Goal: Task Accomplishment & Management: Manage account settings

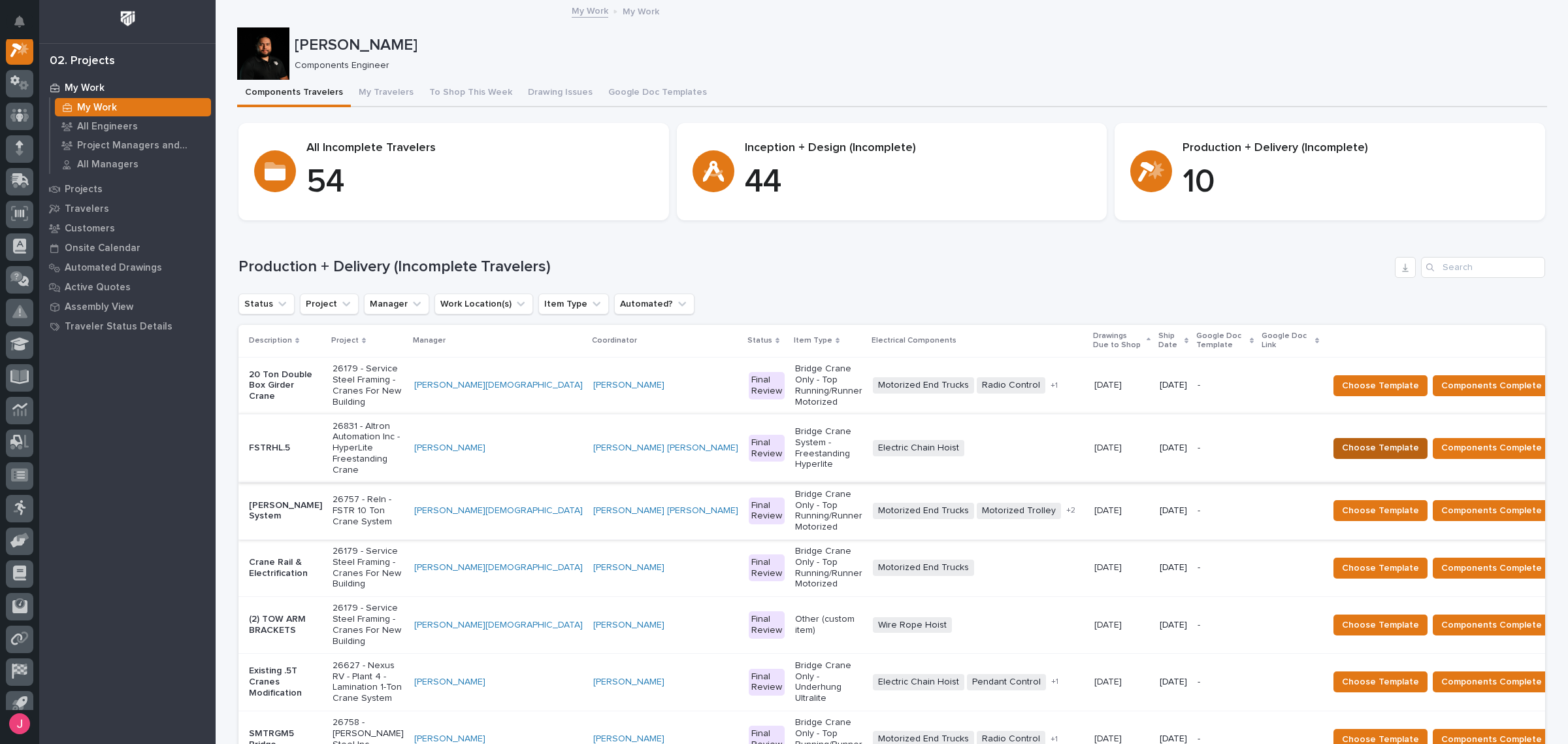
click at [1133, 440] on span "Choose Template" at bounding box center [1380, 448] width 77 height 16
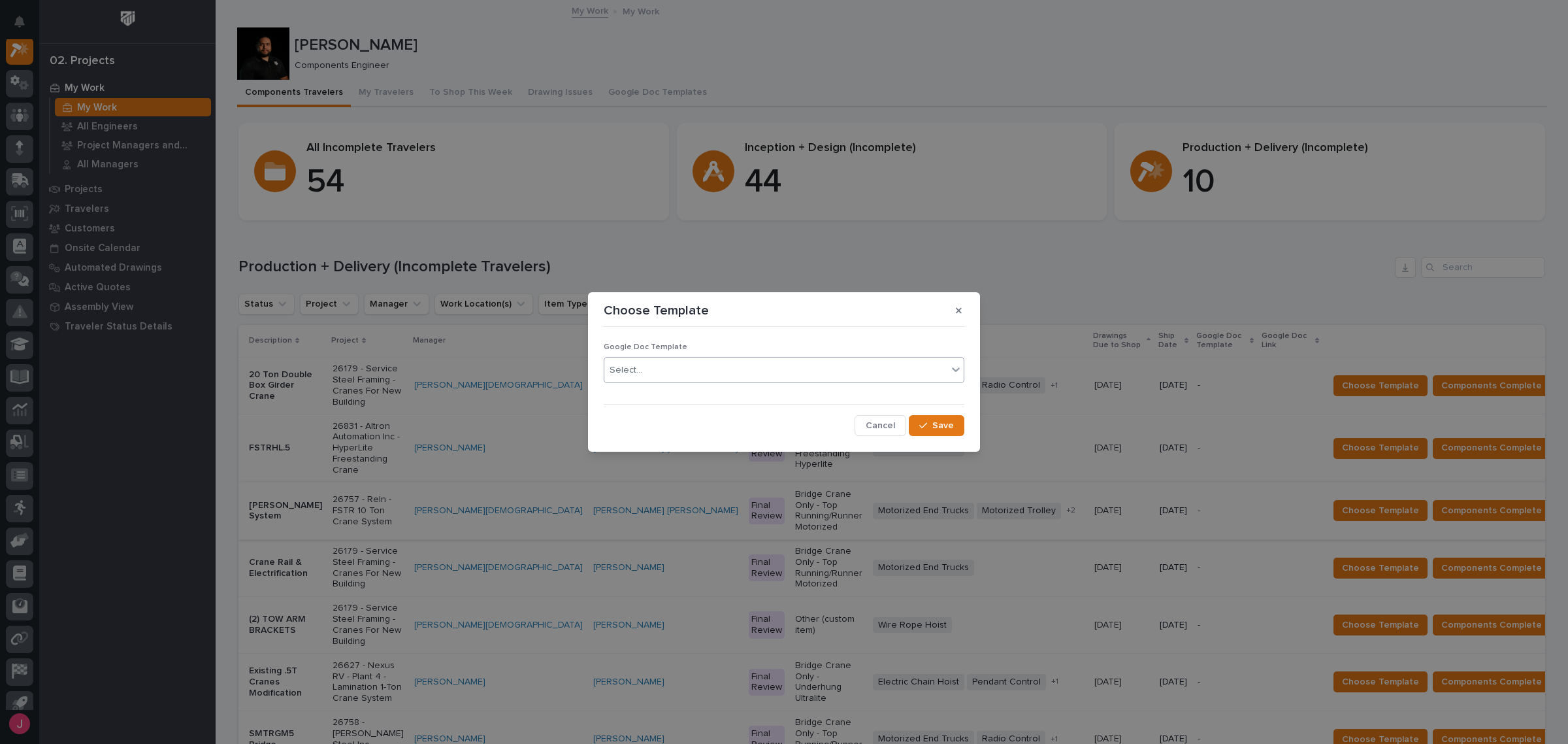
click at [647, 366] on div "Select..." at bounding box center [776, 370] width 343 height 22
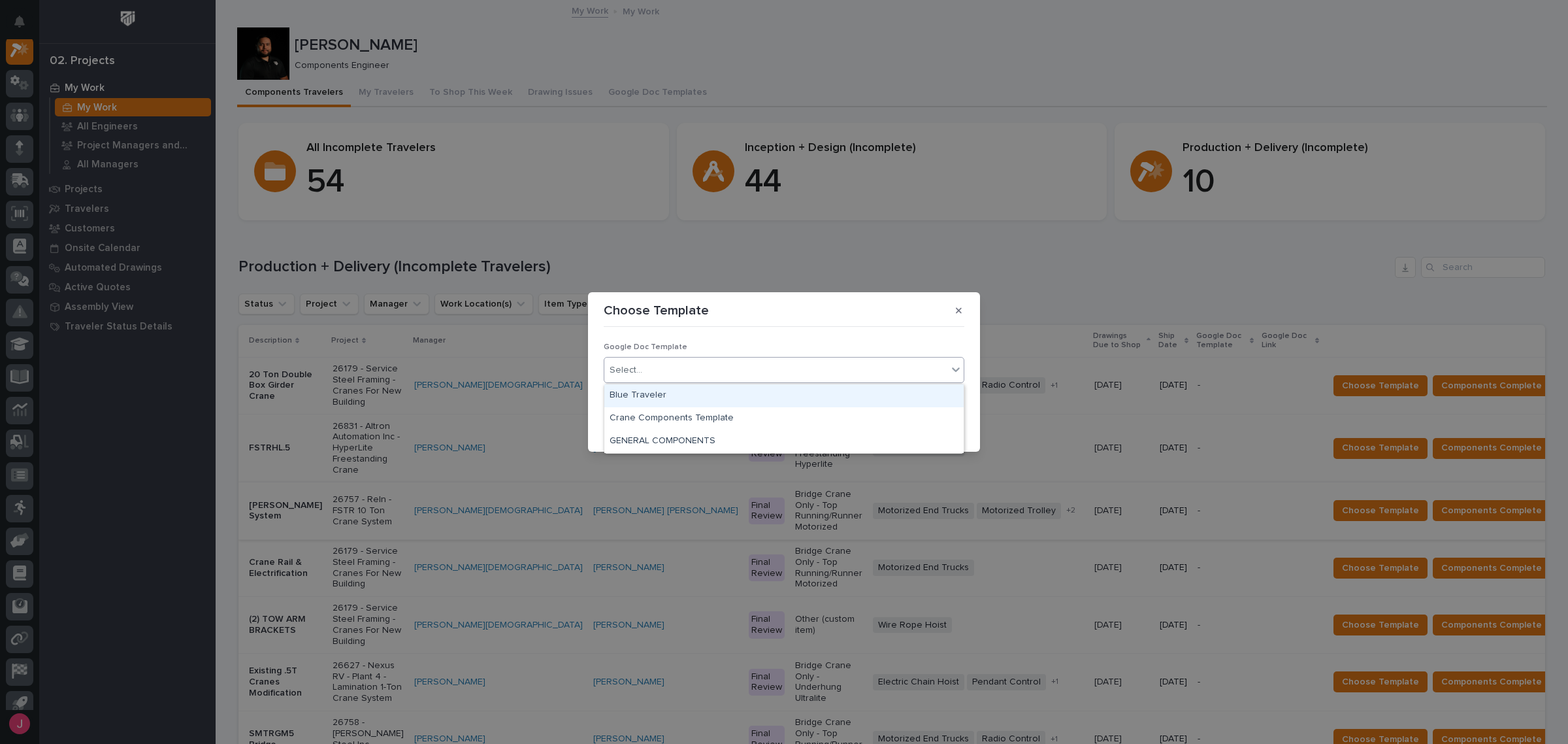
click at [635, 389] on div "Blue Traveler" at bounding box center [784, 395] width 359 height 23
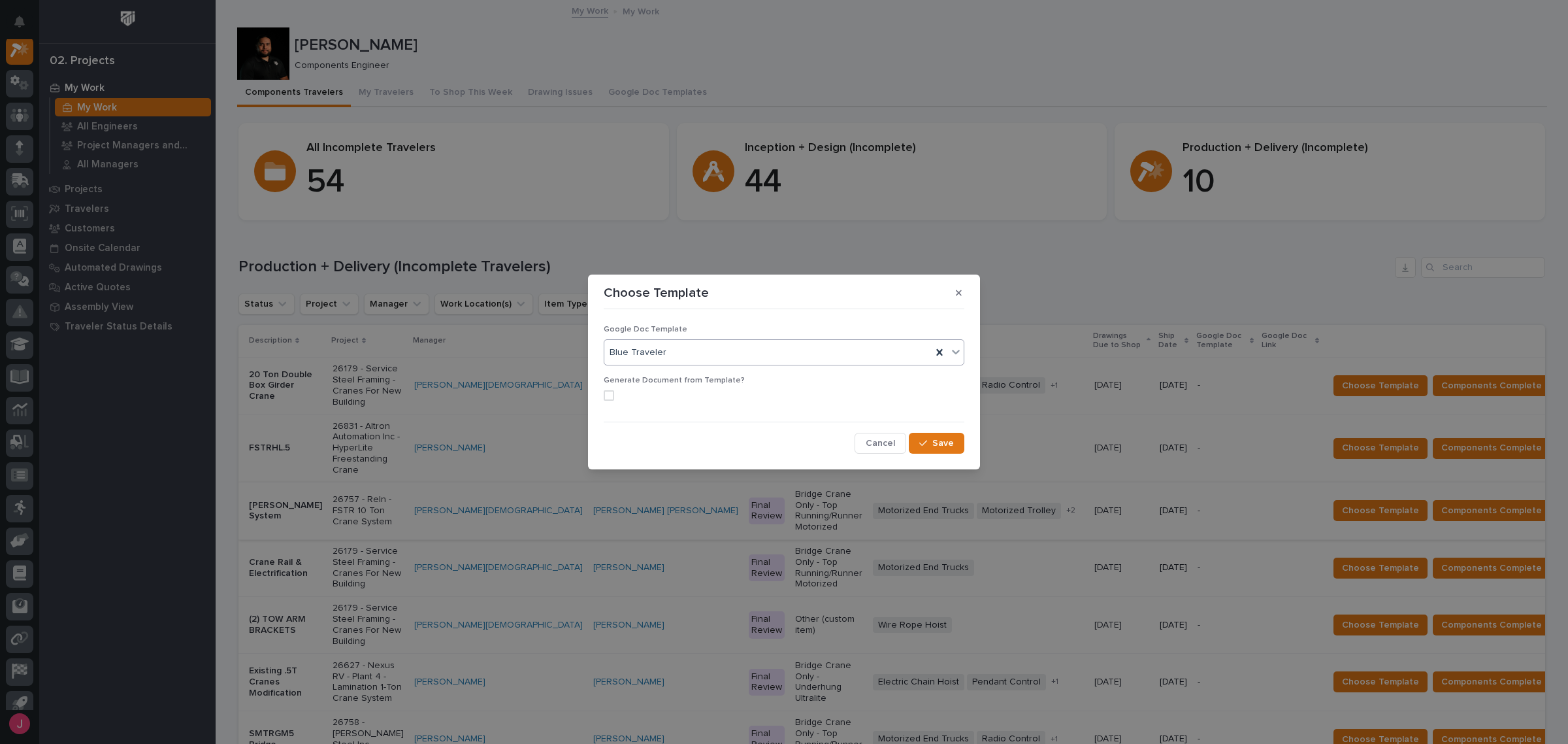
click at [607, 396] on span at bounding box center [609, 395] width 11 height 11
click at [941, 449] on span "Save" at bounding box center [943, 443] width 22 height 12
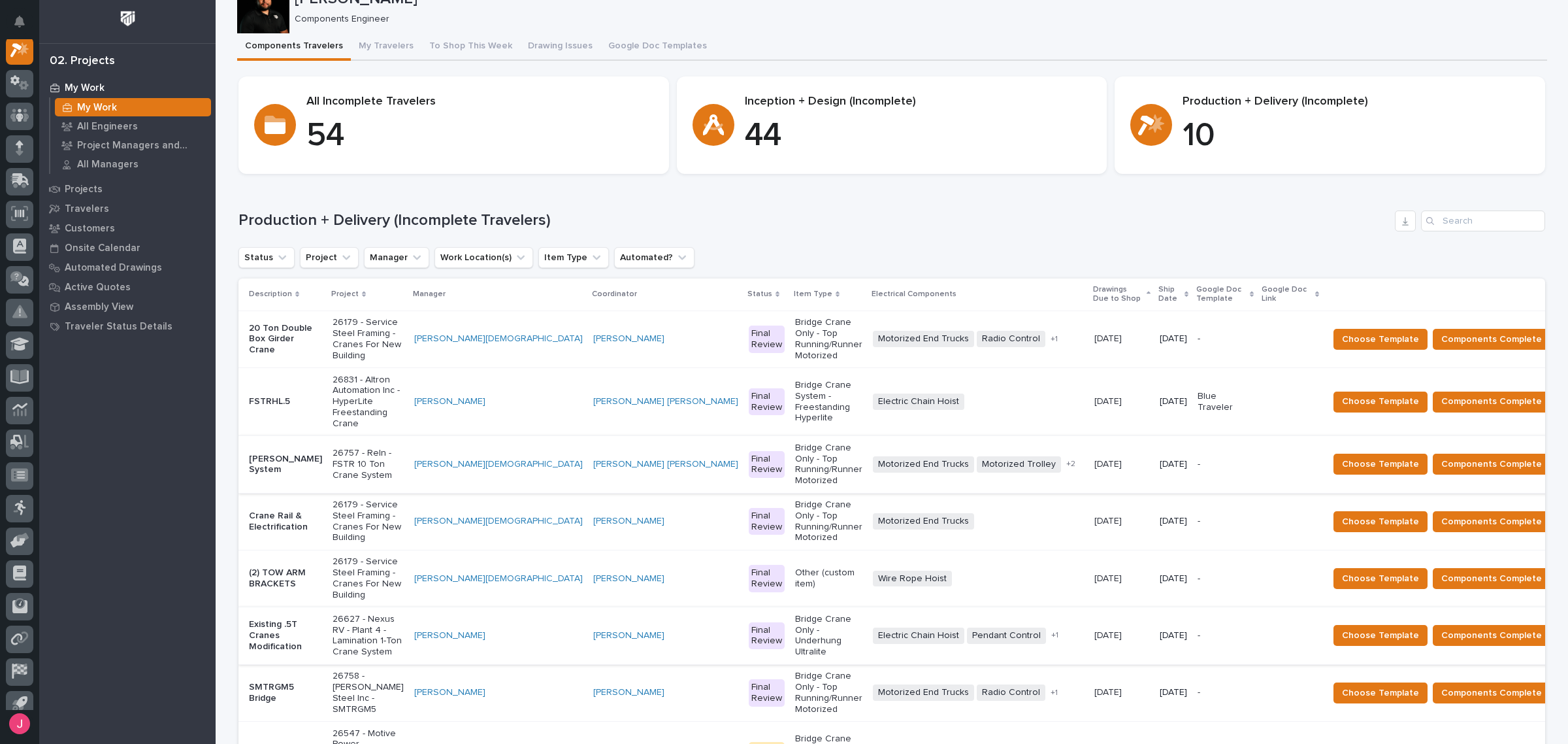
scroll to position [82, 0]
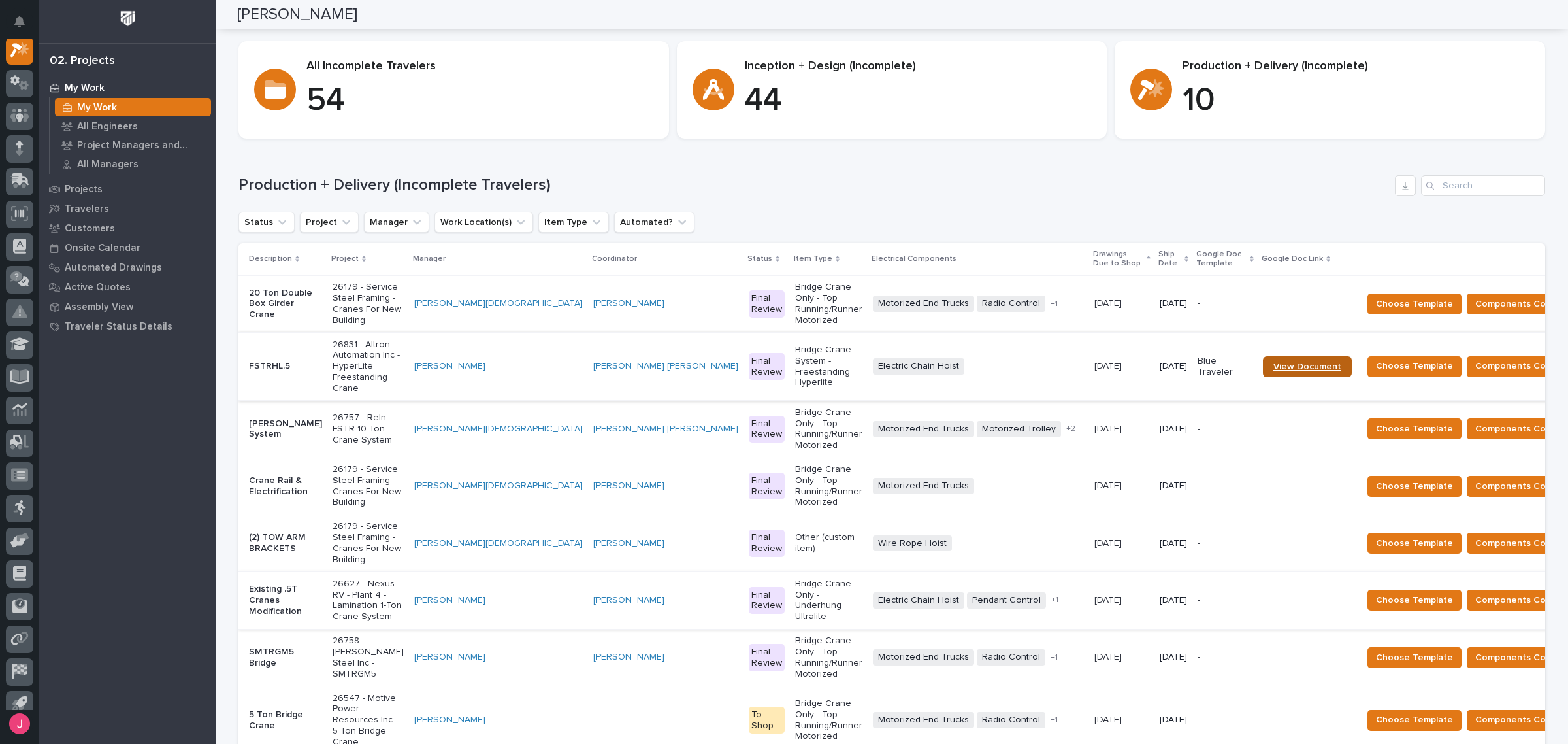
click at [1133, 362] on span "View Document" at bounding box center [1306, 366] width 68 height 9
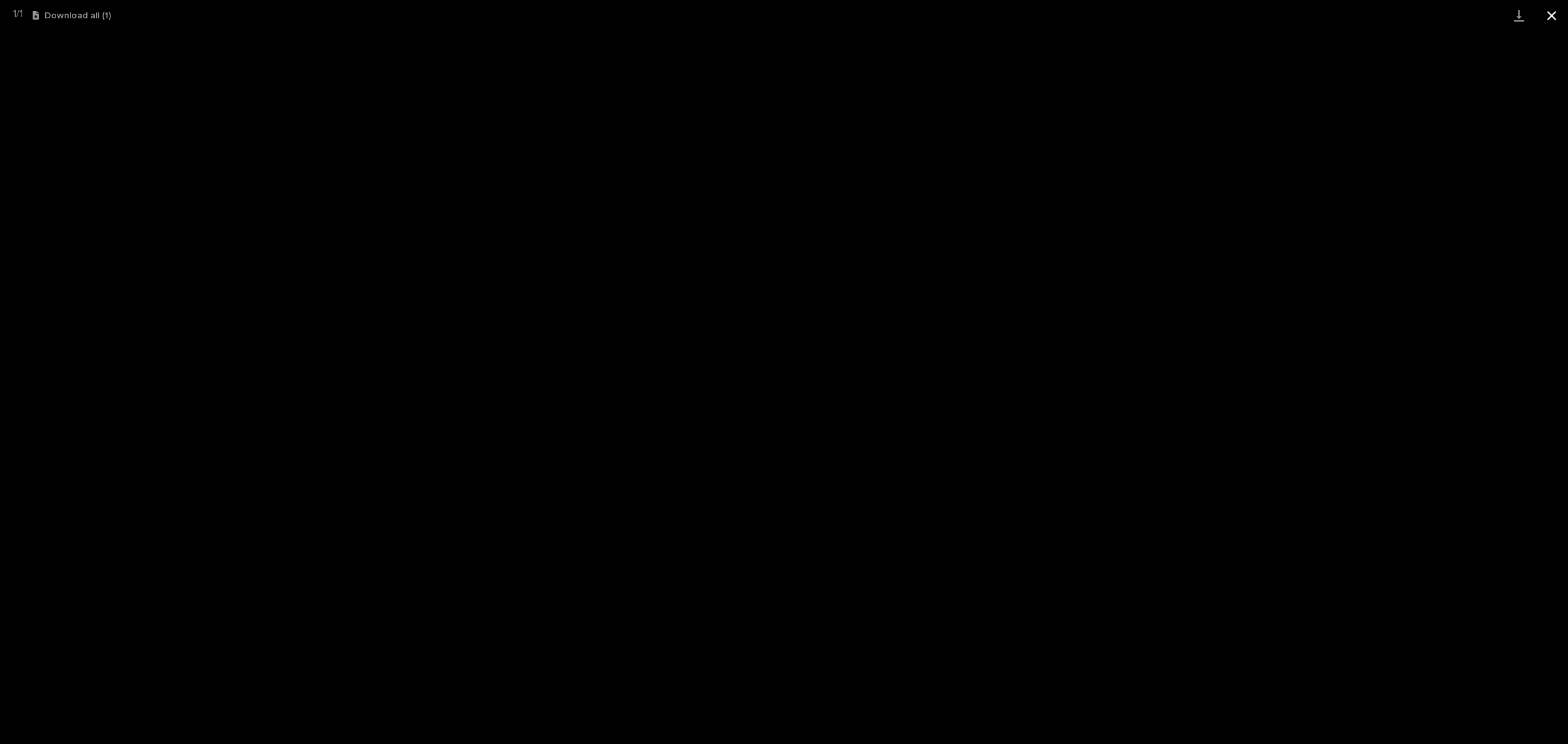
scroll to position [33, 0]
click at [1553, 12] on button "Close gallery" at bounding box center [1552, 15] width 33 height 31
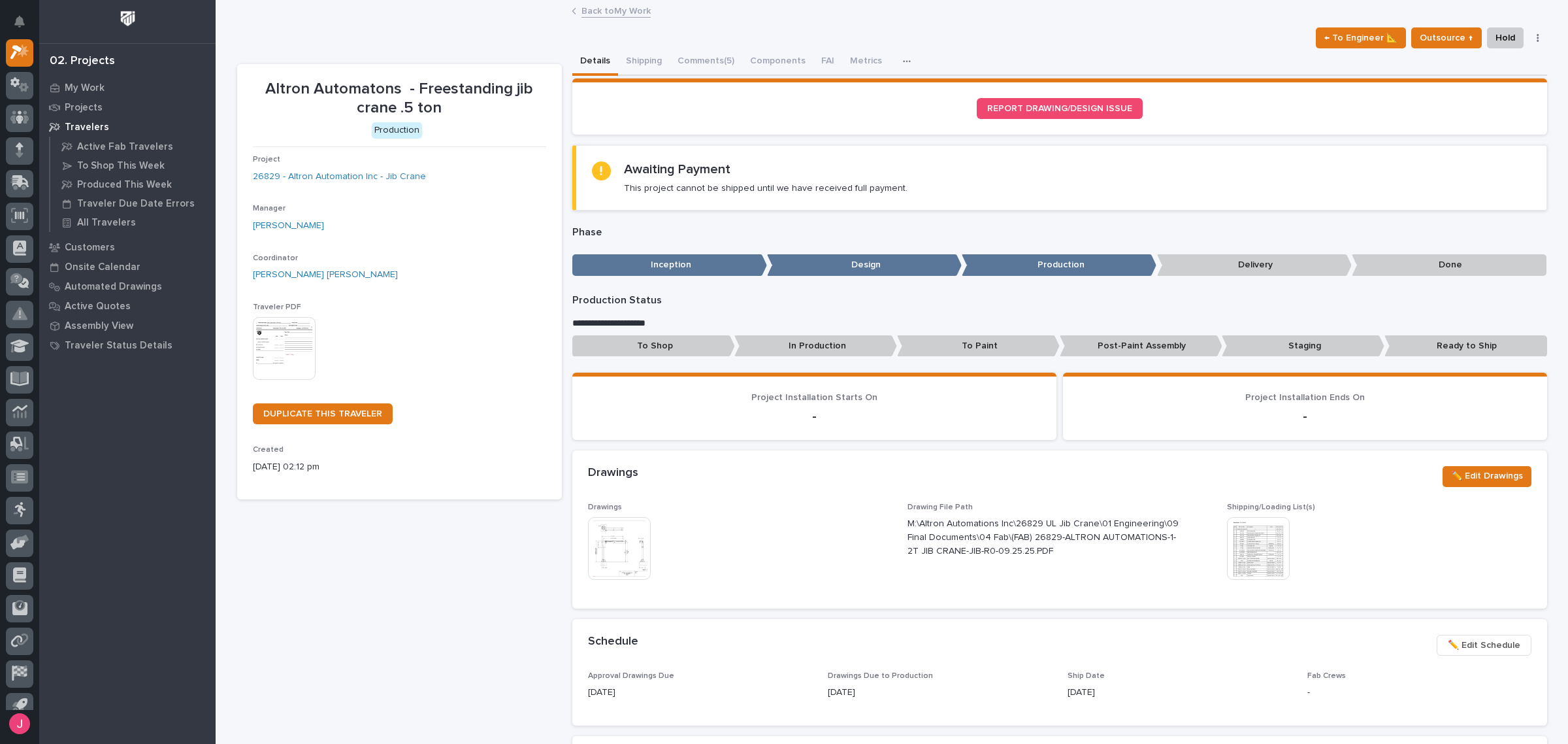
click at [632, 9] on link "Back to My Work" at bounding box center [615, 10] width 69 height 15
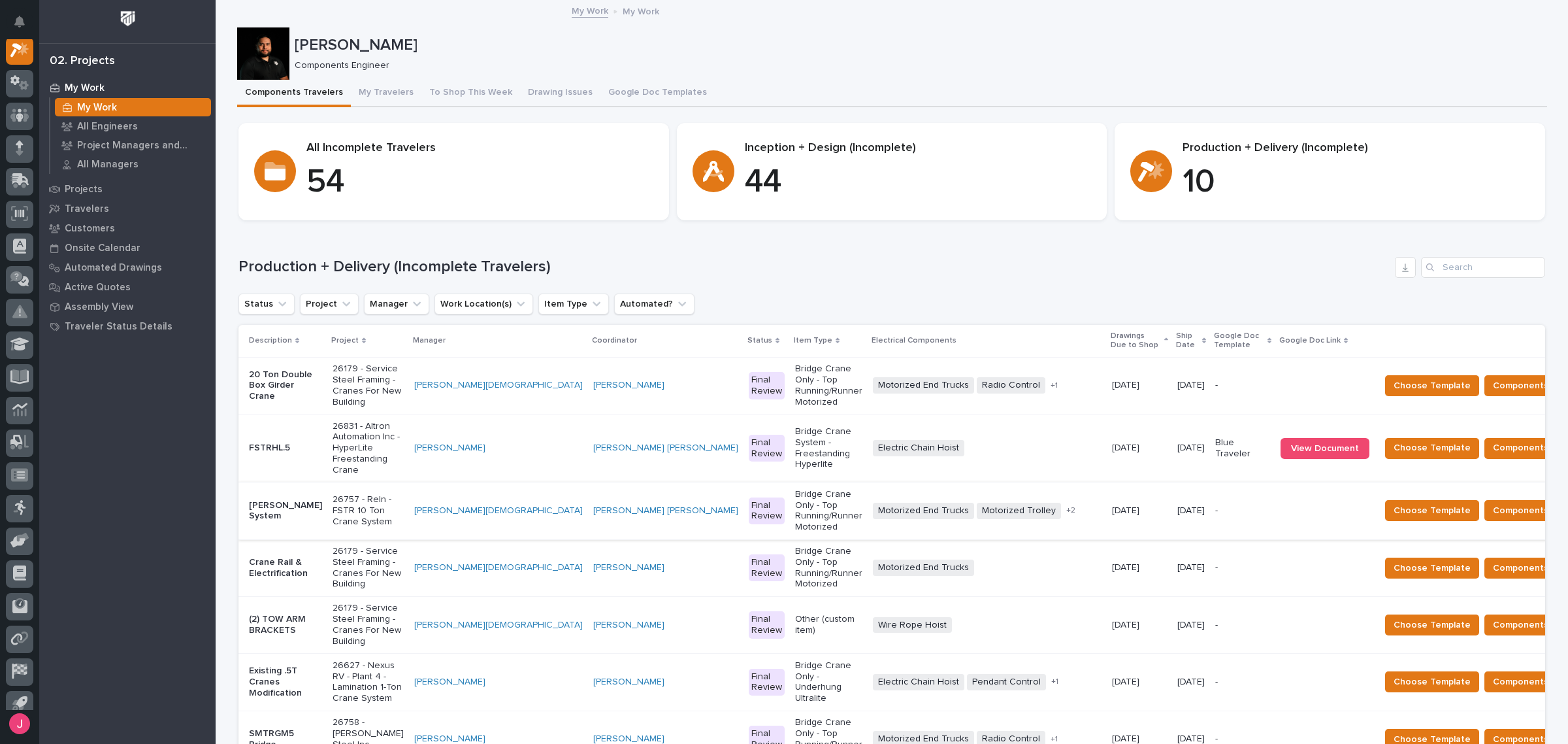
scroll to position [163, 0]
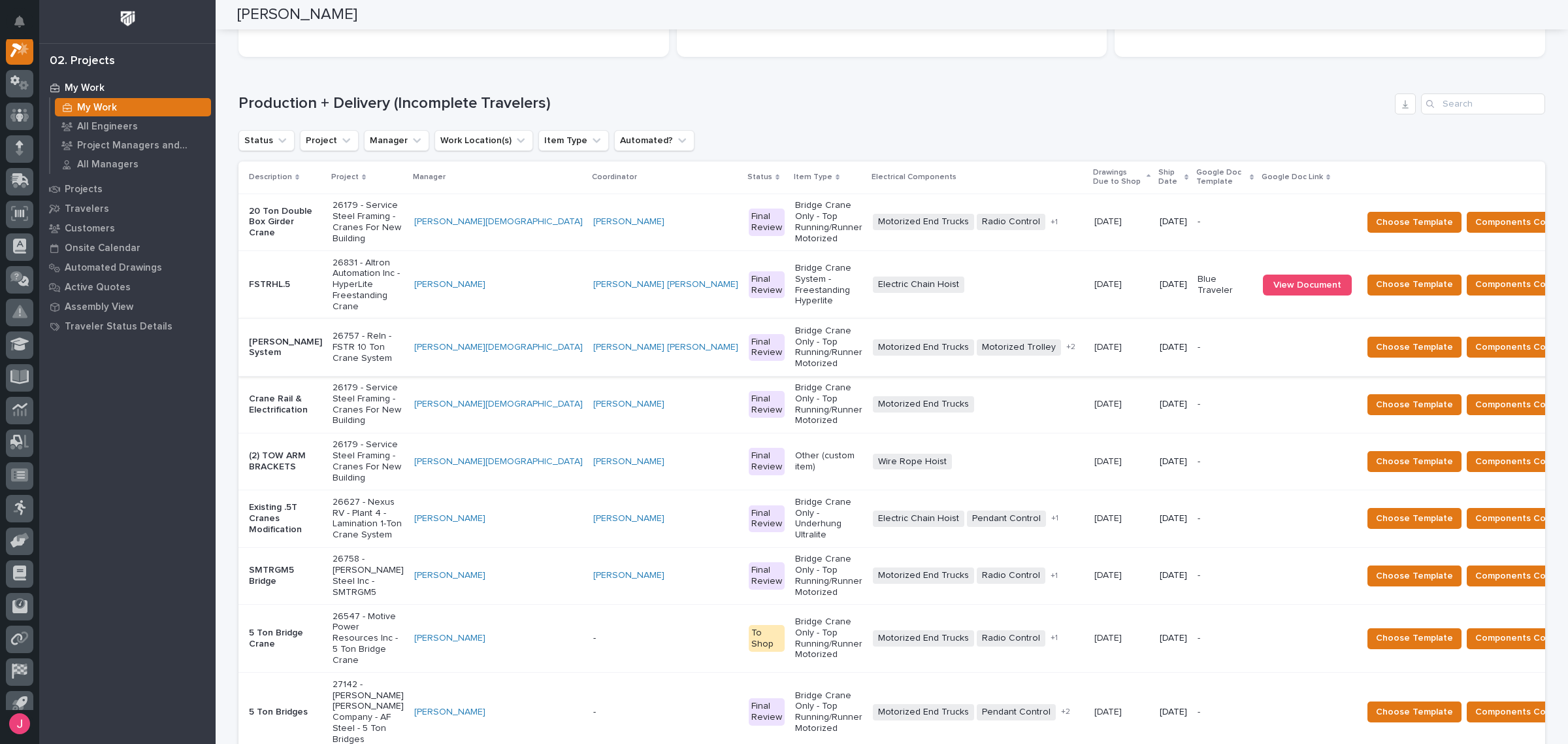
click at [389, 278] on p "26831 - Altron Automation Inc - HyperLite Freestanding Crane" at bounding box center [368, 284] width 71 height 55
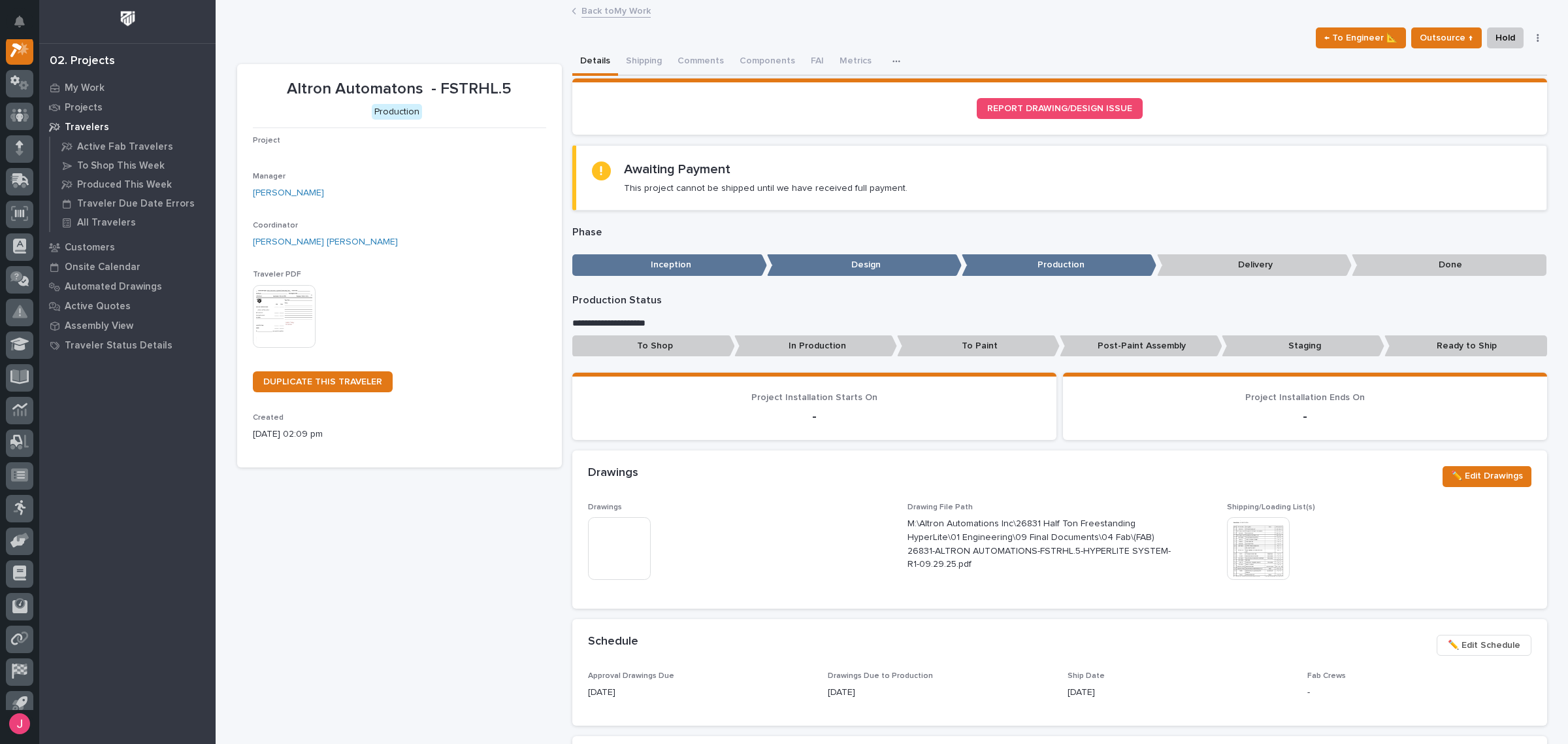
scroll to position [33, 0]
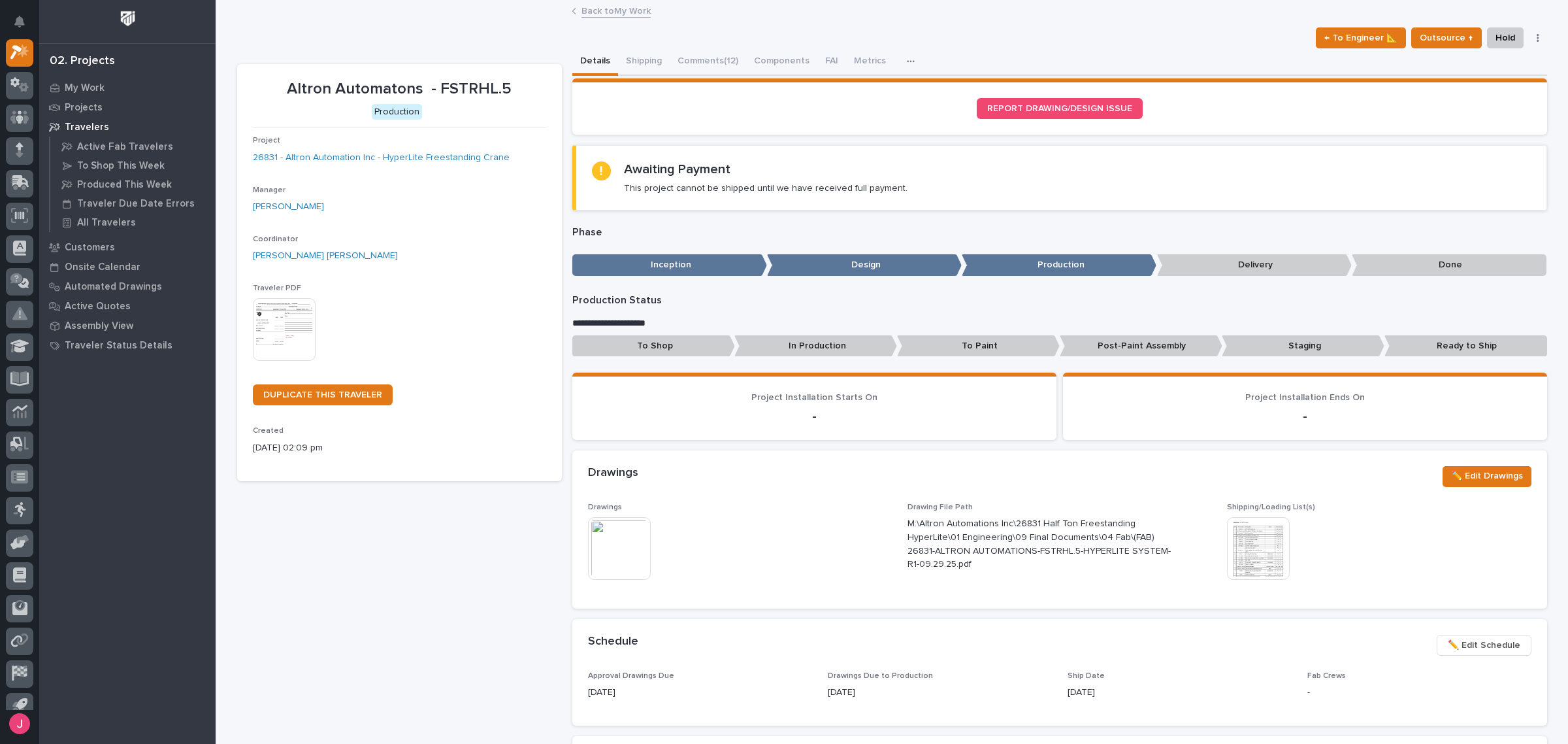
click at [596, 508] on p "Drawings" at bounding box center [740, 507] width 304 height 9
click at [598, 528] on img at bounding box center [619, 548] width 62 height 62
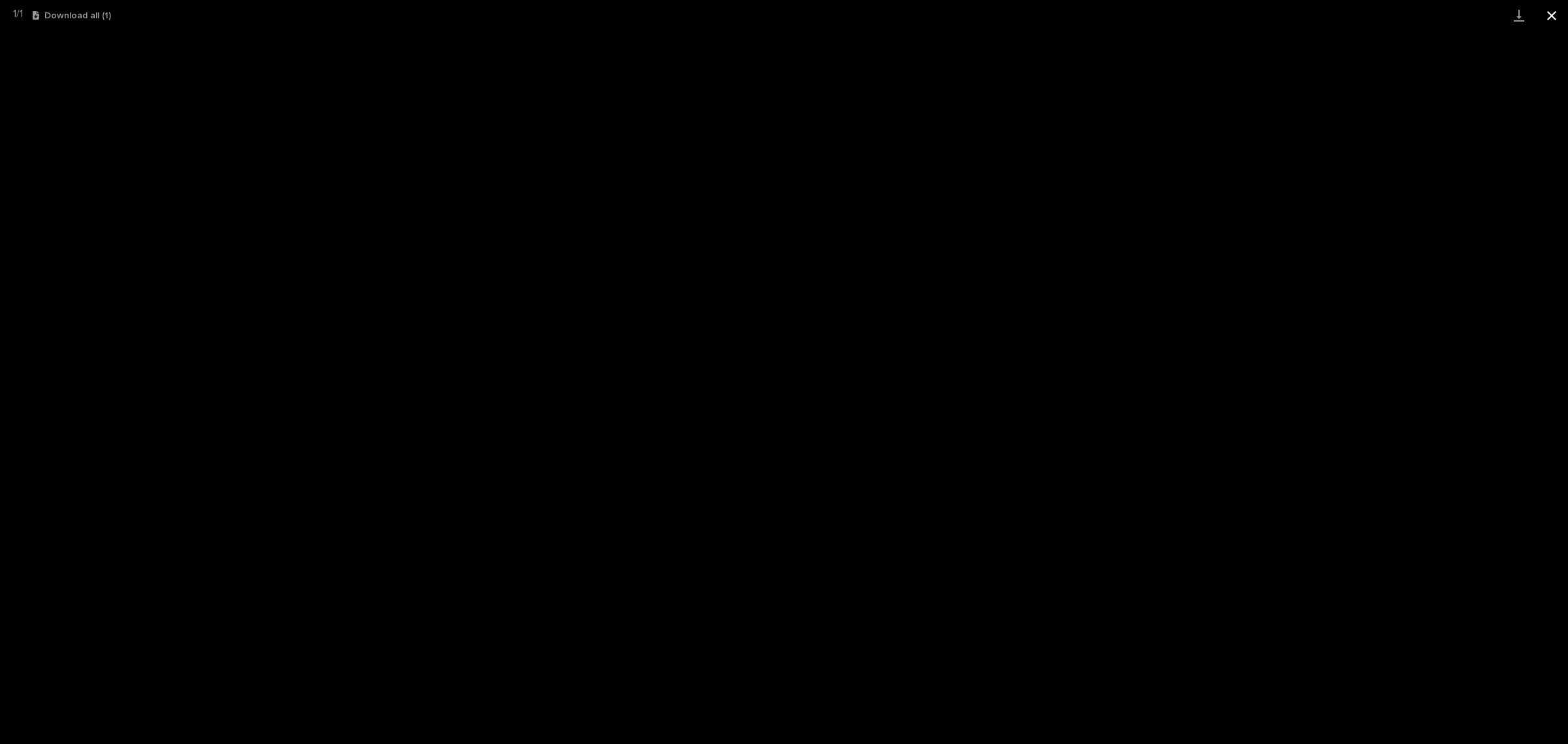
click at [1561, 7] on button "Close gallery" at bounding box center [1552, 15] width 33 height 31
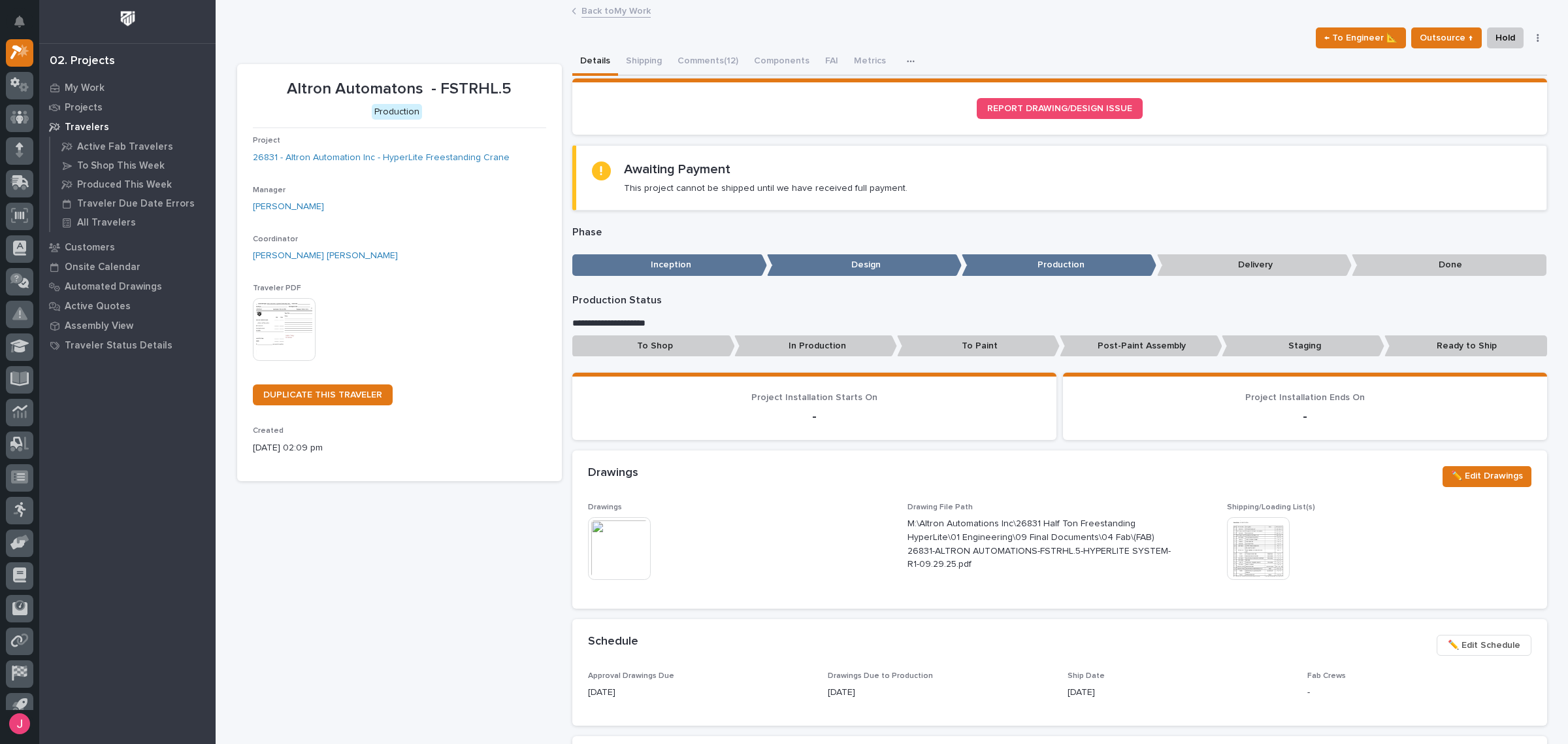
click at [628, 16] on link "Back to My Work" at bounding box center [615, 10] width 69 height 15
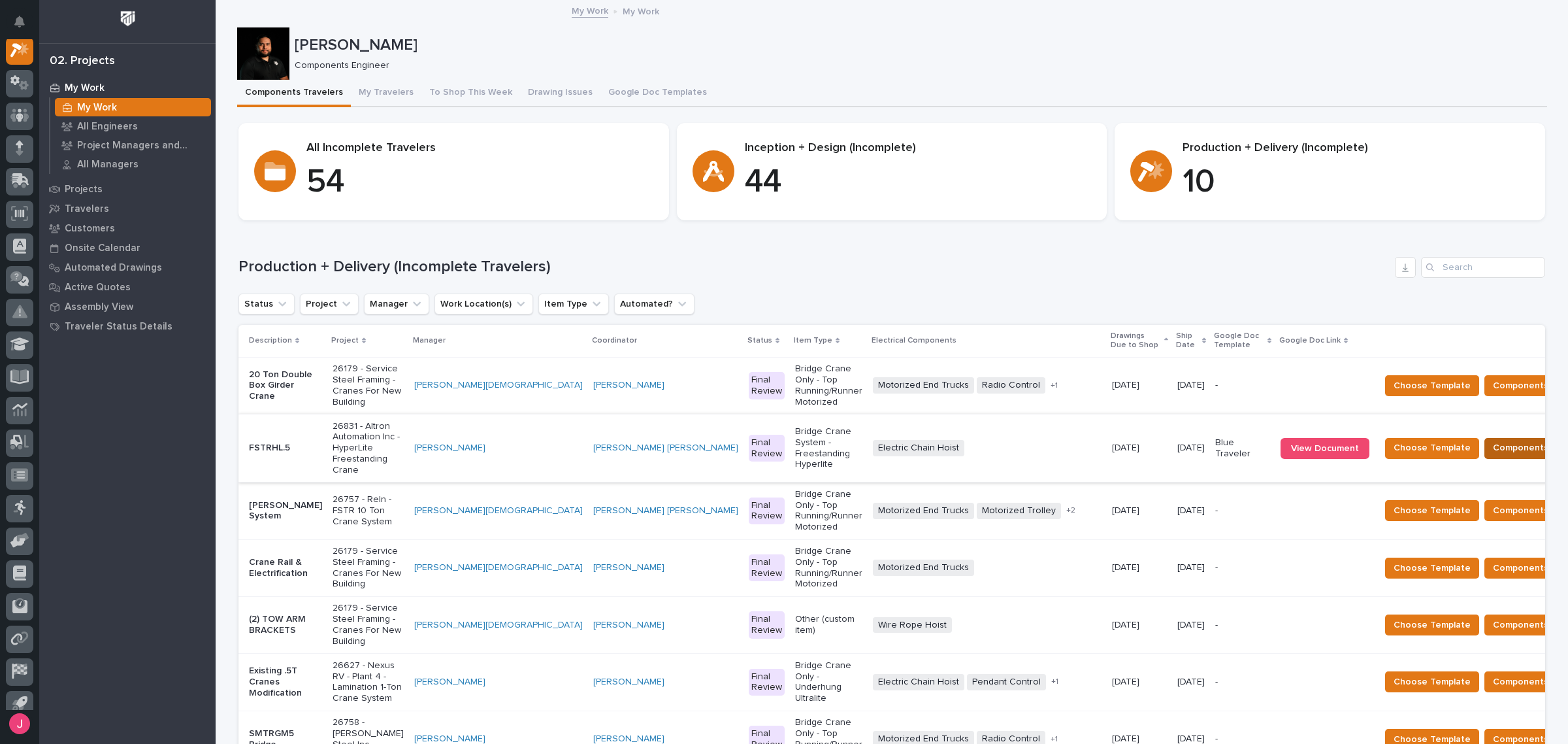
click at [1492, 440] on span "Components Complete" at bounding box center [1542, 448] width 101 height 16
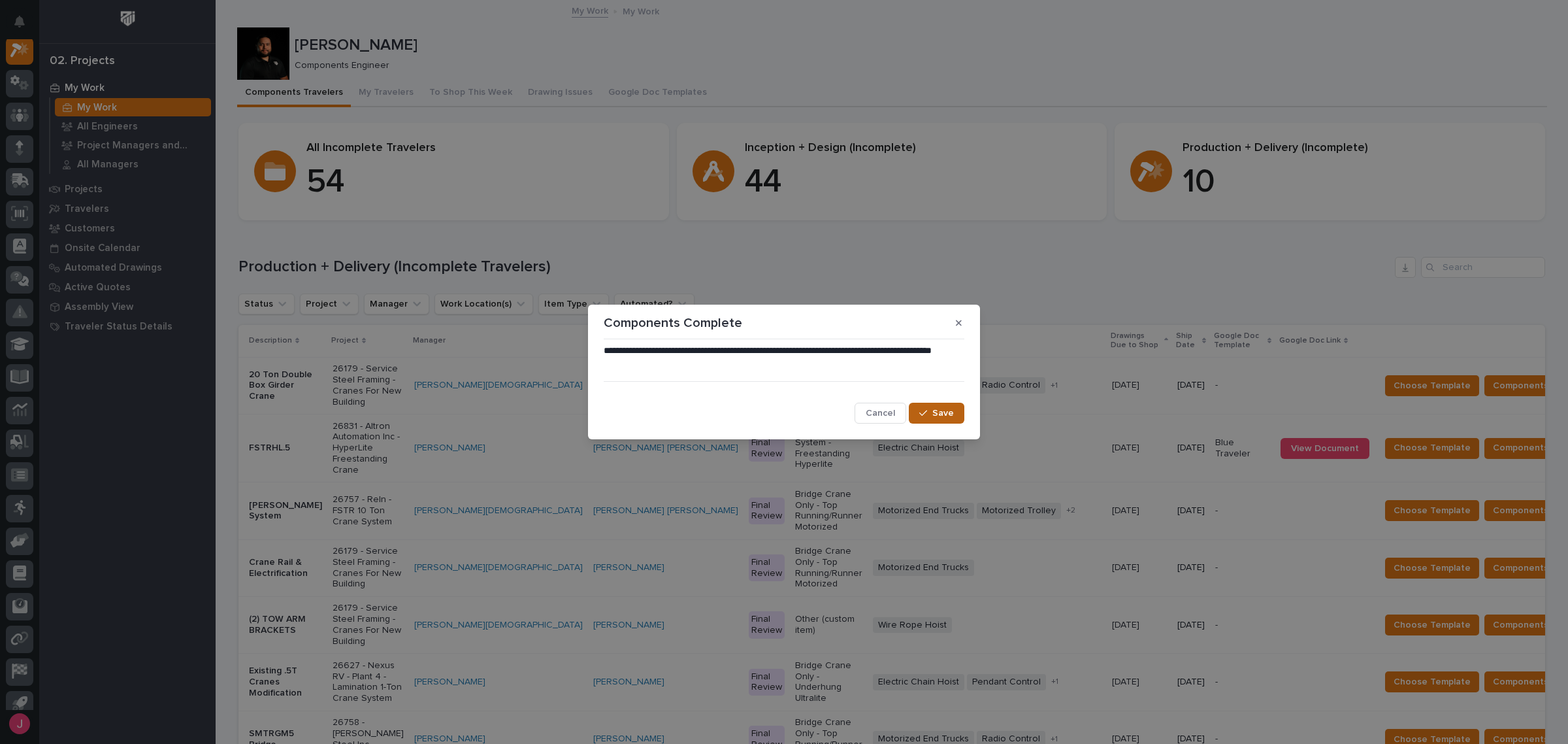
click at [938, 416] on span "Save" at bounding box center [943, 413] width 22 height 12
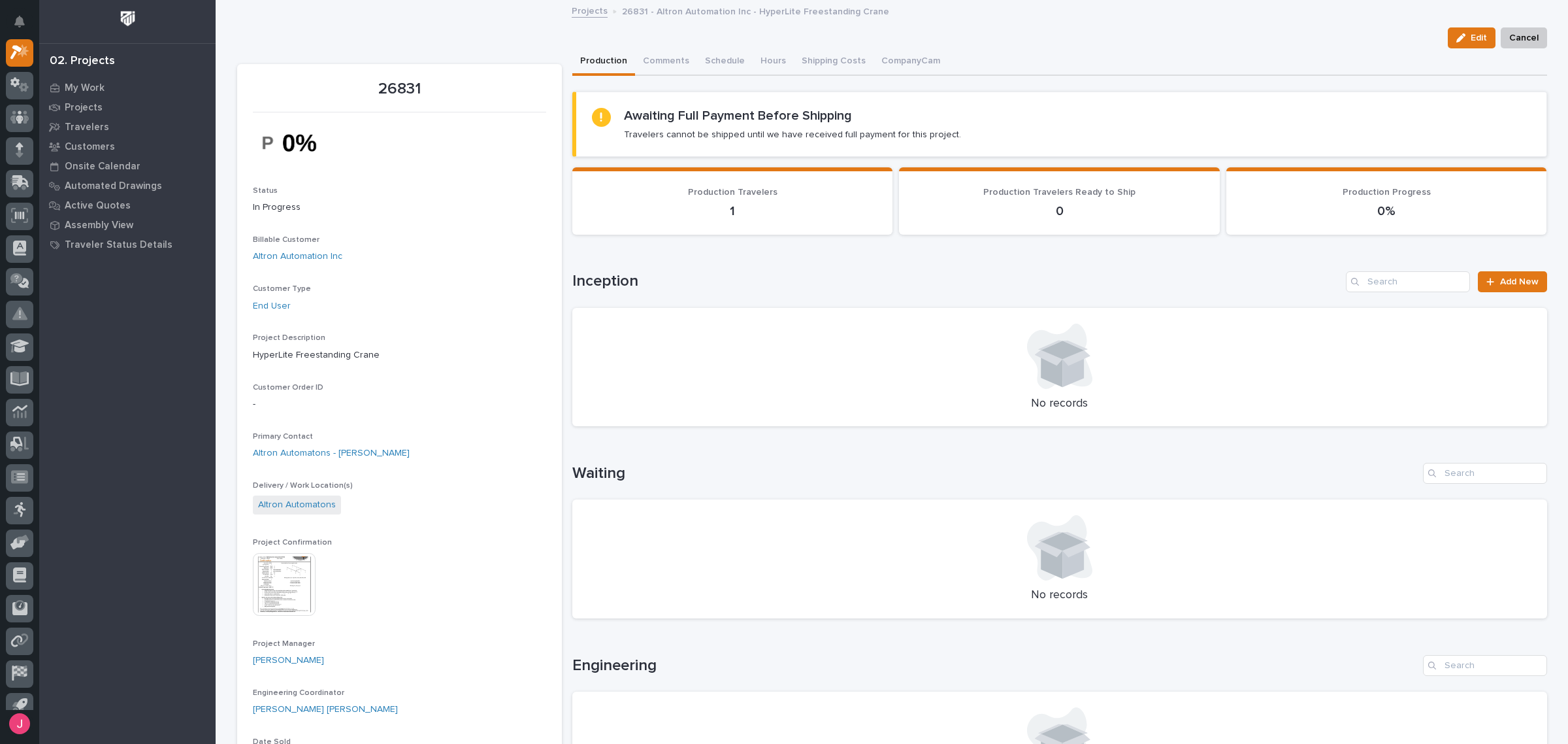
click at [271, 576] on img at bounding box center [284, 584] width 62 height 62
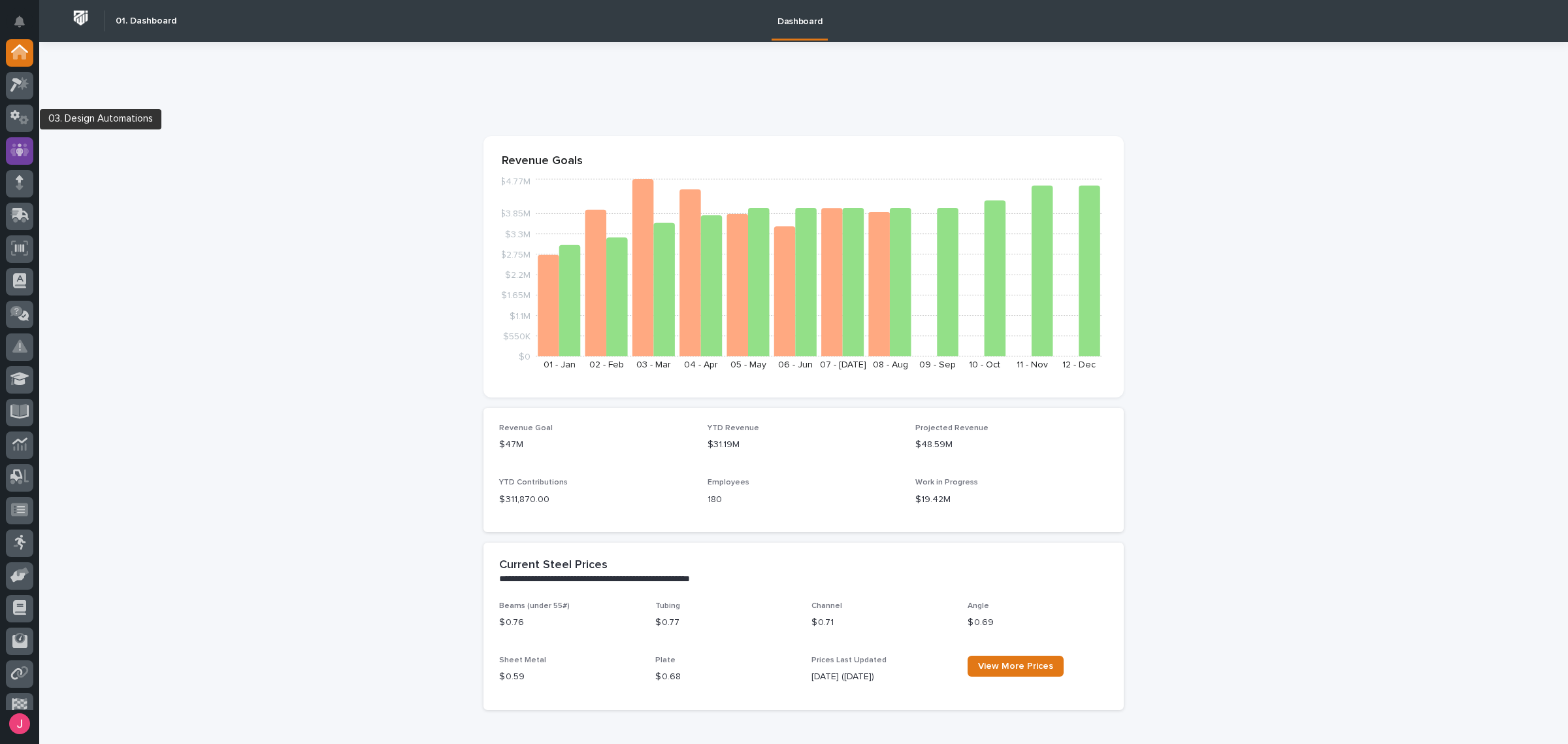
click at [15, 151] on icon at bounding box center [20, 150] width 19 height 15
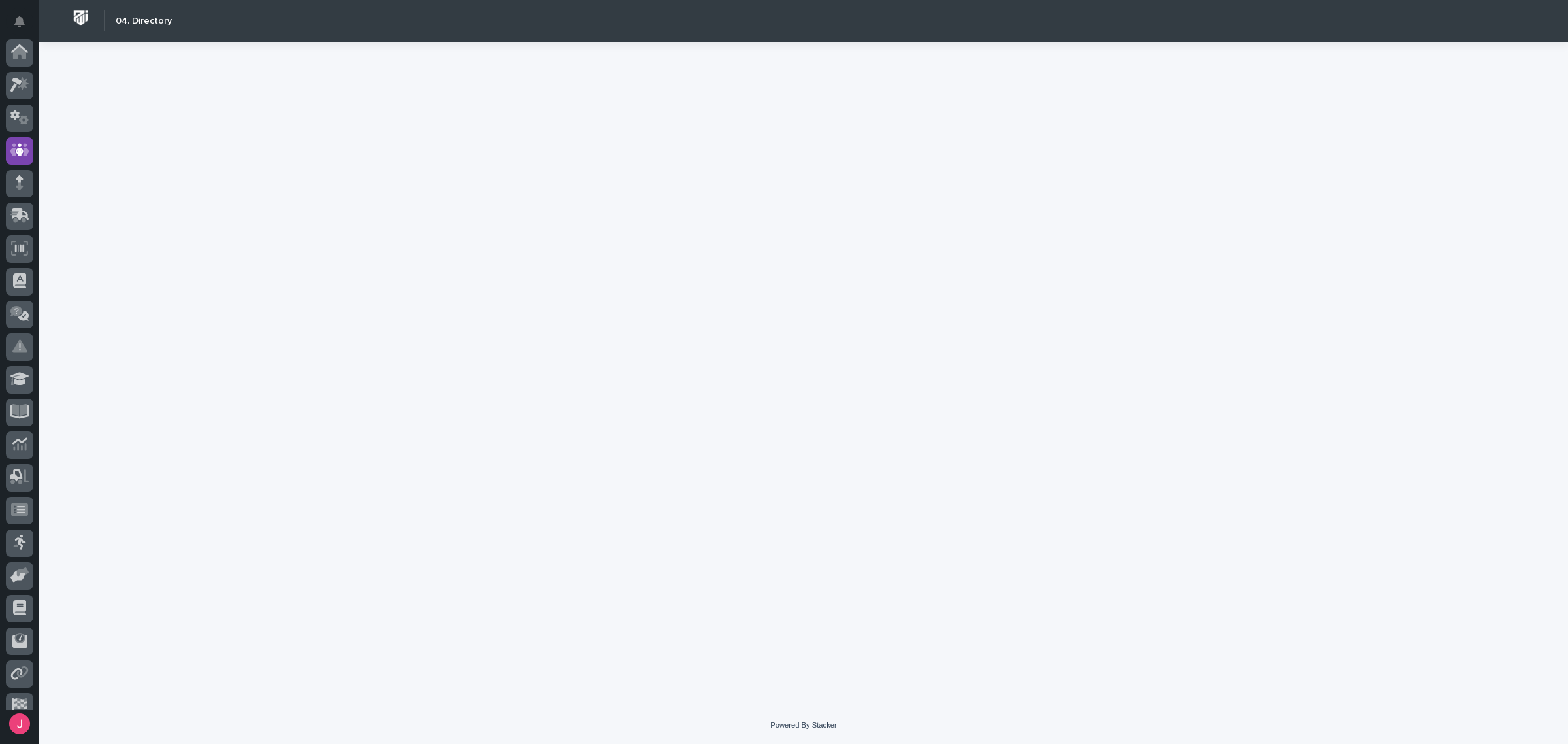
scroll to position [80, 0]
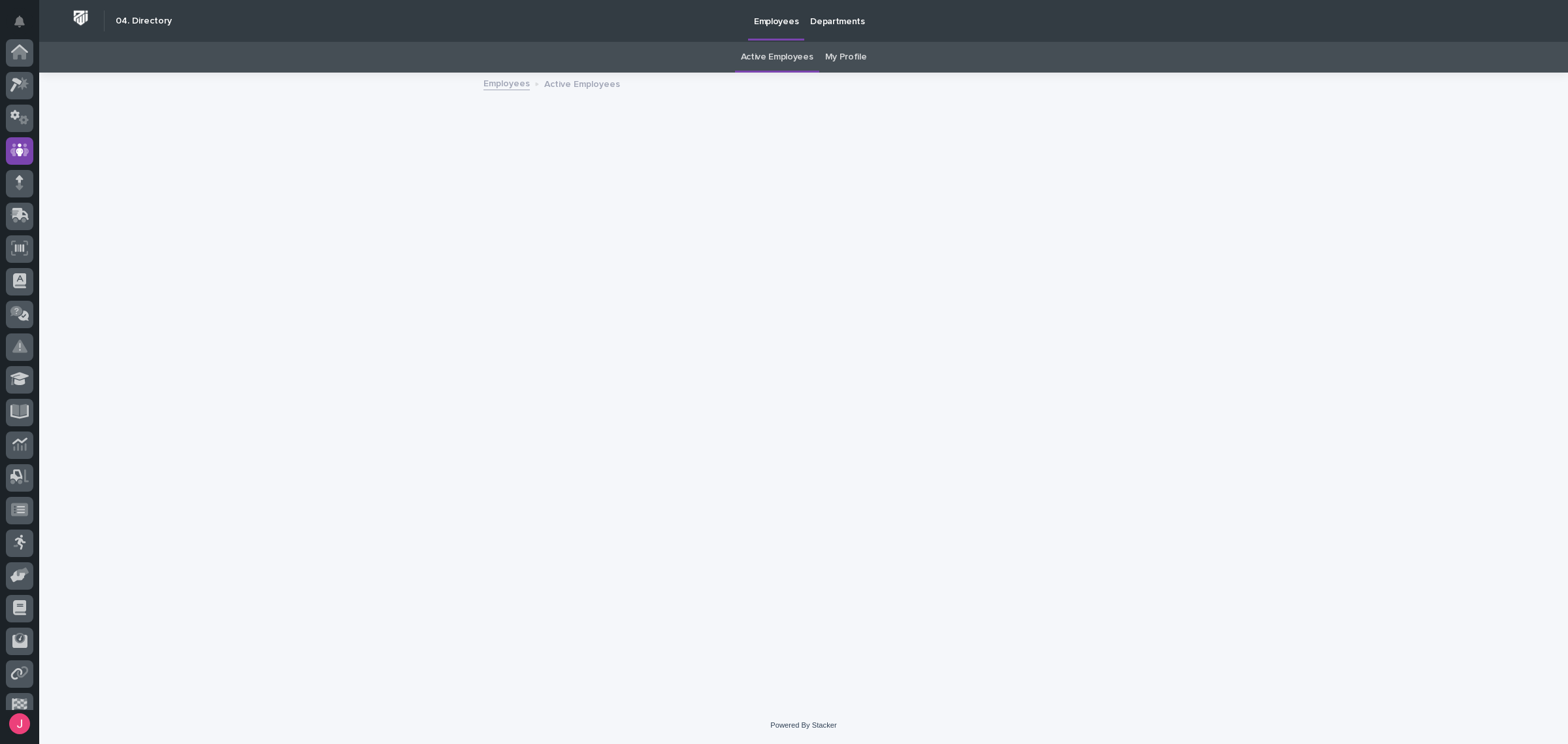
scroll to position [80, 0]
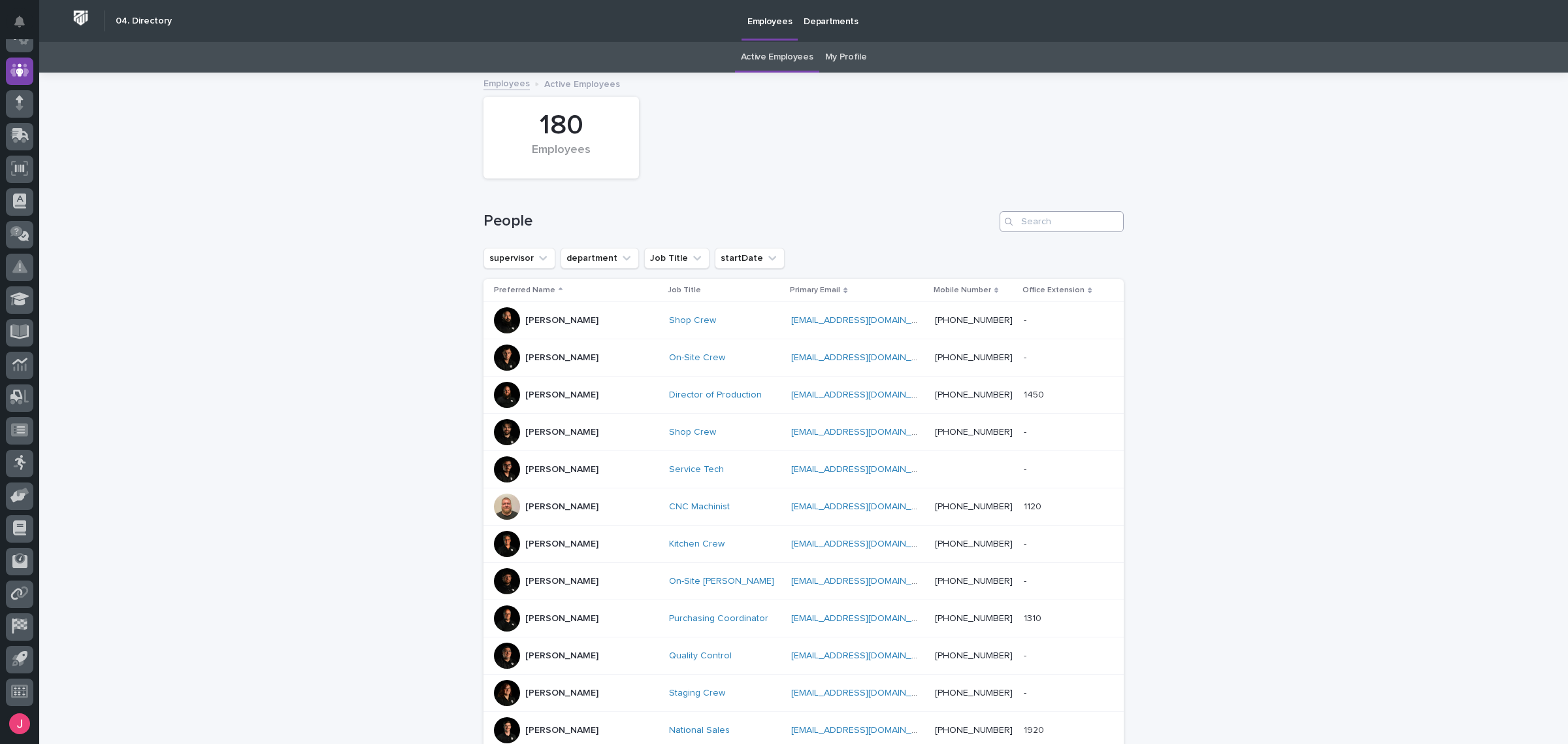
drag, startPoint x: 1021, startPoint y: 207, endPoint x: 1027, endPoint y: 218, distance: 12.5
click at [1024, 211] on div "People" at bounding box center [803, 216] width 640 height 62
click at [1027, 219] on input "Search" at bounding box center [1061, 222] width 124 height 21
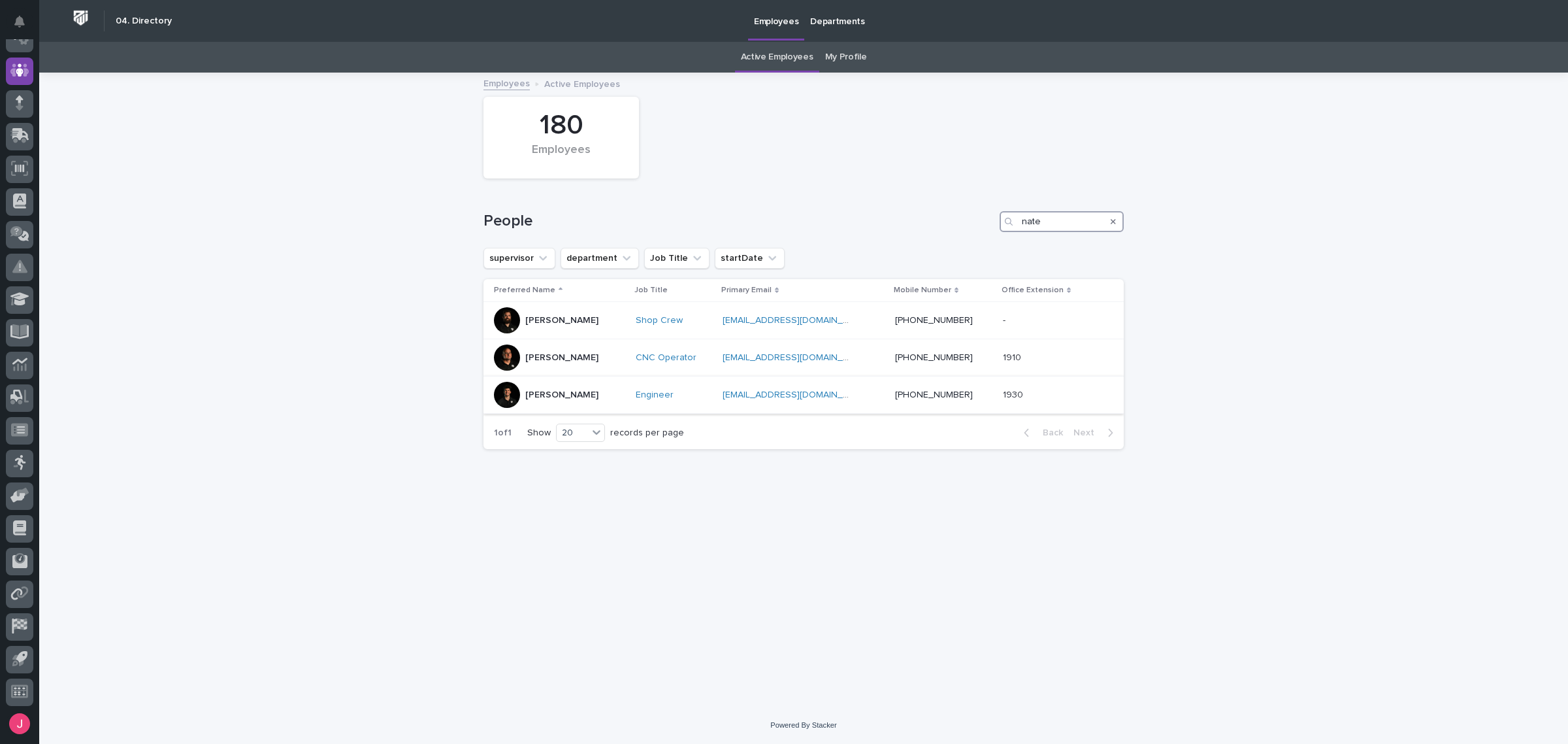
type input "nate"
click at [557, 399] on p "Nate Rulli" at bounding box center [561, 395] width 73 height 11
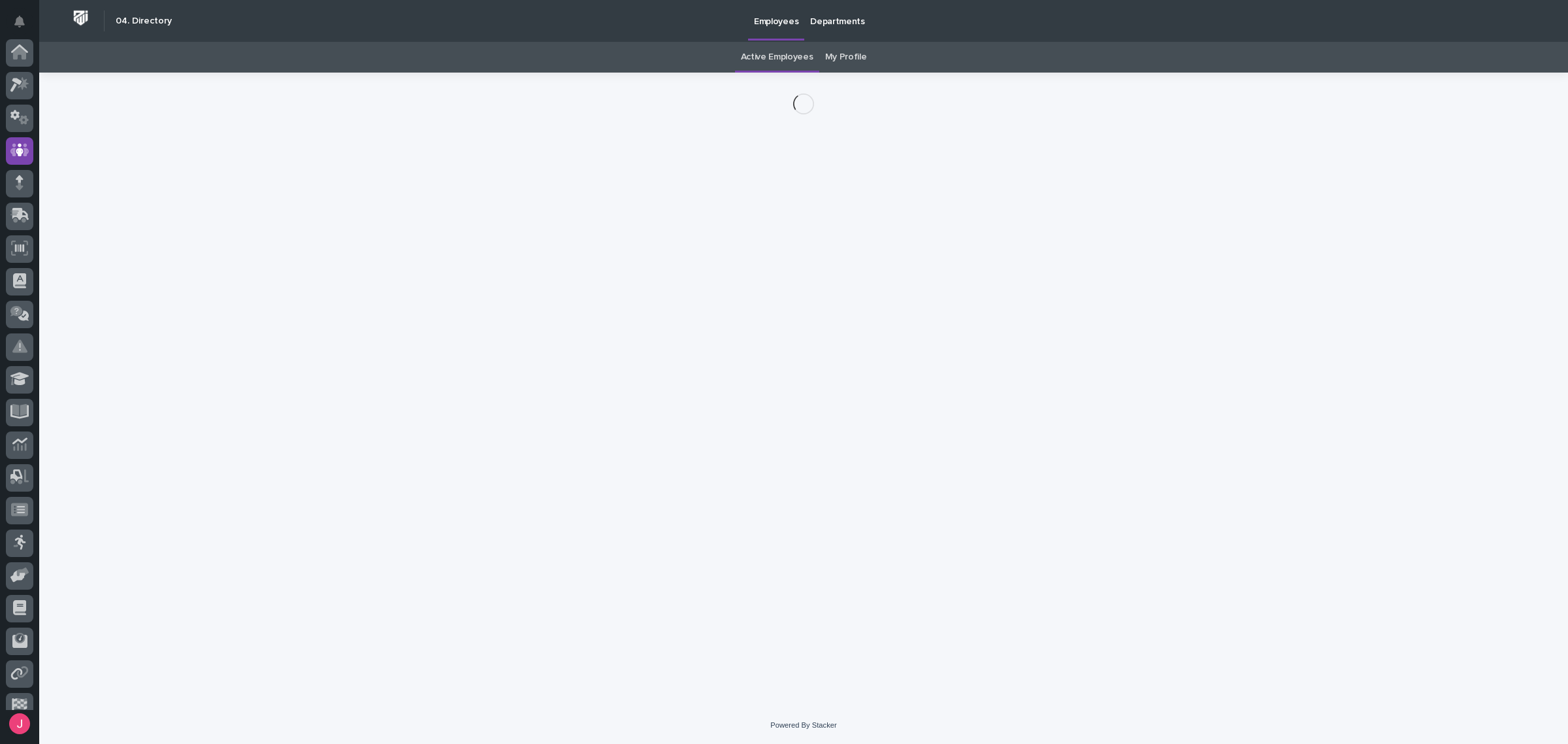
scroll to position [80, 0]
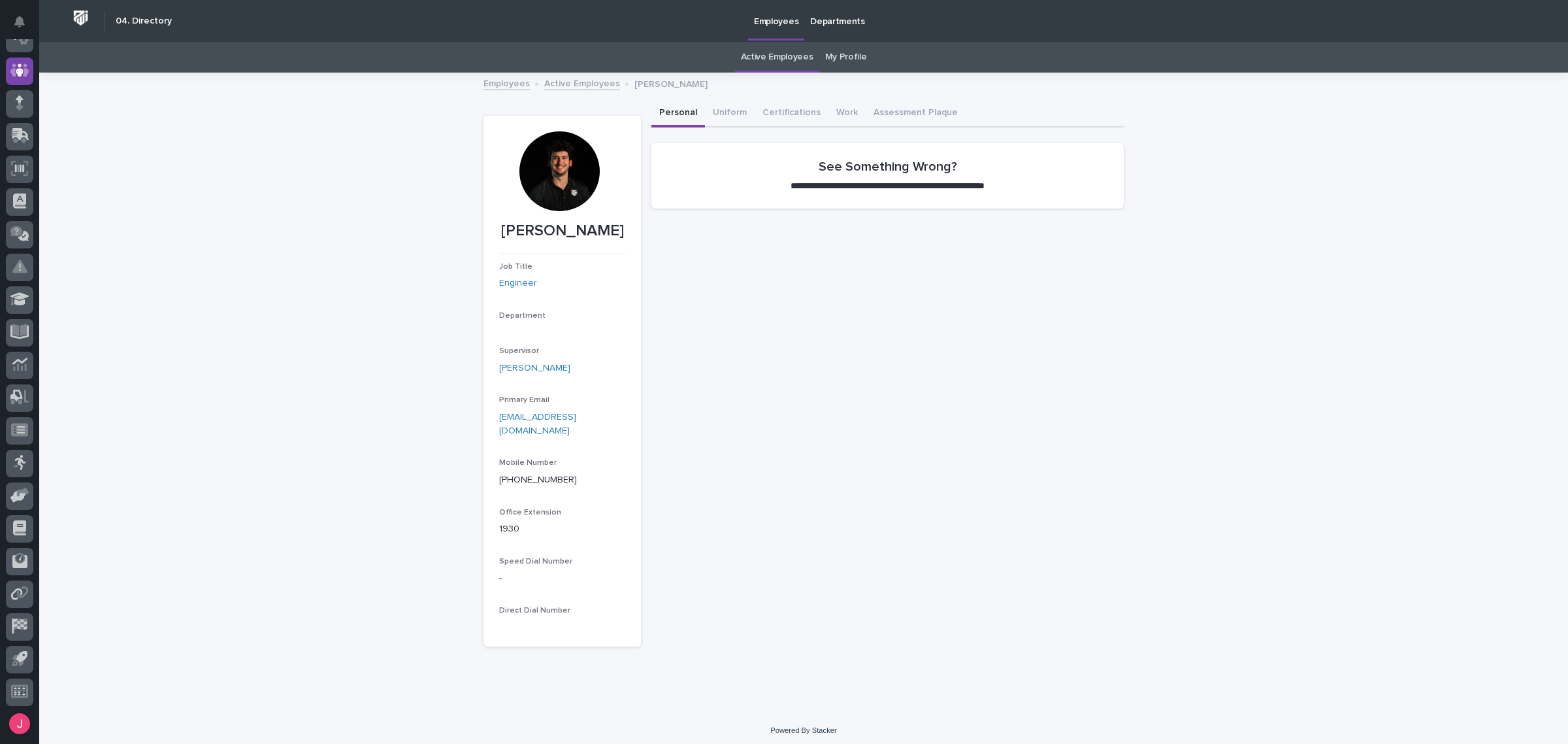
drag, startPoint x: 536, startPoint y: 174, endPoint x: 543, endPoint y: 168, distance: 9.2
click at [536, 171] on div at bounding box center [559, 171] width 80 height 80
click at [724, 113] on button "Uniform" at bounding box center [730, 114] width 50 height 28
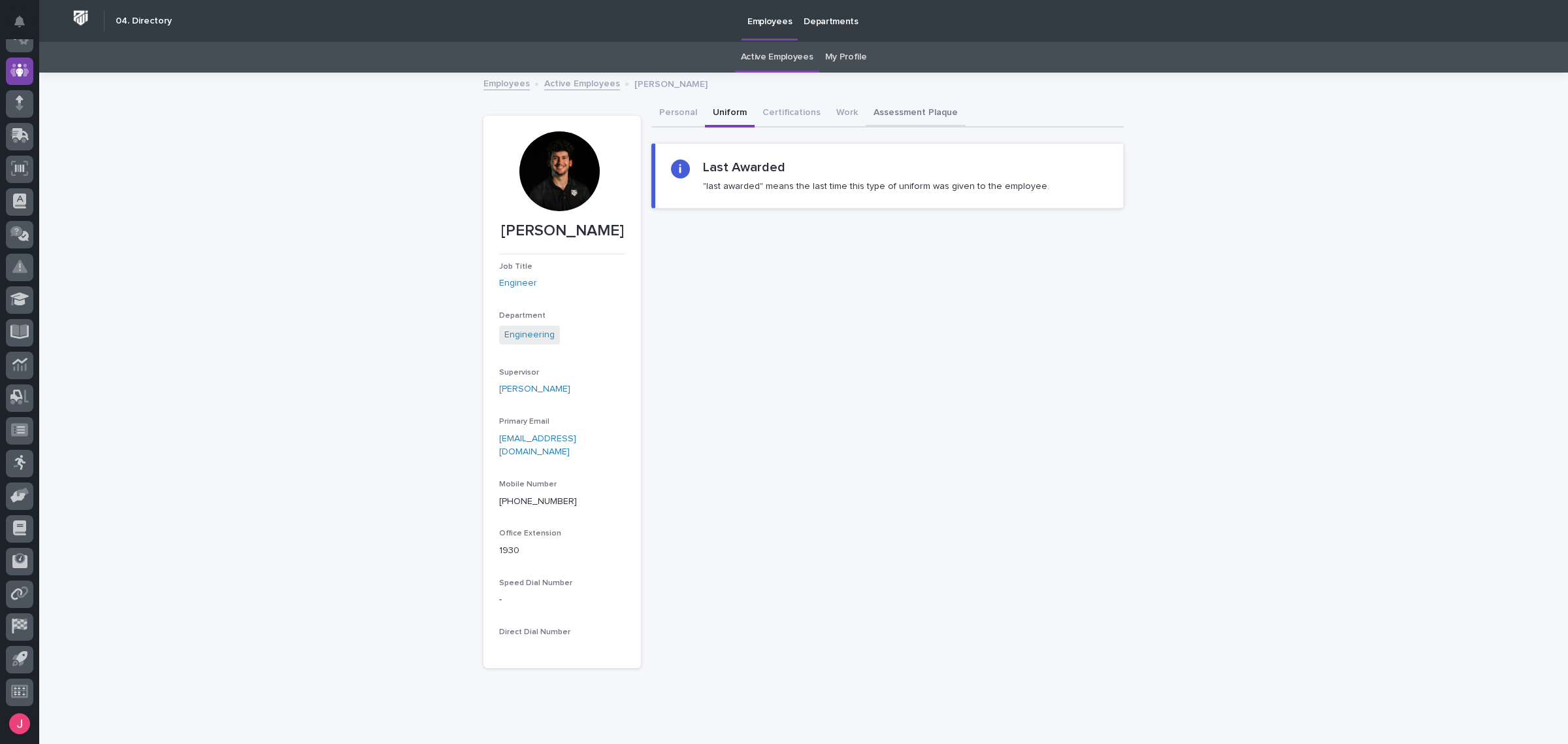
click at [908, 112] on button "Assessment Plaque" at bounding box center [915, 114] width 100 height 28
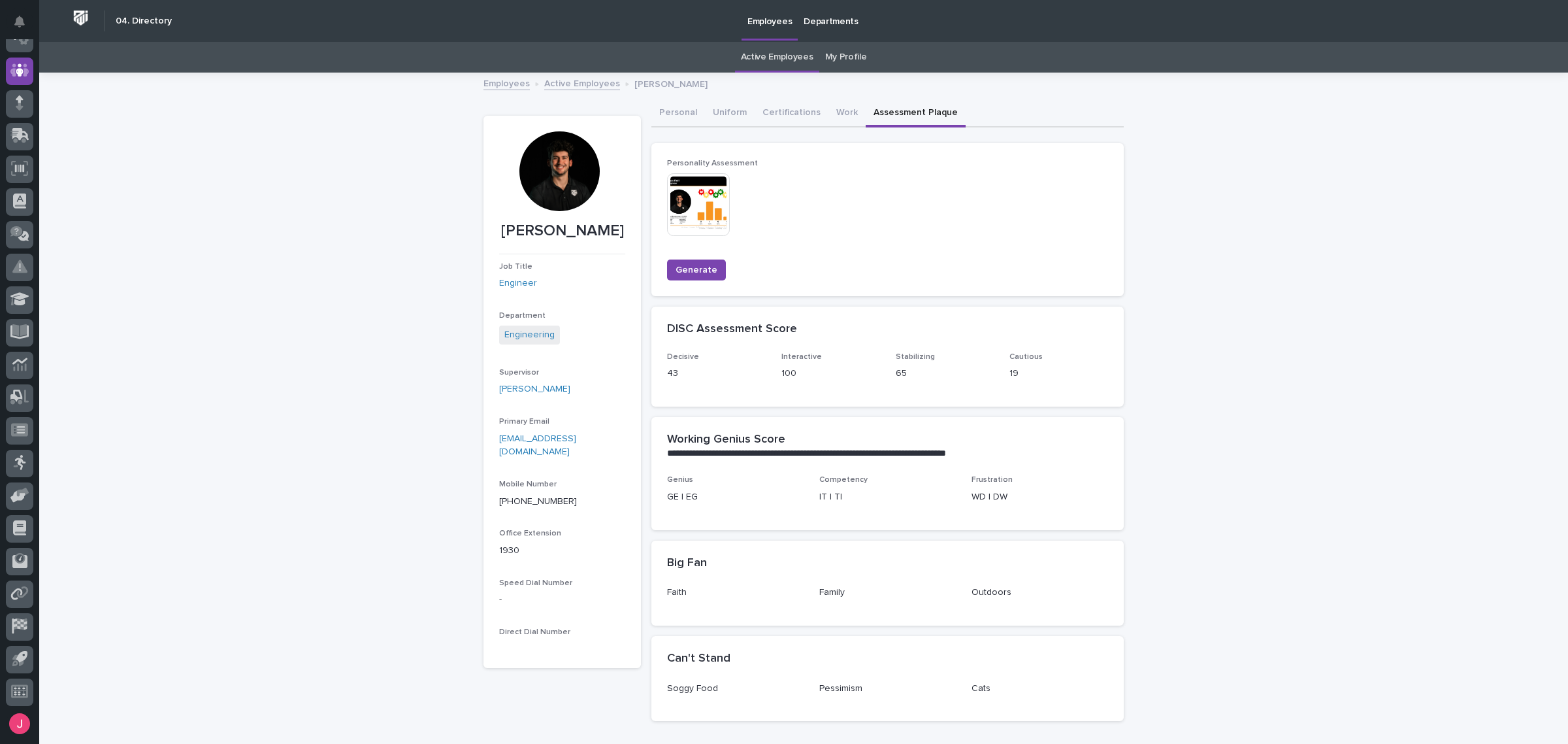
click at [717, 205] on img at bounding box center [698, 204] width 62 height 62
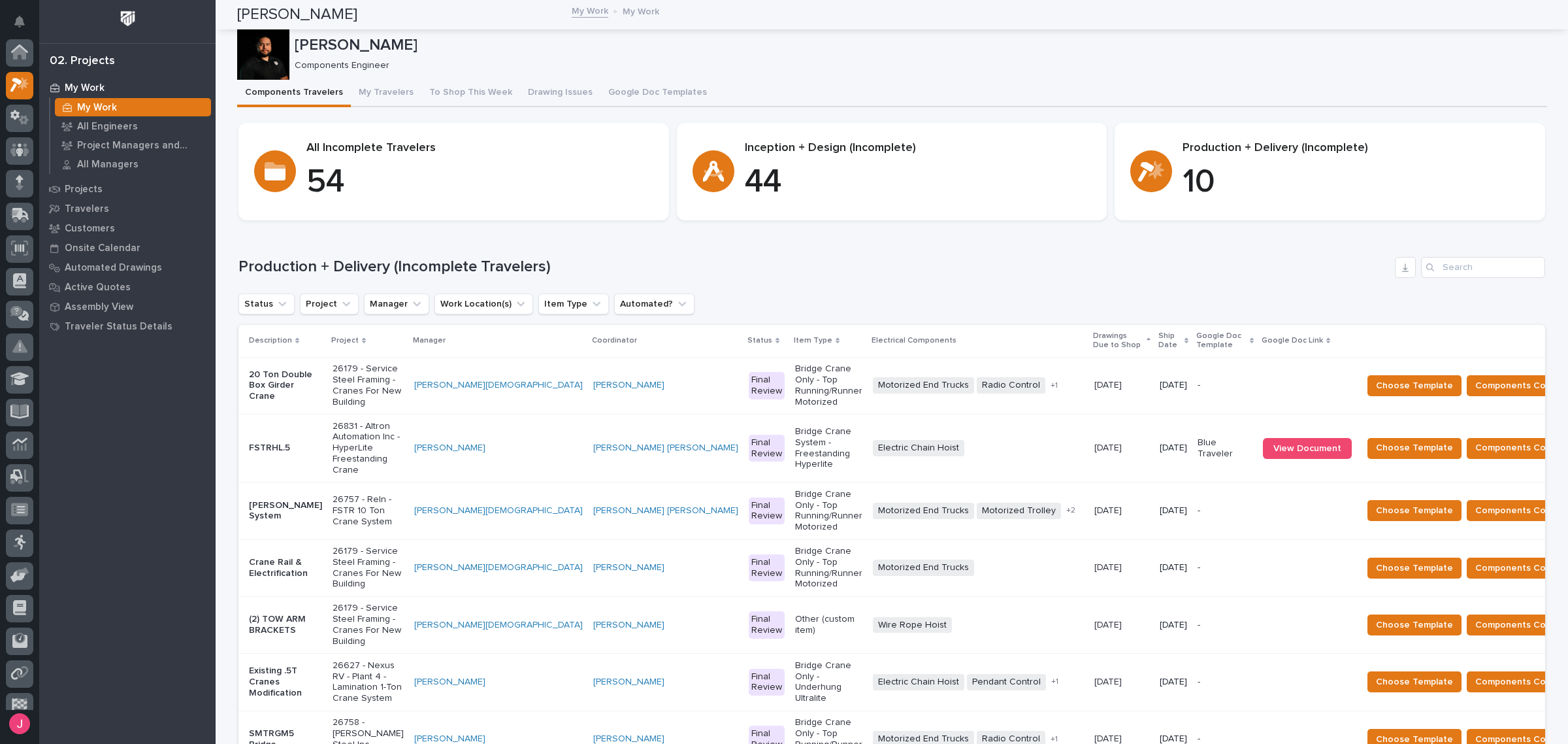
scroll to position [35, 0]
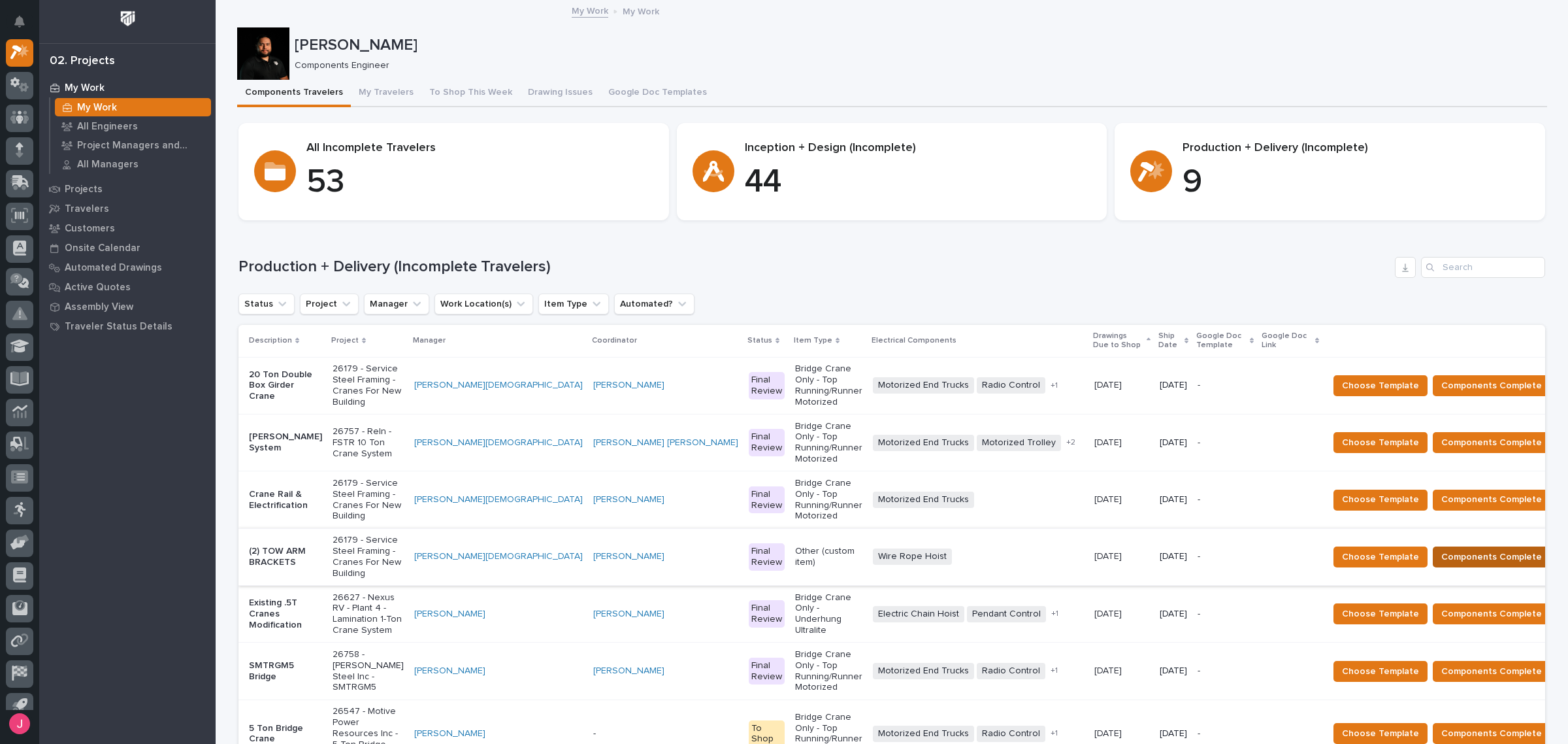
click at [1452, 549] on span "Components Complete" at bounding box center [1491, 557] width 101 height 16
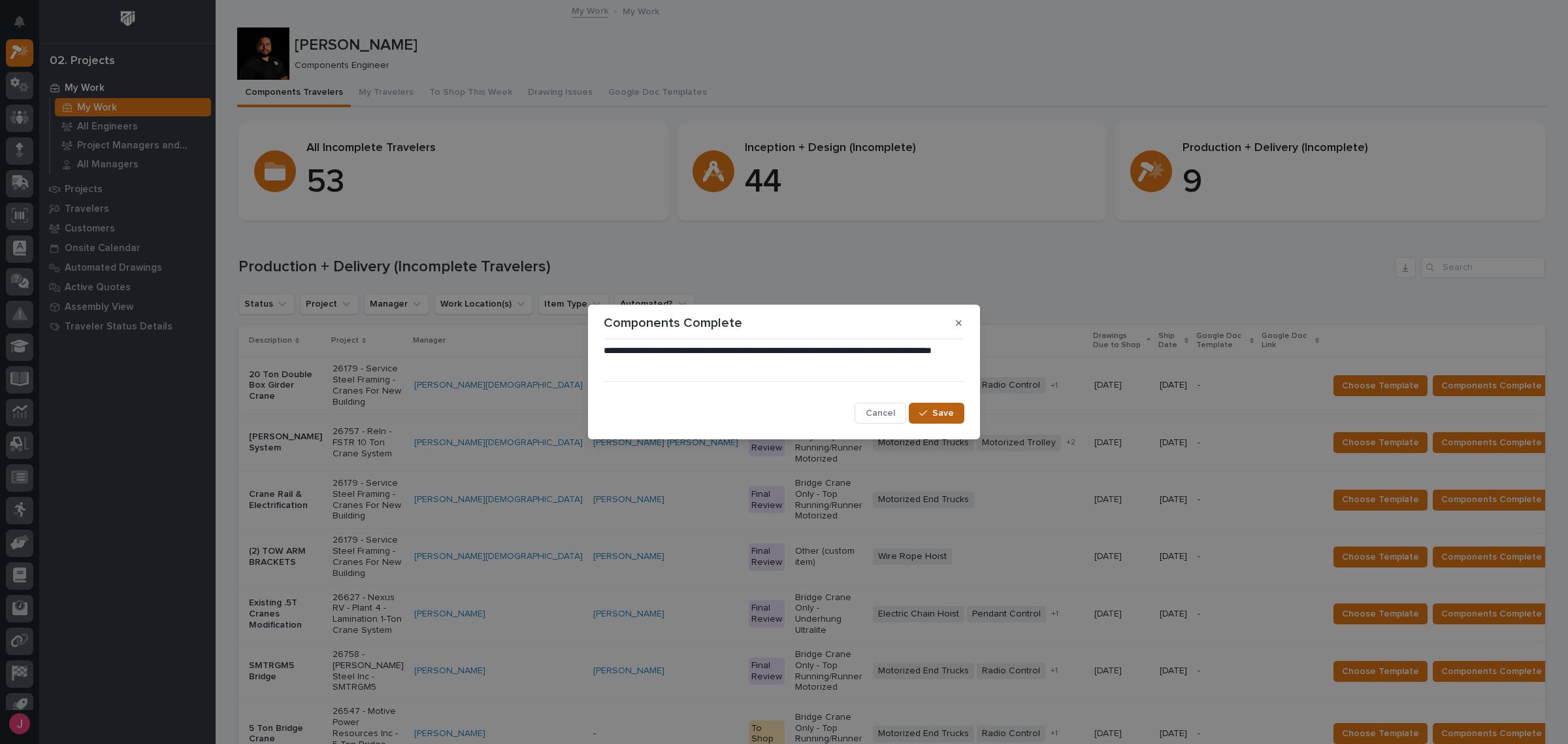
click at [946, 416] on span "Save" at bounding box center [943, 413] width 22 height 12
click at [930, 404] on button "Save" at bounding box center [936, 413] width 55 height 21
click at [959, 318] on icon "button" at bounding box center [959, 323] width 6 height 9
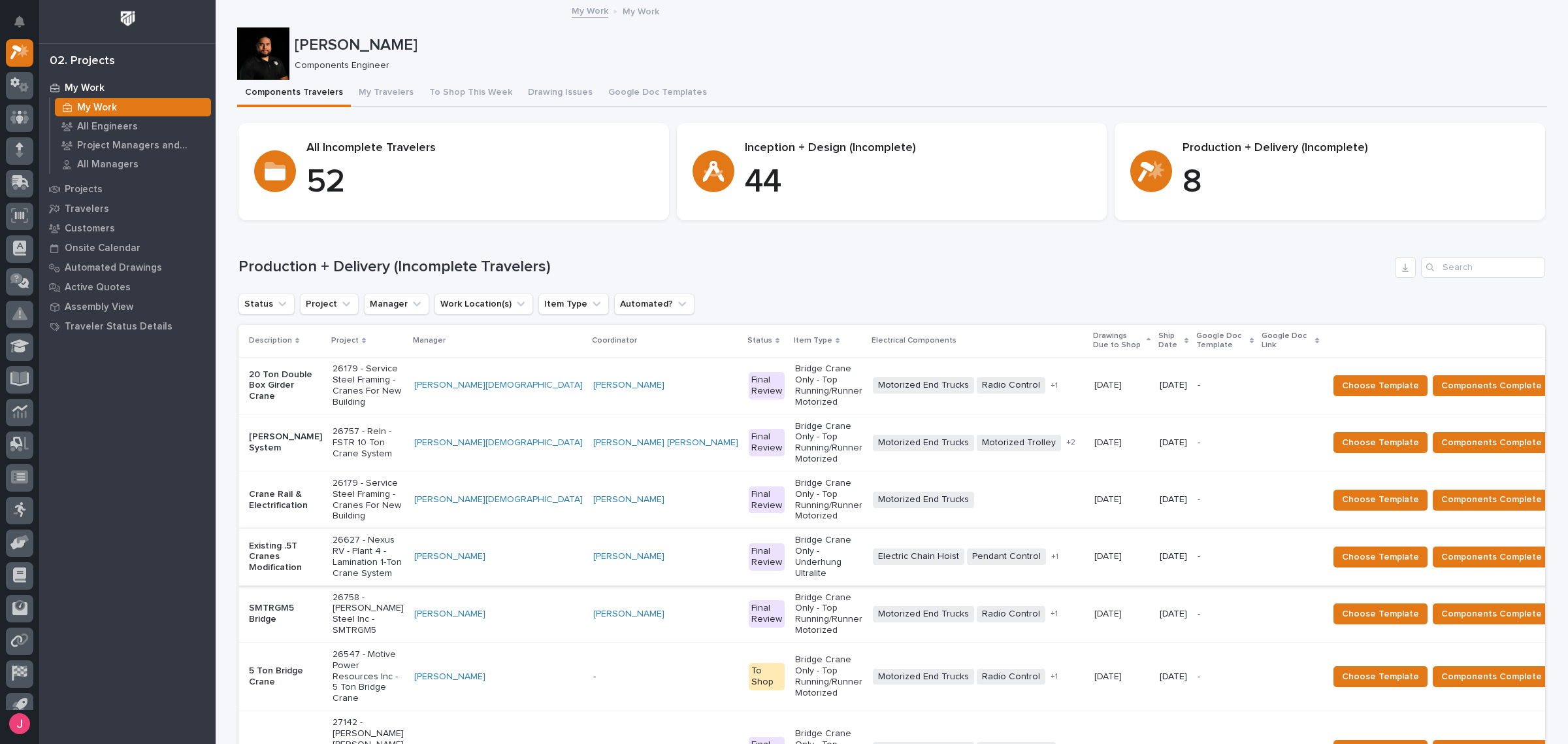
scroll to position [82, 0]
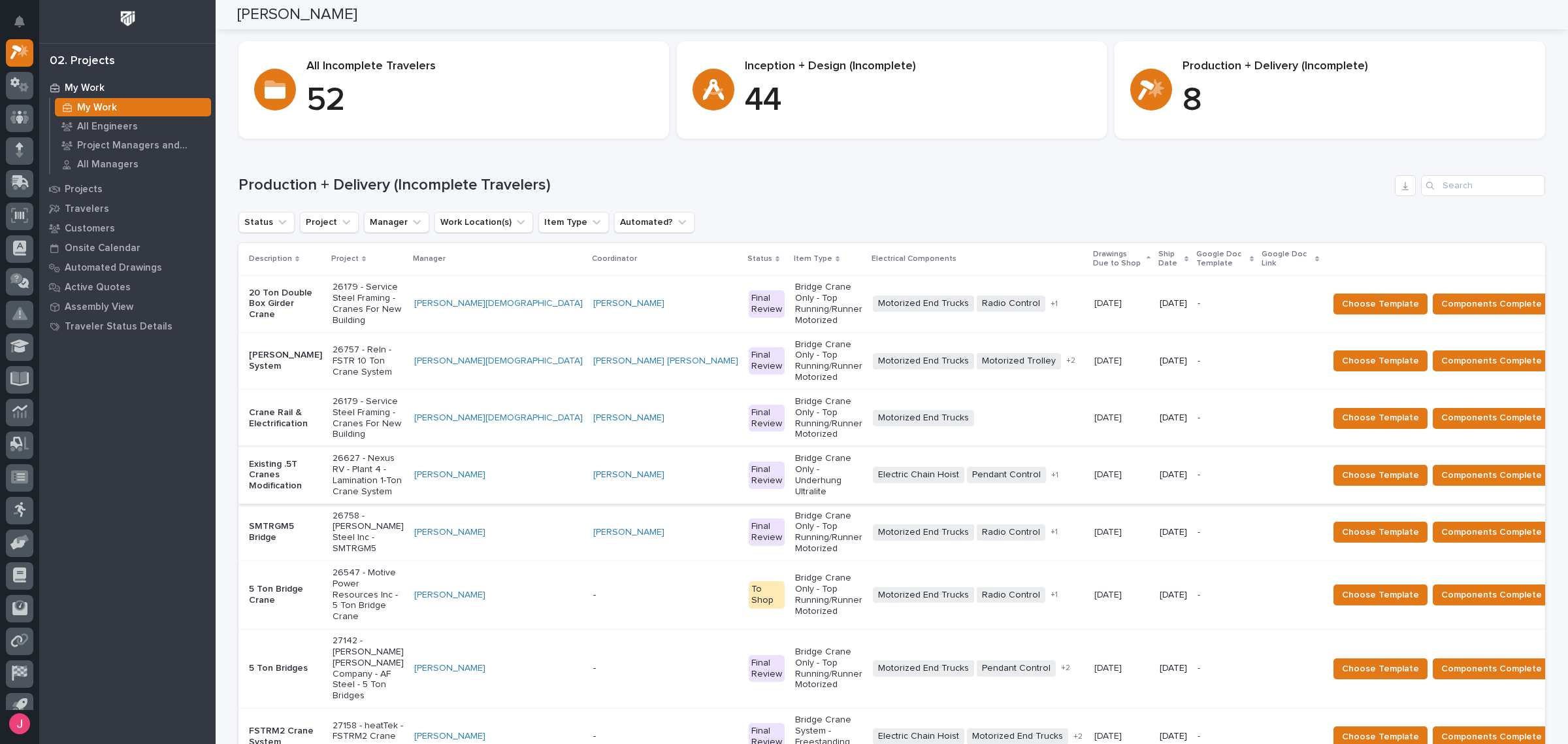
click at [379, 396] on p "26179 - Service Steel Framing - Cranes For New Building" at bounding box center [368, 418] width 71 height 44
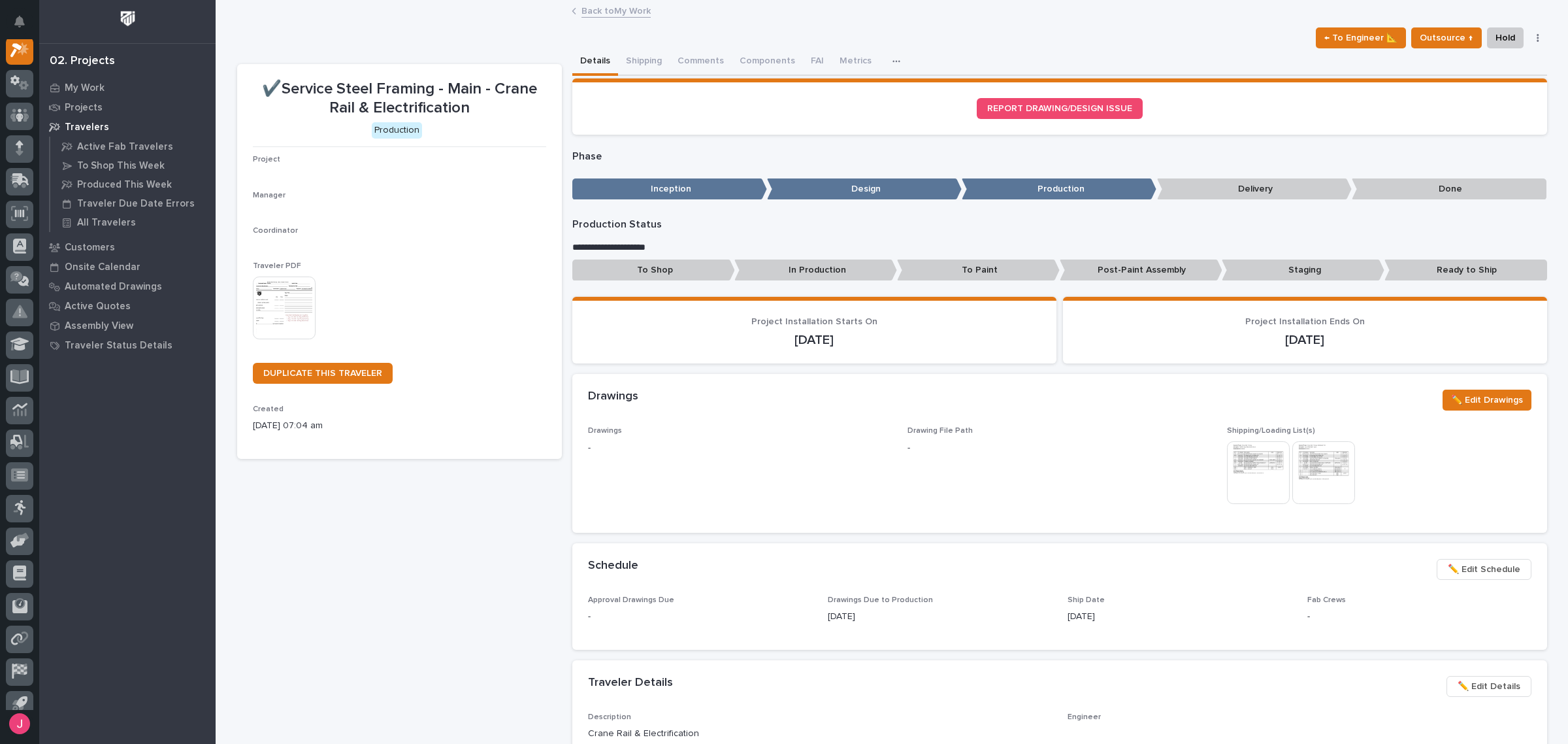
scroll to position [33, 0]
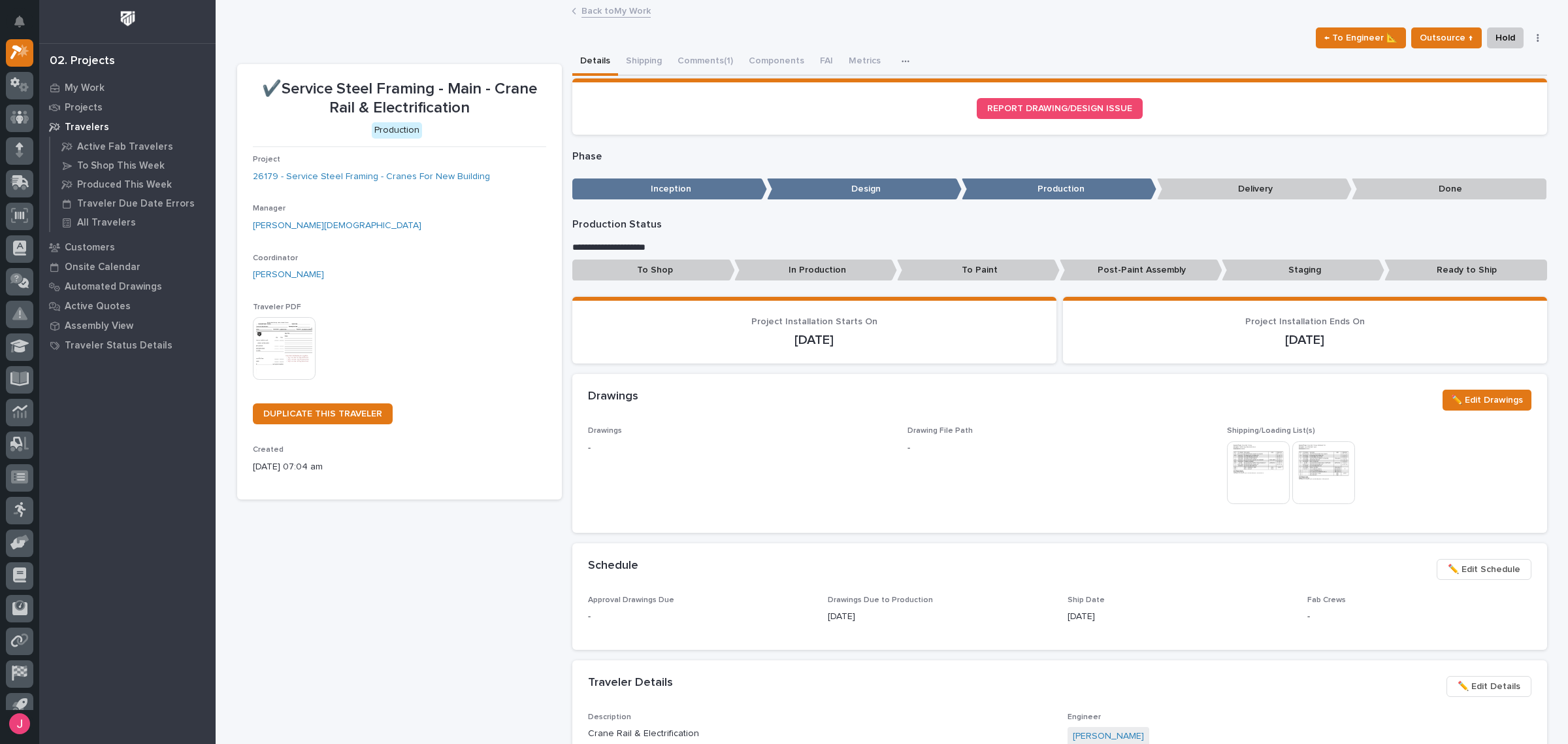
click at [1249, 479] on img at bounding box center [1258, 472] width 62 height 62
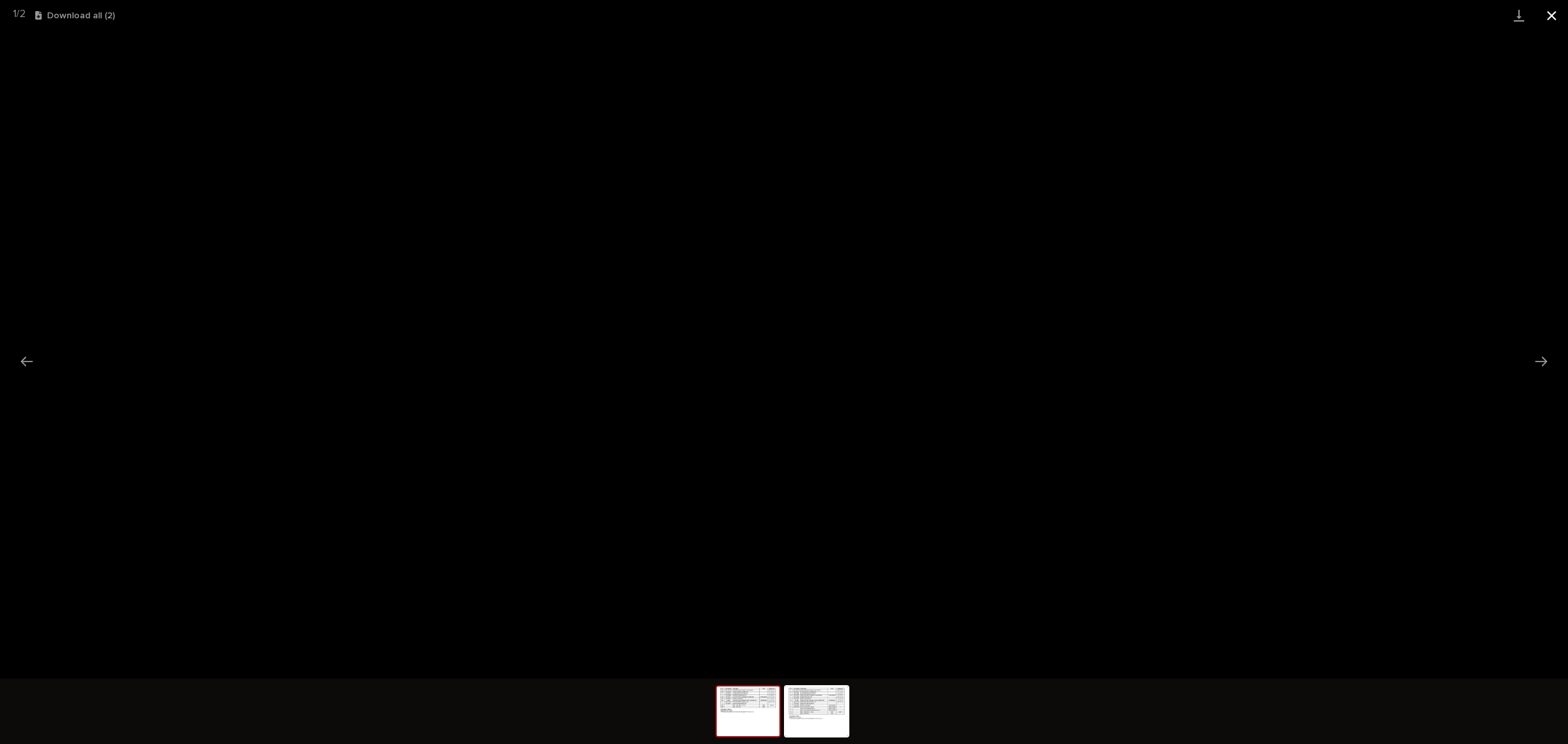
click at [1558, 27] on button "Close gallery" at bounding box center [1552, 15] width 33 height 31
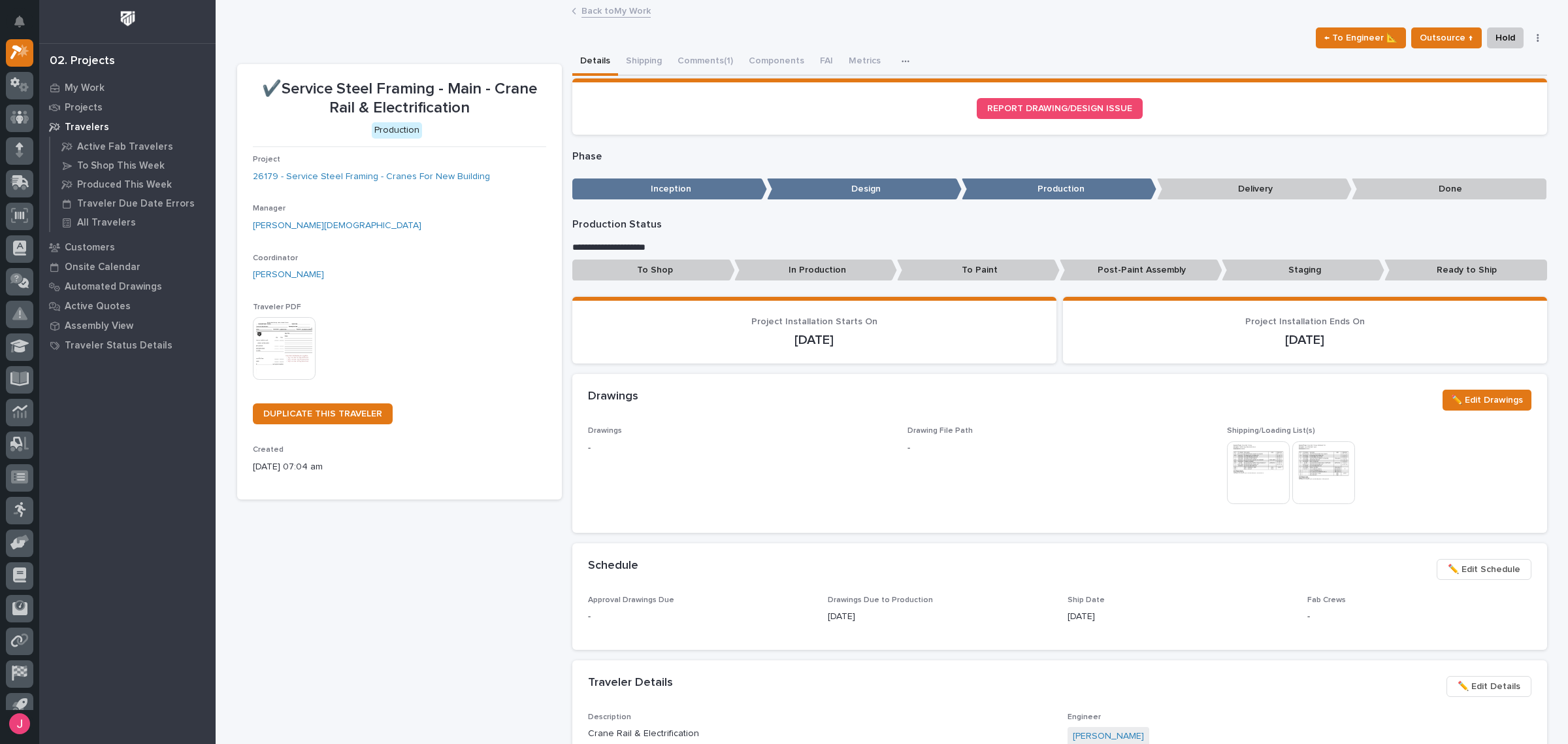
click at [1316, 448] on img at bounding box center [1323, 472] width 62 height 62
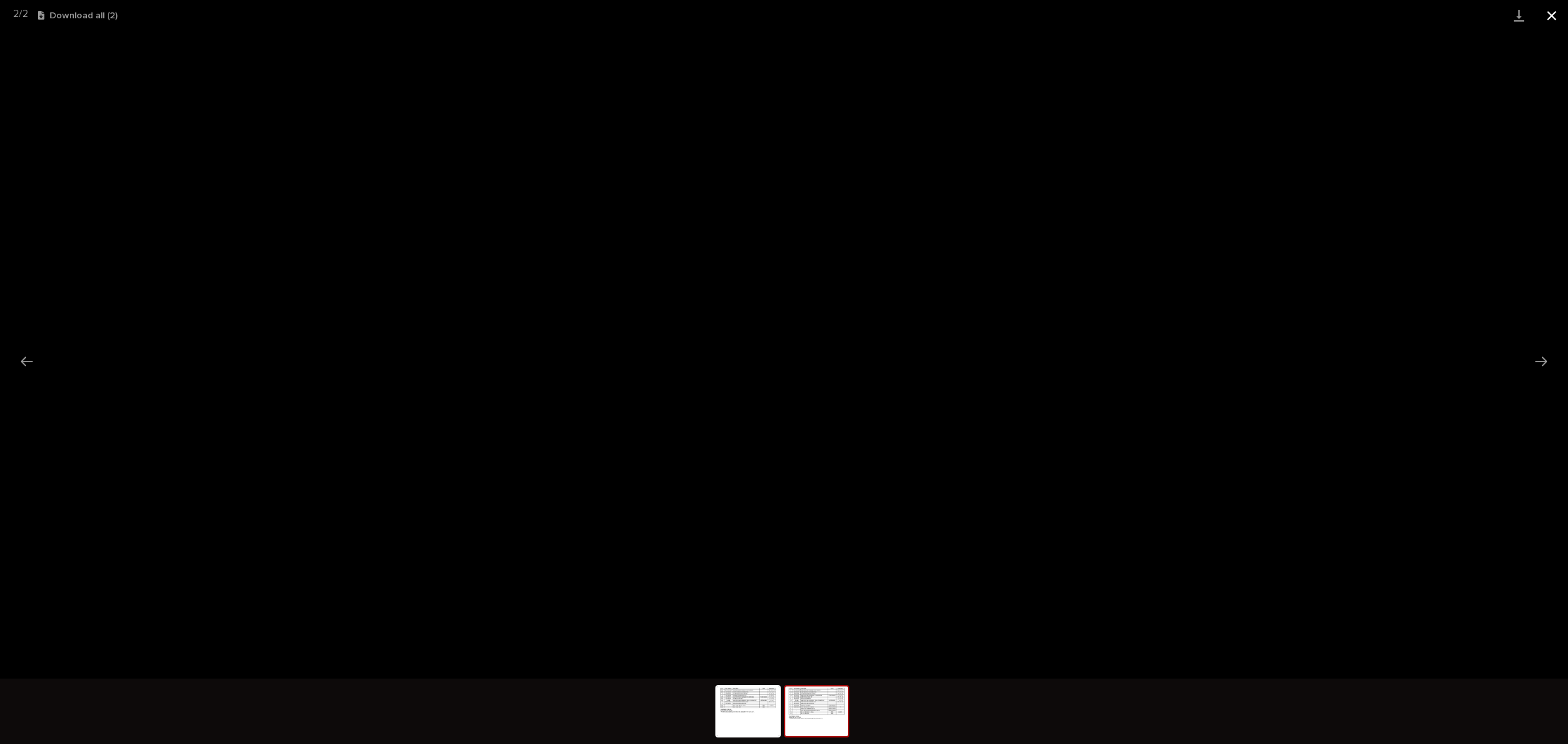
click at [1549, 1] on button "Close gallery" at bounding box center [1552, 15] width 33 height 31
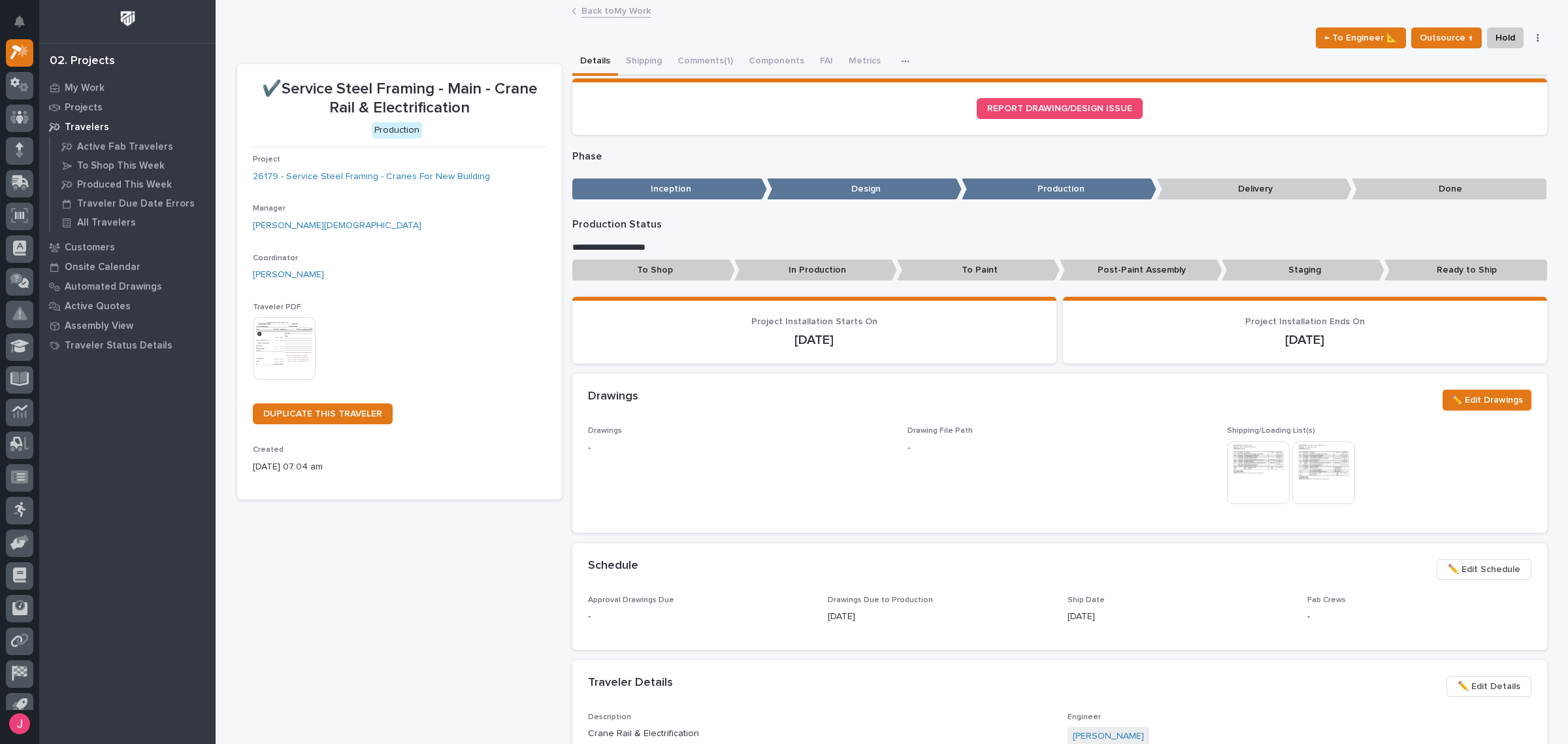
click at [1263, 464] on img at bounding box center [1258, 472] width 62 height 62
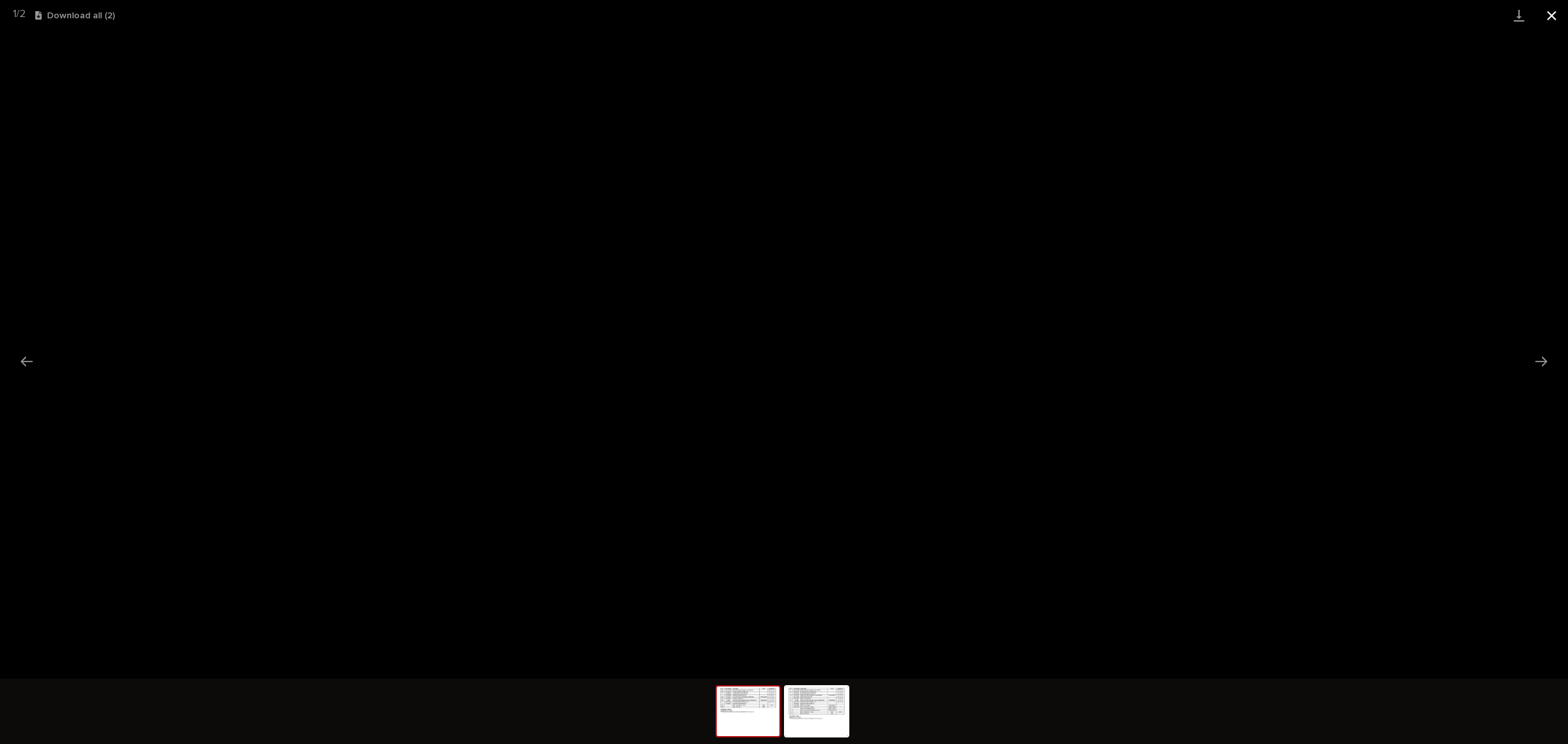
click at [1542, 24] on button "Close gallery" at bounding box center [1552, 15] width 33 height 31
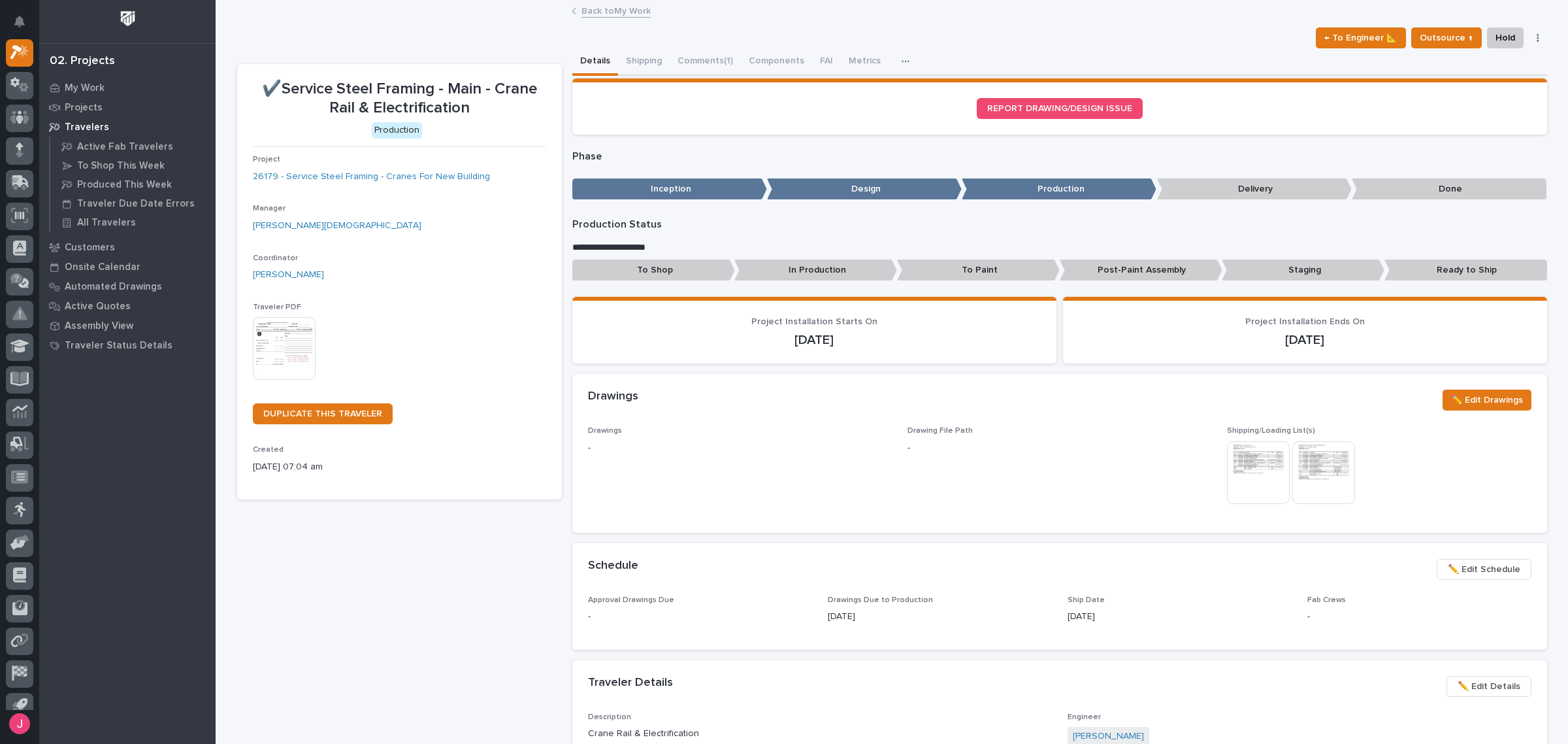
click at [1313, 481] on img at bounding box center [1323, 472] width 62 height 62
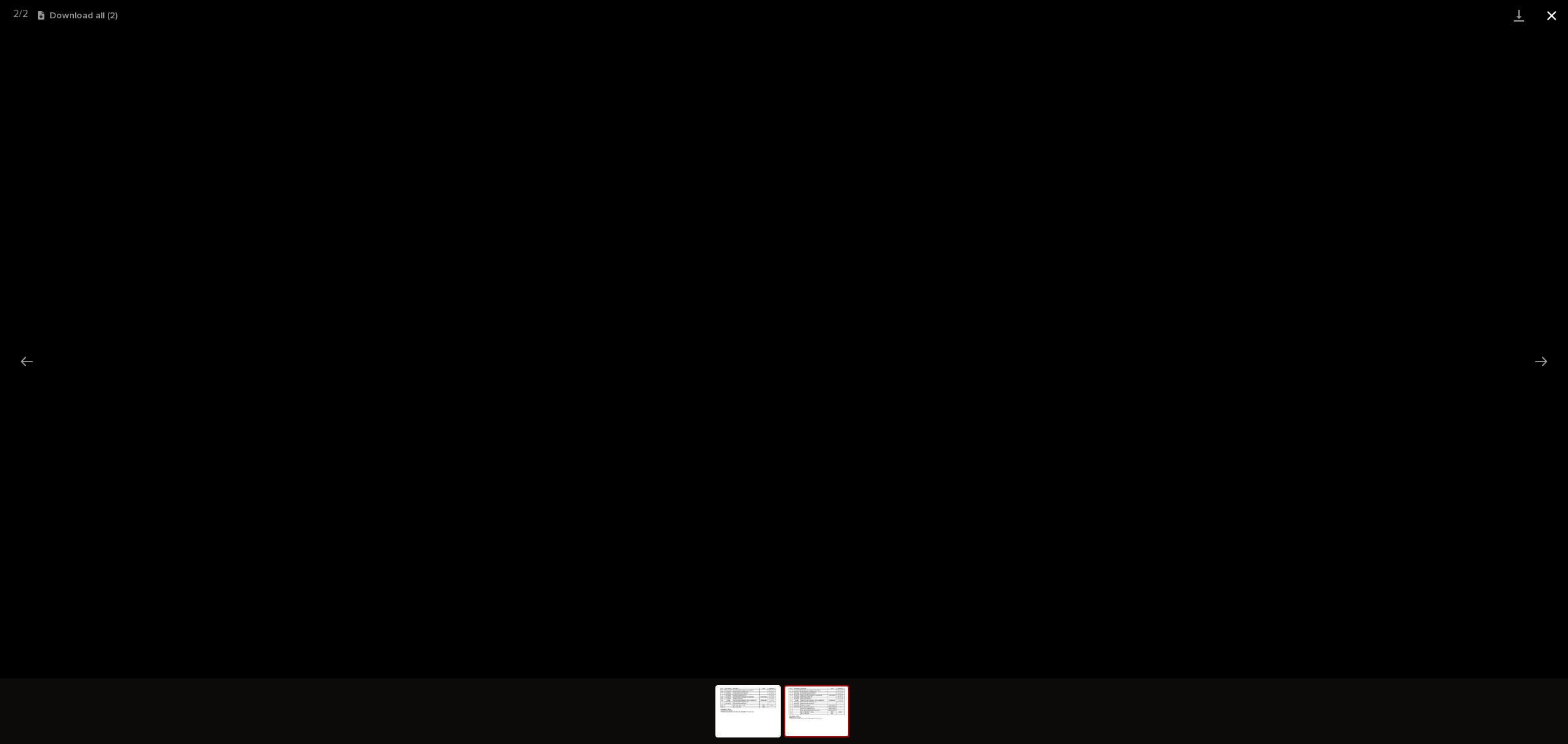
click at [1553, 18] on button "Close gallery" at bounding box center [1552, 15] width 33 height 31
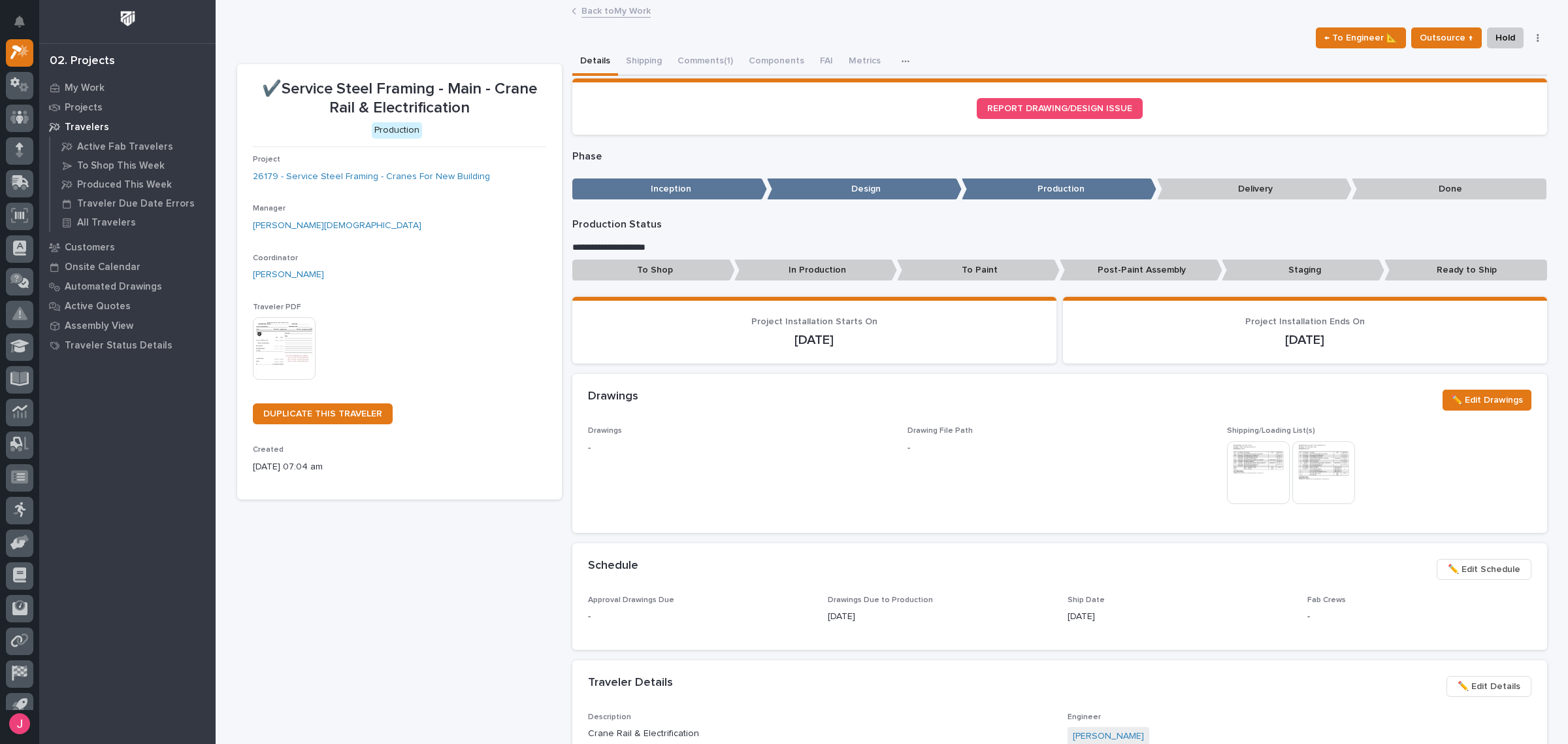
click at [1266, 471] on img at bounding box center [1258, 472] width 62 height 62
click at [1252, 474] on img at bounding box center [1258, 472] width 62 height 62
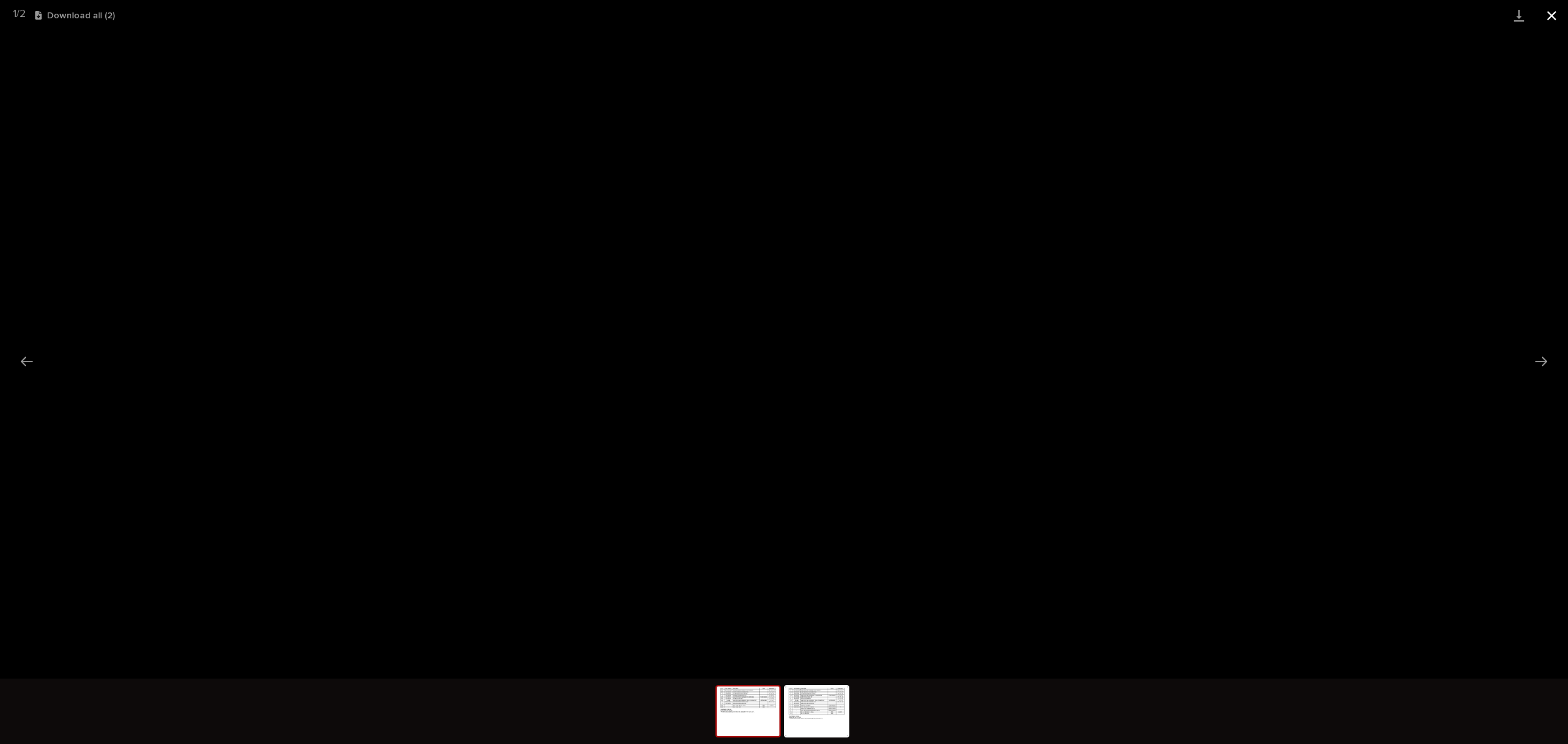
click at [1558, 21] on button "Close gallery" at bounding box center [1552, 15] width 33 height 31
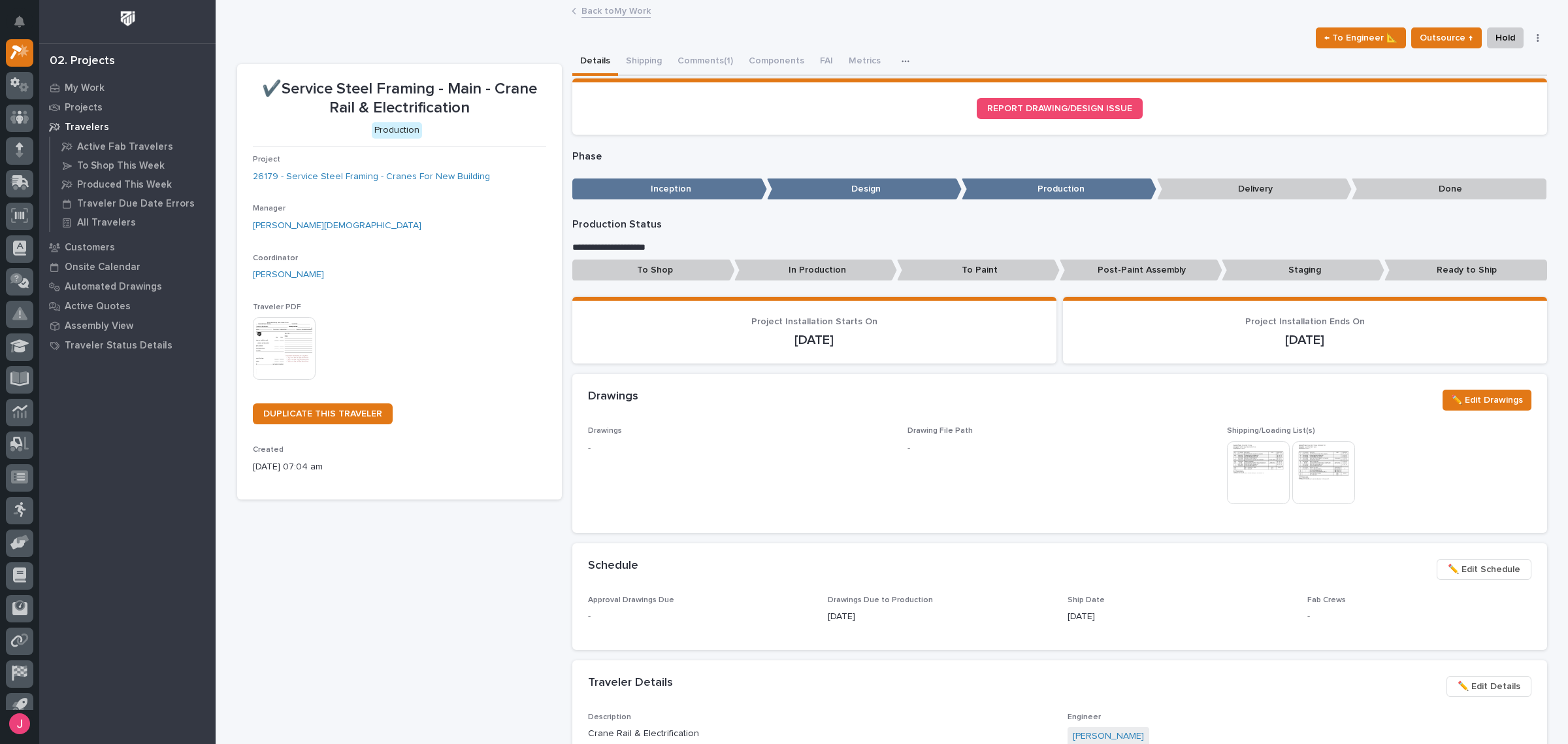
click at [1297, 469] on img at bounding box center [1323, 472] width 62 height 62
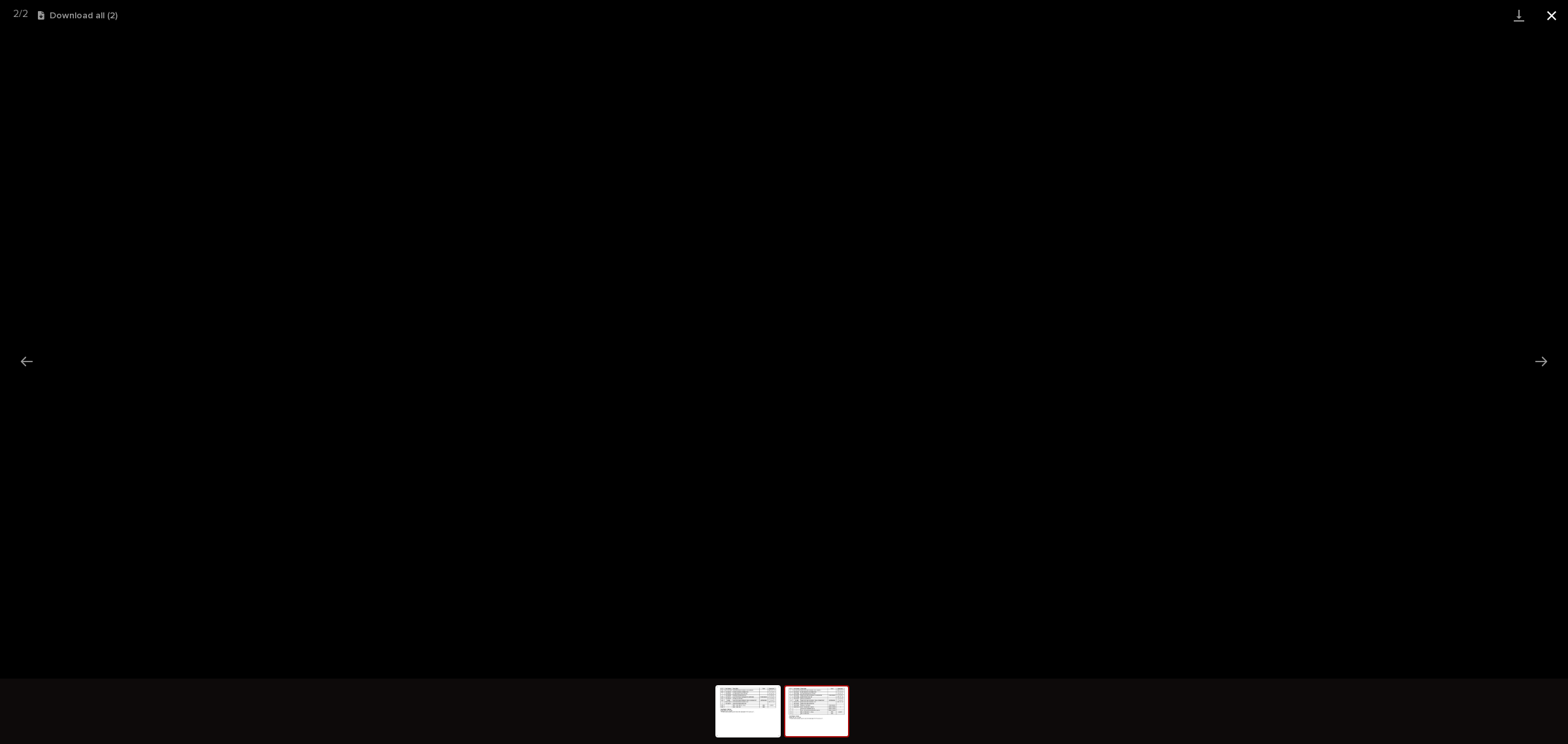
click at [1566, 12] on button "Close gallery" at bounding box center [1552, 15] width 33 height 31
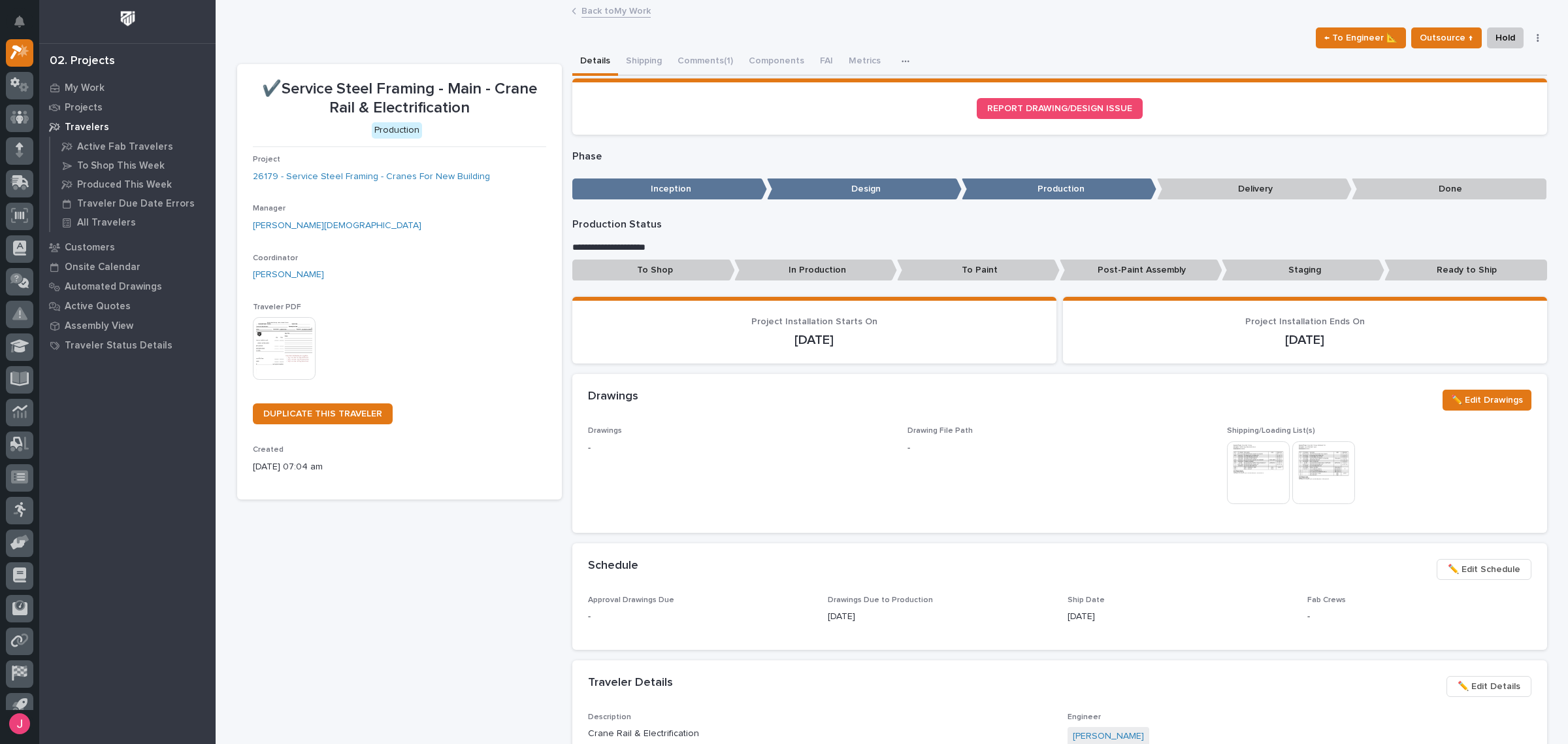
click at [1239, 446] on img at bounding box center [1258, 472] width 62 height 62
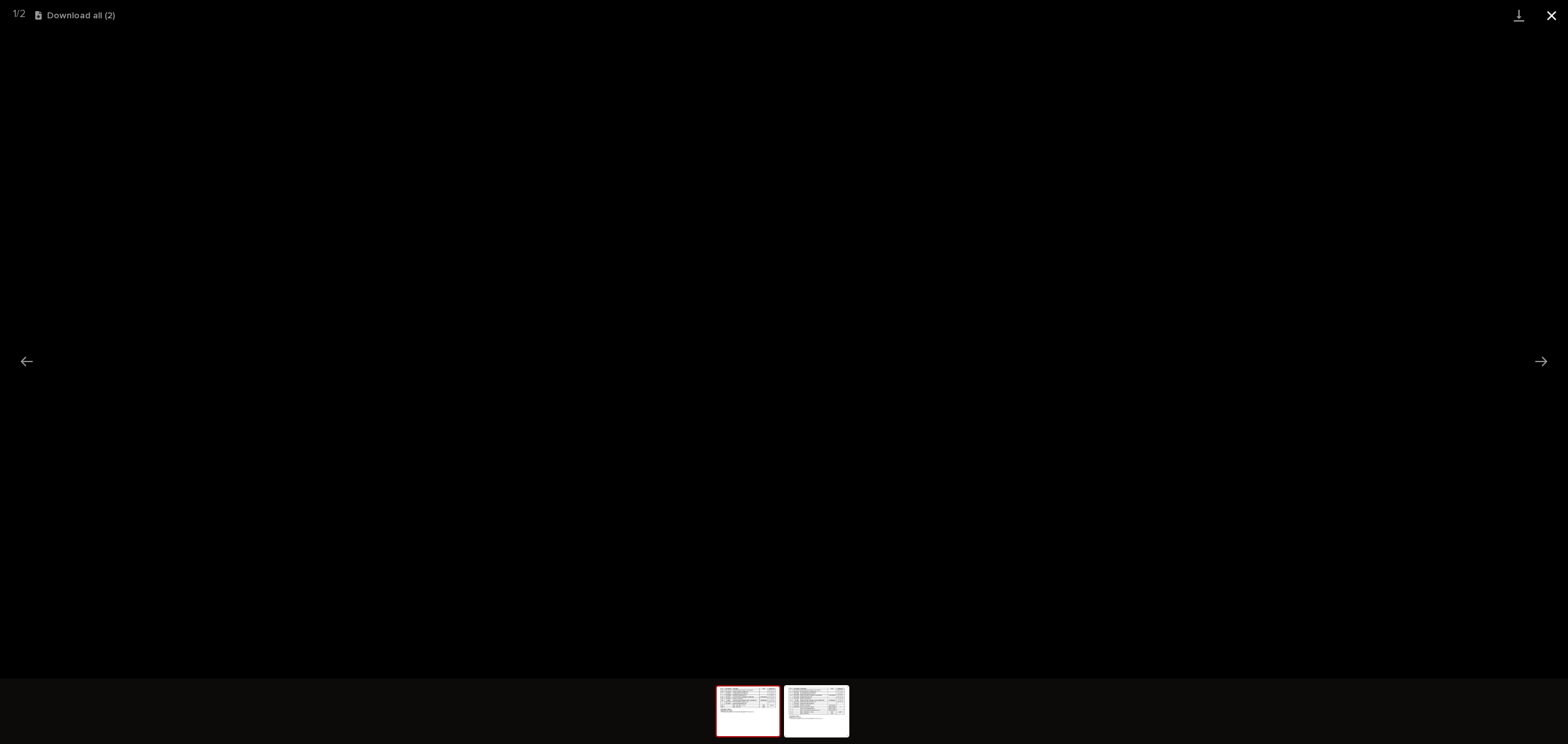
click at [1550, 12] on button "Close gallery" at bounding box center [1552, 15] width 33 height 31
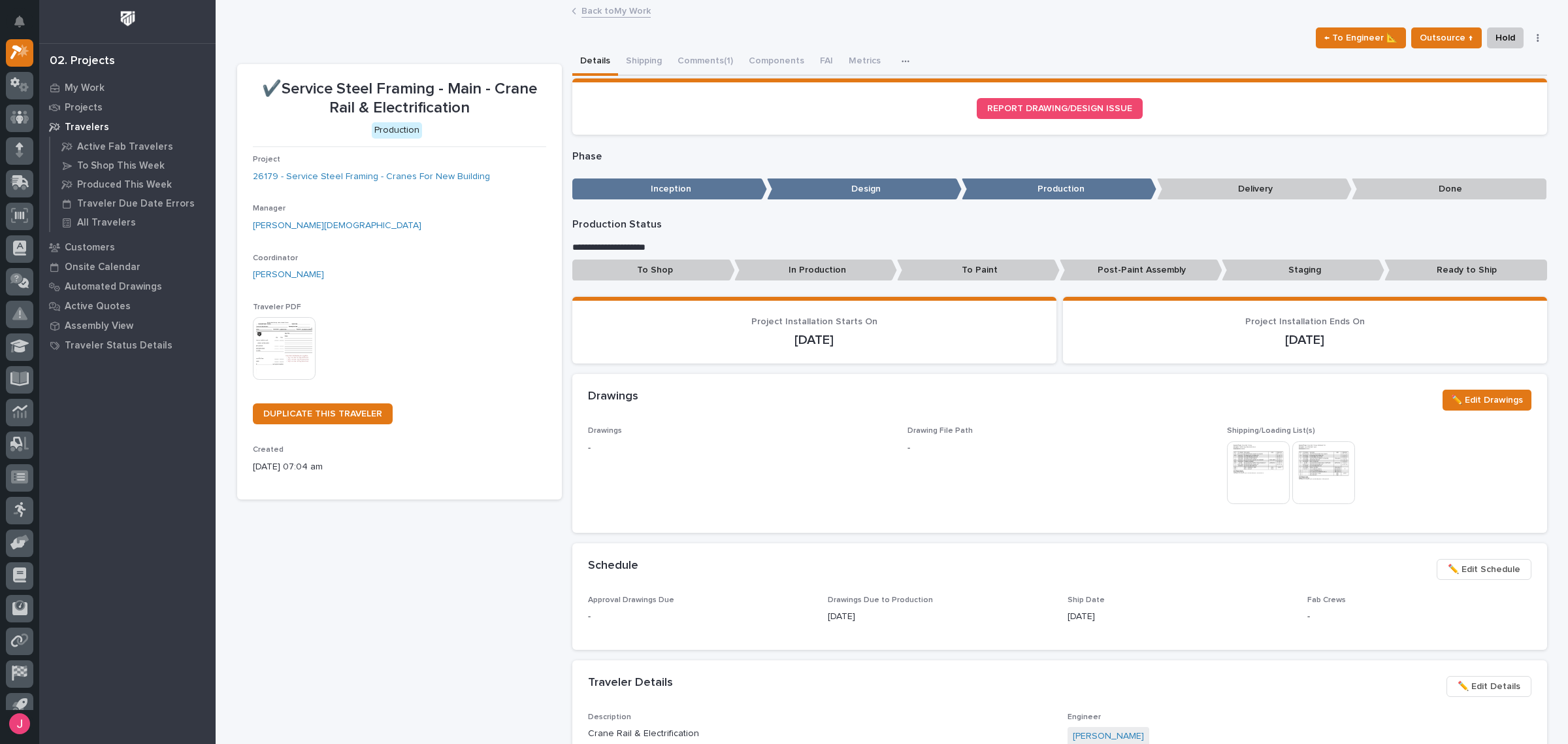
click at [1314, 453] on img at bounding box center [1323, 472] width 62 height 62
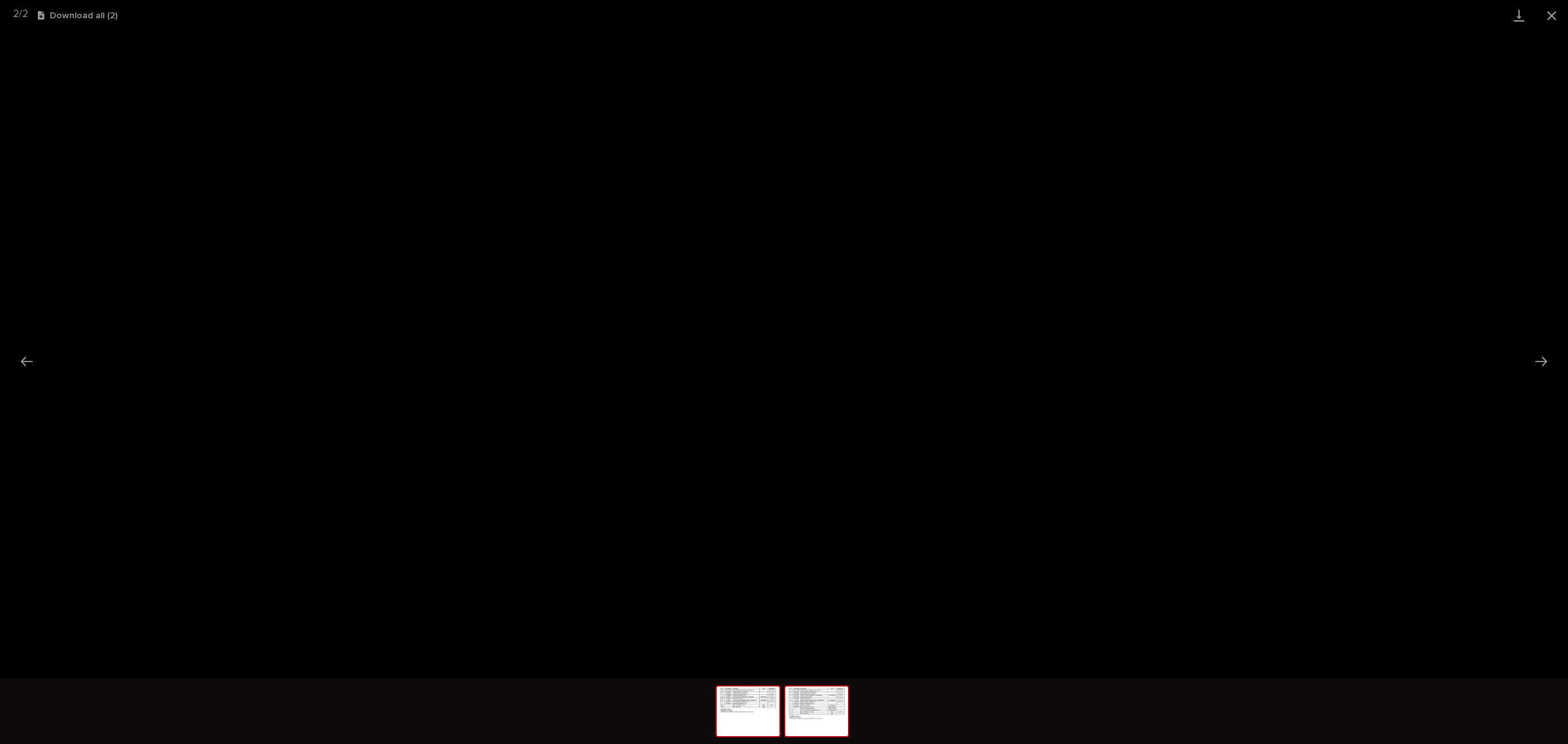
click at [753, 719] on img at bounding box center [748, 711] width 62 height 50
click at [819, 711] on img at bounding box center [816, 711] width 62 height 50
click at [756, 713] on img at bounding box center [748, 711] width 62 height 50
click at [817, 727] on img at bounding box center [816, 711] width 62 height 50
click at [768, 707] on img at bounding box center [748, 711] width 62 height 50
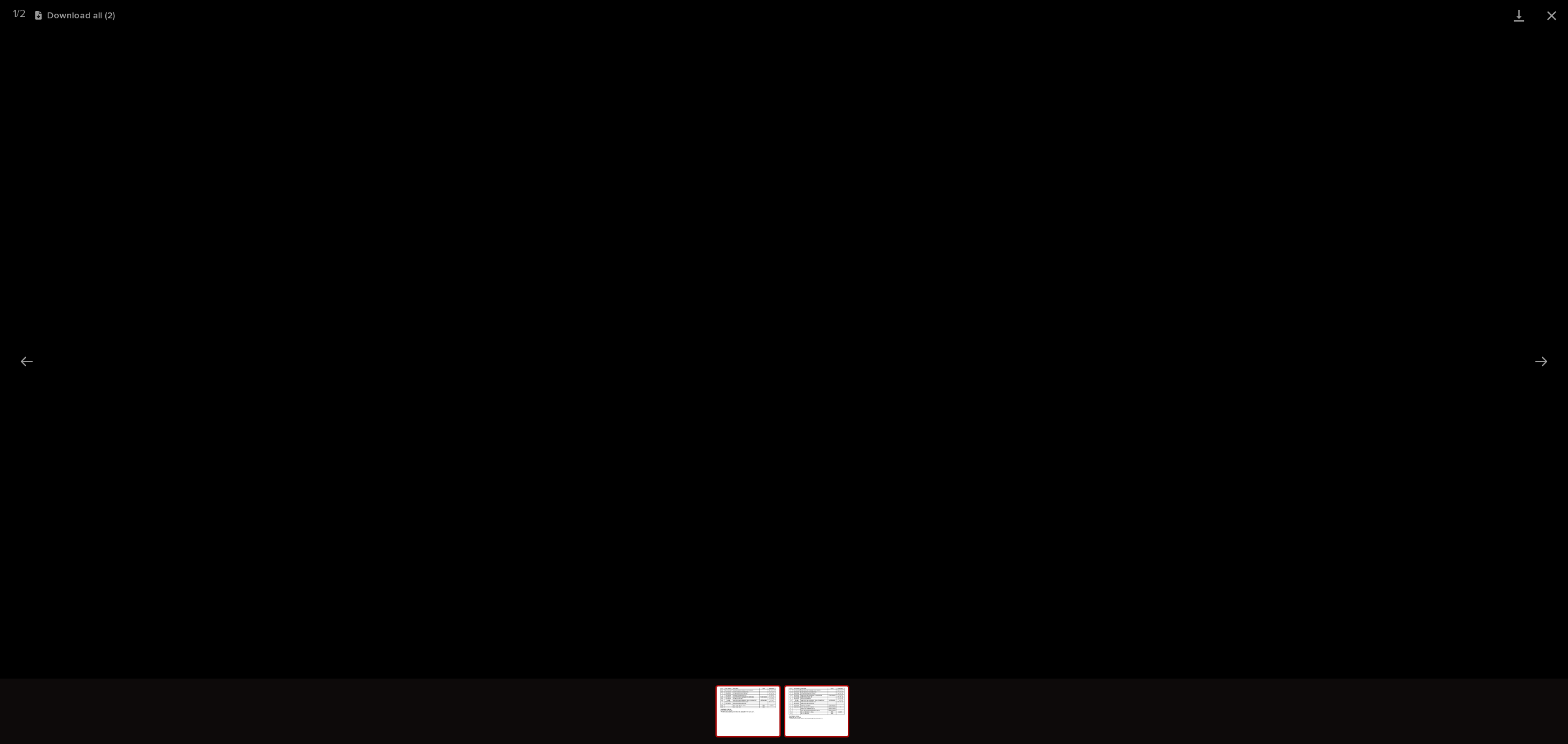
click at [828, 726] on img at bounding box center [816, 711] width 62 height 50
click at [1553, 18] on button "Close gallery" at bounding box center [1552, 15] width 33 height 31
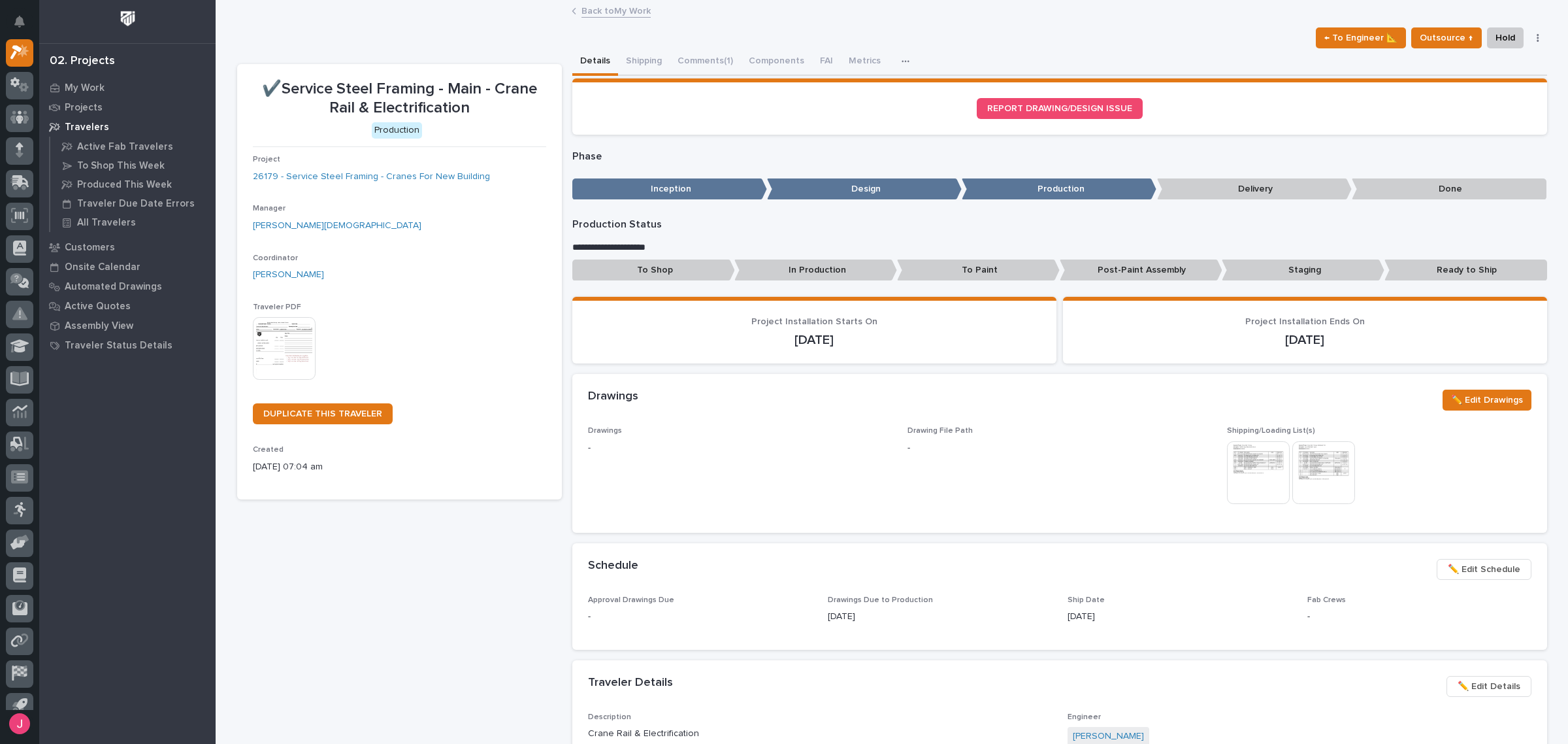
click at [262, 337] on img at bounding box center [284, 348] width 62 height 62
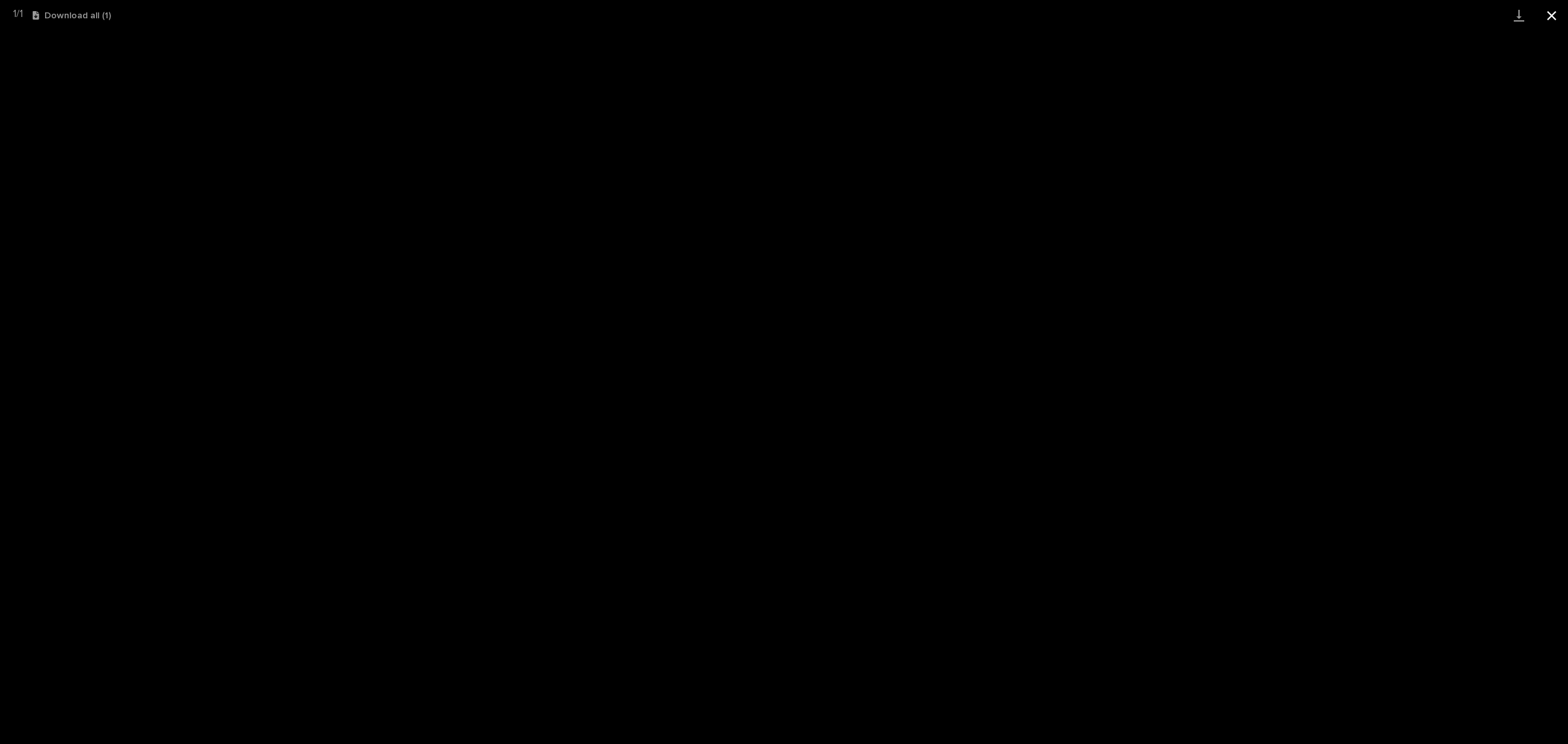
click at [1558, 11] on button "Close gallery" at bounding box center [1552, 15] width 33 height 31
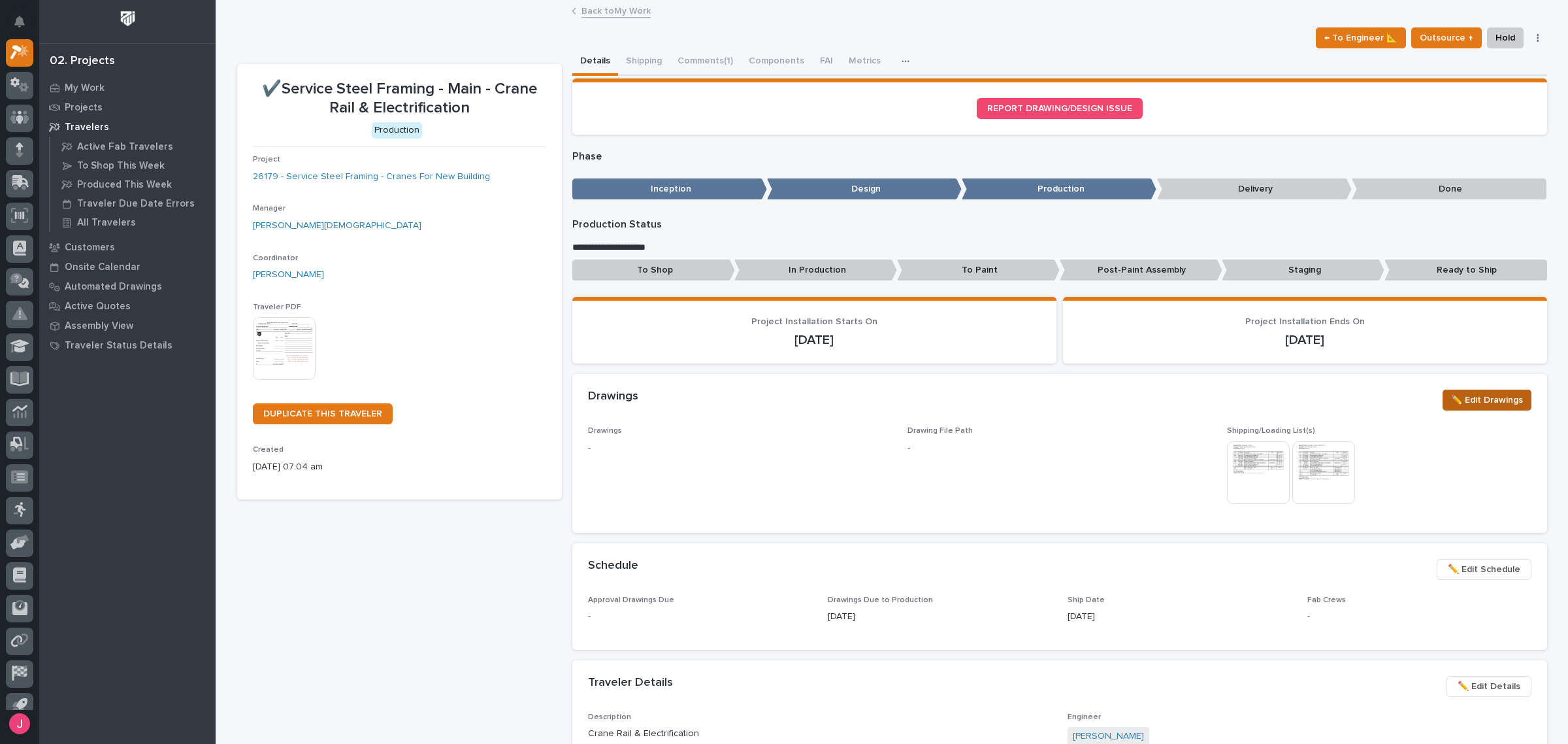
click at [1475, 394] on span "✏️ Edit Drawings" at bounding box center [1486, 400] width 72 height 16
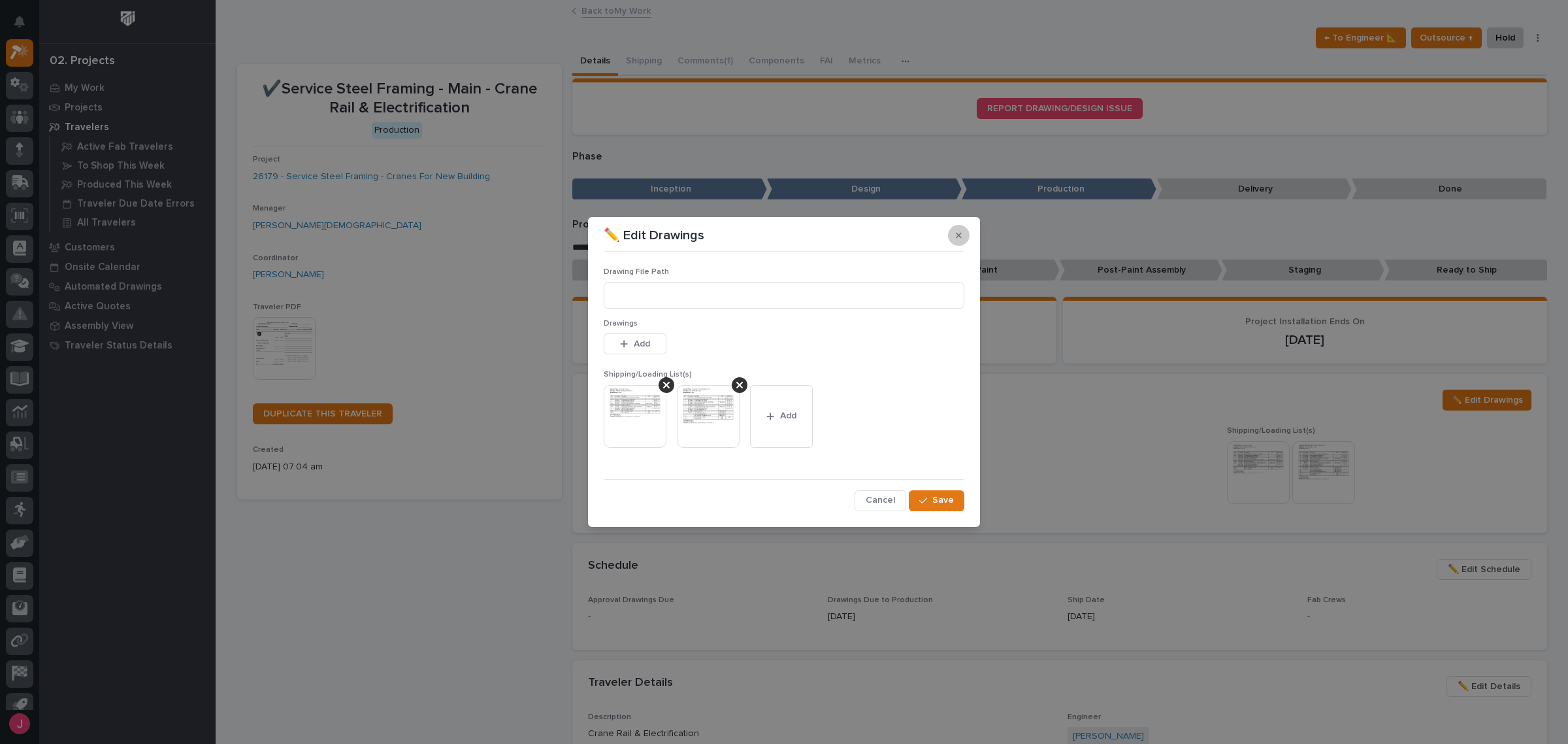
drag, startPoint x: 961, startPoint y: 234, endPoint x: 1262, endPoint y: 480, distance: 388.7
click at [961, 234] on icon "button" at bounding box center [959, 236] width 6 height 9
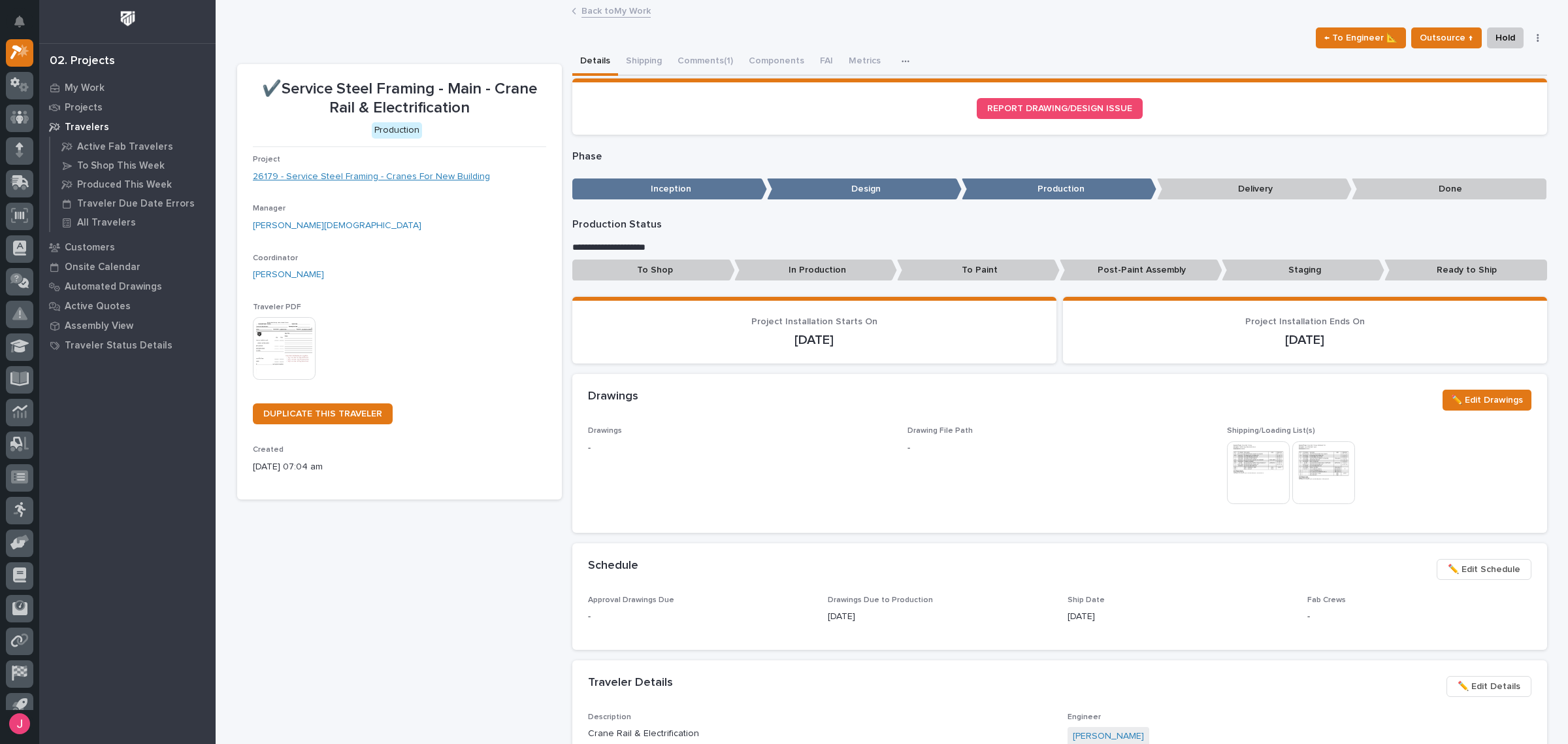
drag, startPoint x: 431, startPoint y: 174, endPoint x: 435, endPoint y: 183, distance: 9.8
click at [585, 5] on link "Back to My Work" at bounding box center [615, 10] width 69 height 15
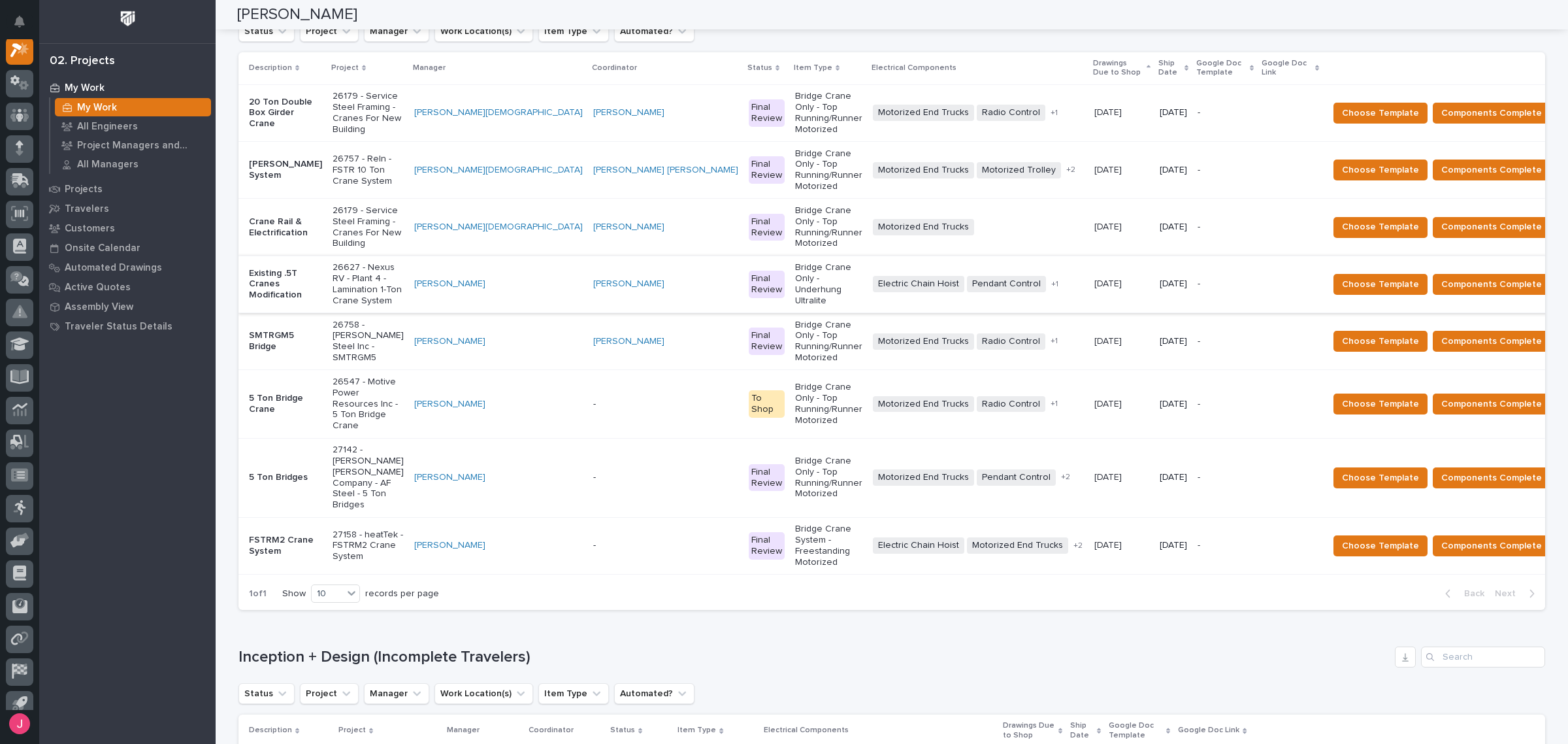
scroll to position [163, 0]
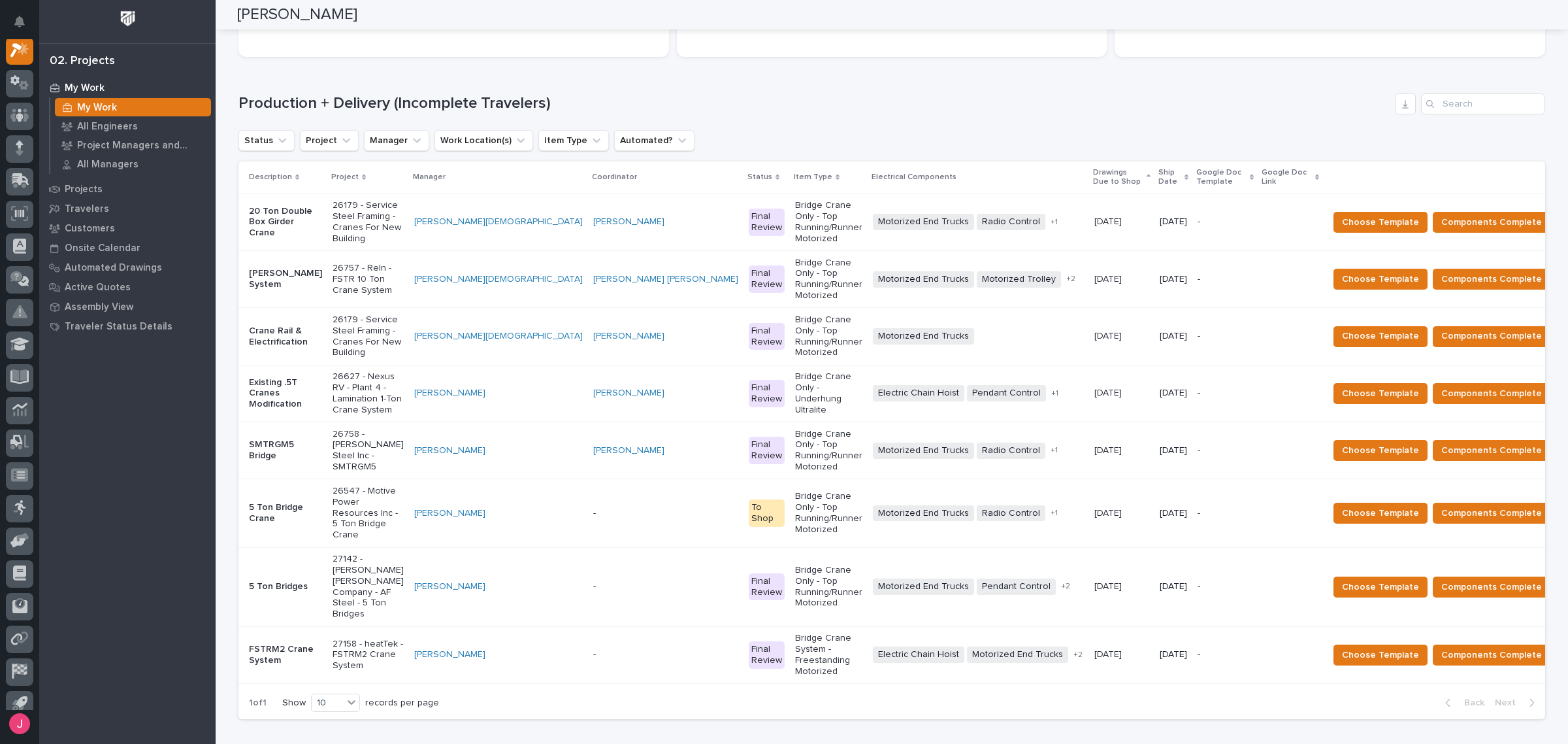
click at [605, 230] on td "Leighton Yoder" at bounding box center [665, 222] width 155 height 57
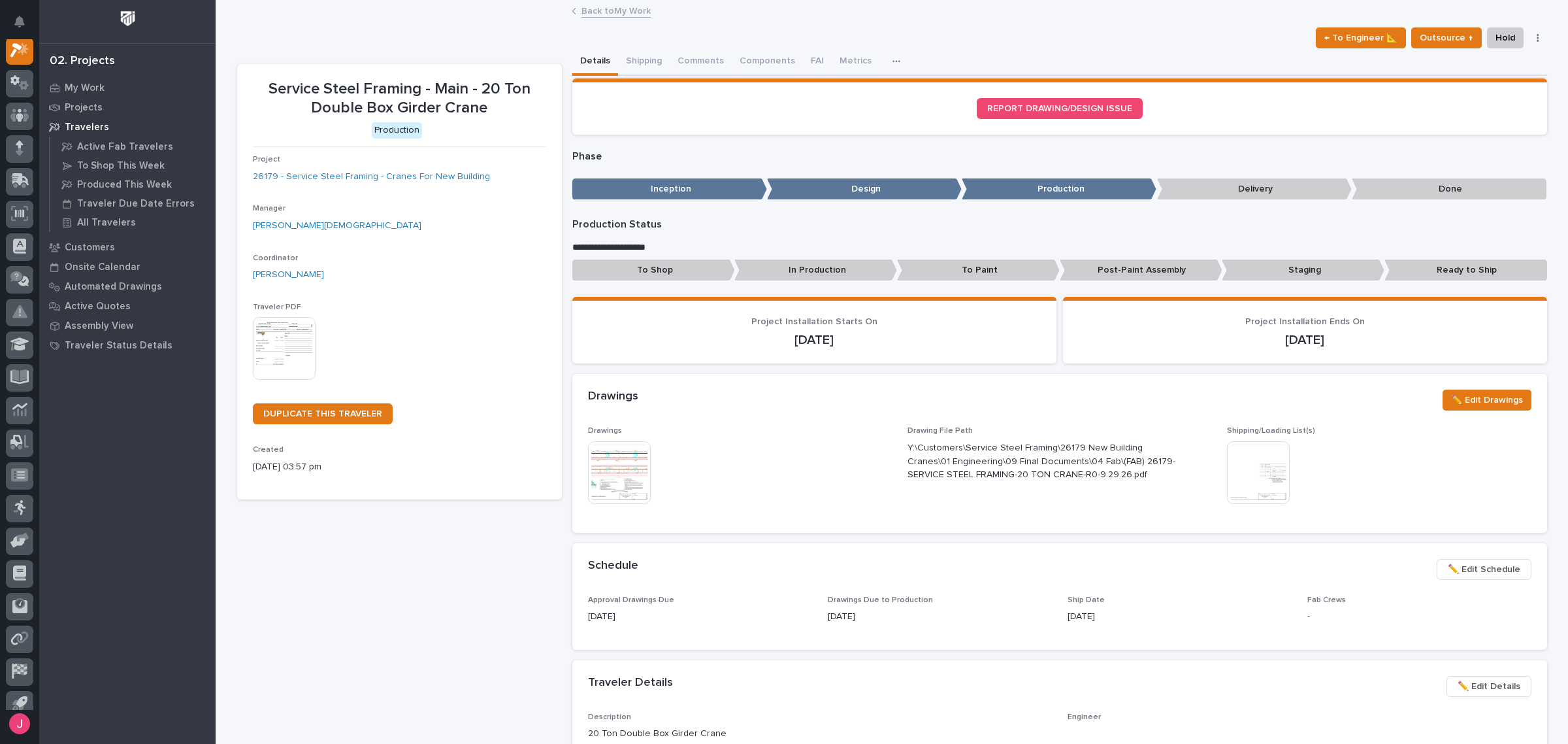
scroll to position [33, 0]
click at [1260, 478] on img at bounding box center [1258, 472] width 62 height 62
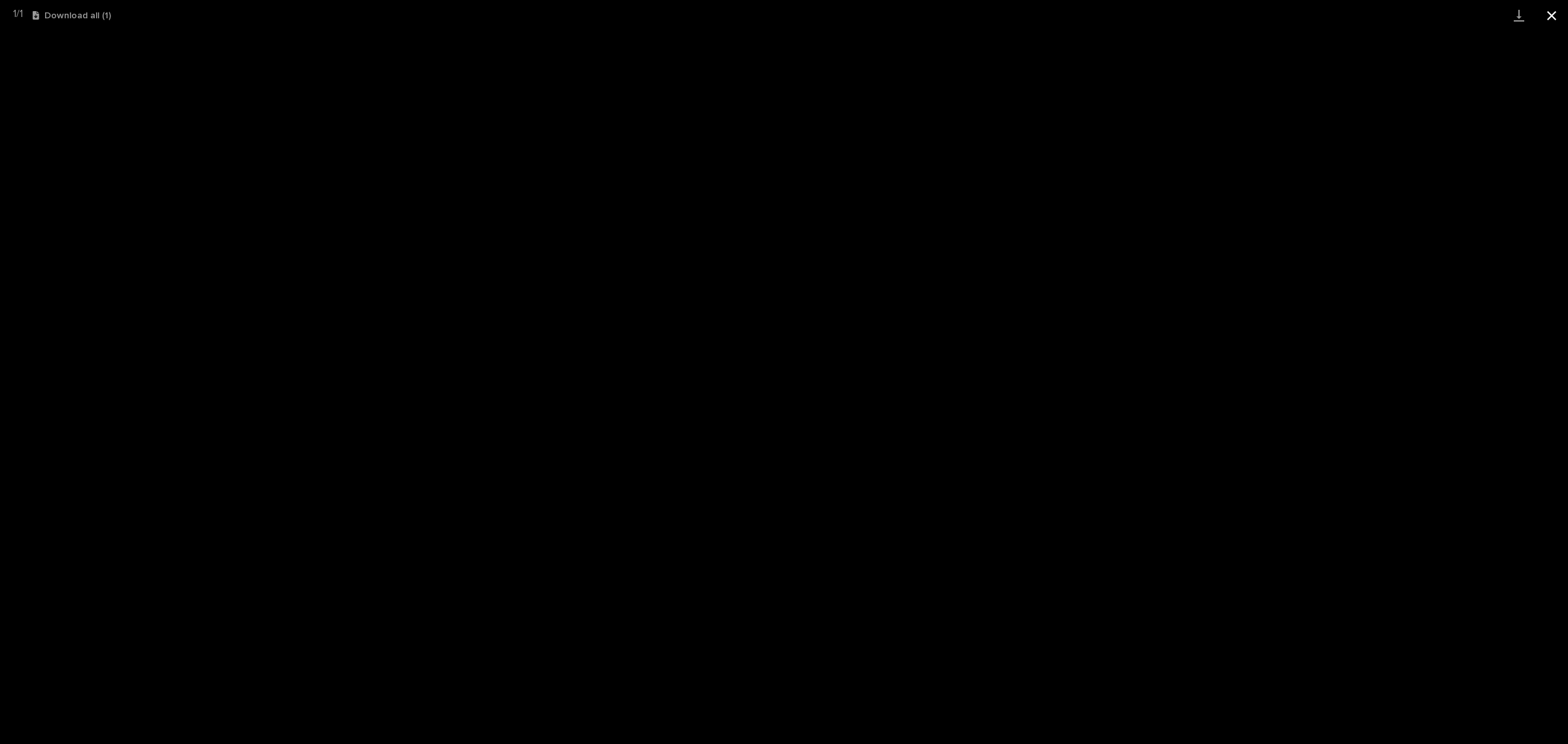
click at [1563, 14] on button "Close gallery" at bounding box center [1552, 15] width 33 height 31
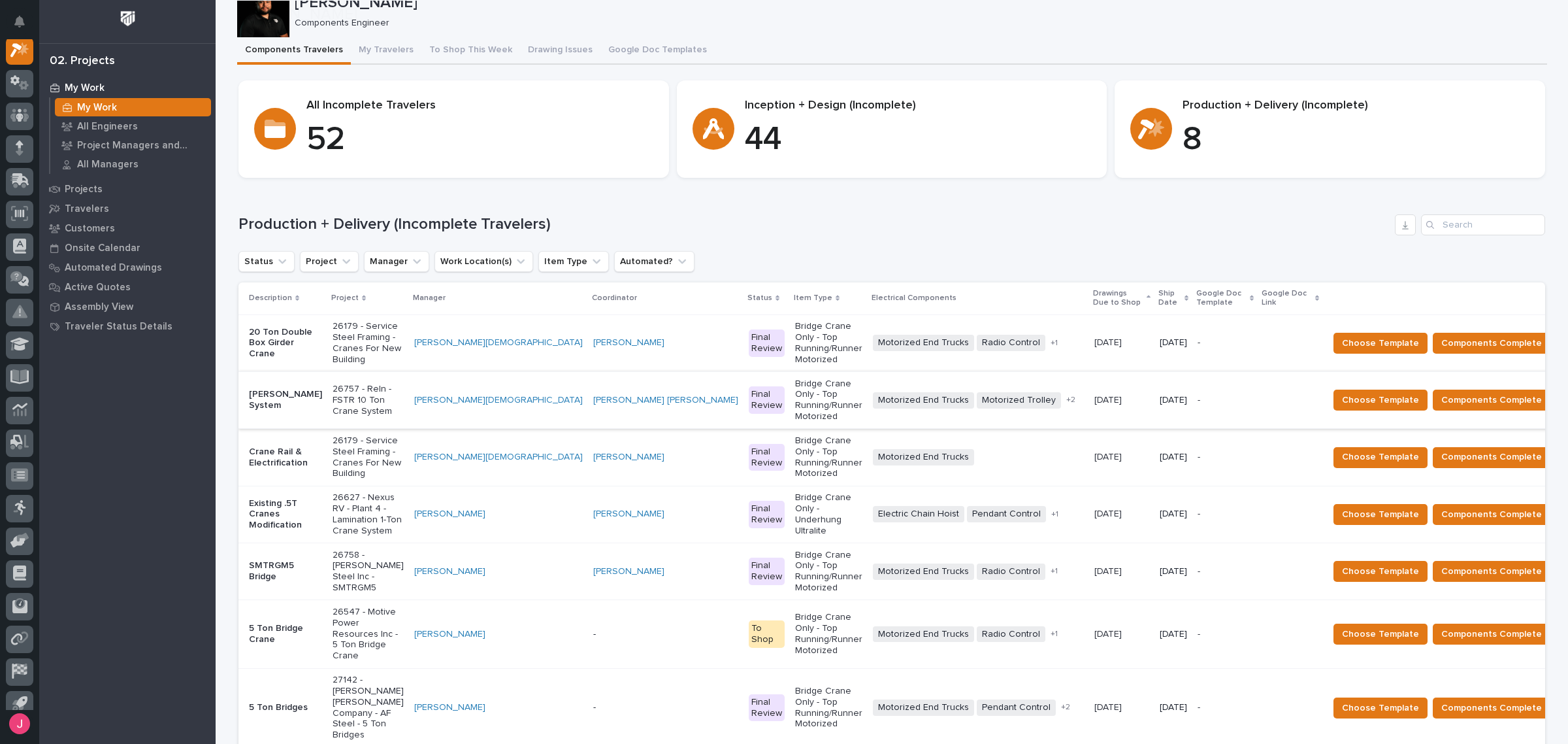
scroll to position [82, 0]
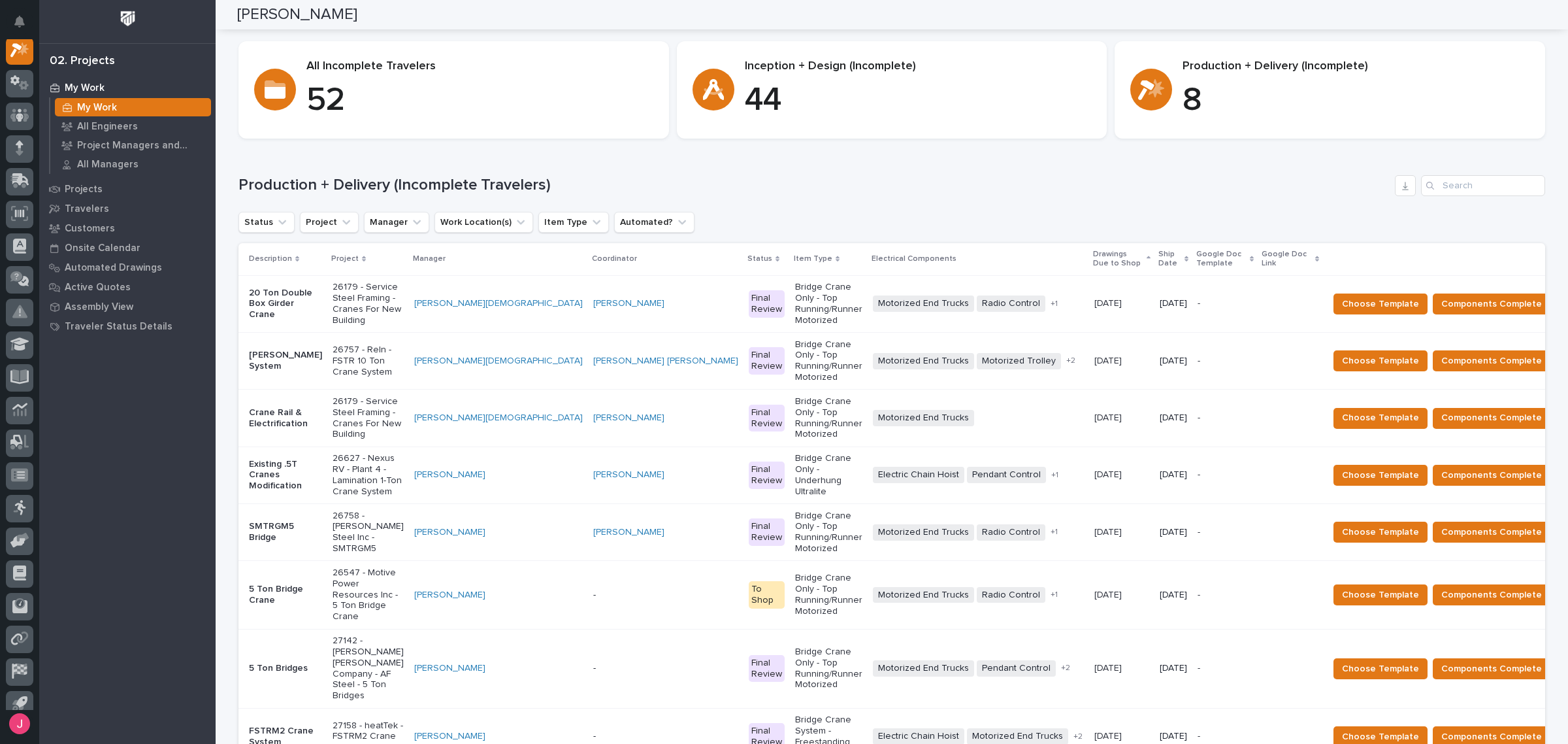
click at [609, 412] on div "Leighton Yoder" at bounding box center [665, 418] width 145 height 11
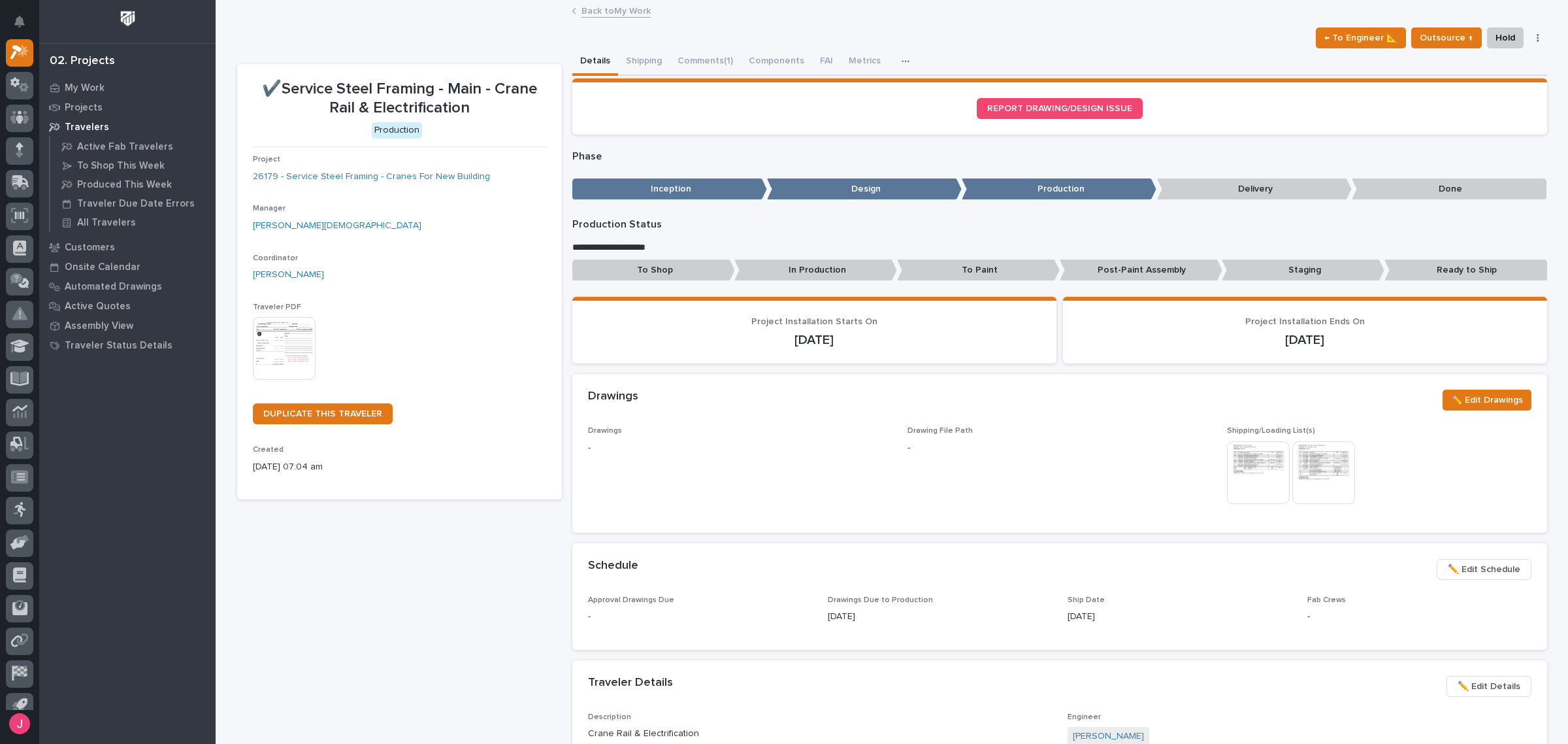
click at [266, 332] on img at bounding box center [284, 348] width 62 height 62
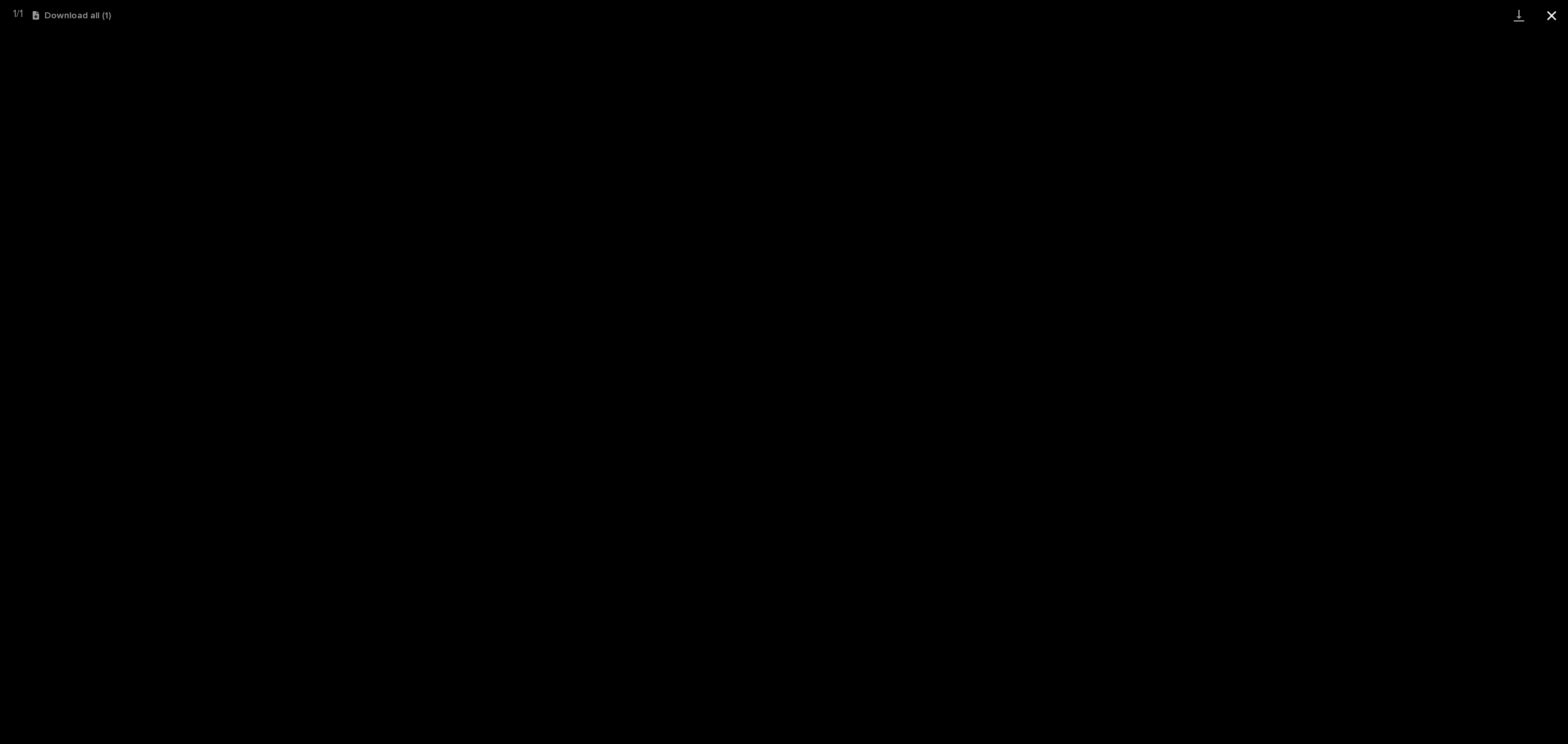
click at [1550, 14] on button "Close gallery" at bounding box center [1552, 15] width 33 height 31
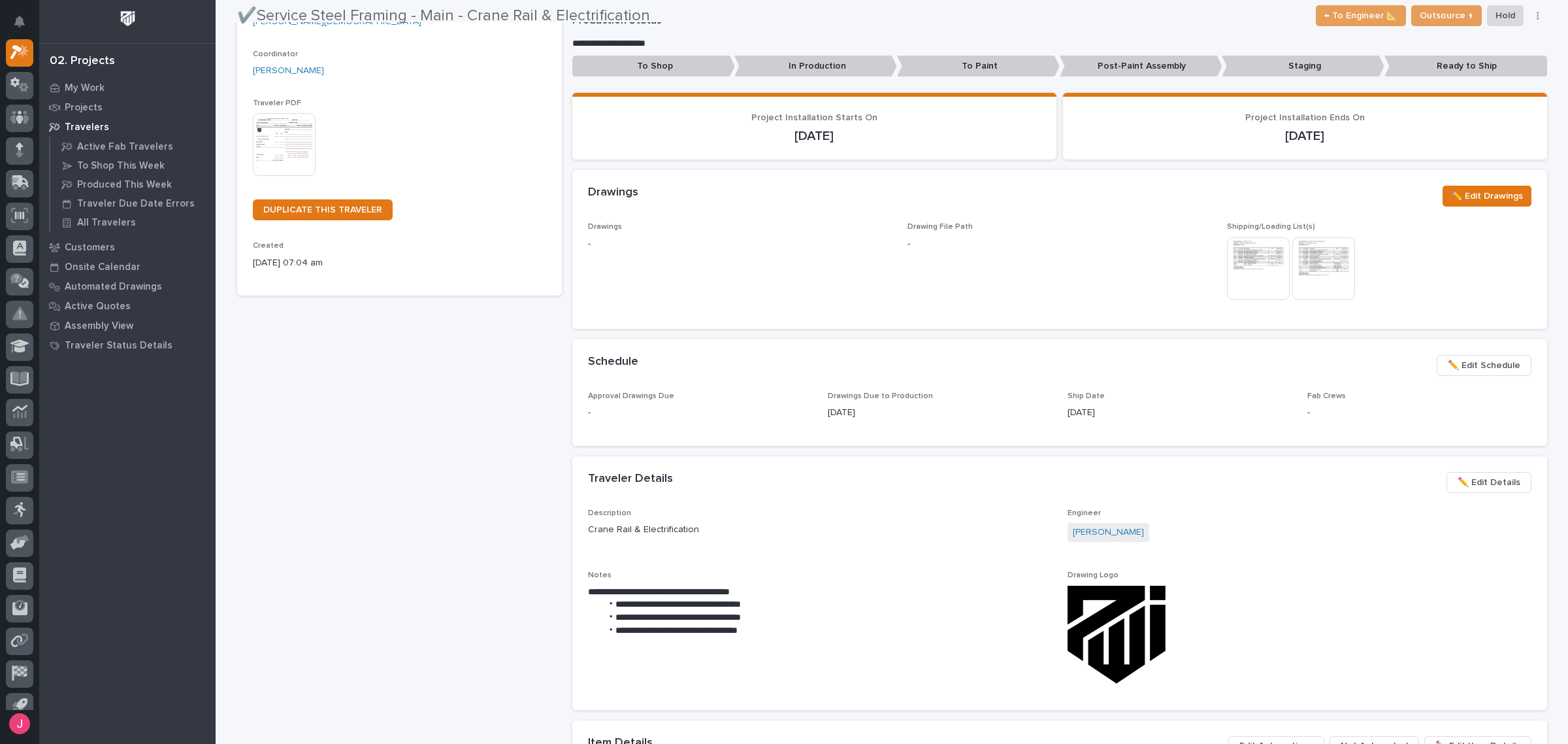
scroll to position [245, 0]
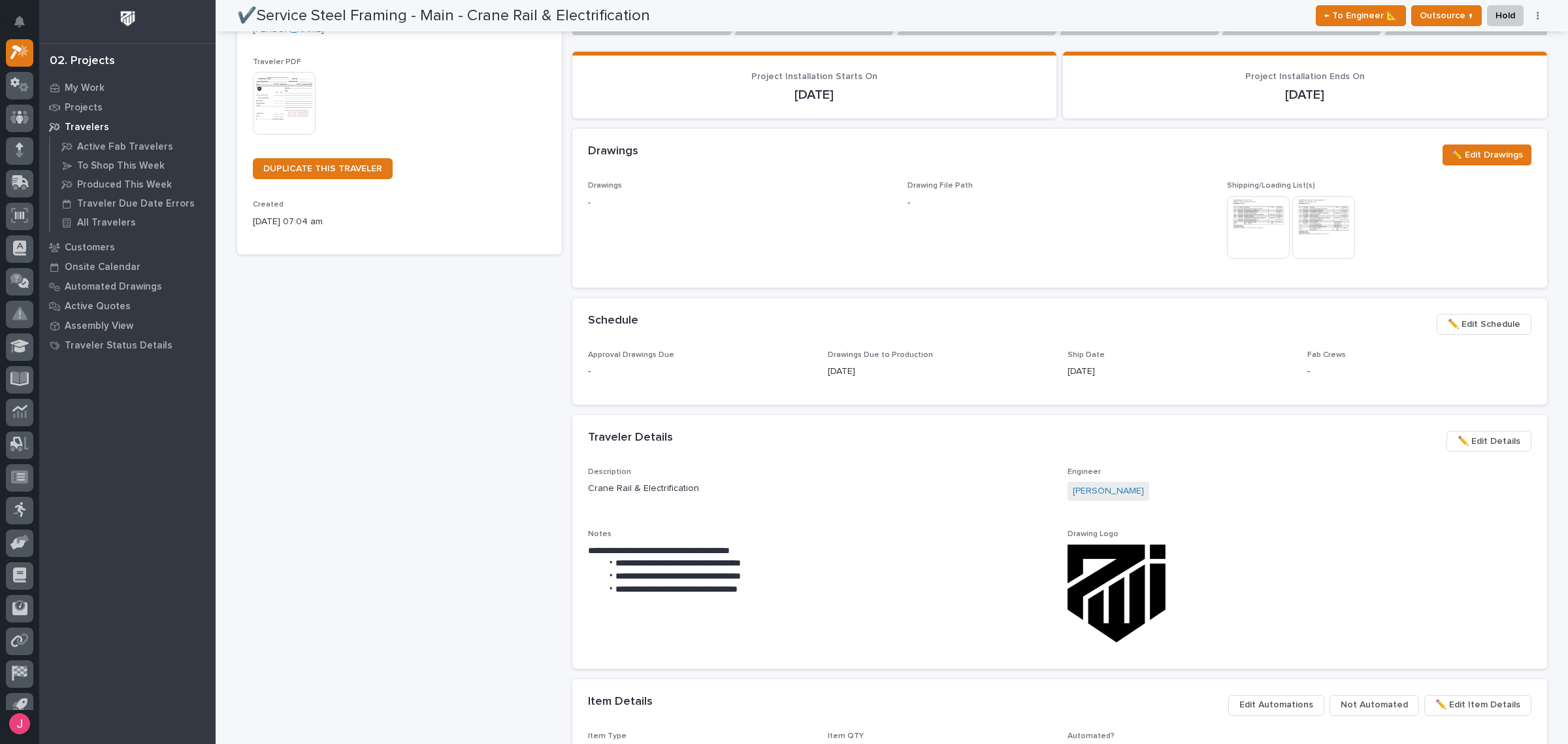
click at [1233, 224] on img at bounding box center [1258, 227] width 62 height 62
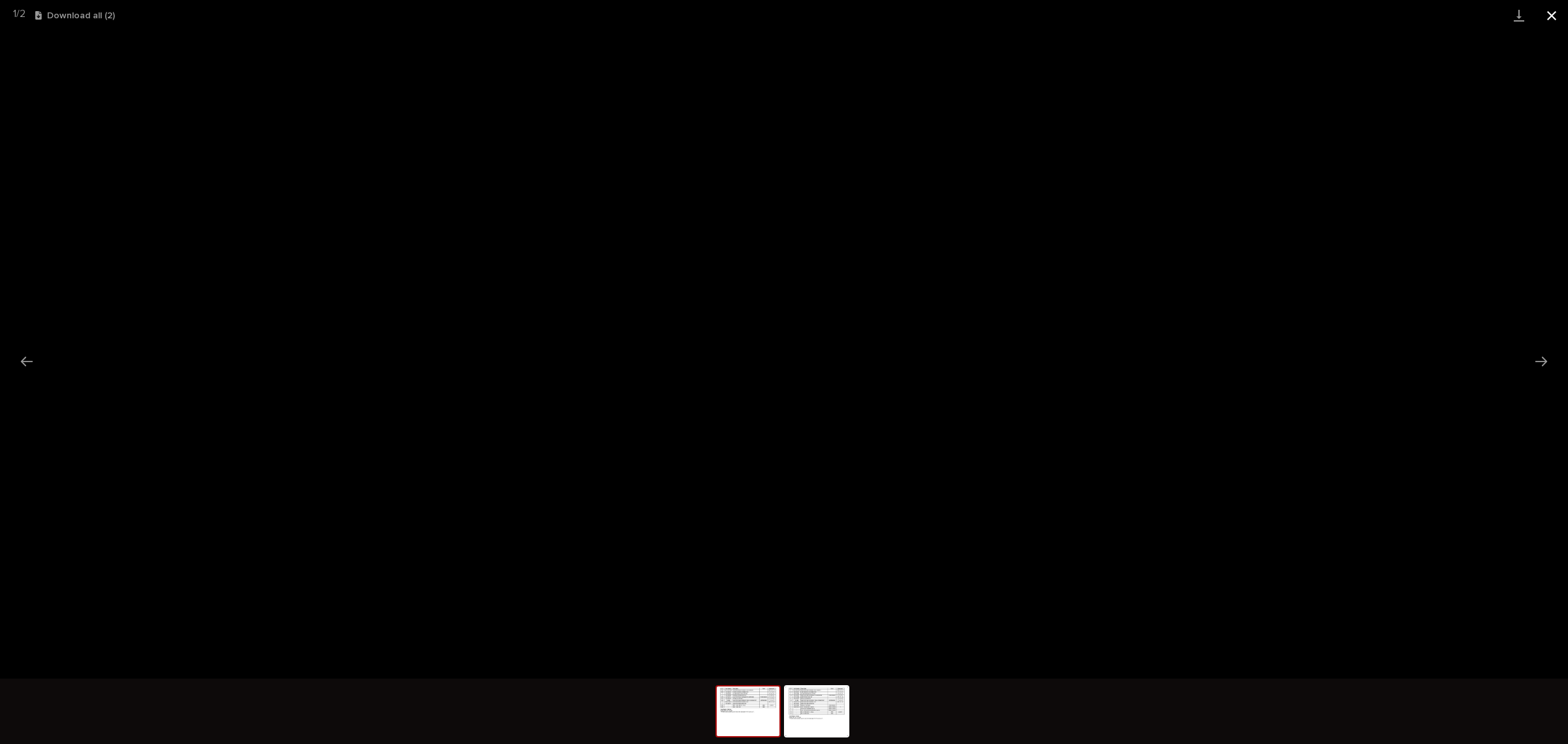
click at [1557, 14] on button "Close gallery" at bounding box center [1552, 15] width 33 height 31
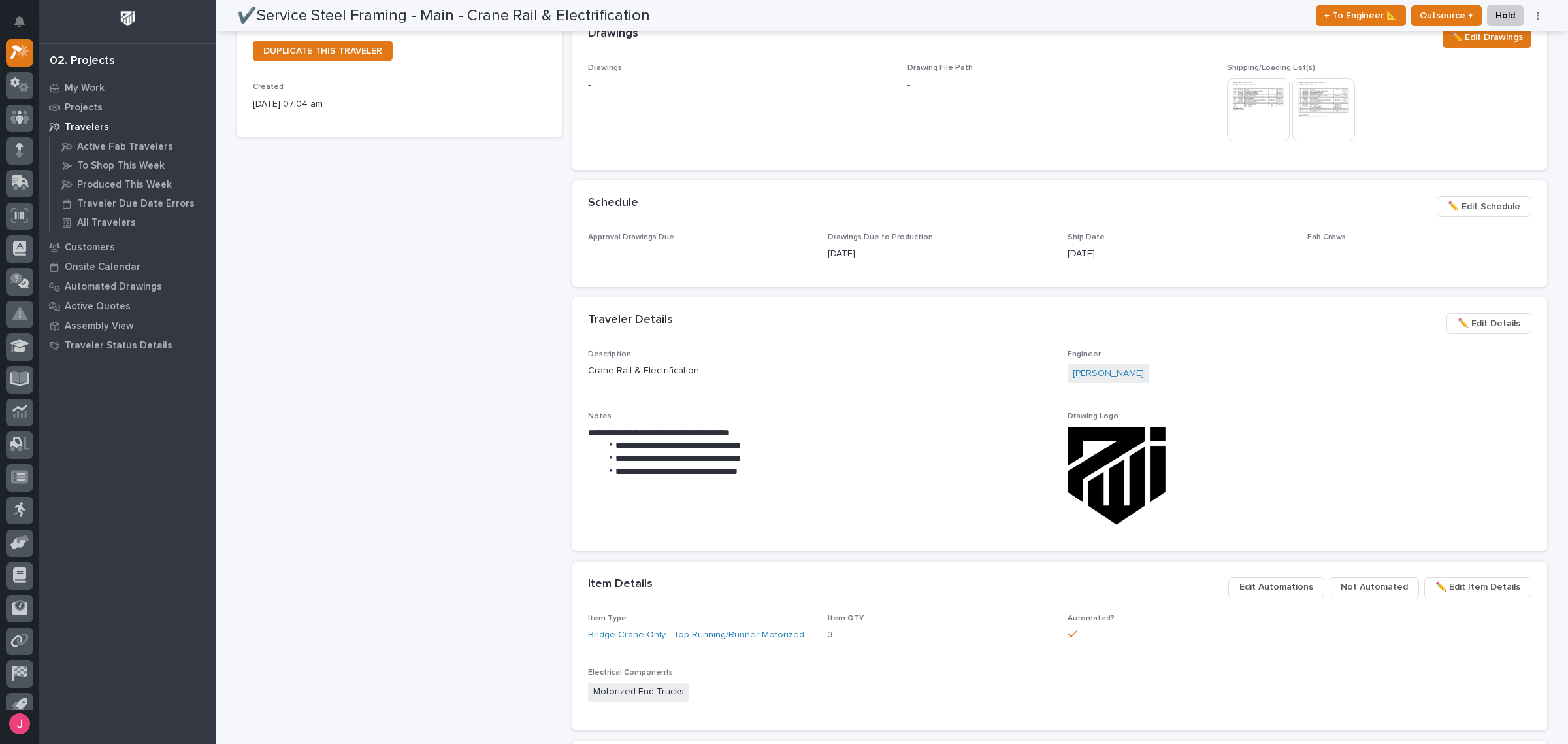
scroll to position [0, 0]
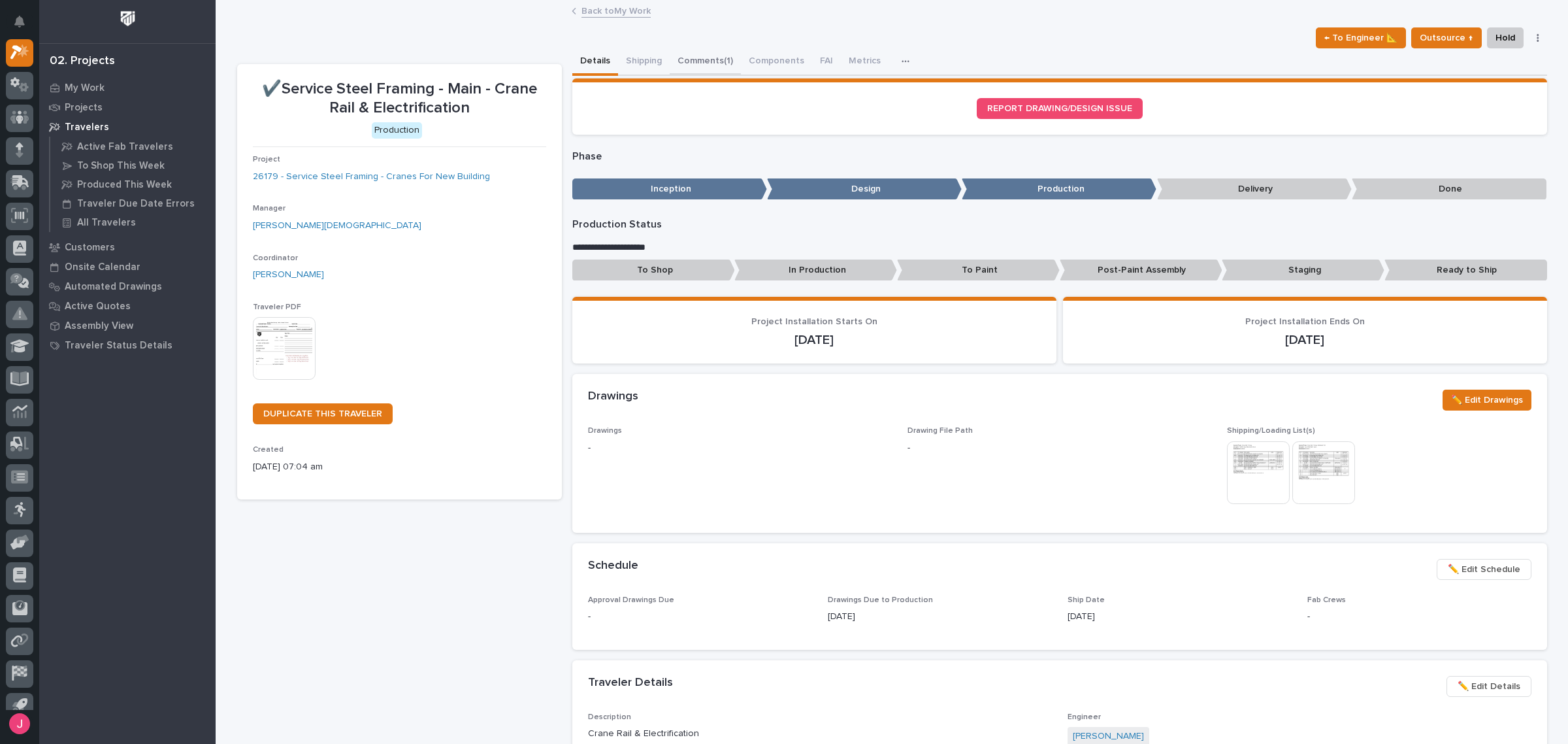
click at [691, 57] on button "Comments (1)" at bounding box center [705, 62] width 71 height 28
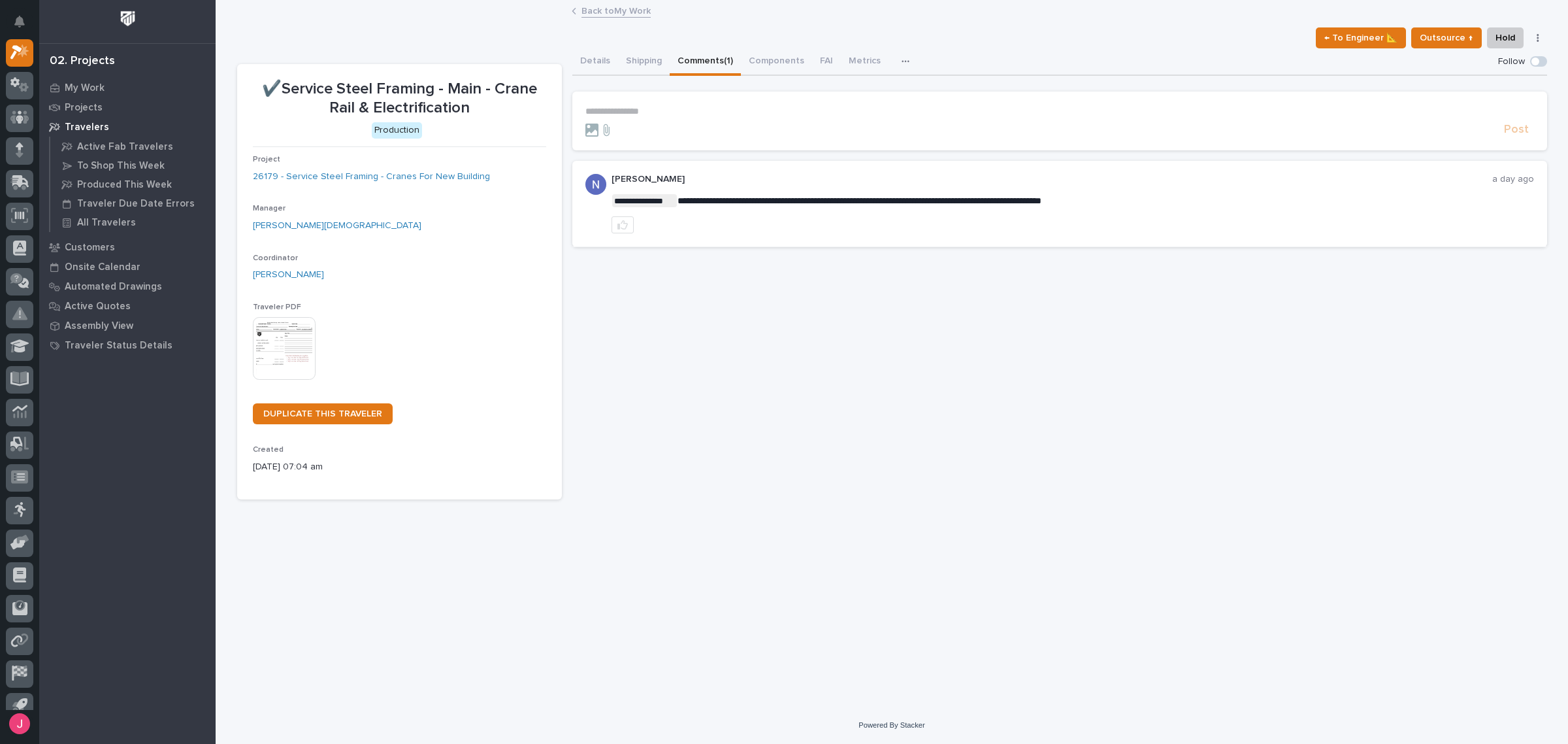
click at [621, 1] on div "**********" at bounding box center [892, 251] width 1310 height 499
click at [621, 11] on link "Back to My Work" at bounding box center [615, 10] width 69 height 15
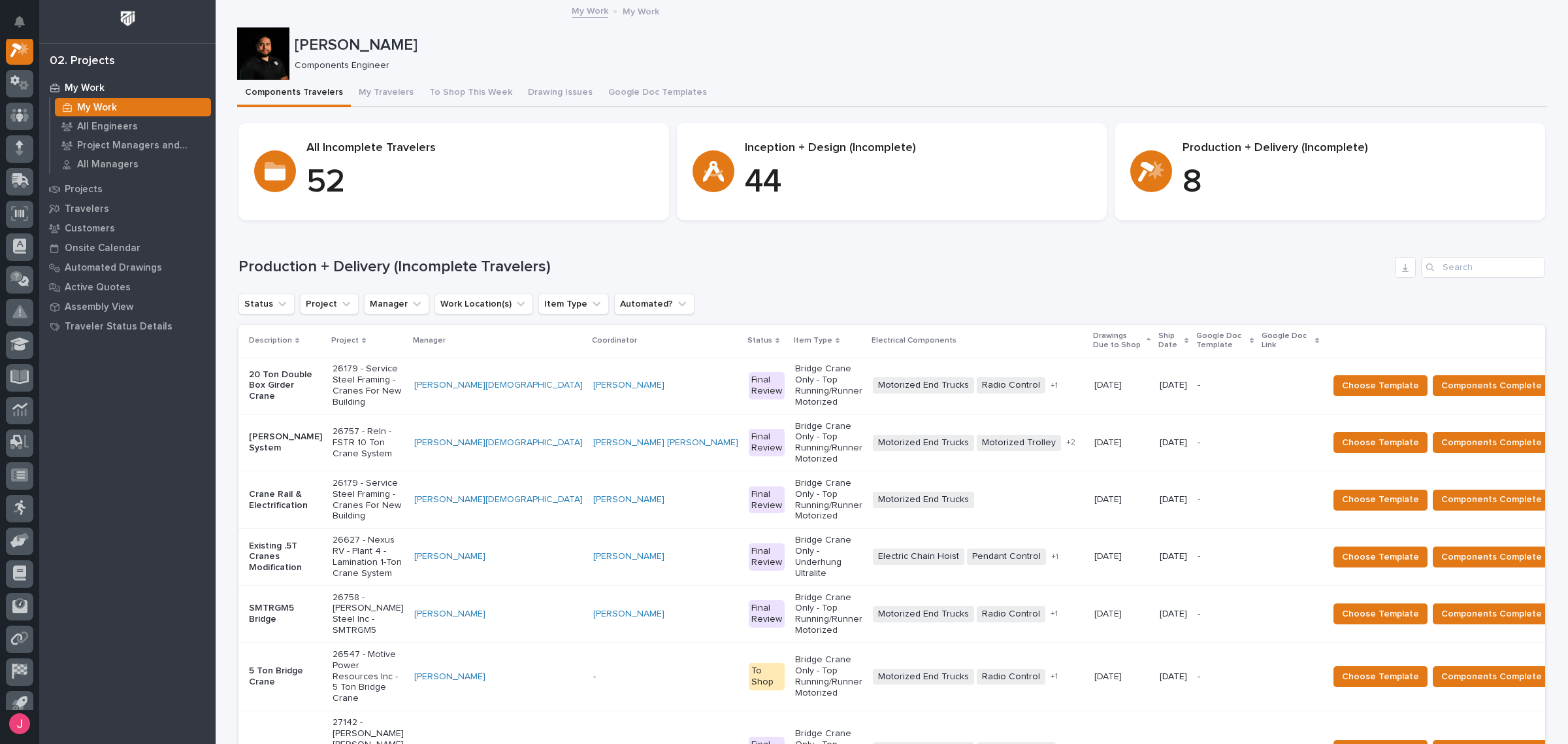
scroll to position [82, 0]
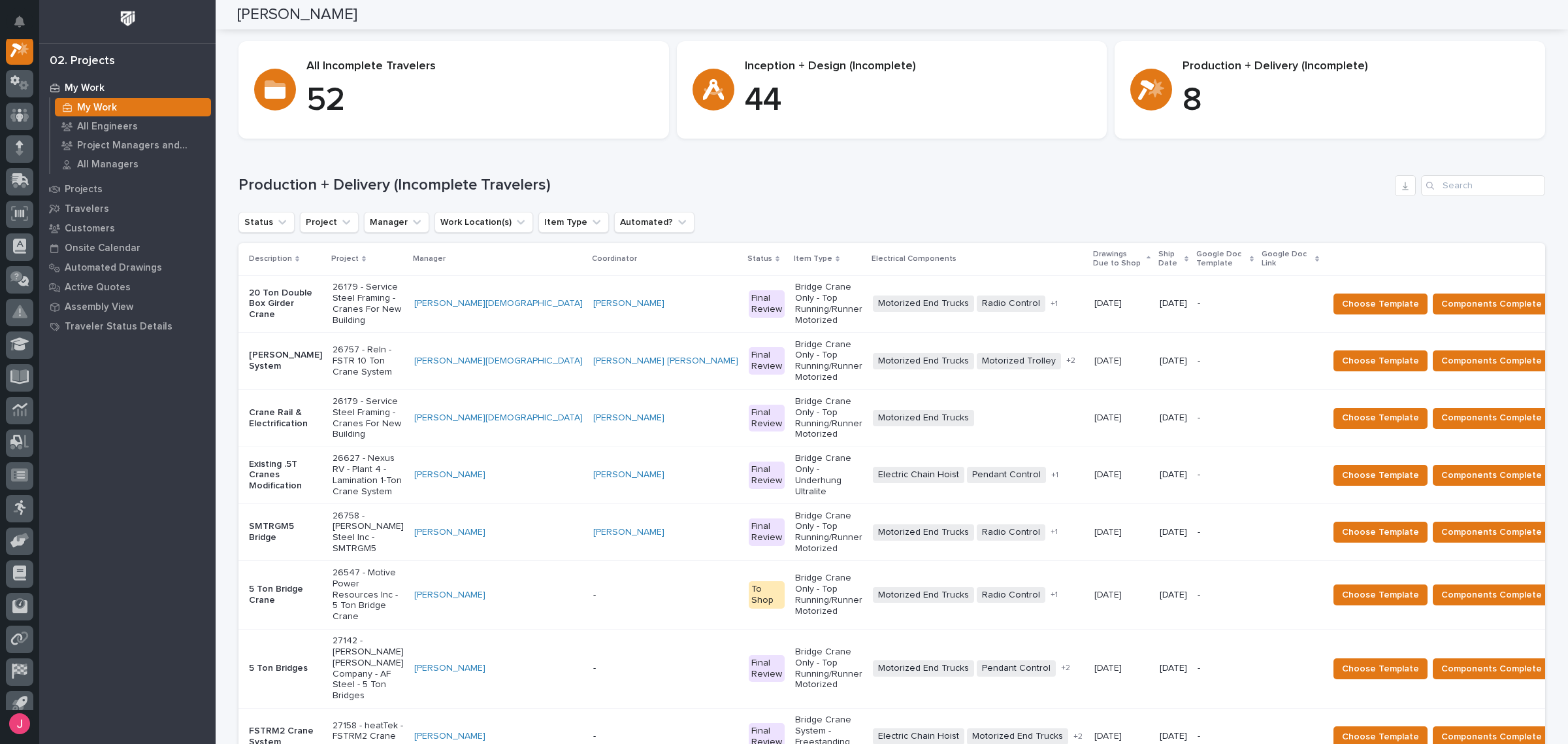
click at [402, 396] on p "26179 - Service Steel Framing - Cranes For New Building" at bounding box center [368, 418] width 71 height 44
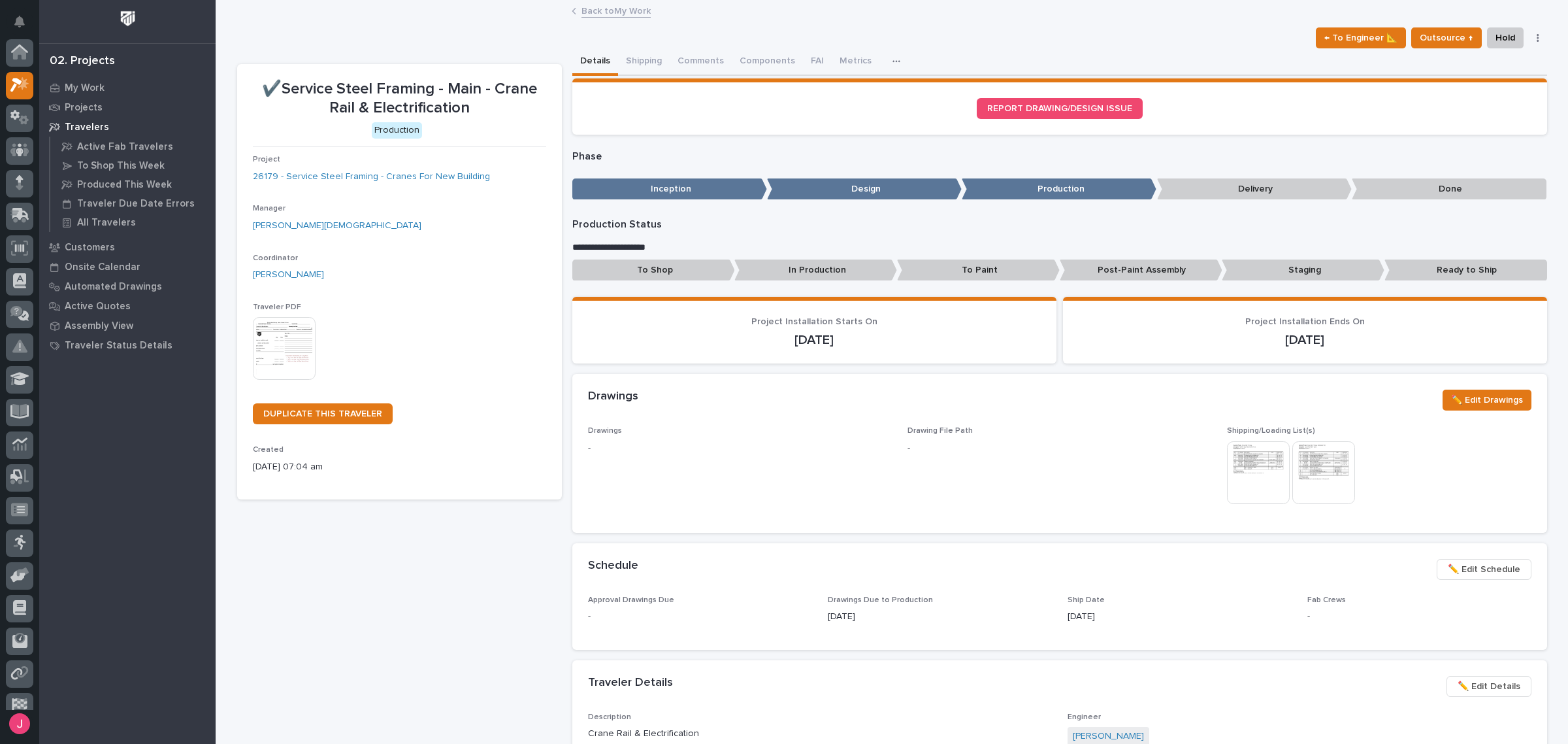
scroll to position [33, 0]
click at [706, 59] on button "Comments (1)" at bounding box center [705, 62] width 71 height 28
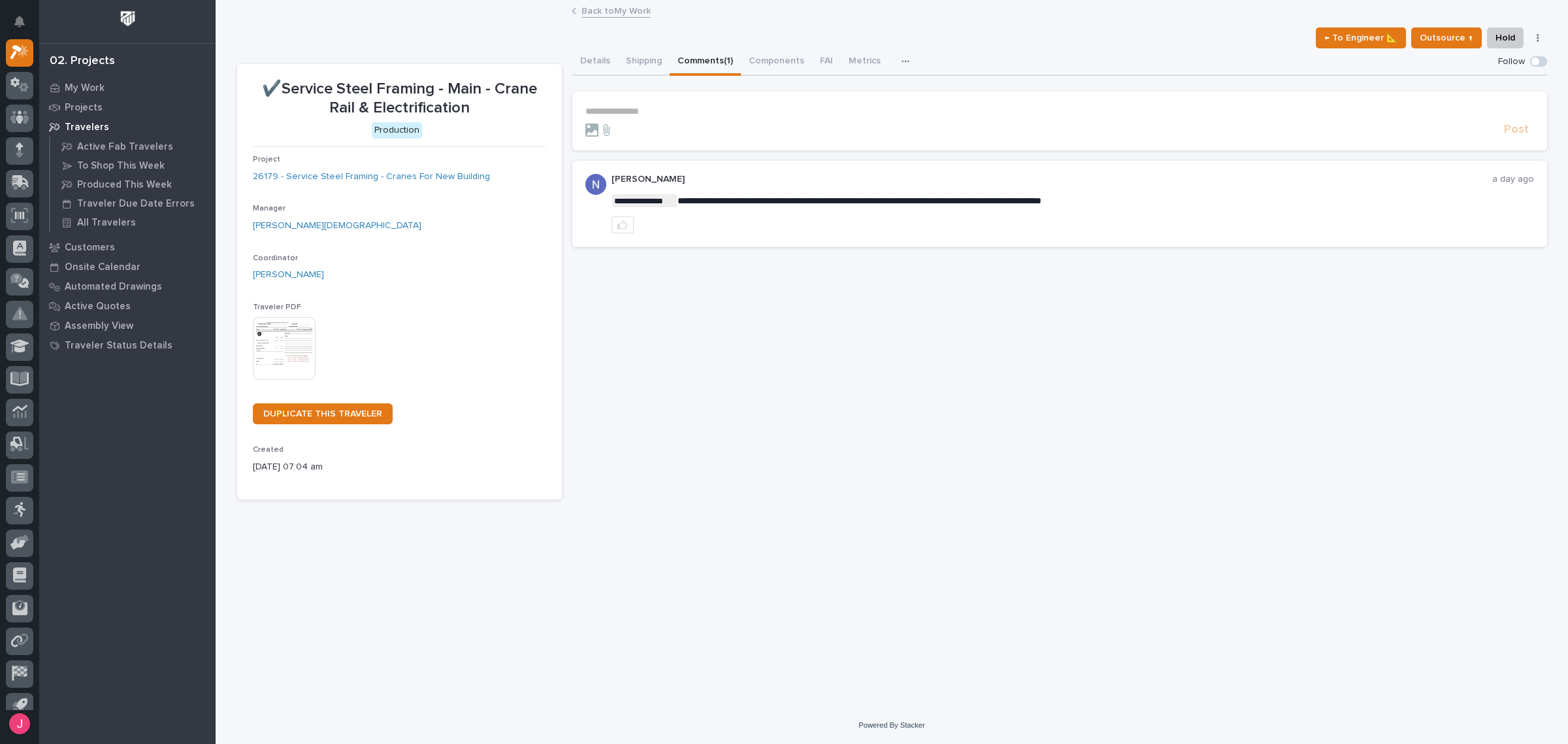
click at [615, 7] on link "Back to My Work" at bounding box center [615, 10] width 69 height 15
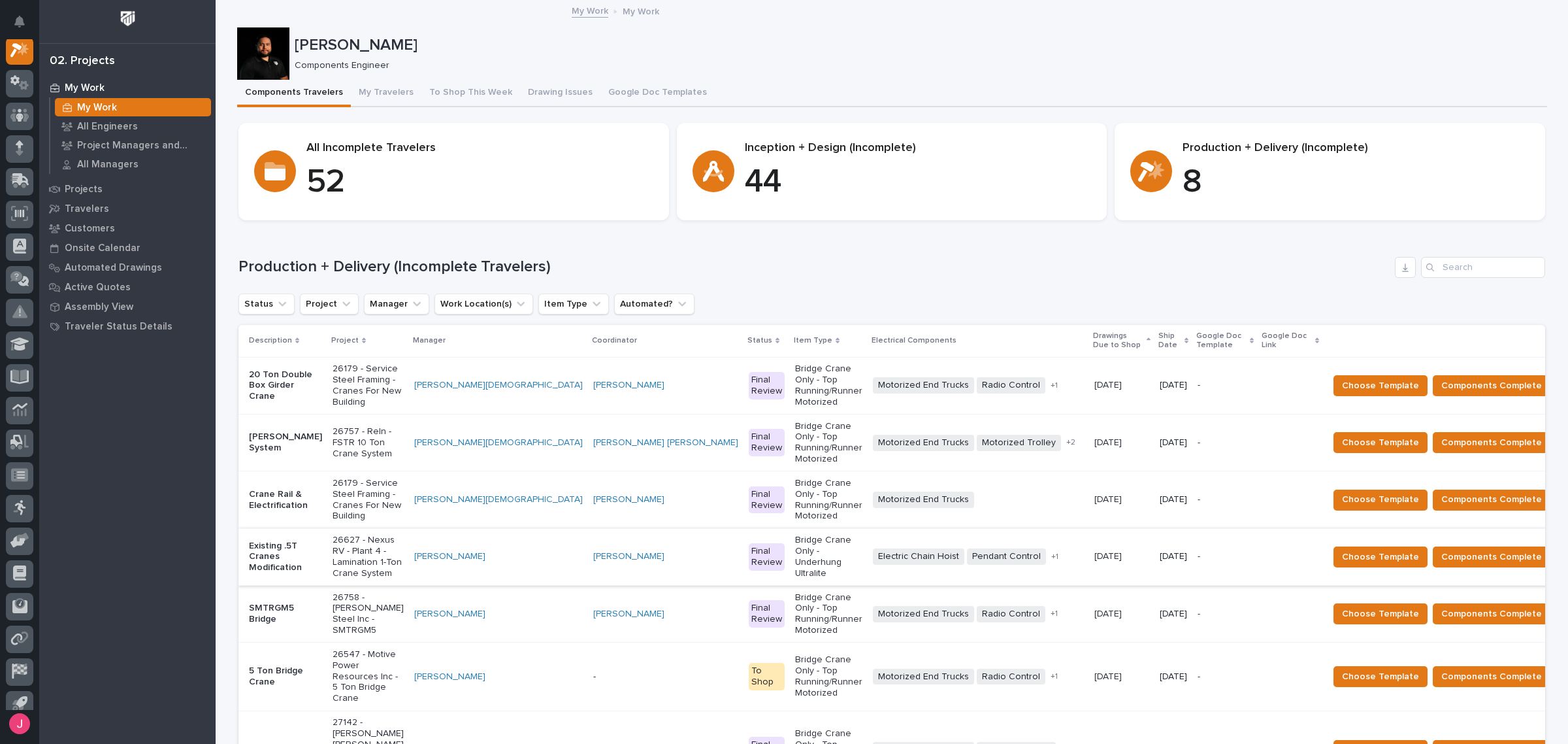
scroll to position [82, 0]
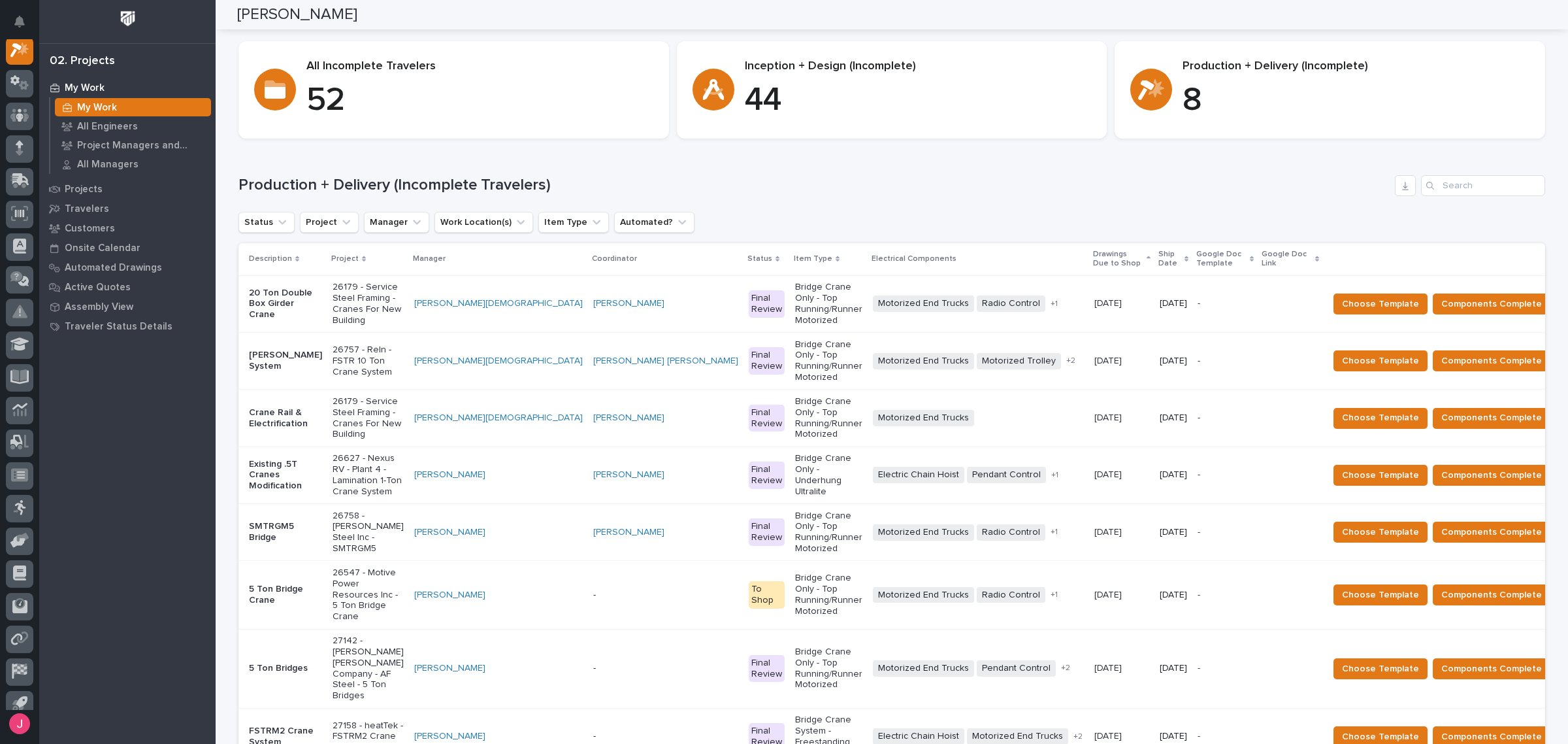
click at [351, 345] on p "26757 - Reln - FSTR 10 Ton Crane System" at bounding box center [368, 361] width 71 height 33
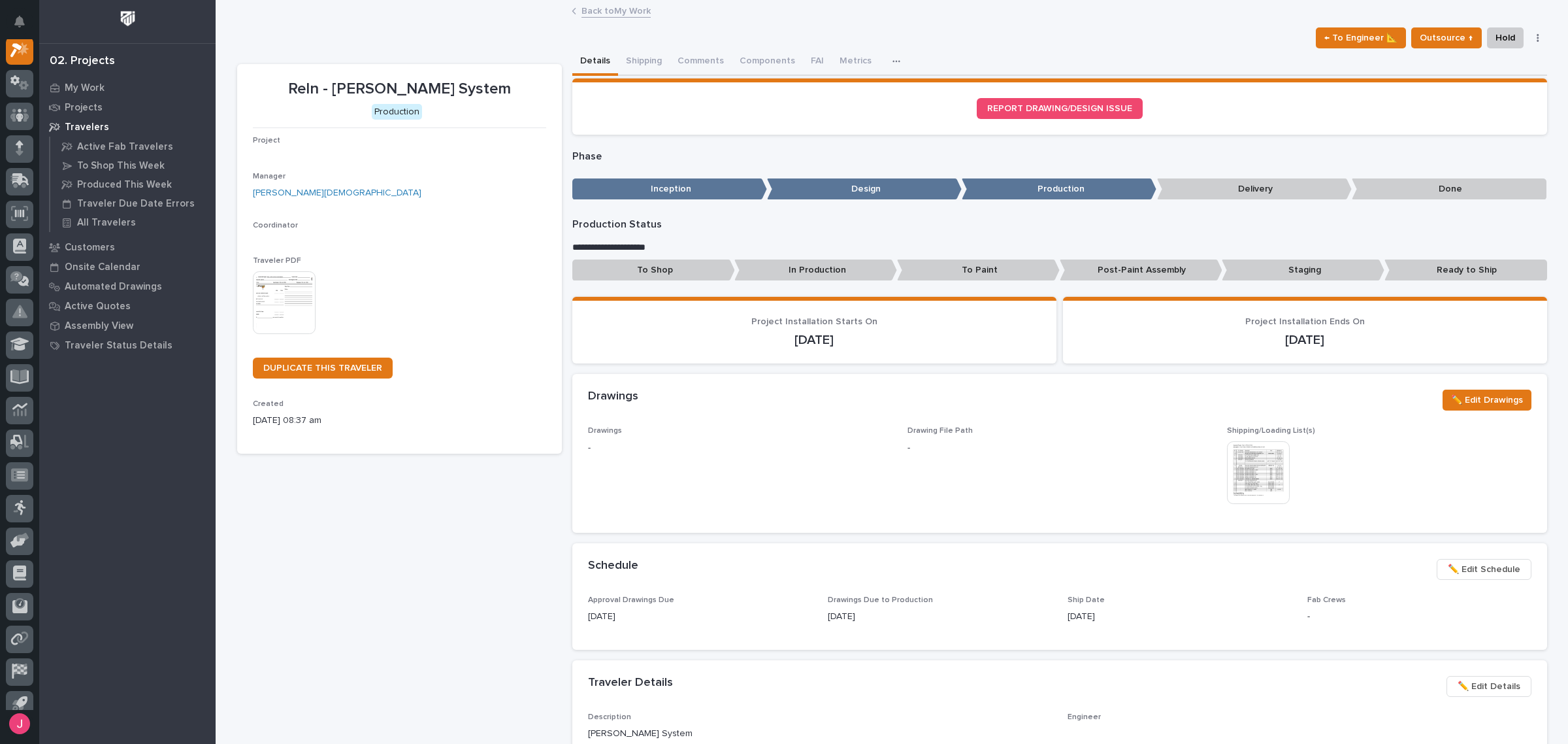
scroll to position [33, 0]
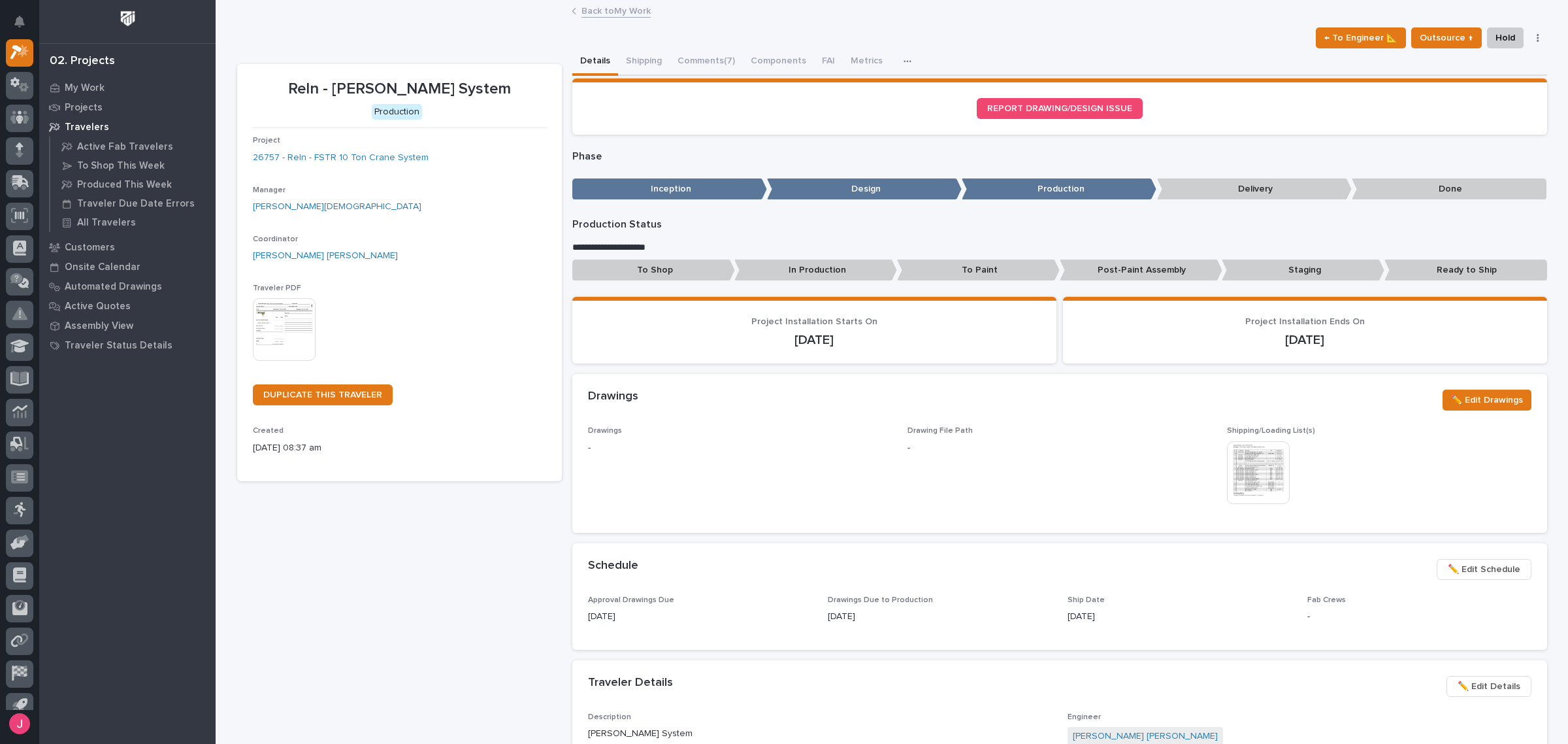
click at [1258, 482] on img at bounding box center [1258, 472] width 62 height 62
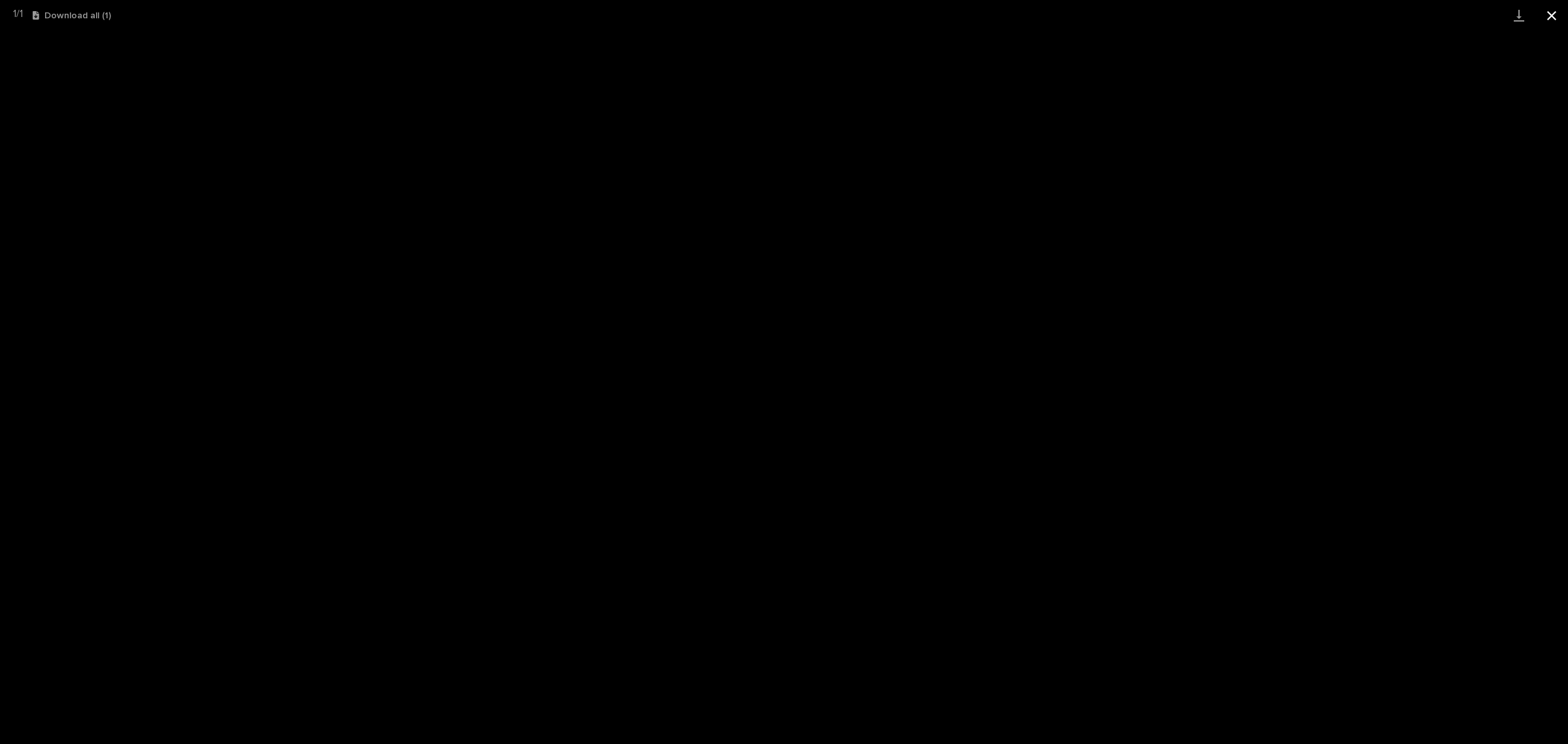
click at [1561, 15] on button "Close gallery" at bounding box center [1552, 15] width 33 height 31
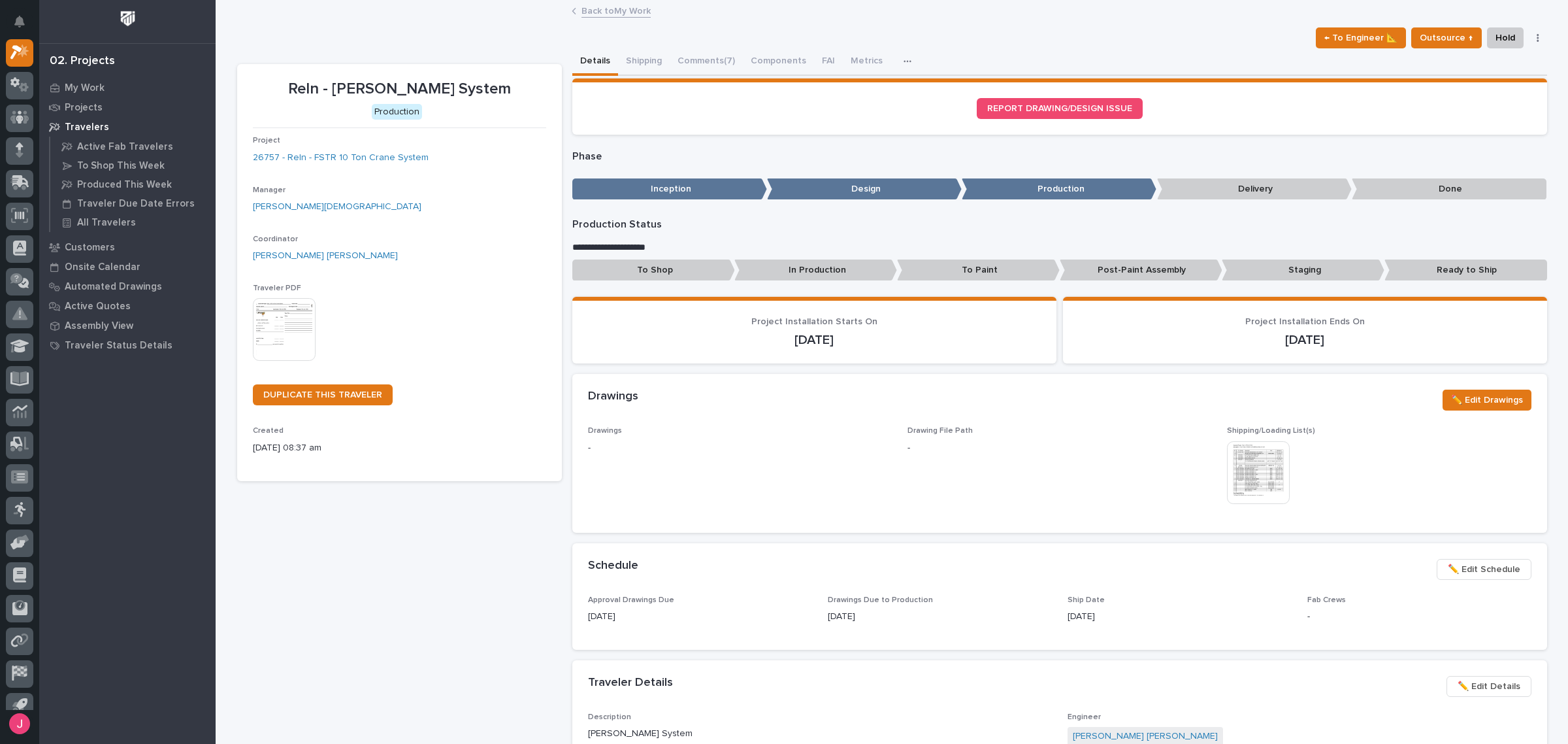
click at [624, 11] on link "Back to My Work" at bounding box center [615, 10] width 69 height 15
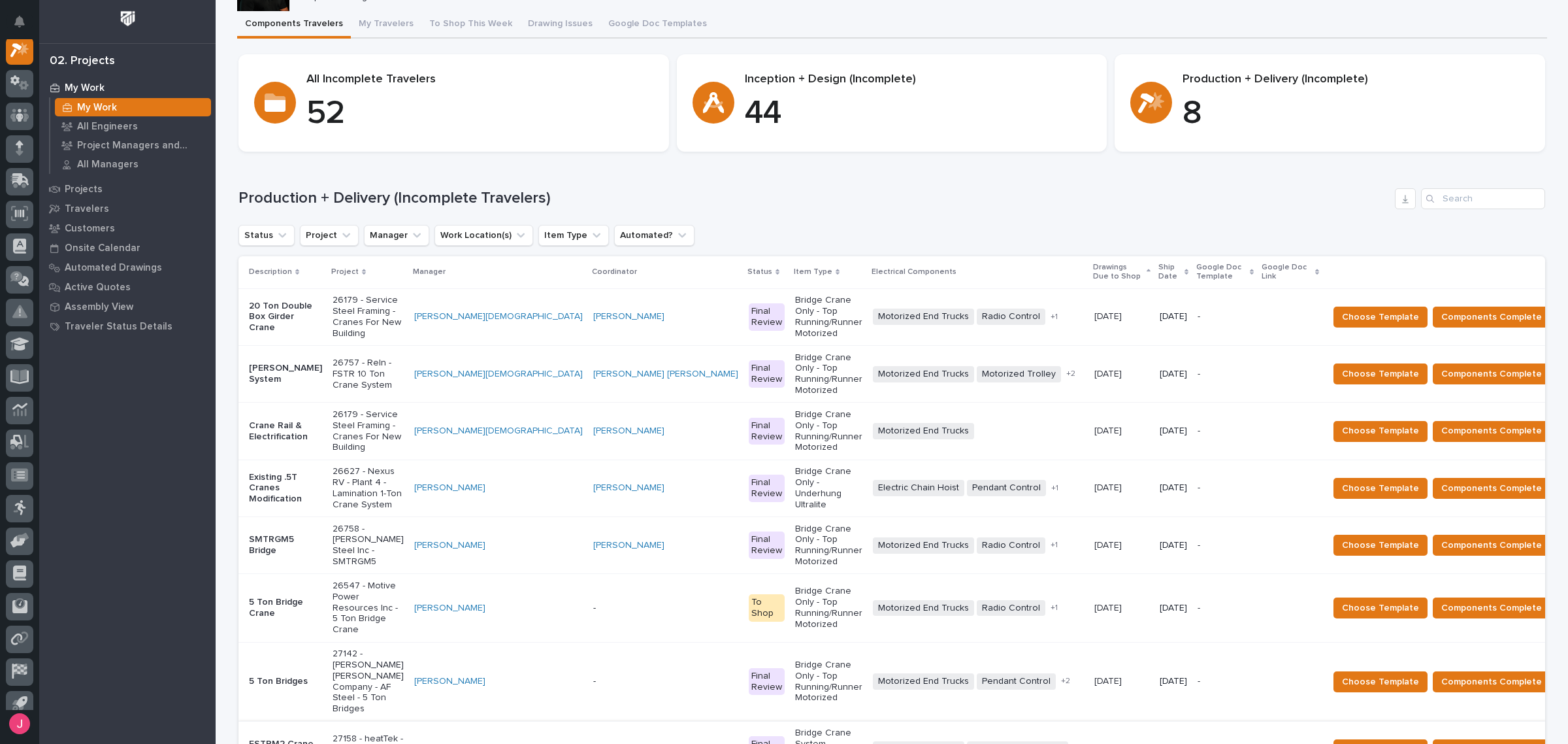
scroll to position [163, 0]
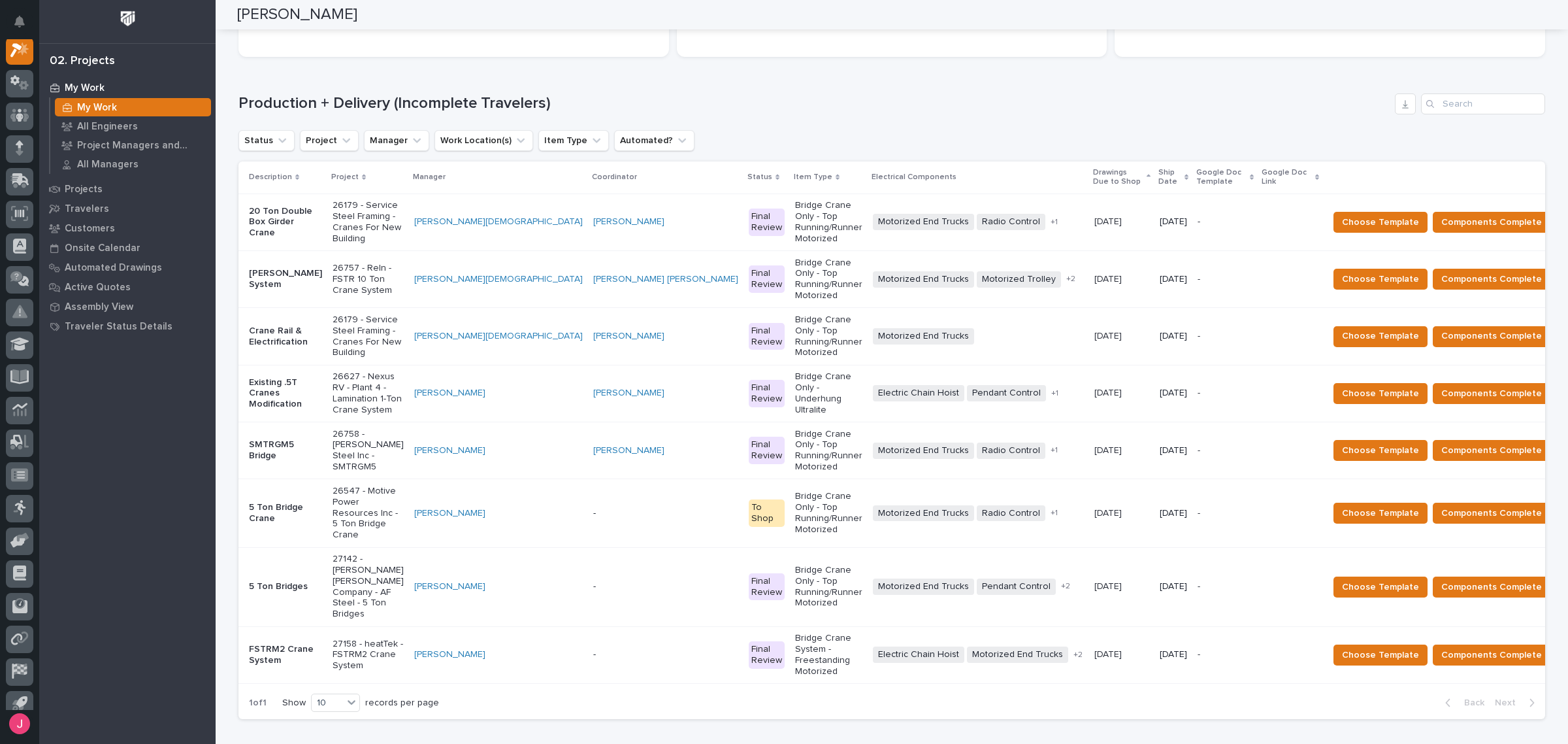
click at [814, 63] on div "Loading... Saving… All Incomplete Travelers 52 Inception + Design (Incomplete) …" at bounding box center [891, 13] width 1306 height 108
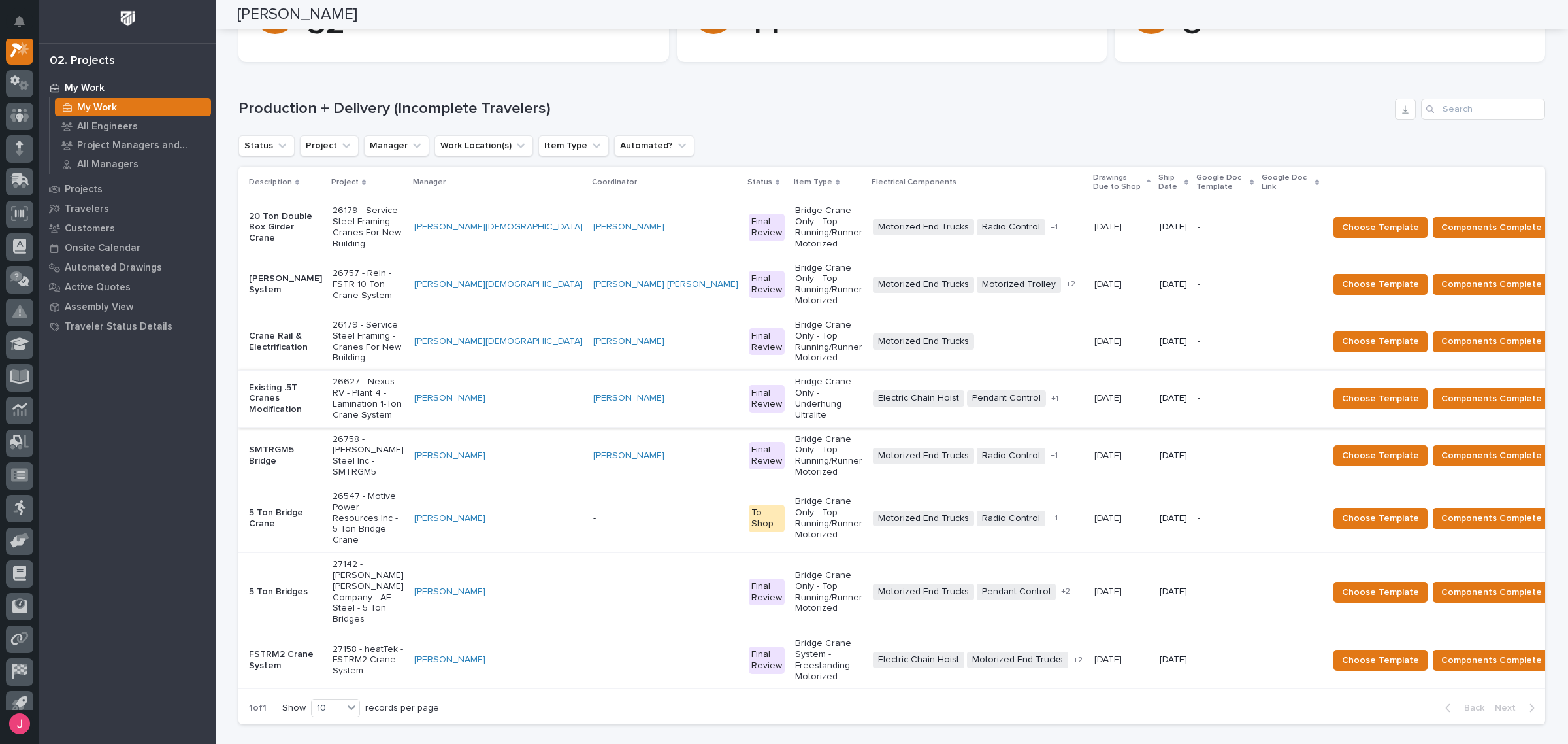
scroll to position [65, 0]
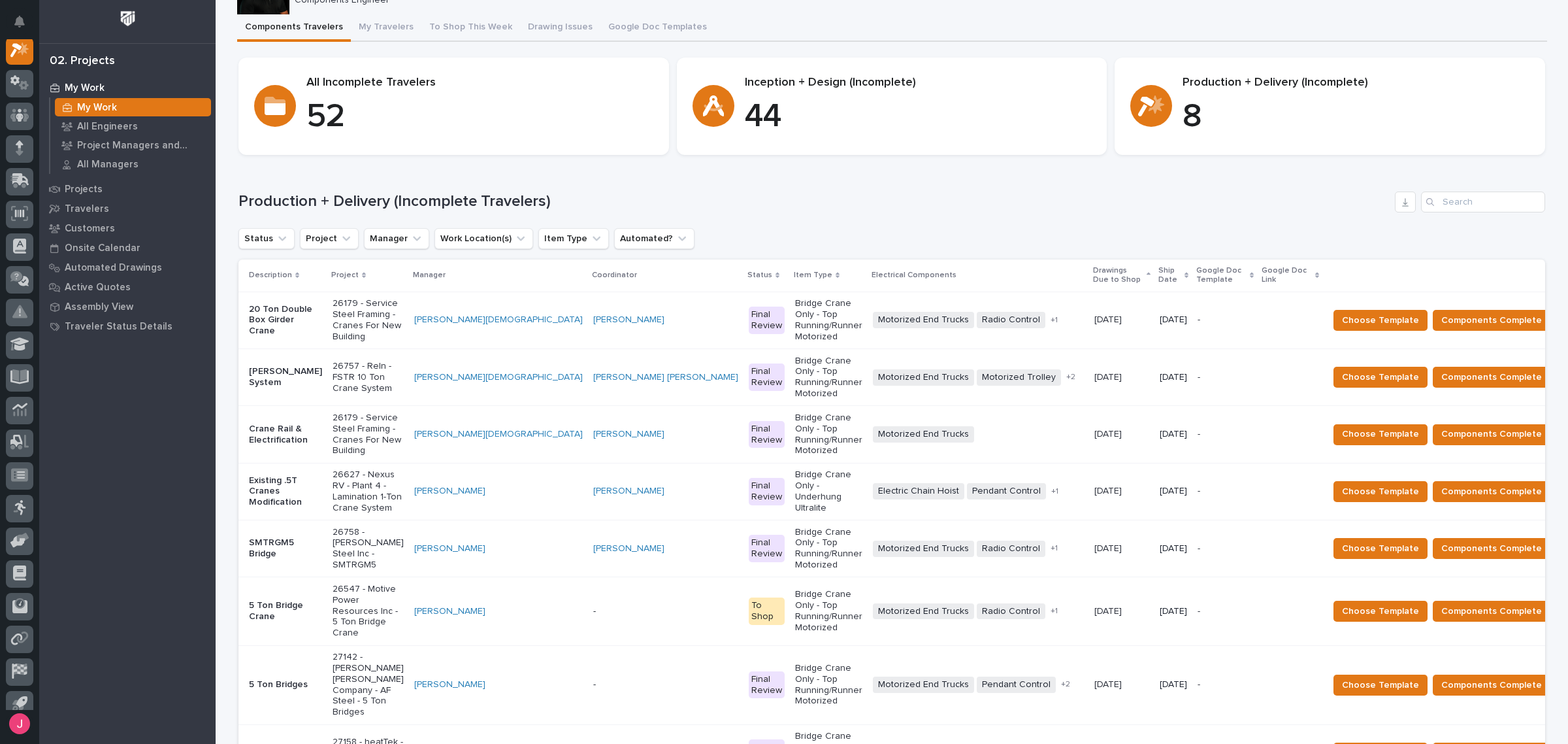
click at [836, 218] on div "Production + Delivery (Incomplete Travelers) Status Project Manager Work Locati…" at bounding box center [891, 504] width 1306 height 626
click at [344, 328] on p "26179 - Service Steel Framing - Cranes For New Building" at bounding box center [368, 320] width 71 height 44
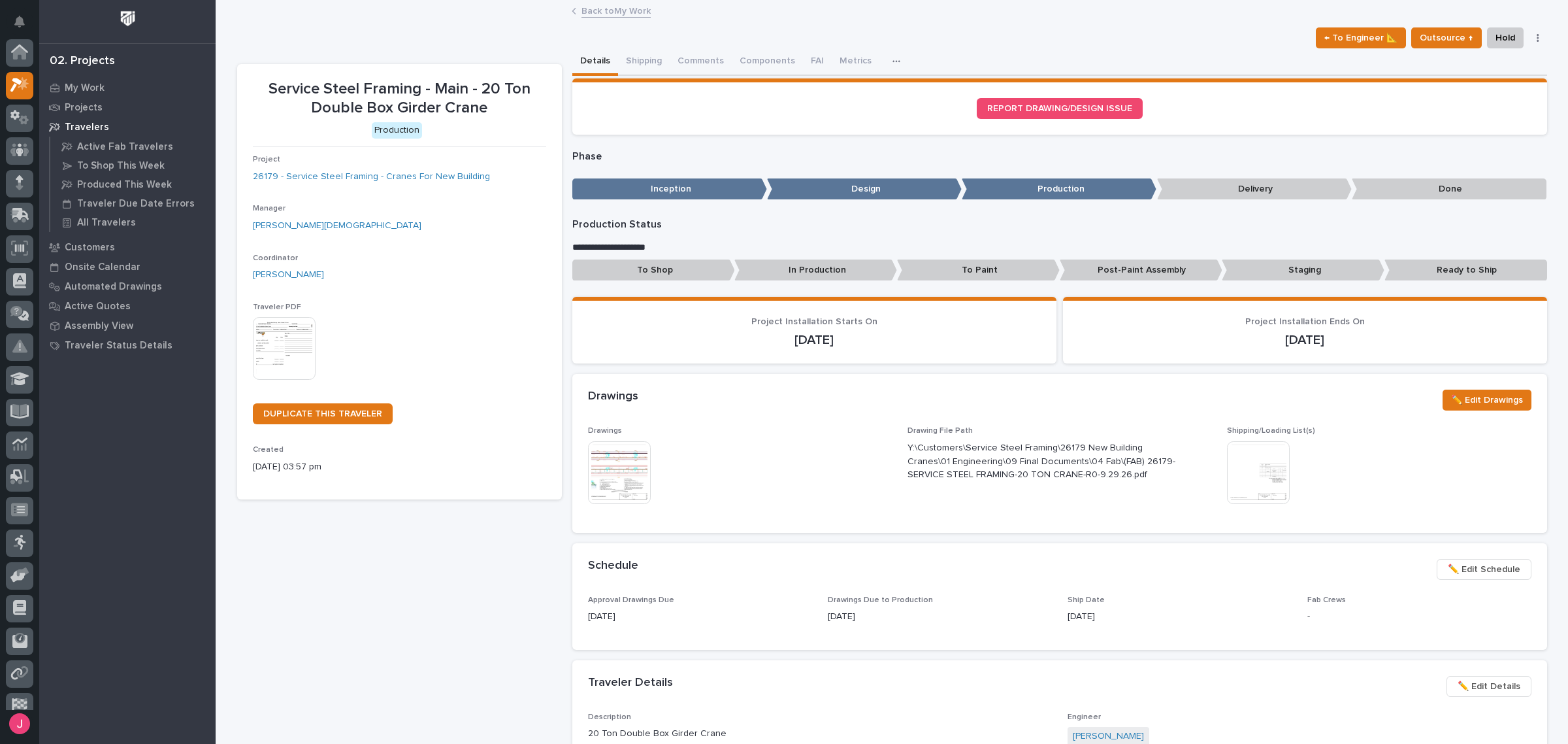
scroll to position [33, 0]
click at [629, 487] on img at bounding box center [619, 472] width 62 height 62
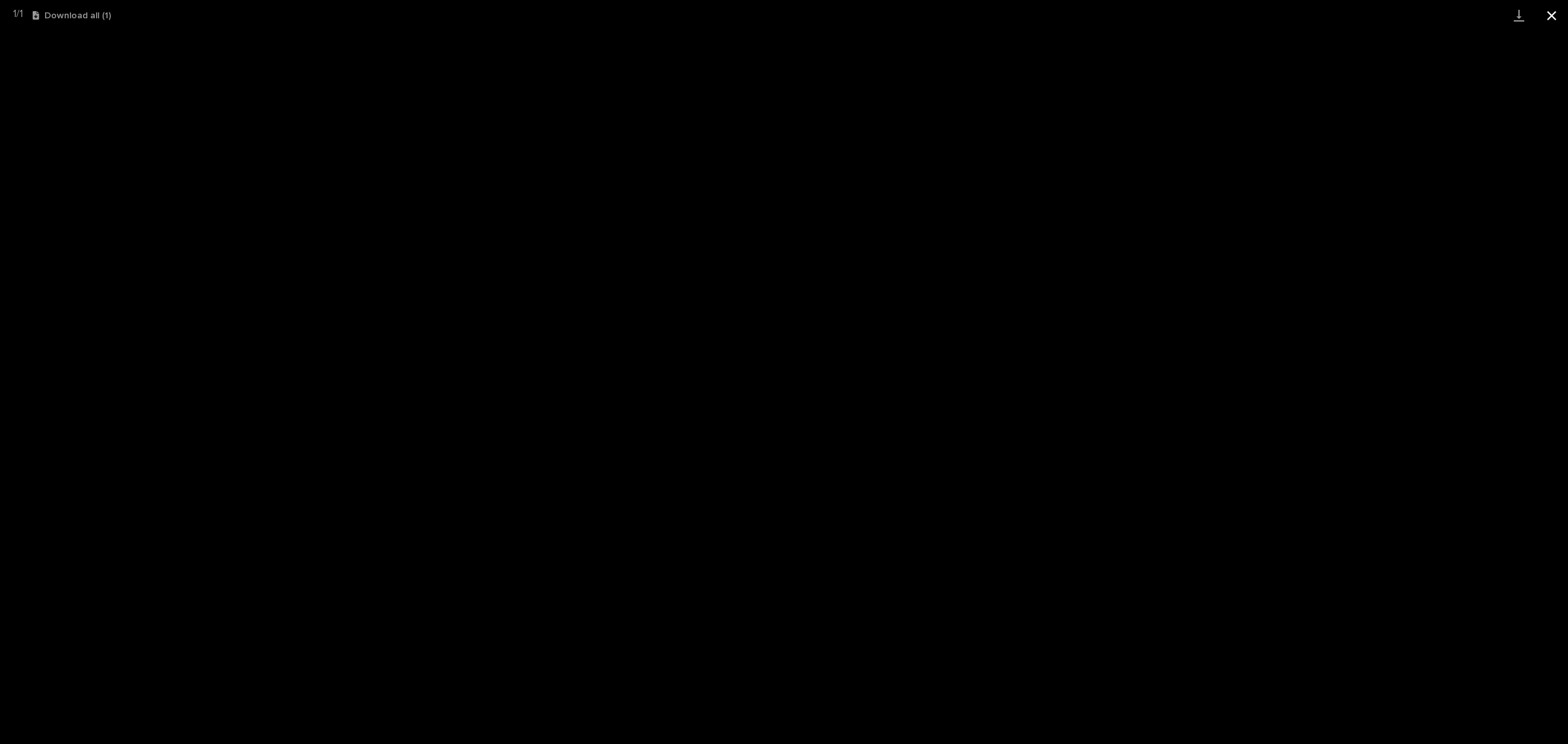
click at [1547, 14] on button "Close gallery" at bounding box center [1552, 15] width 33 height 31
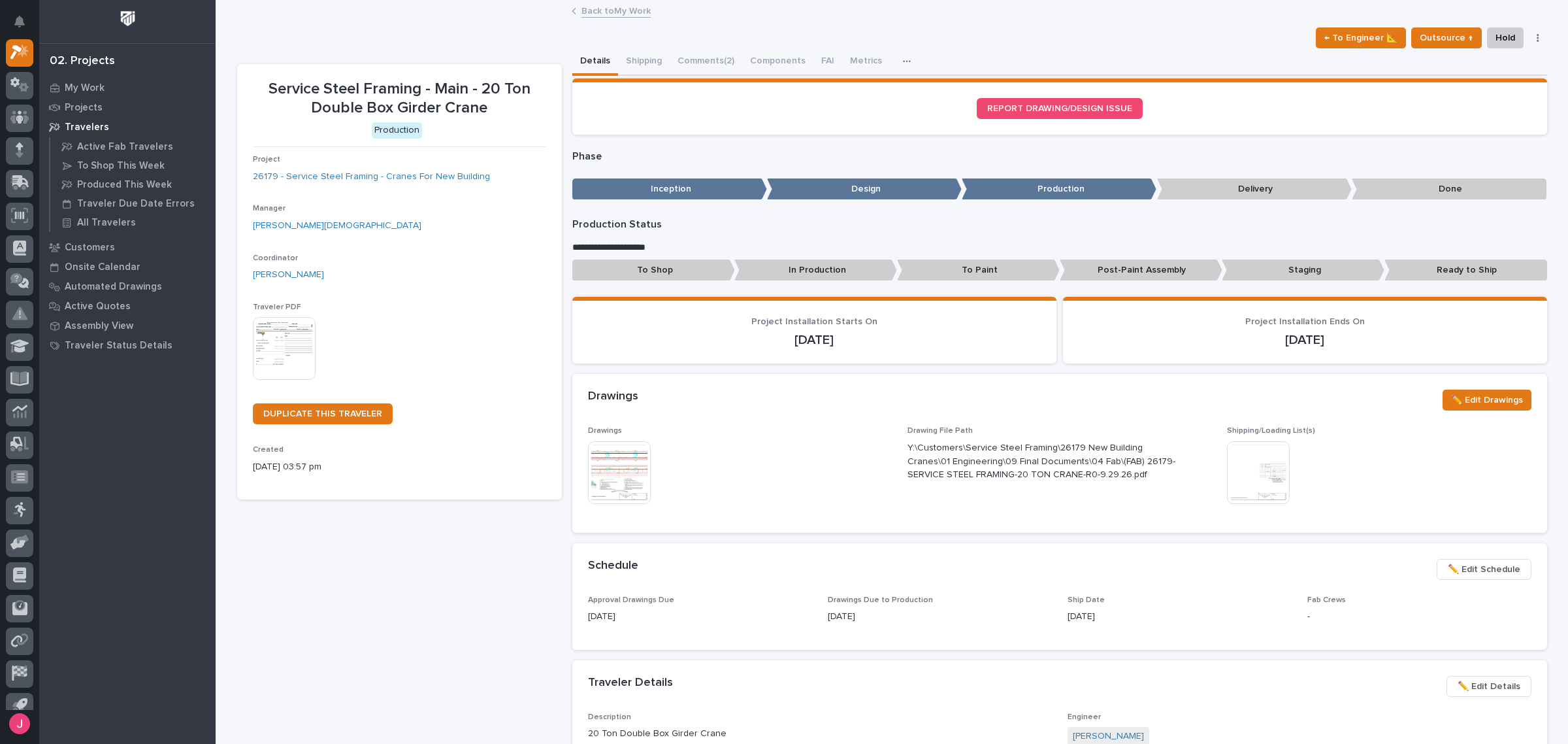
click at [1258, 26] on div "Service Steel Framing - Main - 20 Ton Double Box Girder Crane ← To Engineer 📐 O…" at bounding box center [892, 654] width 1310 height 1305
click at [700, 62] on button "Comments (2)" at bounding box center [705, 62] width 72 height 28
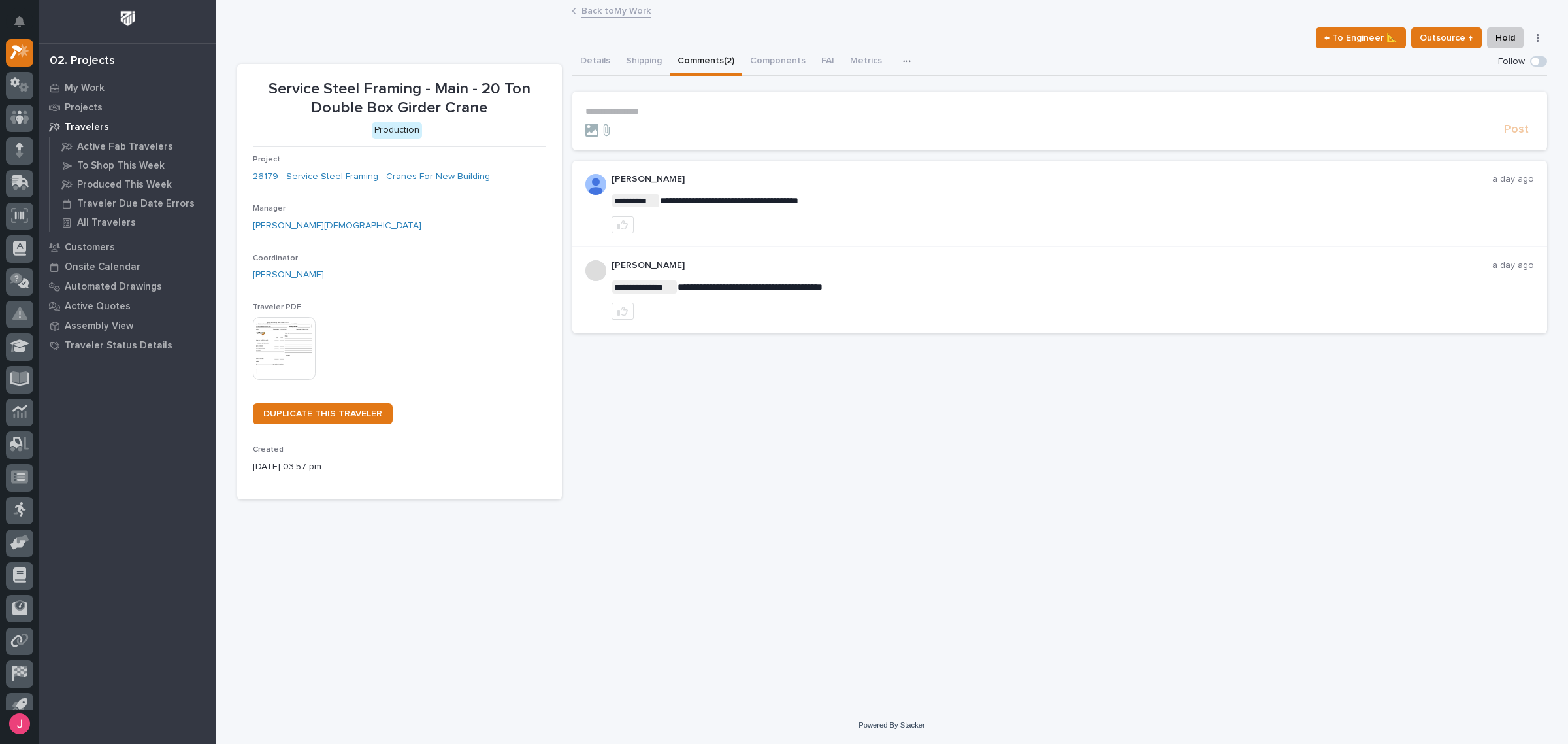
click at [602, 9] on link "Back to My Work" at bounding box center [615, 10] width 69 height 15
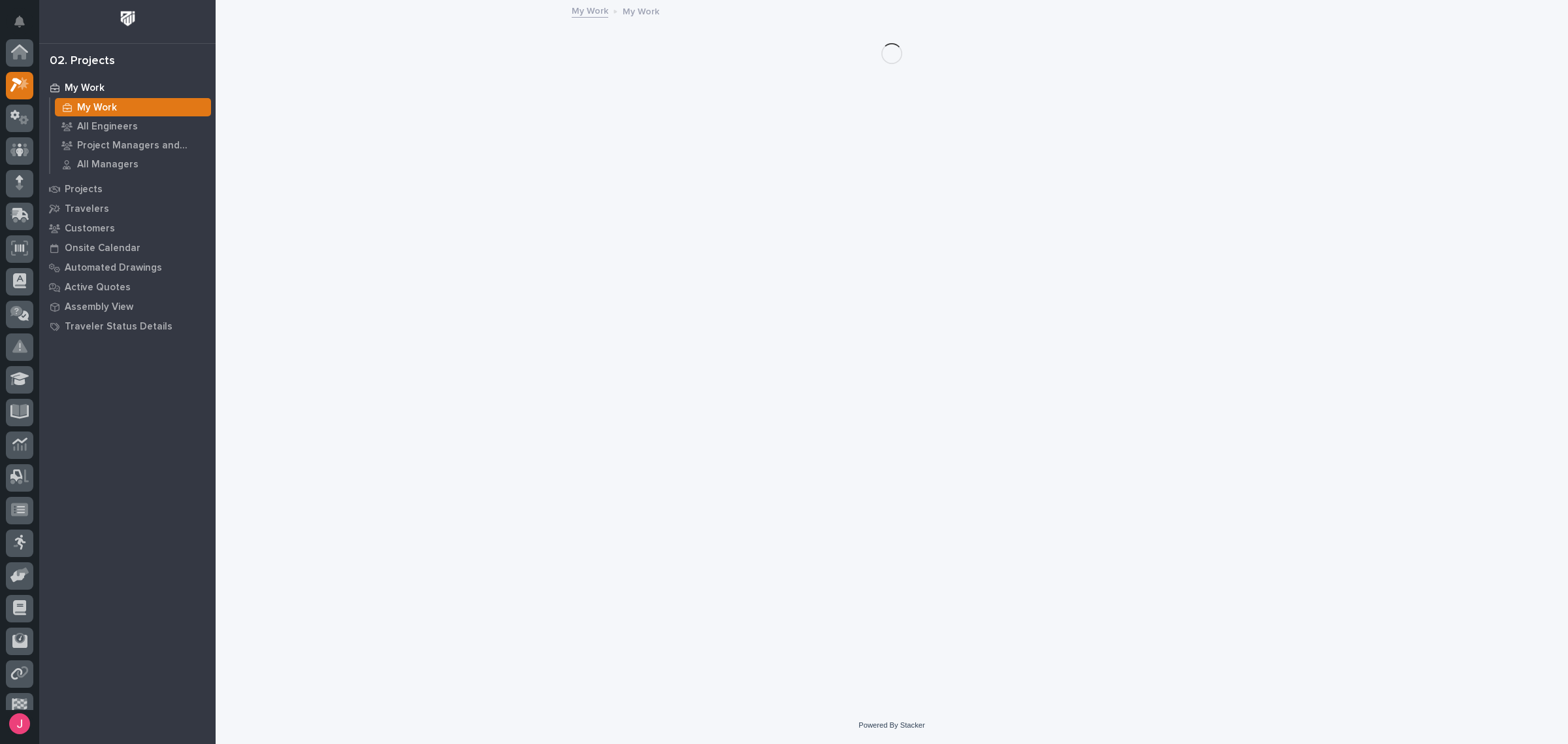
scroll to position [35, 0]
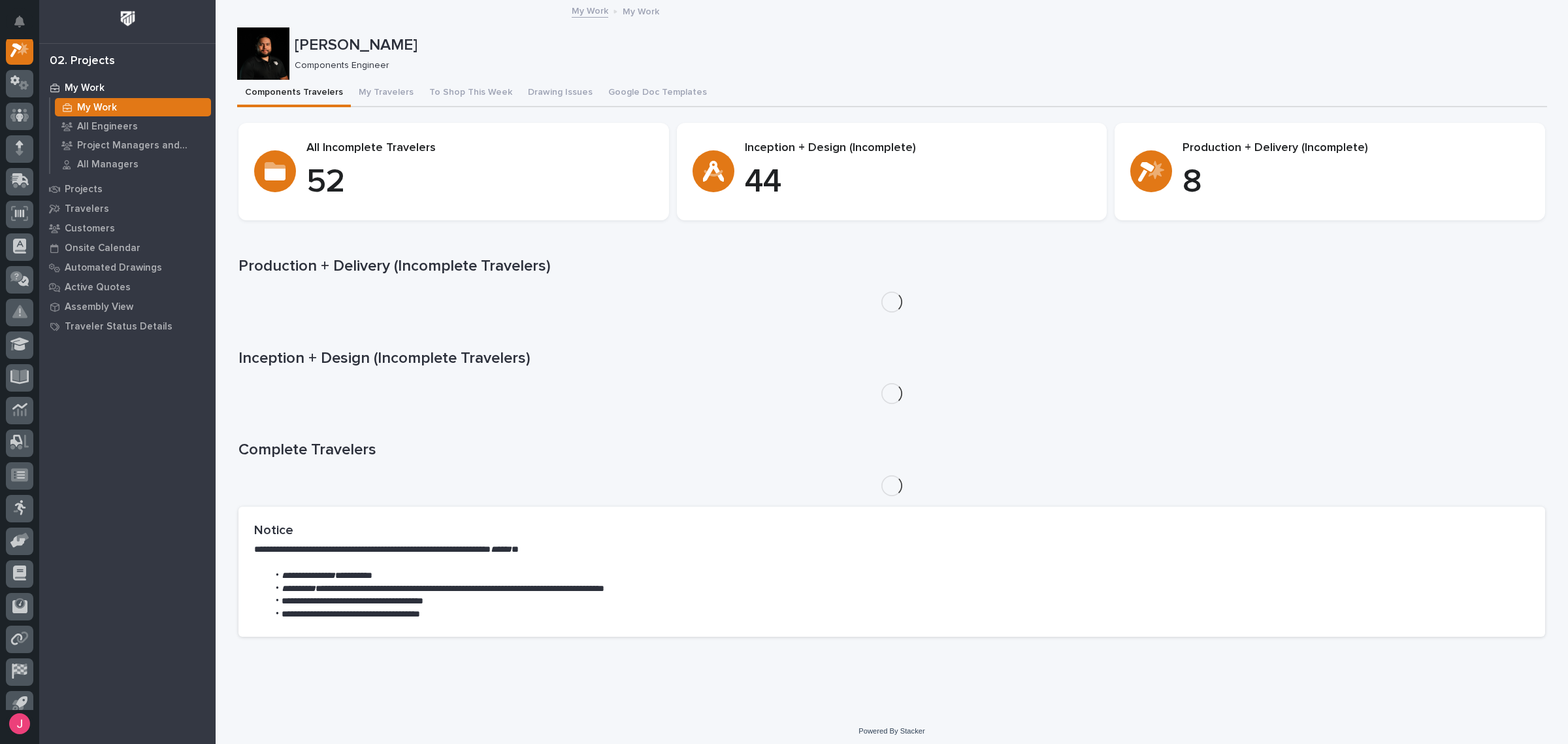
click at [970, 65] on p "Components Engineer" at bounding box center [915, 65] width 1242 height 11
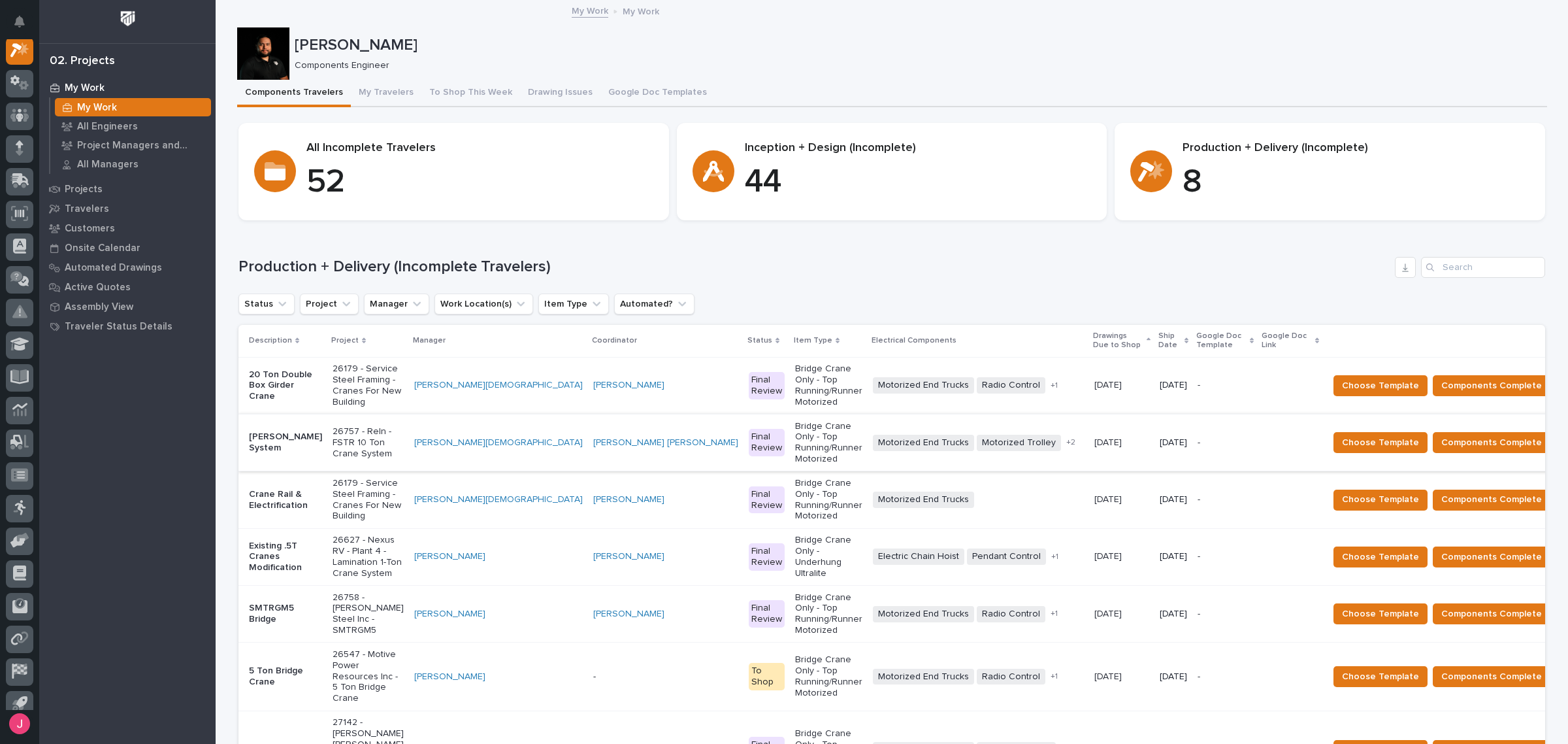
scroll to position [163, 0]
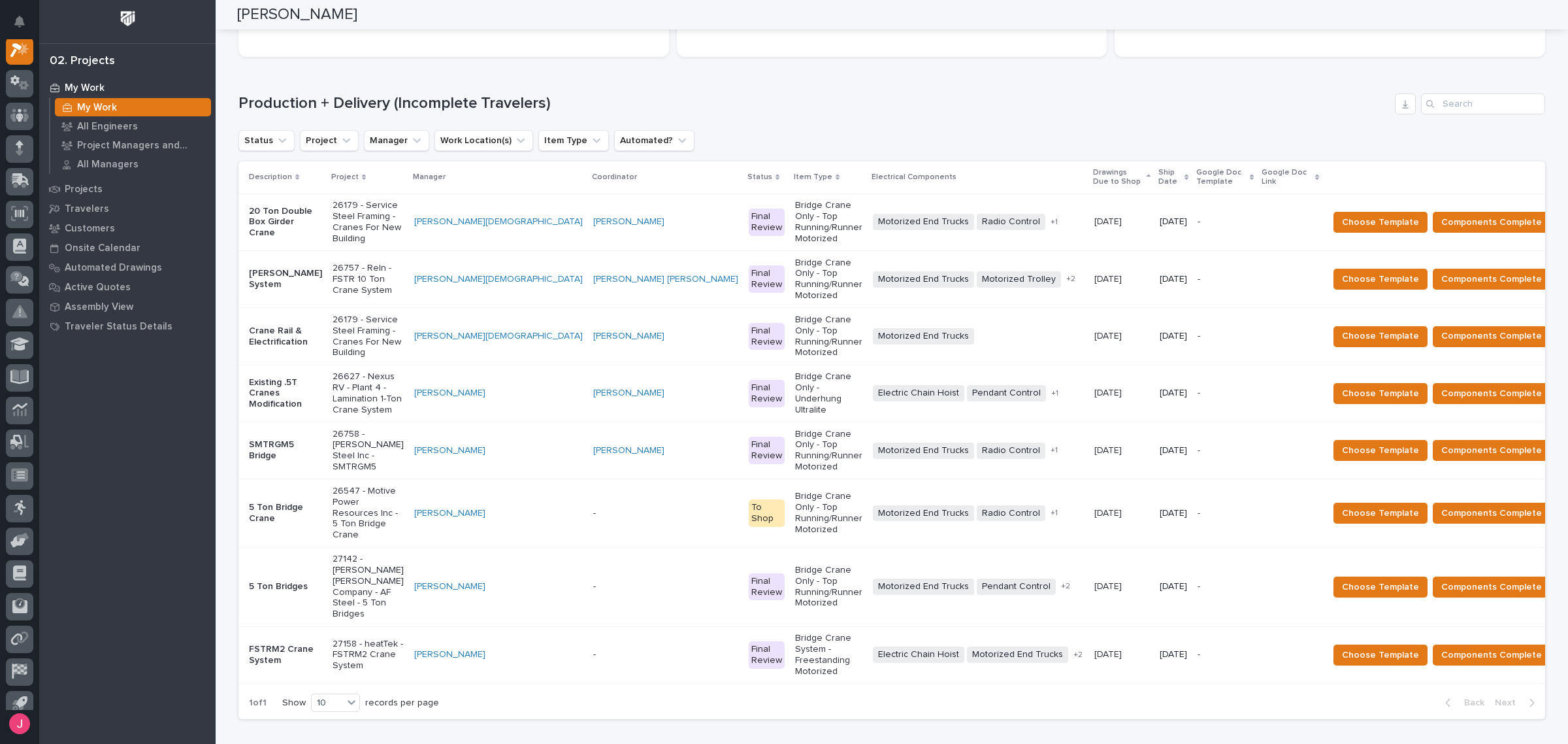
click at [399, 314] on p "26179 - Service Steel Framing - Cranes For New Building" at bounding box center [368, 336] width 71 height 44
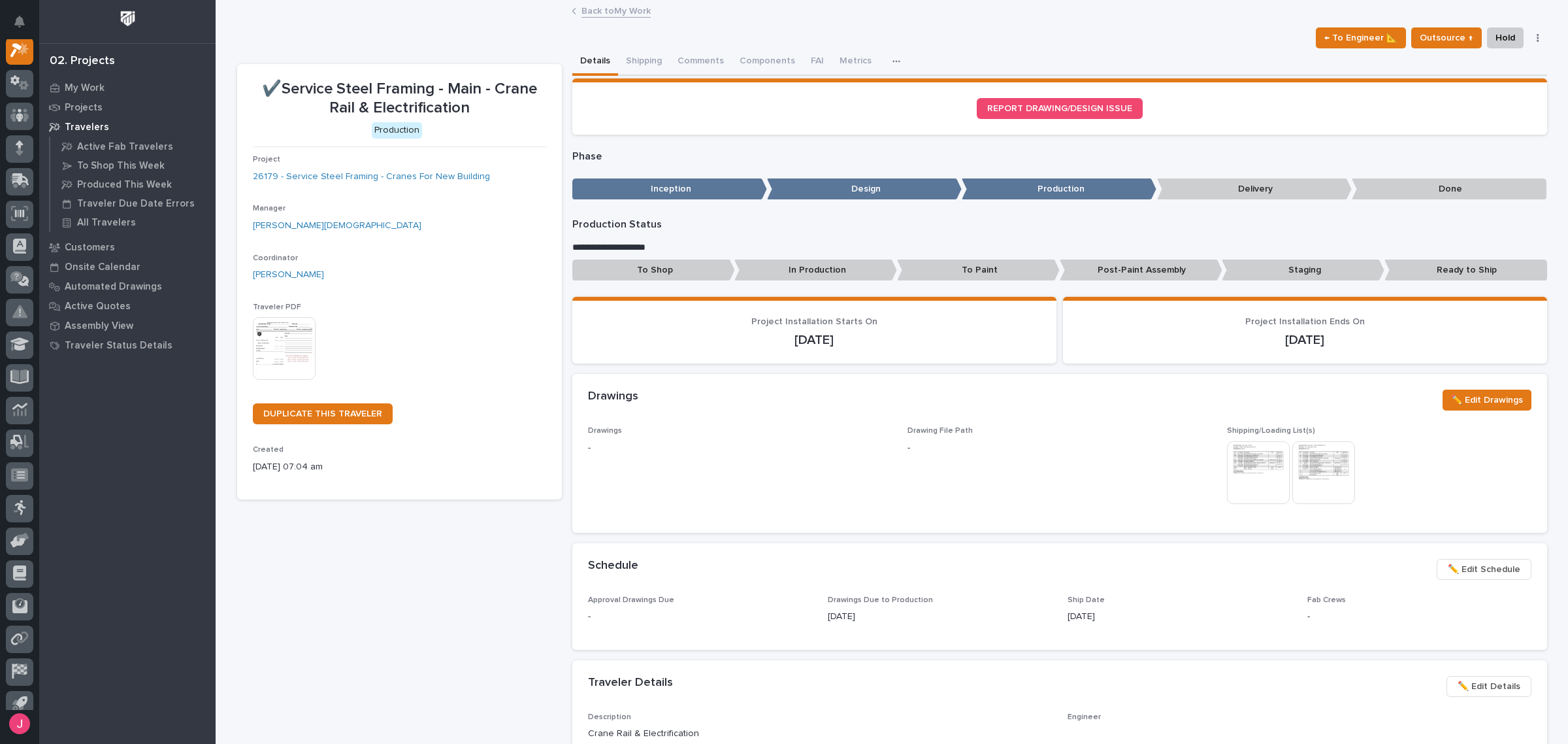
scroll to position [33, 0]
click at [693, 59] on button "Comments (1)" at bounding box center [705, 62] width 71 height 28
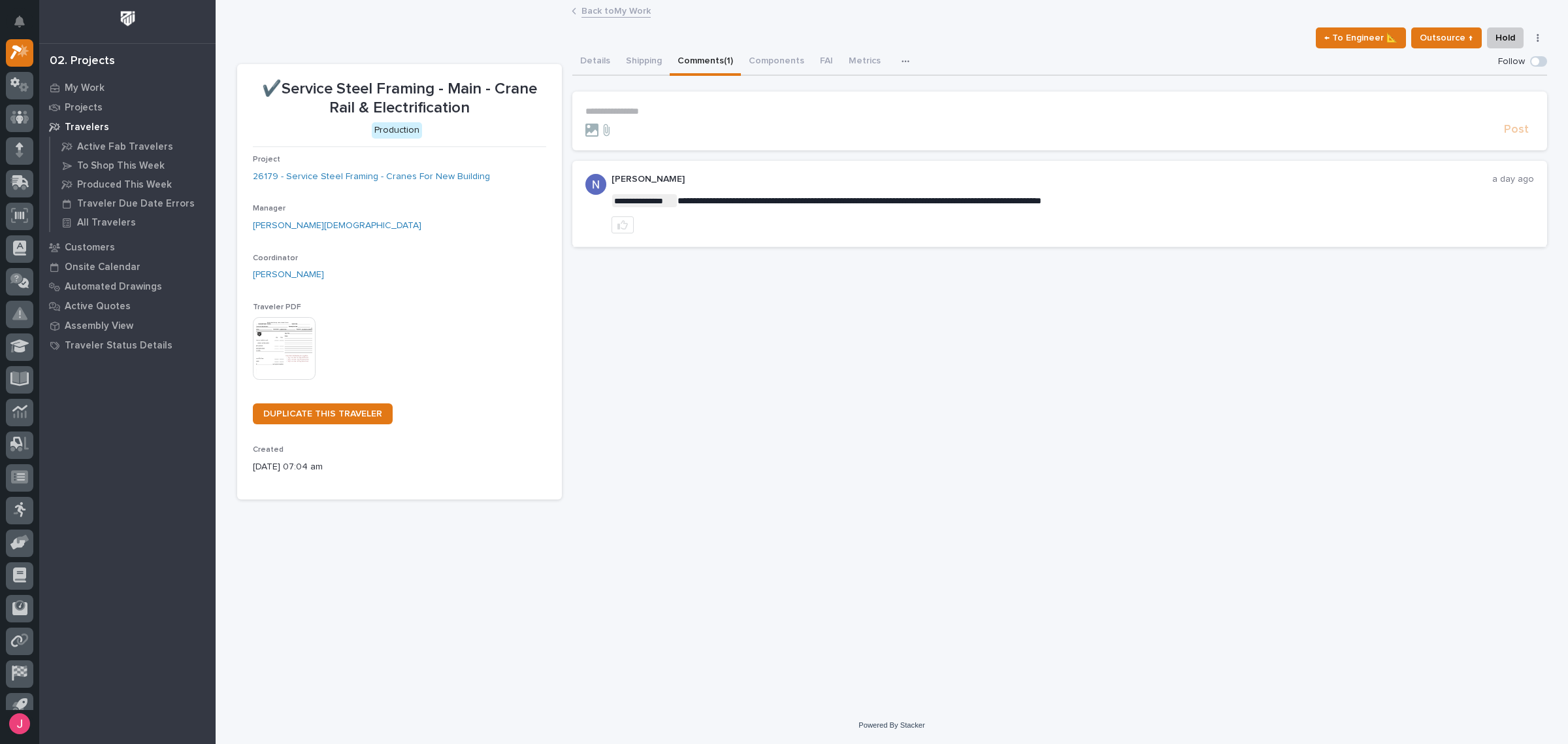
click at [598, 14] on link "Back to My Work" at bounding box center [615, 10] width 69 height 15
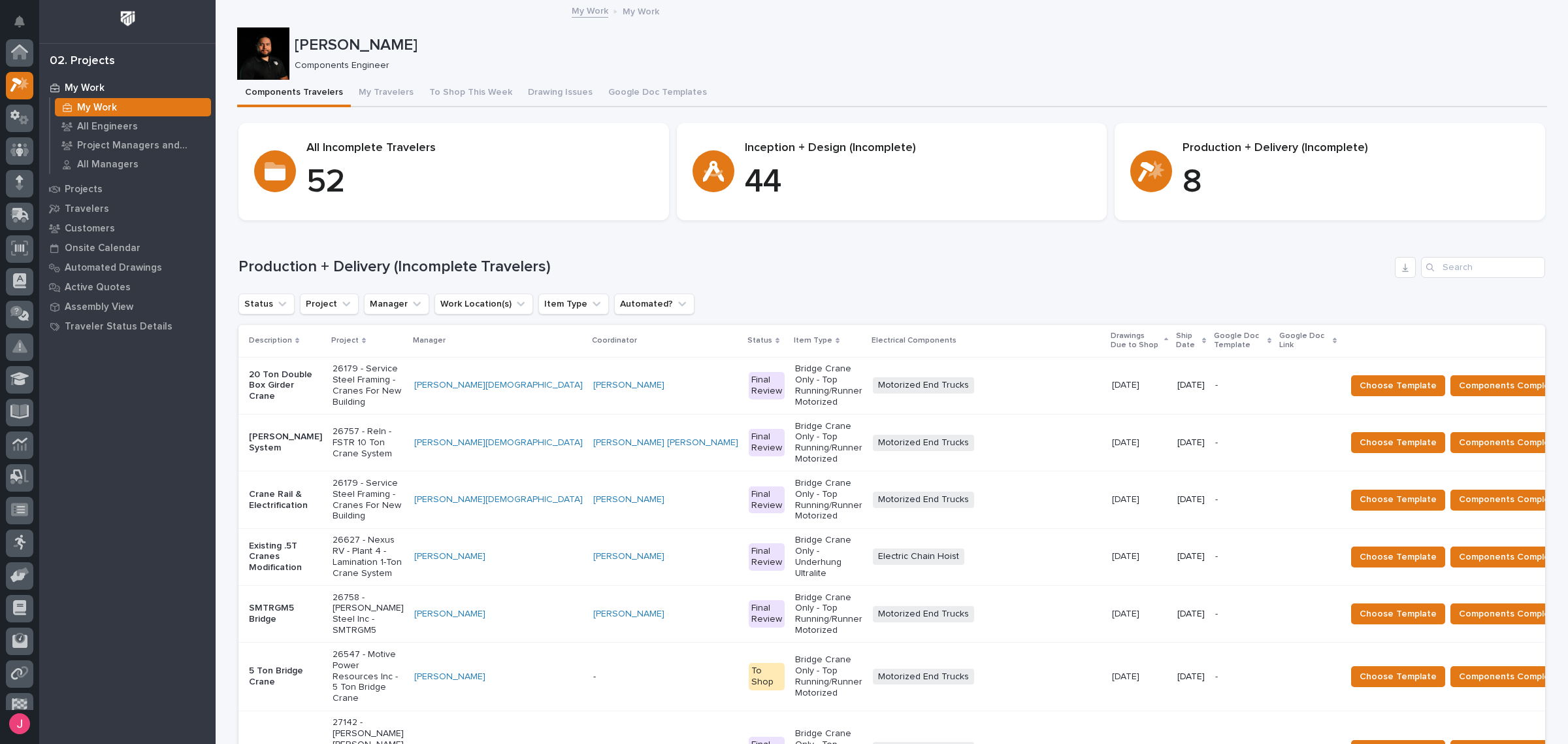
scroll to position [35, 0]
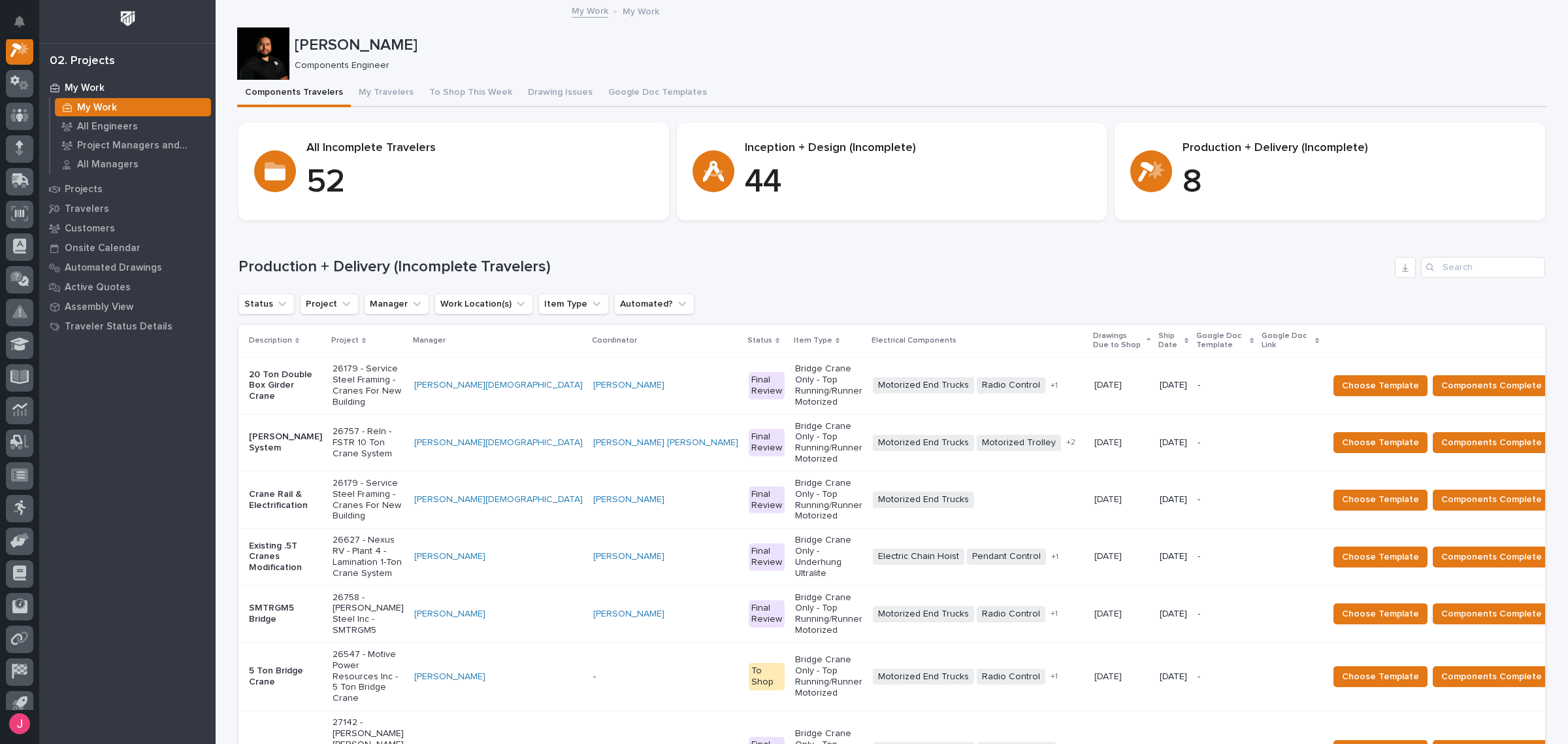
click at [853, 70] on p "Components Engineer" at bounding box center [915, 65] width 1242 height 11
click at [899, 43] on p "Josh Nakasone" at bounding box center [918, 45] width 1247 height 19
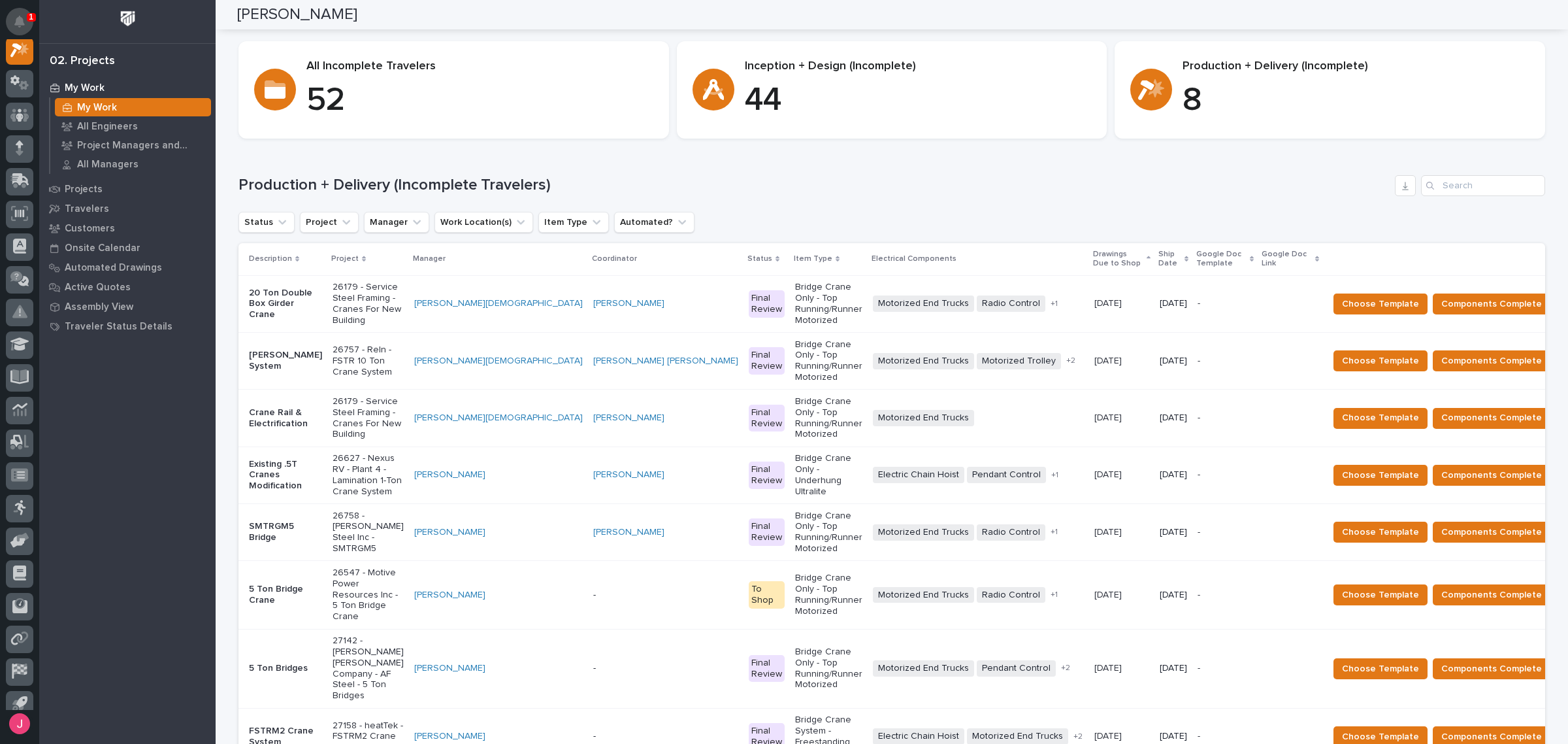
click at [12, 17] on button "Notifications" at bounding box center [20, 22] width 28 height 28
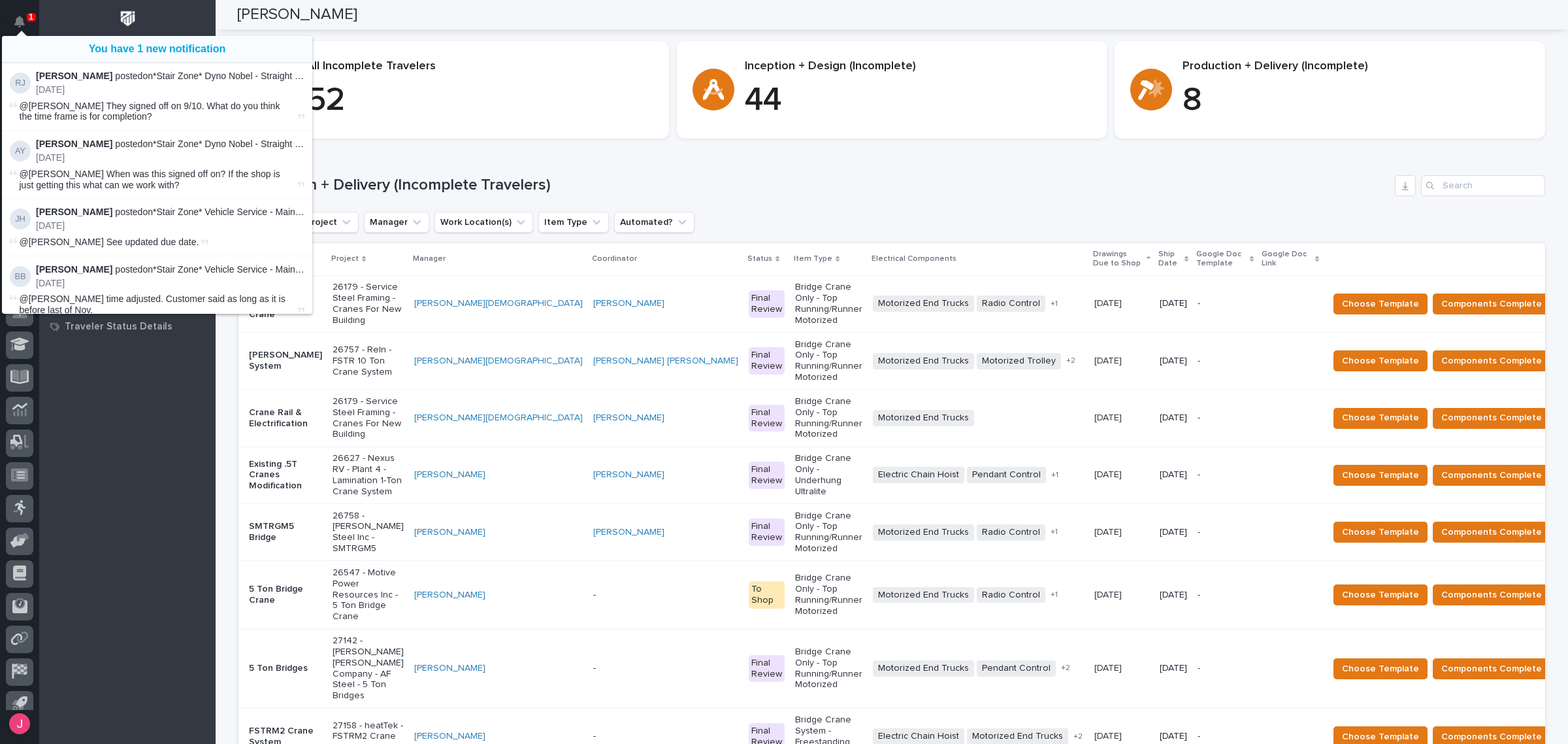
scroll to position [33, 0]
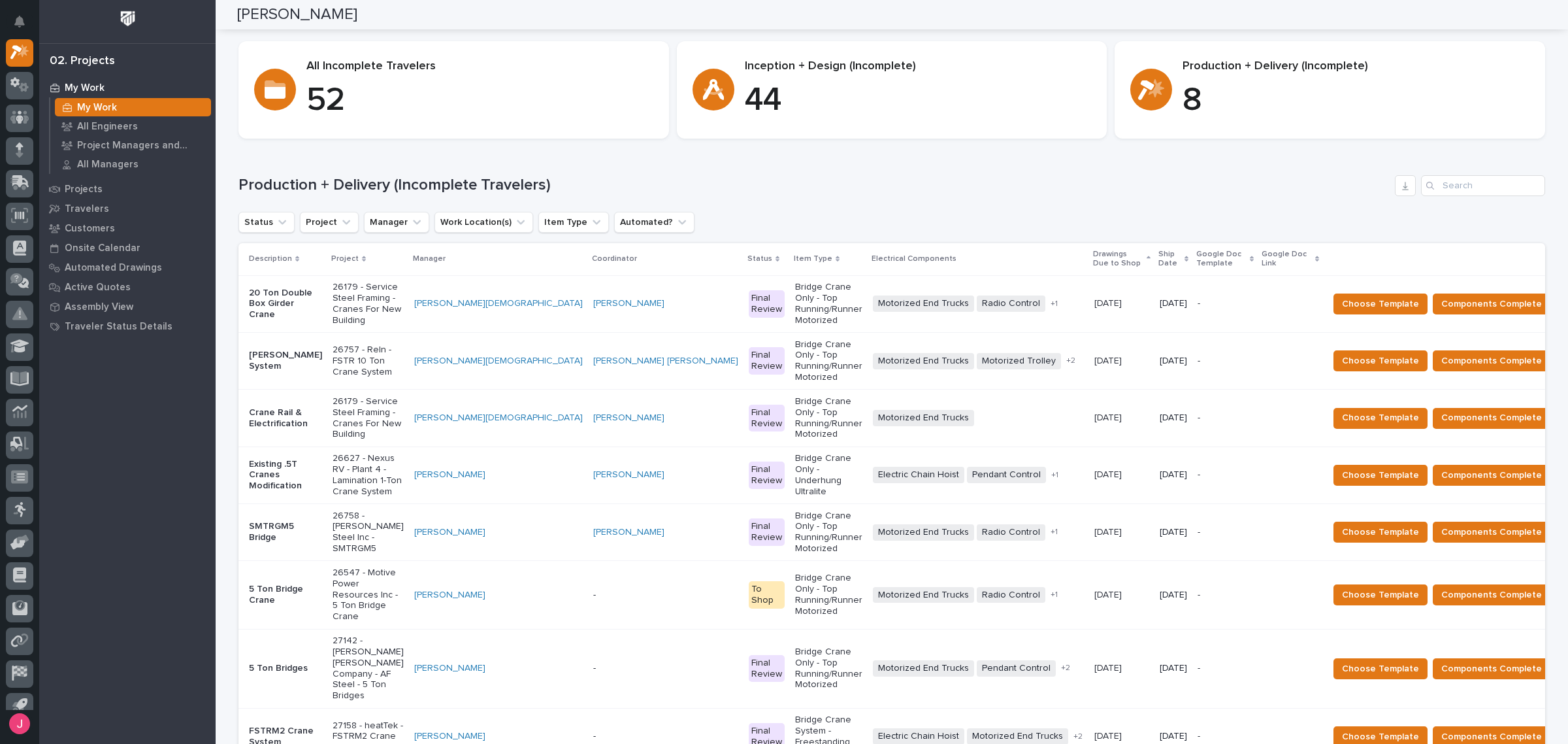
click at [397, 157] on div "Loading... Saving… Production + Delivery (Incomplete Travelers) Status Project …" at bounding box center [891, 480] width 1306 height 662
click at [20, 18] on icon "Notifications" at bounding box center [20, 22] width 11 height 12
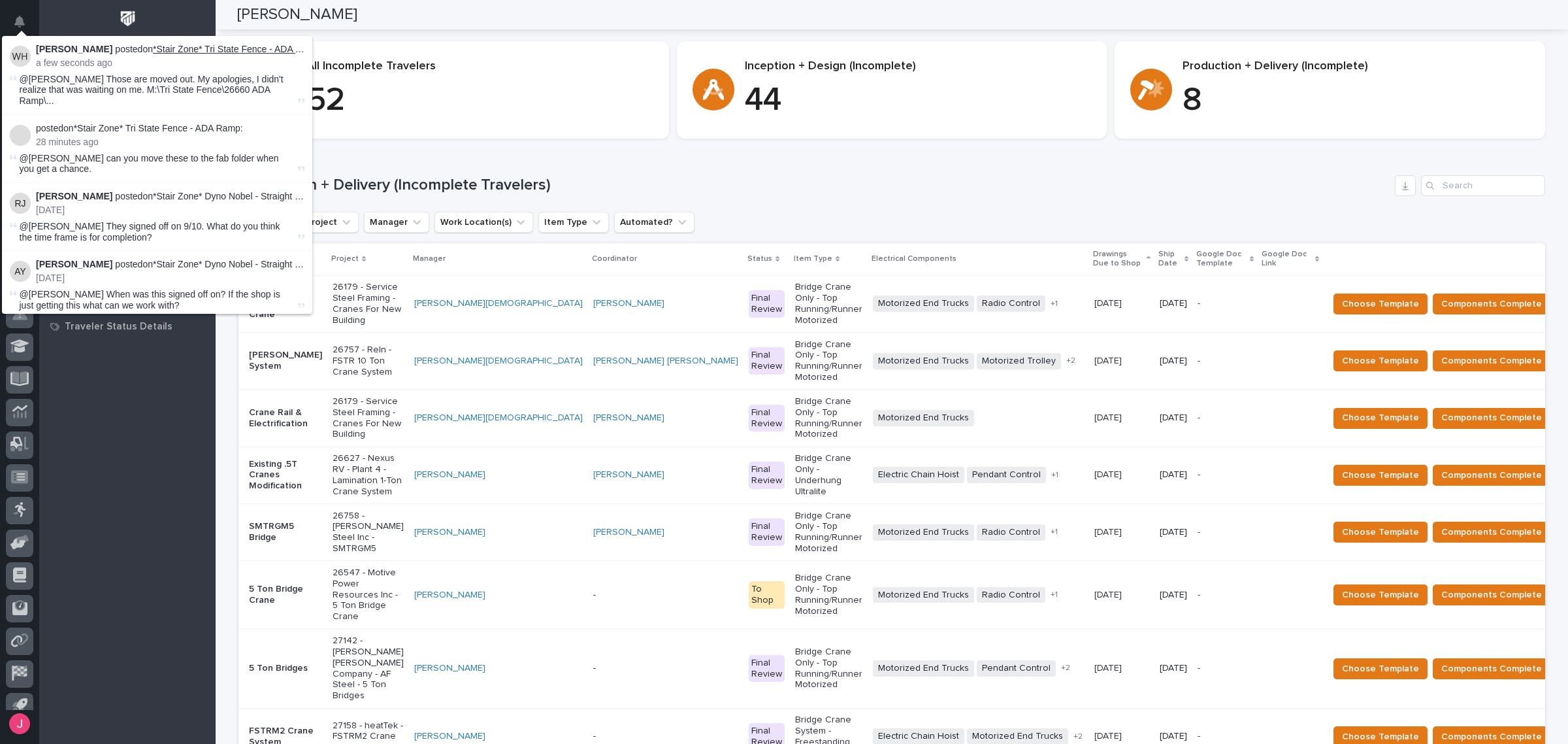
click at [194, 47] on link "*Stair Zone* Tri State Fence - ADA Ramp" at bounding box center [235, 49] width 166 height 11
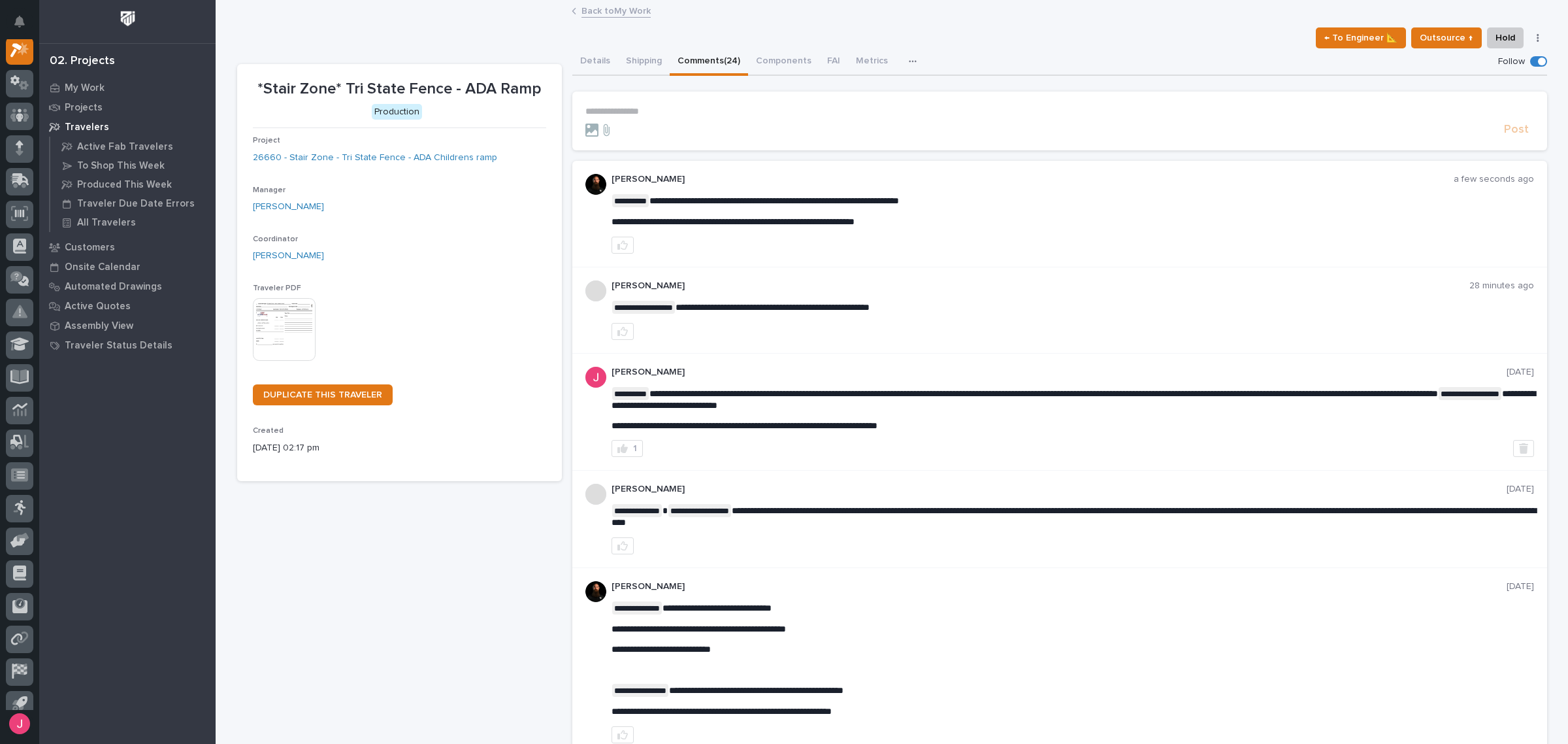
scroll to position [33, 0]
click at [606, 10] on link "Back to My Work" at bounding box center [615, 10] width 69 height 15
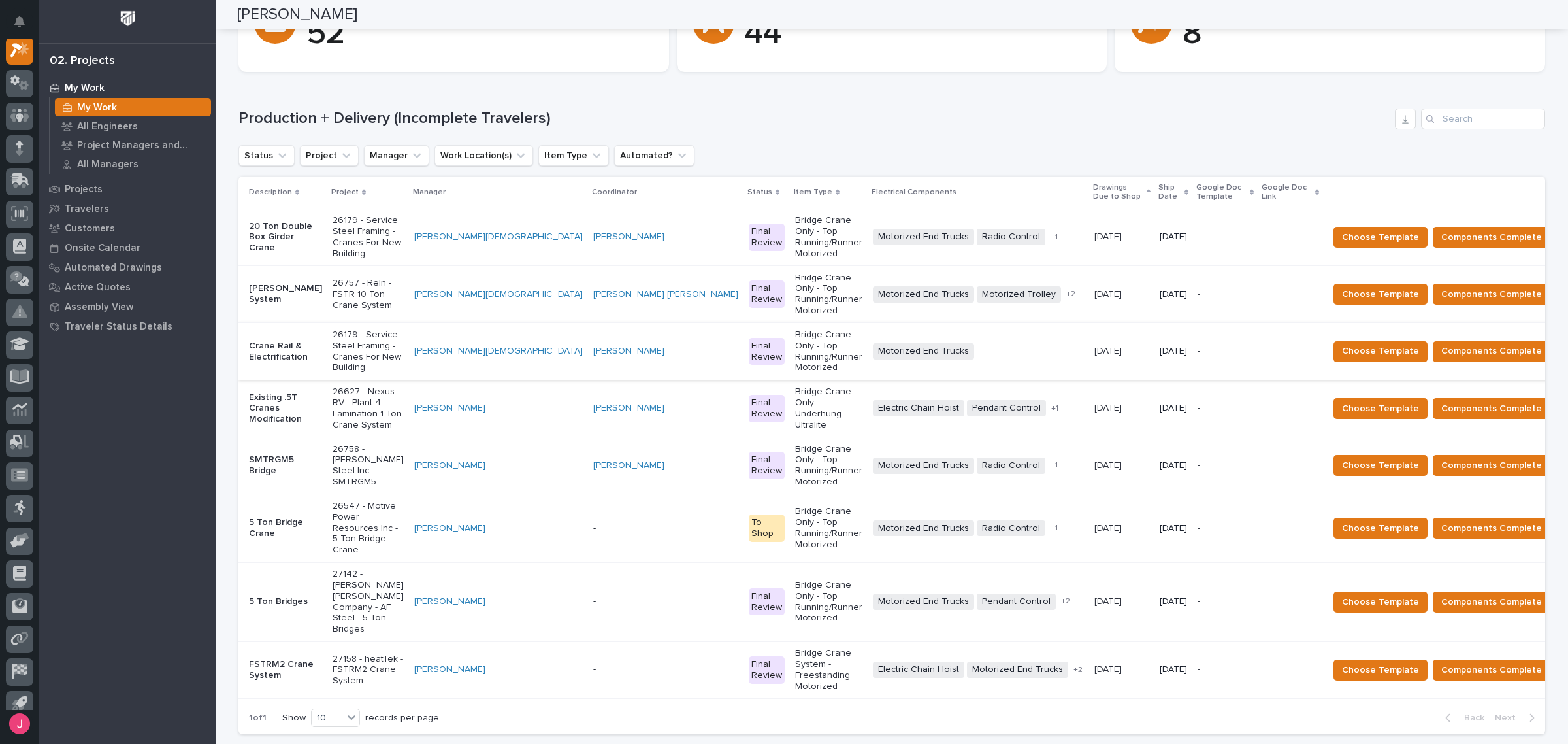
scroll to position [147, 0]
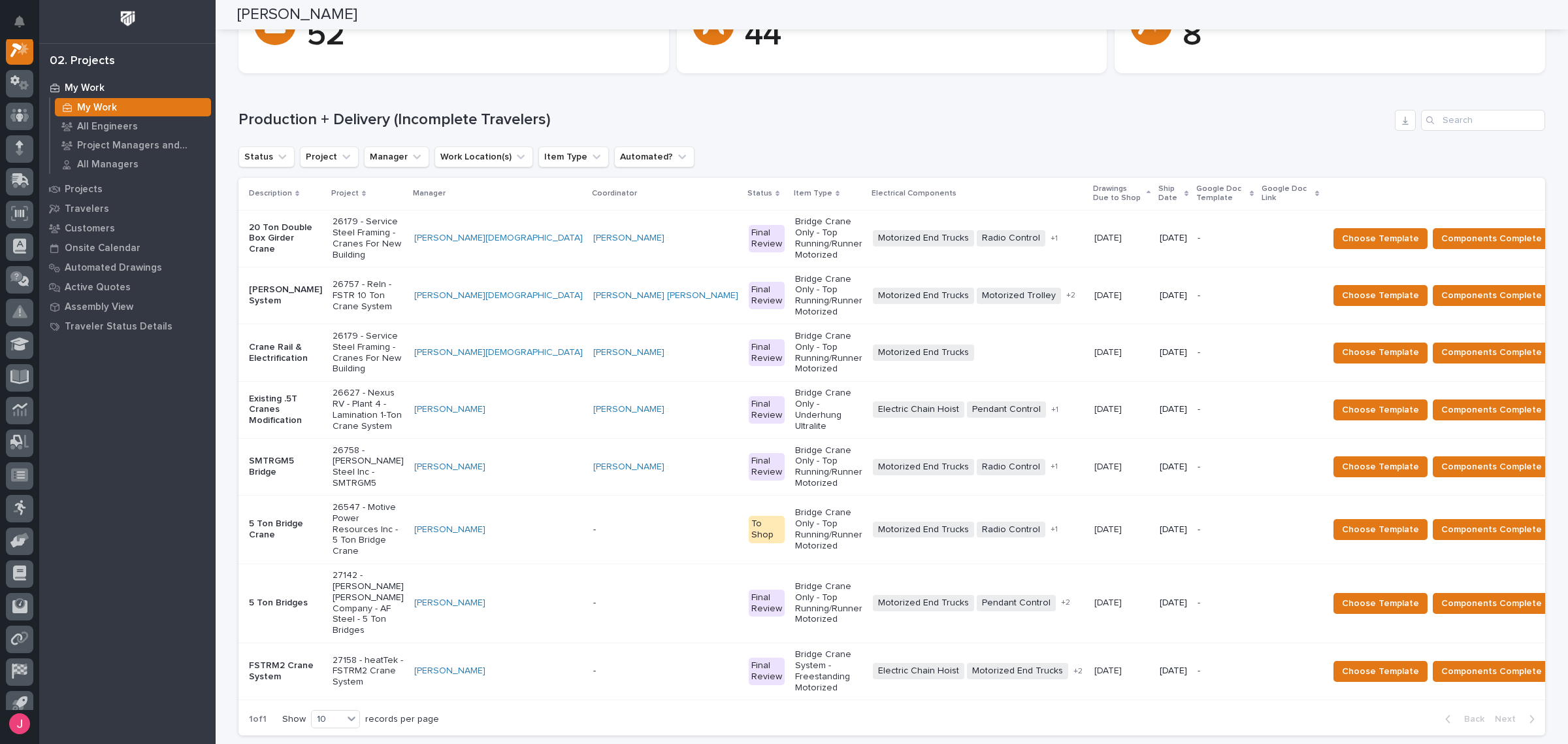
click at [369, 331] on p "26179 - Service Steel Framing - Cranes For New Building" at bounding box center [368, 353] width 71 height 44
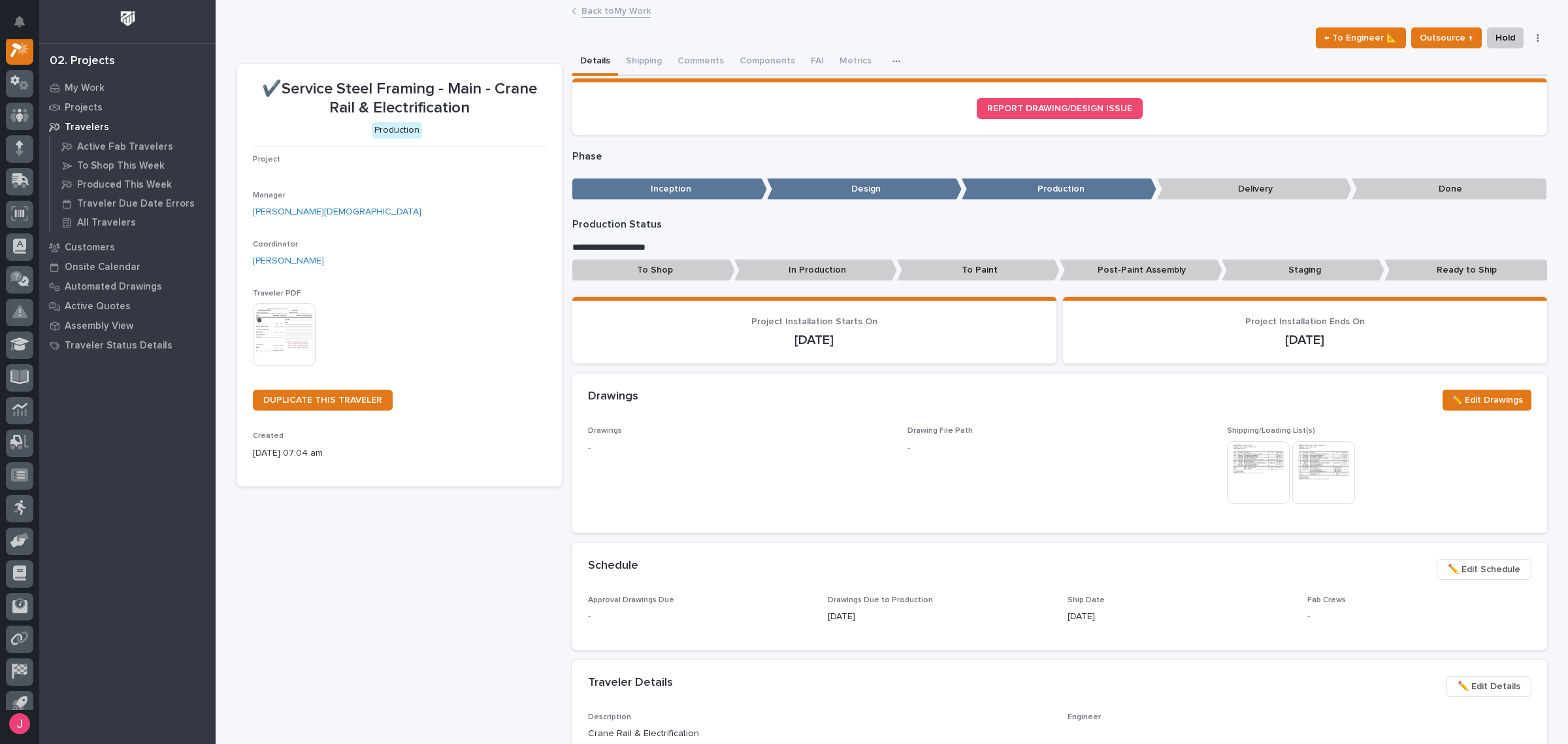
scroll to position [33, 0]
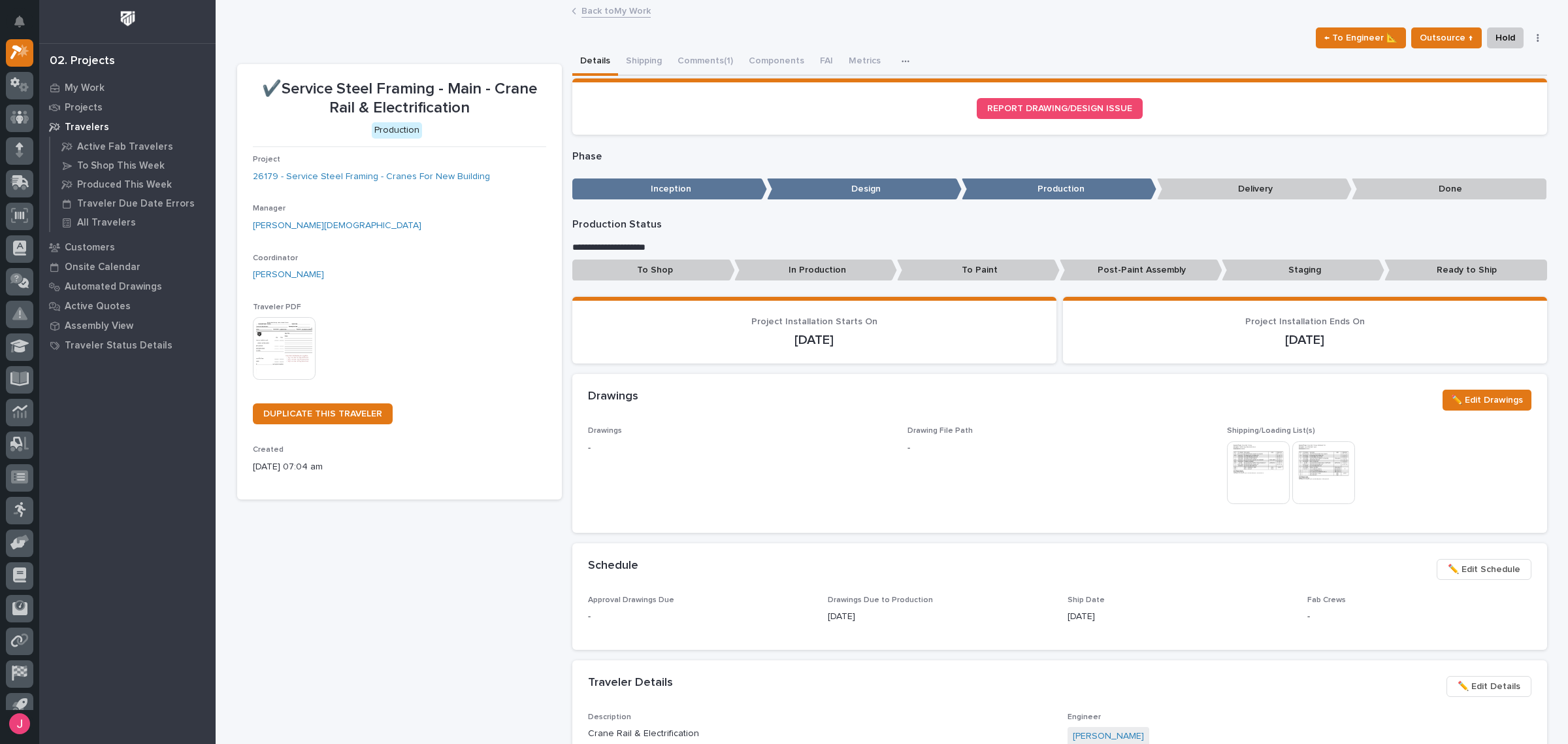
click at [1497, 384] on div "Drawings ✏️ Edit Drawings" at bounding box center [1059, 399] width 974 height 52
click at [1496, 392] on span "✏️ Edit Drawings" at bounding box center [1486, 400] width 72 height 16
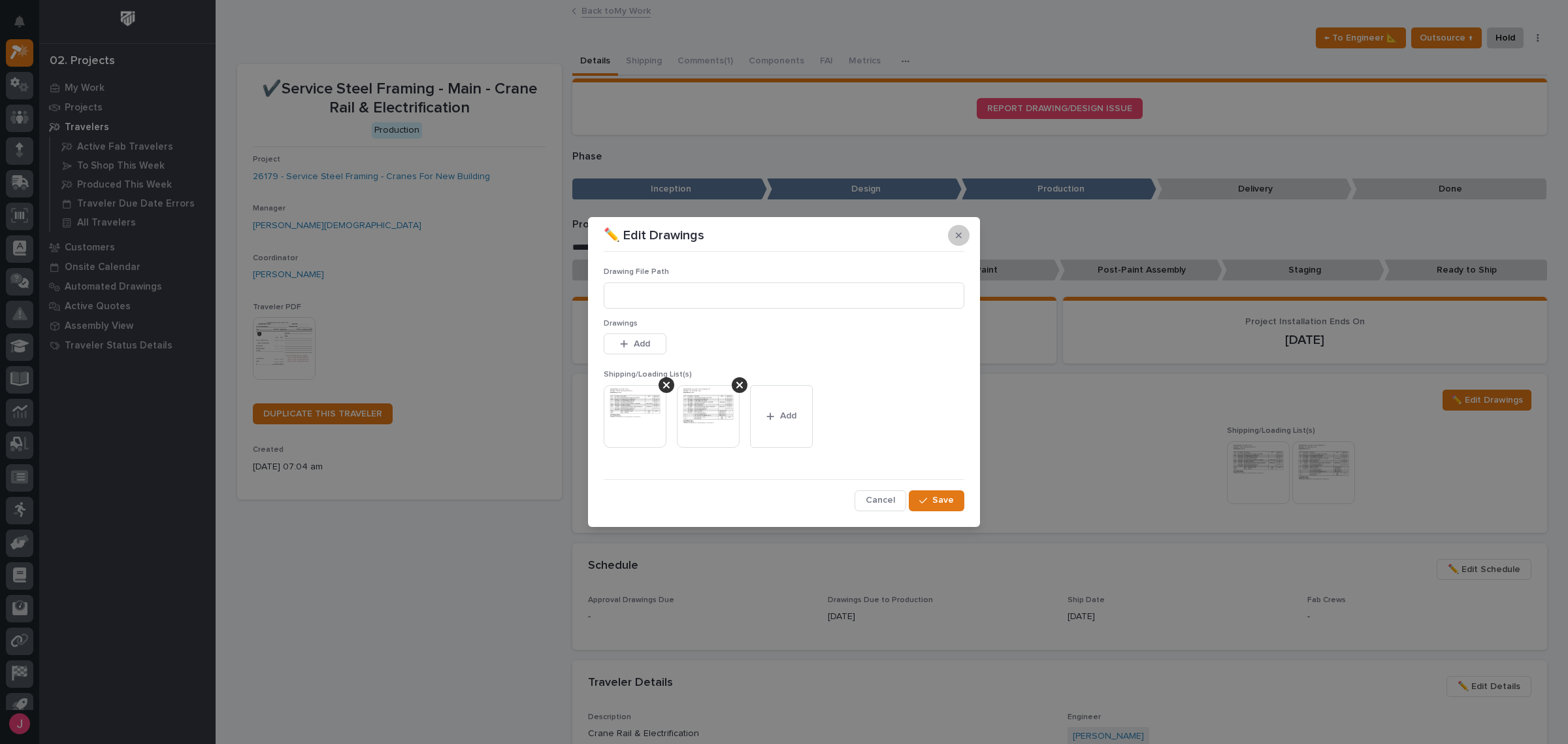
click at [959, 230] on button "button" at bounding box center [959, 236] width 22 height 21
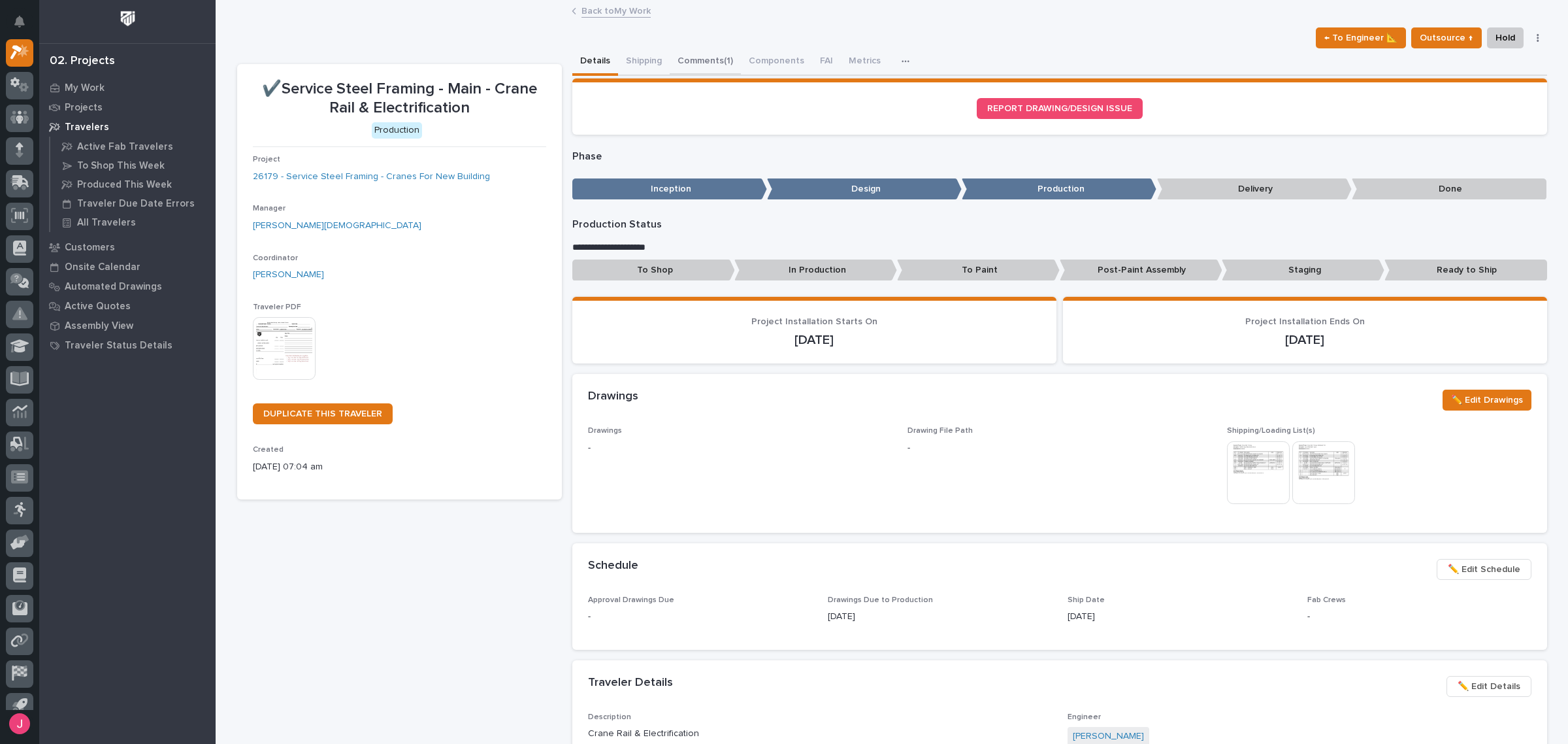
click at [707, 60] on button "Comments (1)" at bounding box center [705, 62] width 71 height 28
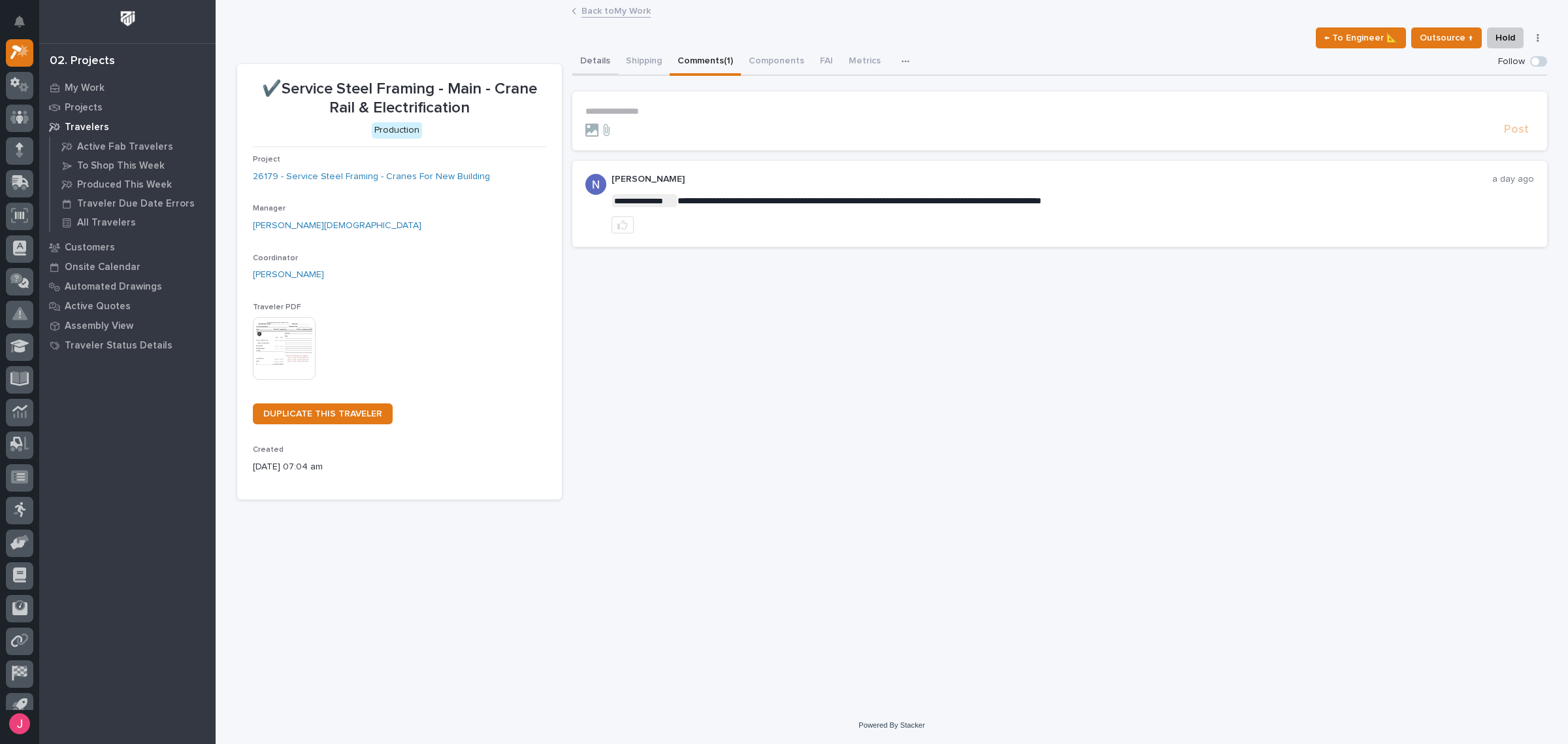
click at [591, 59] on button "Details" at bounding box center [595, 62] width 46 height 28
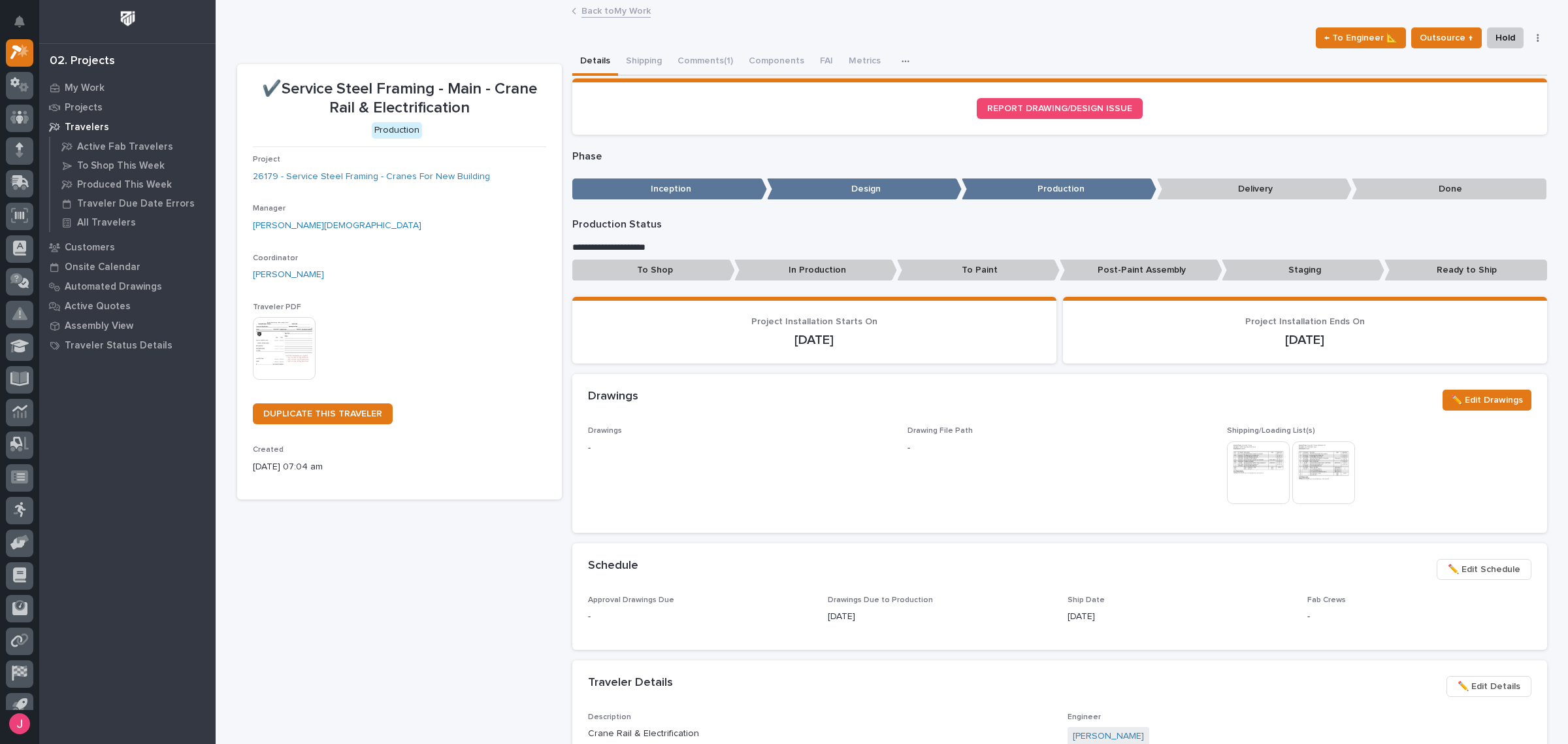
click at [604, 7] on link "Back to My Work" at bounding box center [615, 10] width 69 height 15
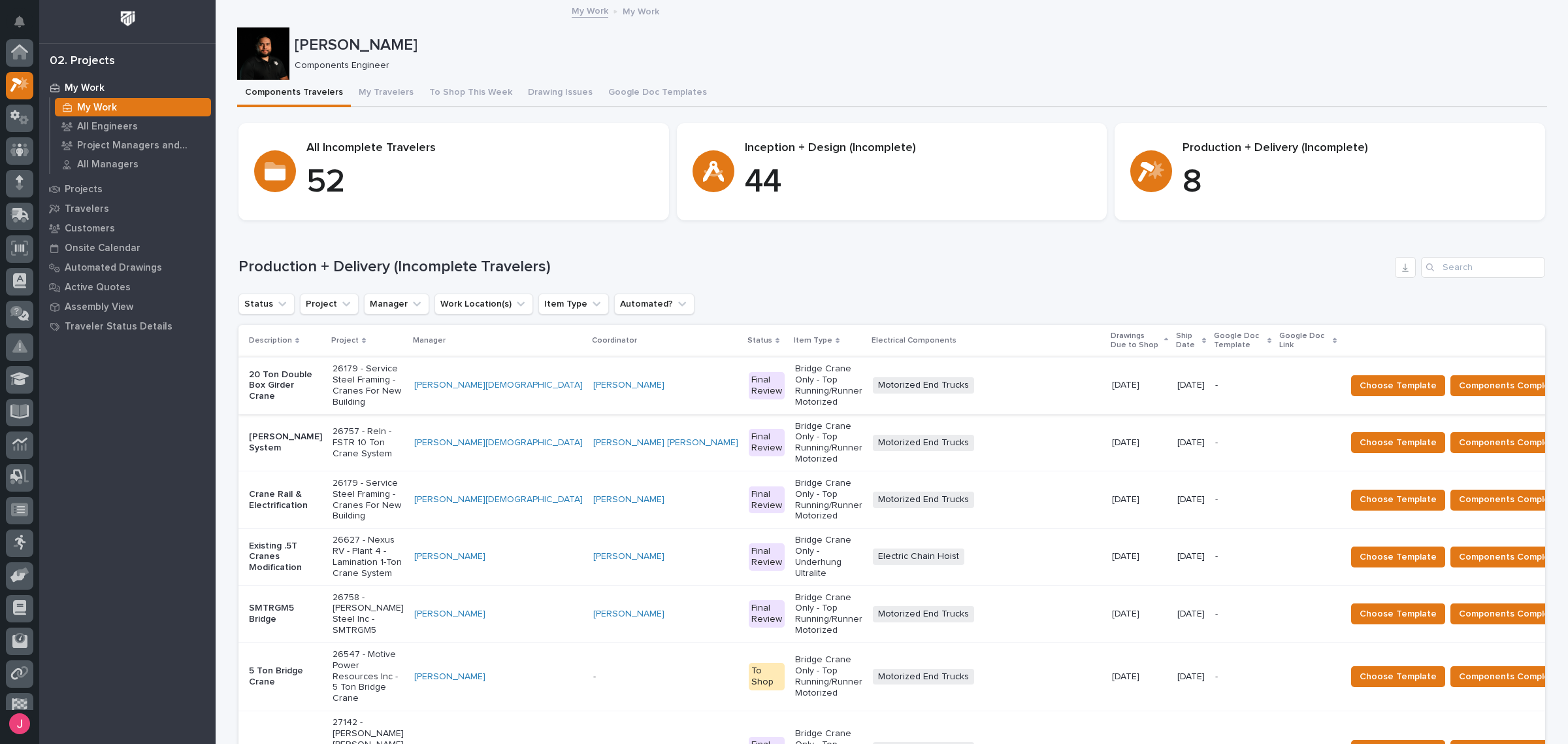
scroll to position [35, 0]
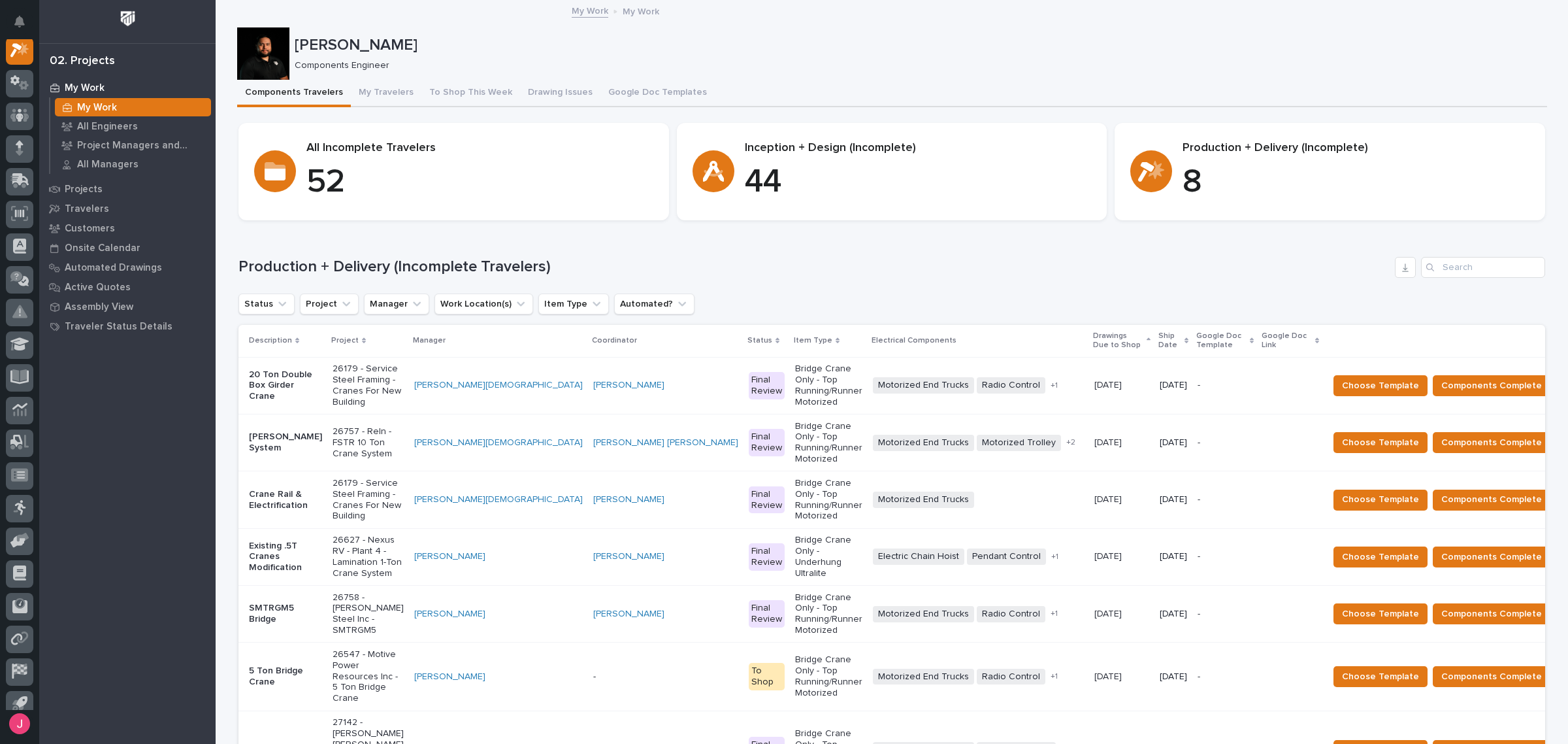
click at [392, 369] on p "26179 - Service Steel Framing - Cranes For New Building" at bounding box center [368, 385] width 71 height 44
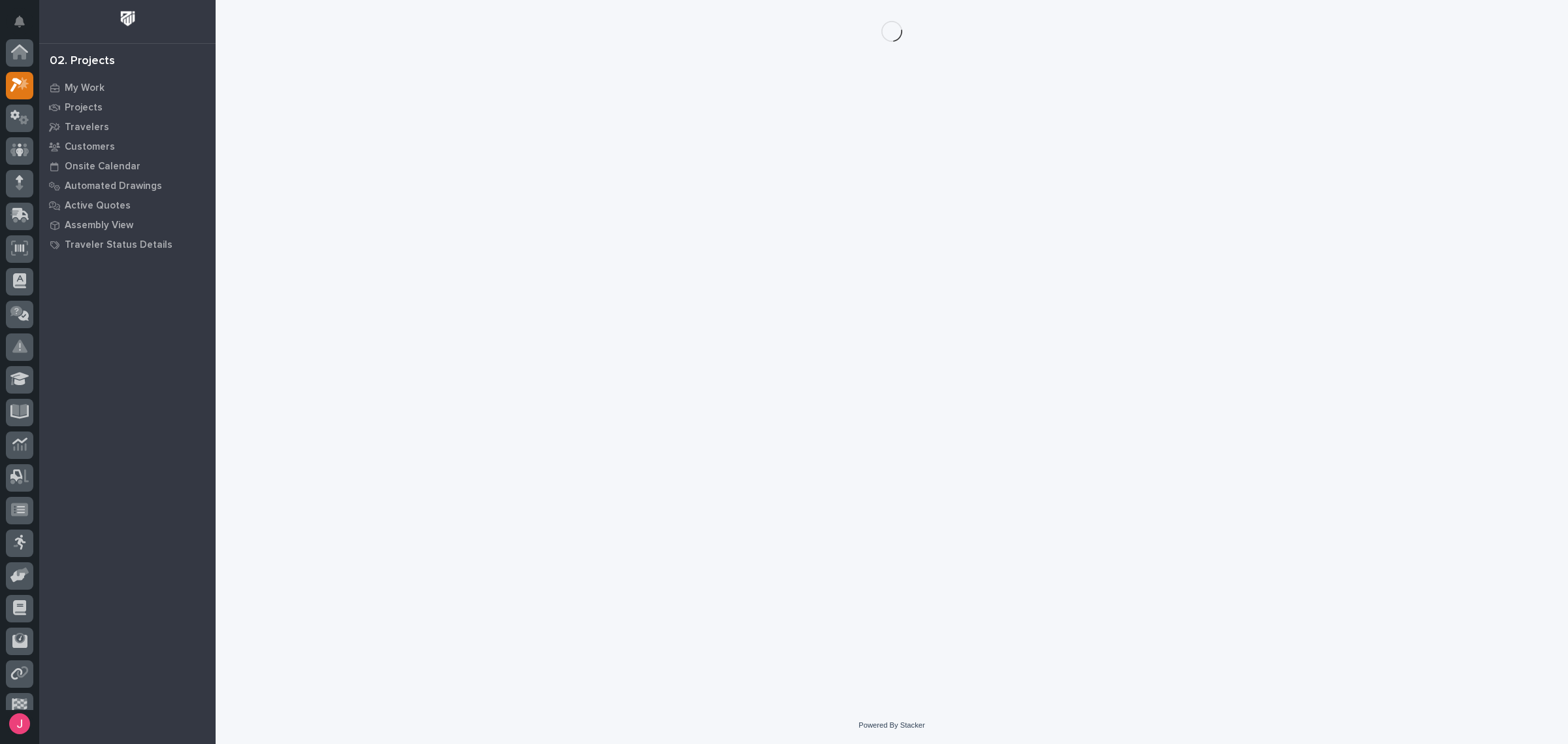
scroll to position [33, 0]
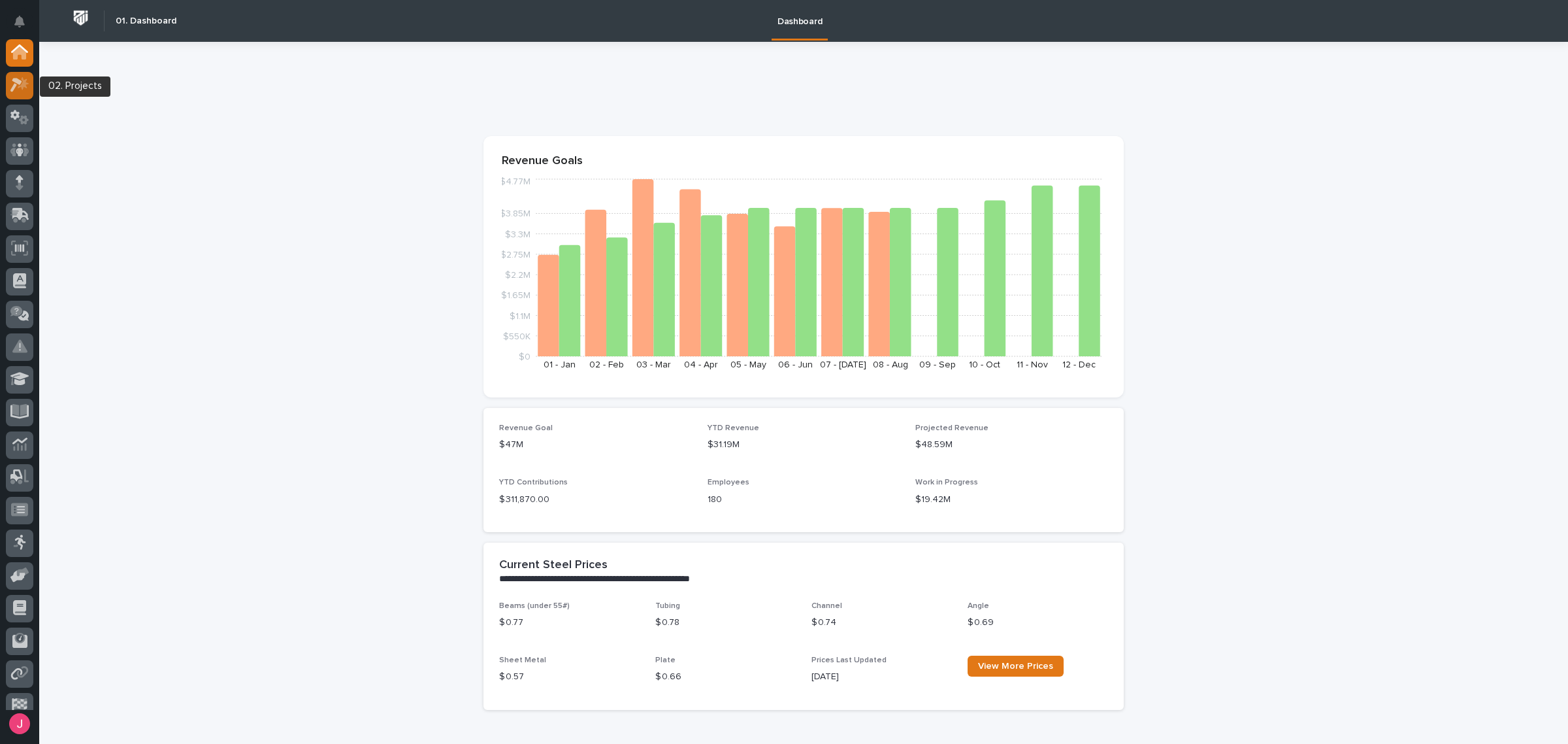
click at [21, 77] on icon at bounding box center [20, 84] width 19 height 15
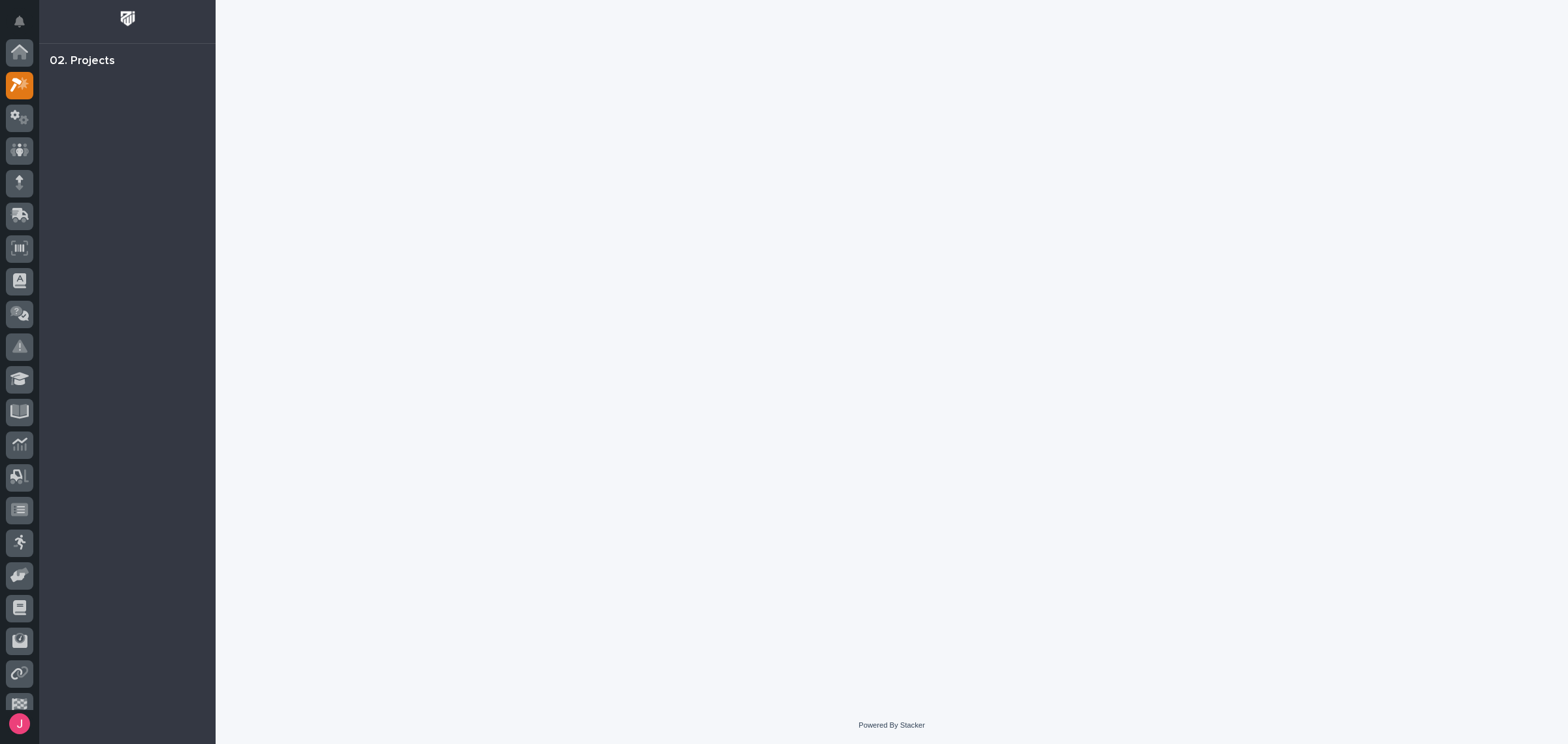
scroll to position [33, 0]
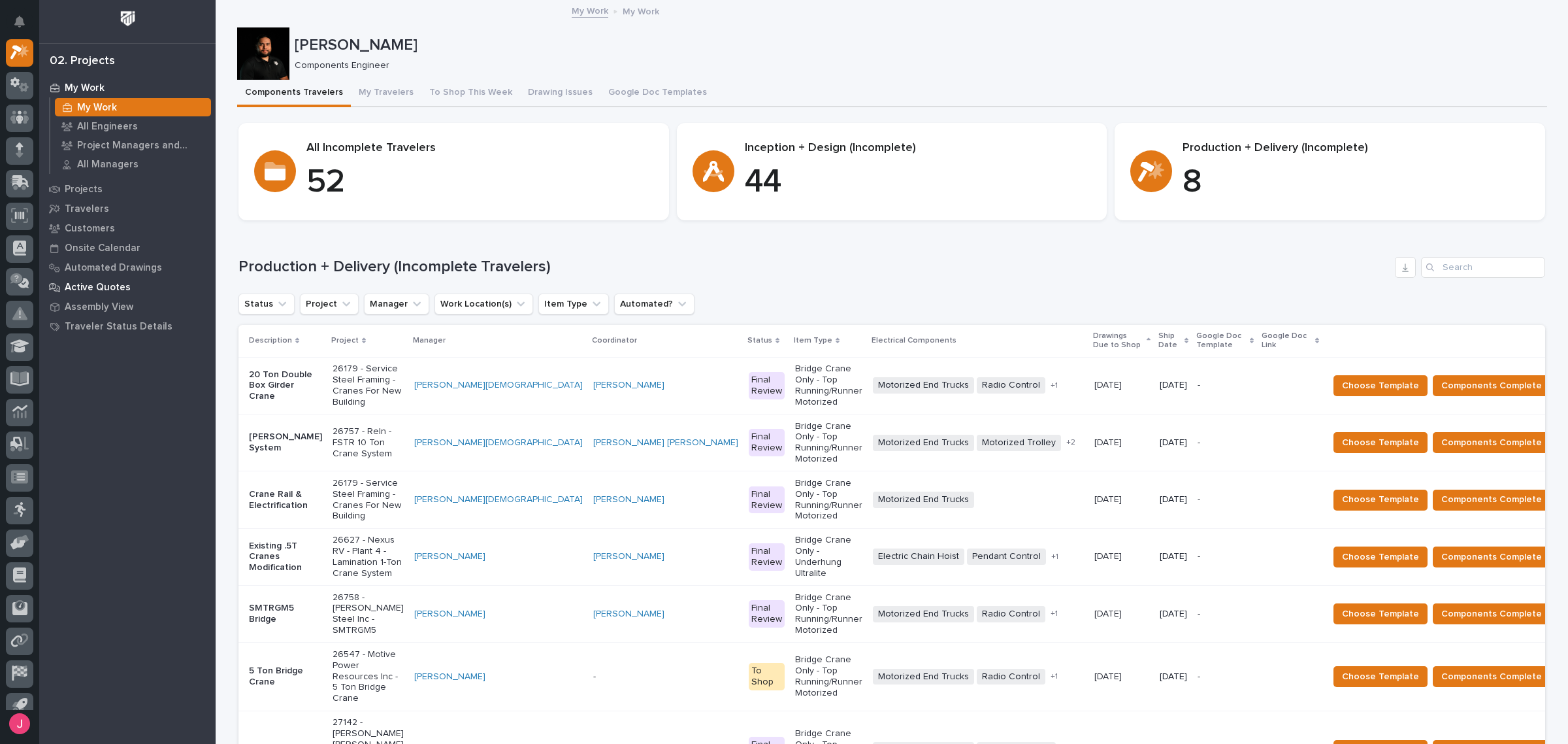
click at [124, 289] on p "Active Quotes" at bounding box center [97, 287] width 66 height 12
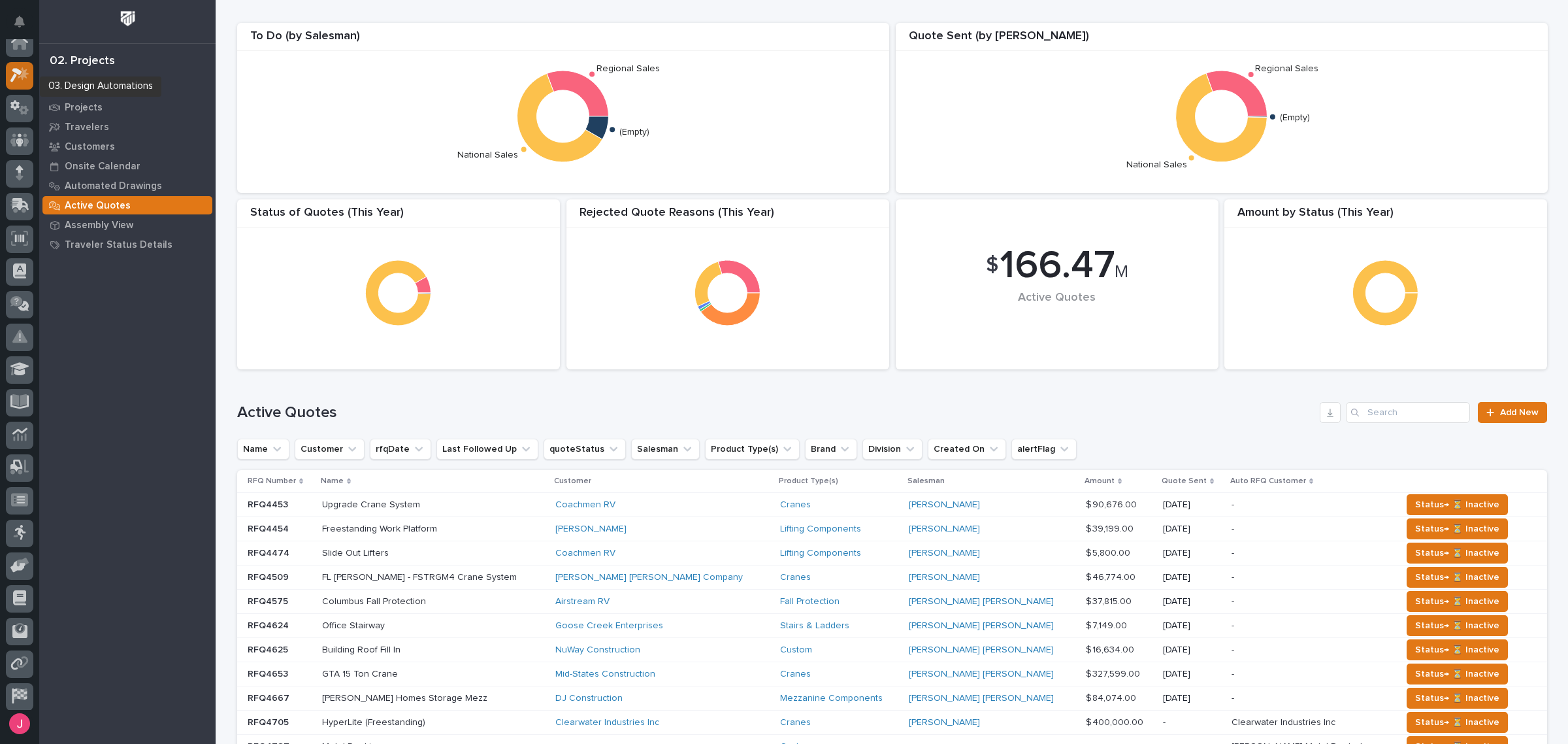
scroll to position [33, 0]
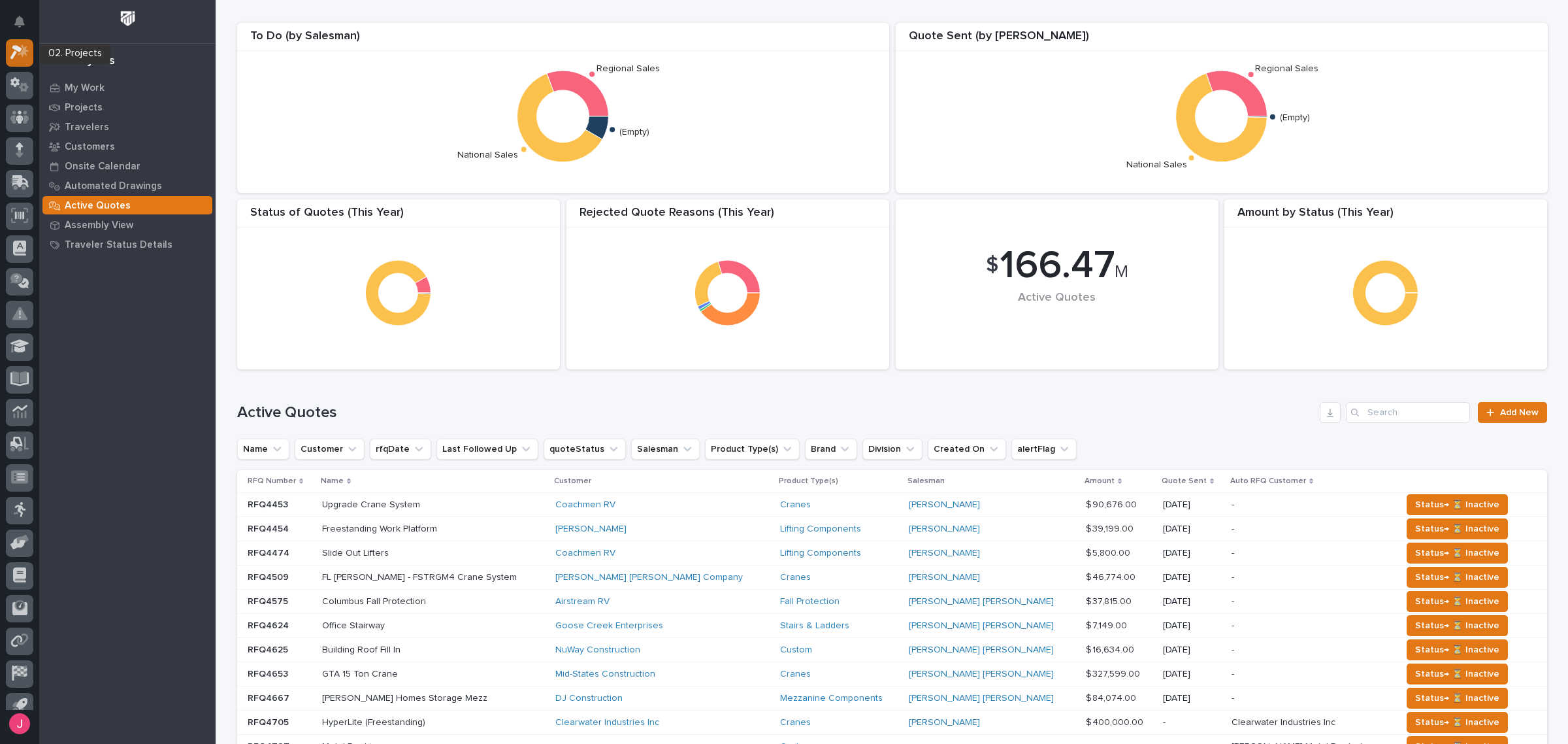
click at [24, 53] on icon at bounding box center [23, 51] width 11 height 13
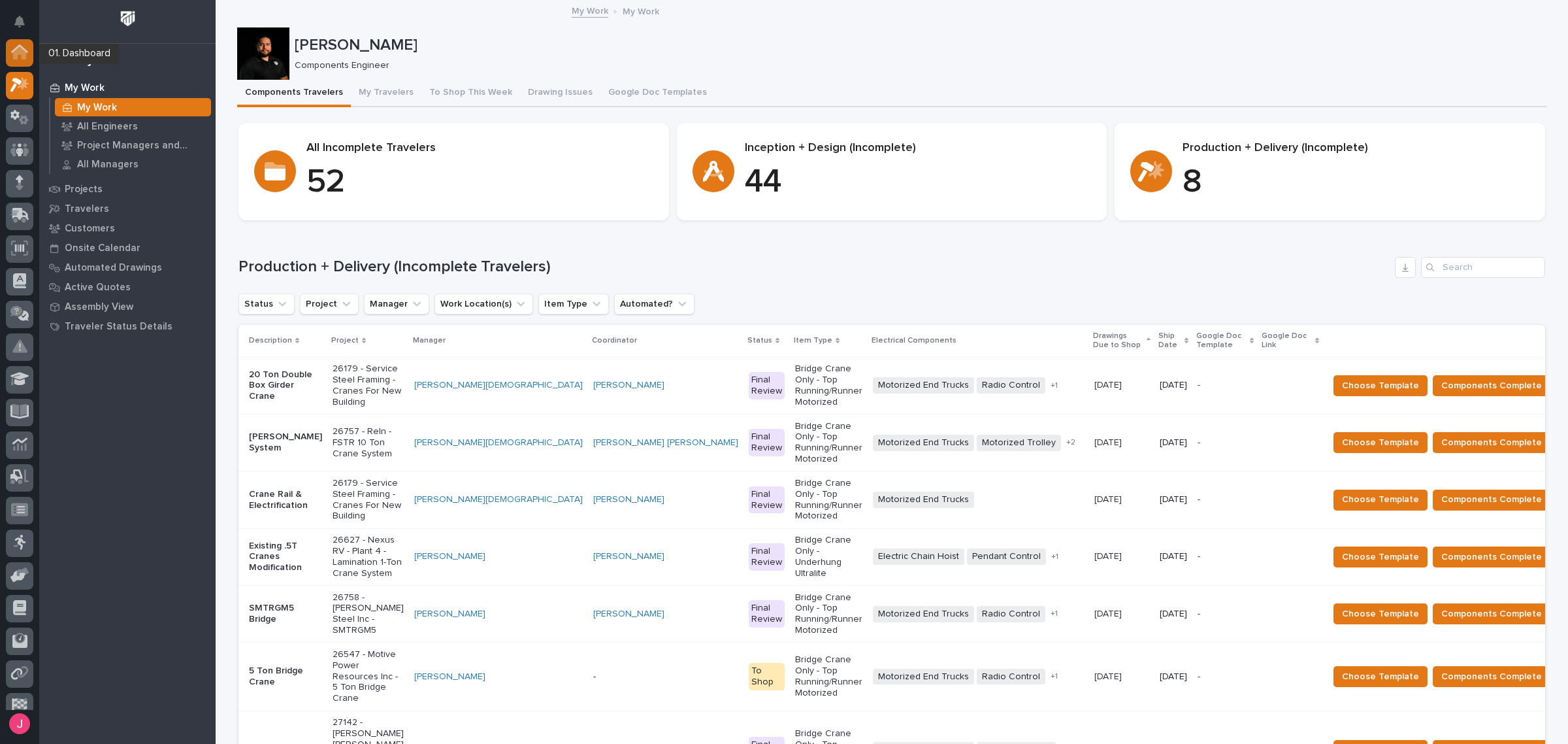
click at [16, 55] on icon at bounding box center [20, 54] width 13 height 13
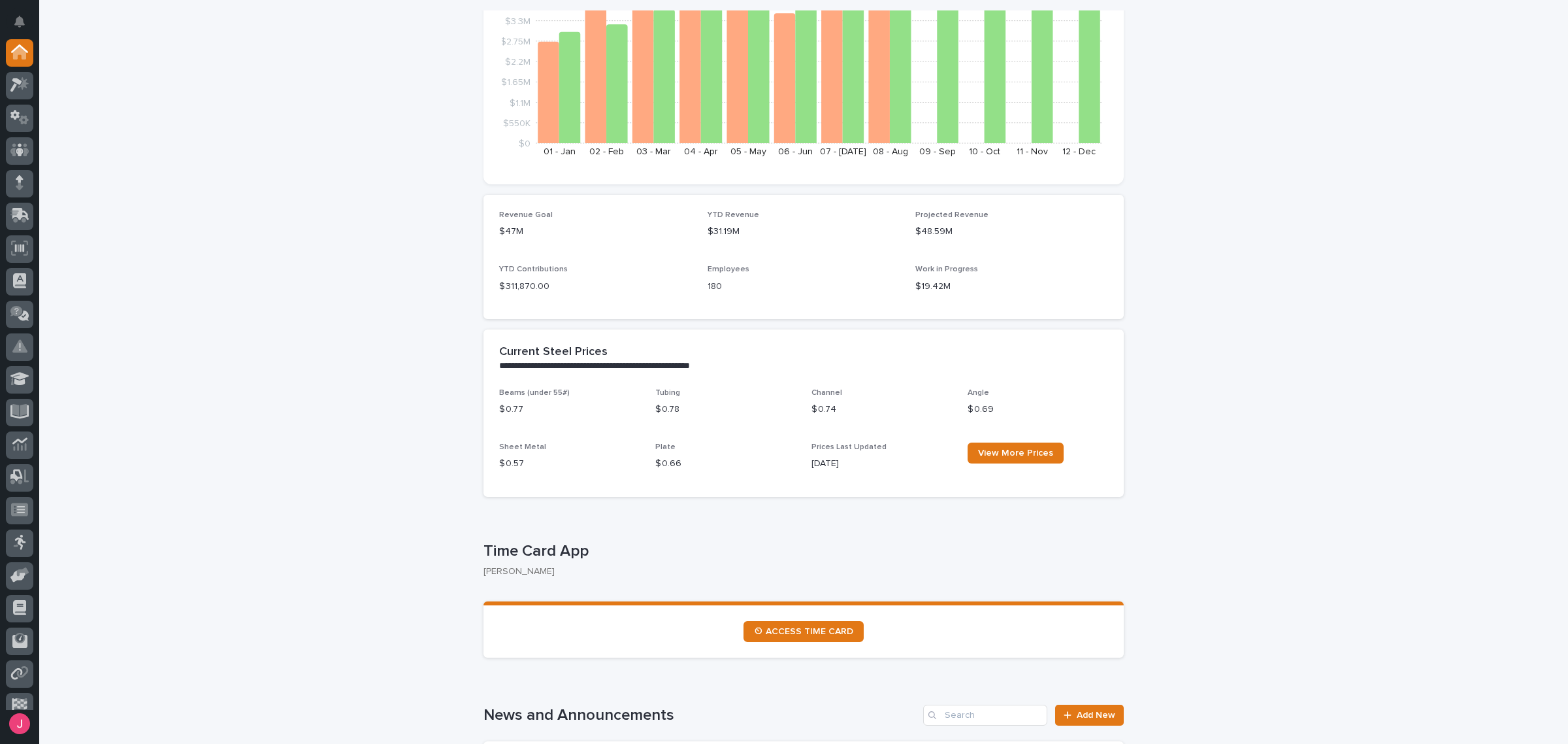
scroll to position [163, 0]
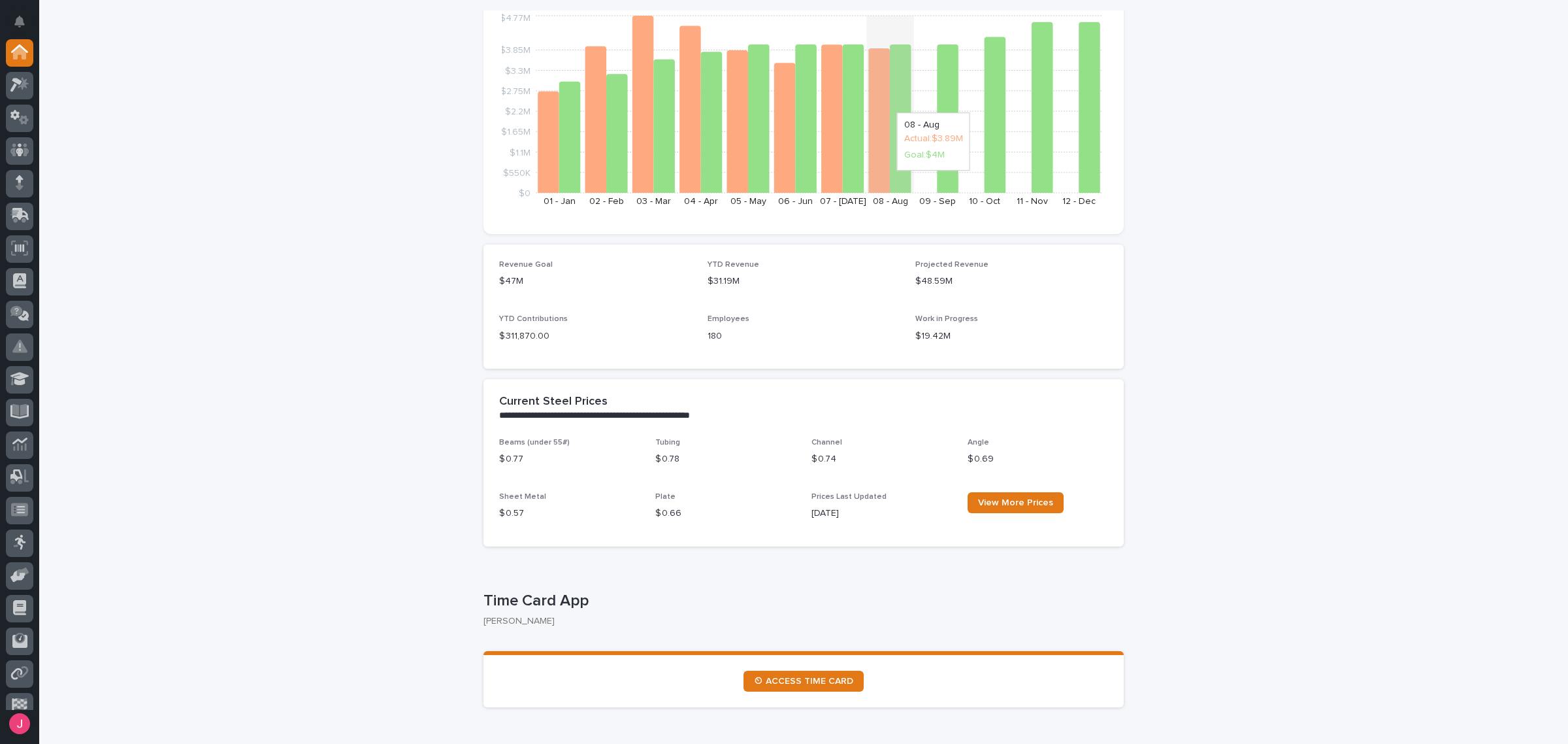
click at [895, 174] on icon at bounding box center [900, 119] width 22 height 149
click at [944, 166] on icon at bounding box center [947, 119] width 22 height 149
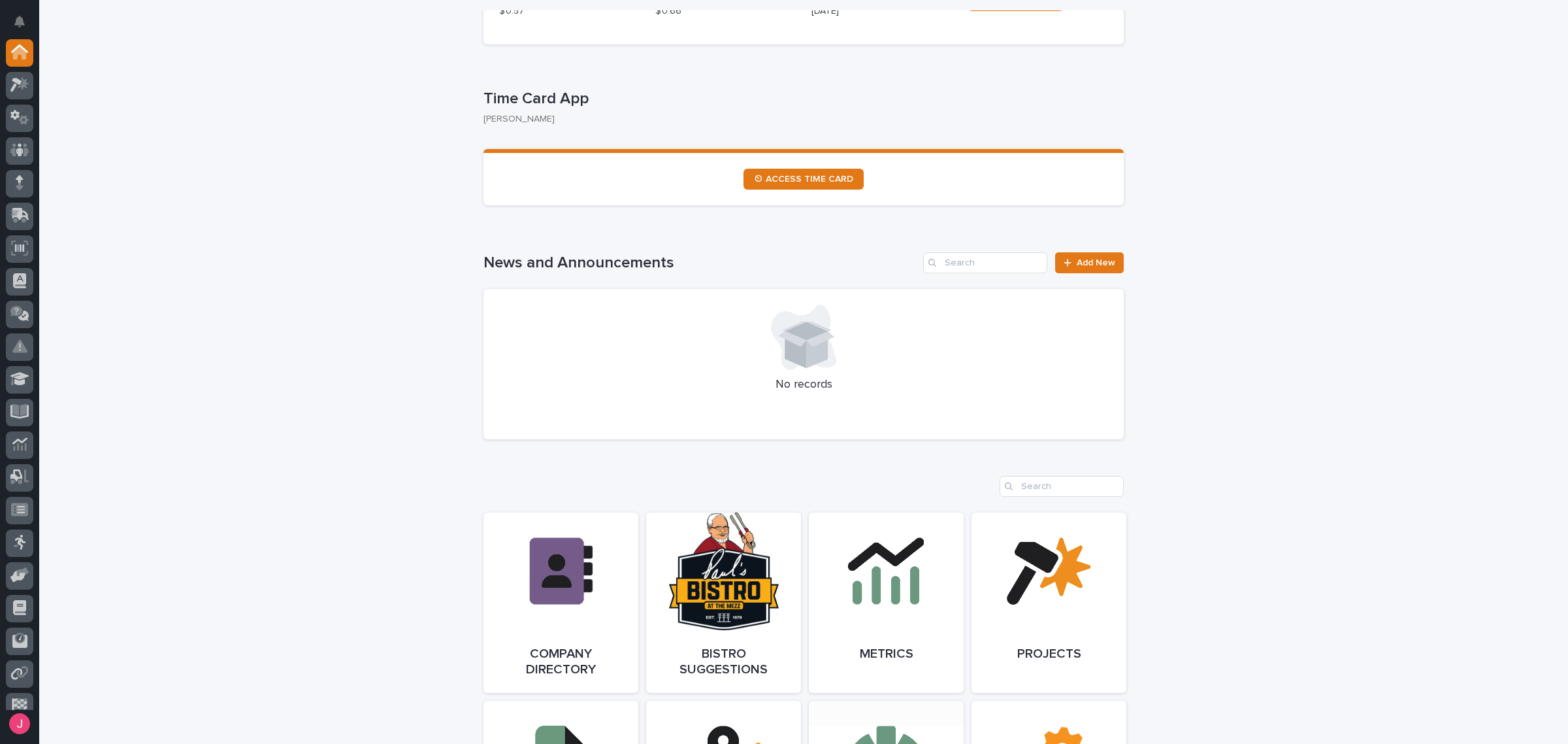
scroll to position [817, 0]
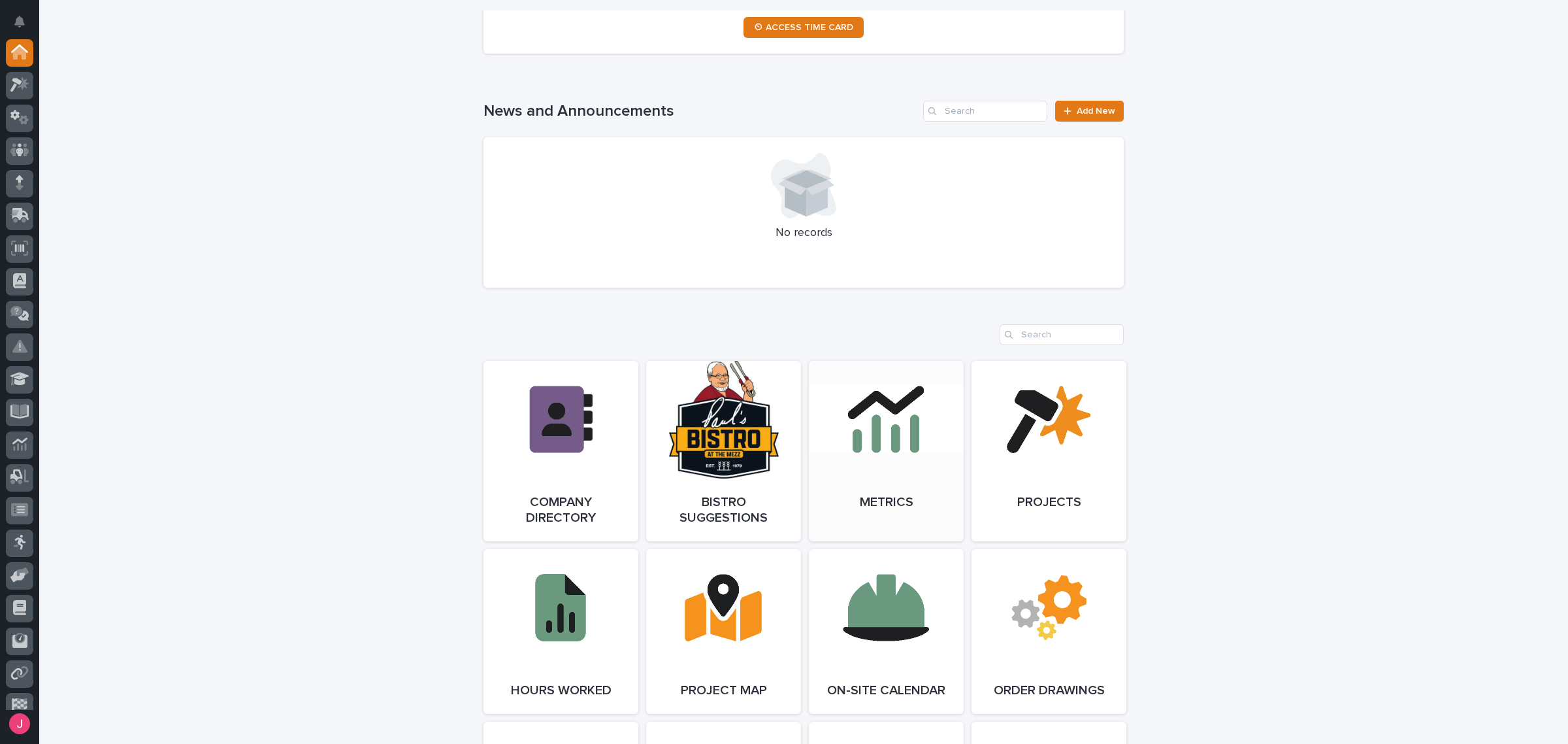
click at [901, 471] on link "Open Link" at bounding box center [886, 451] width 154 height 180
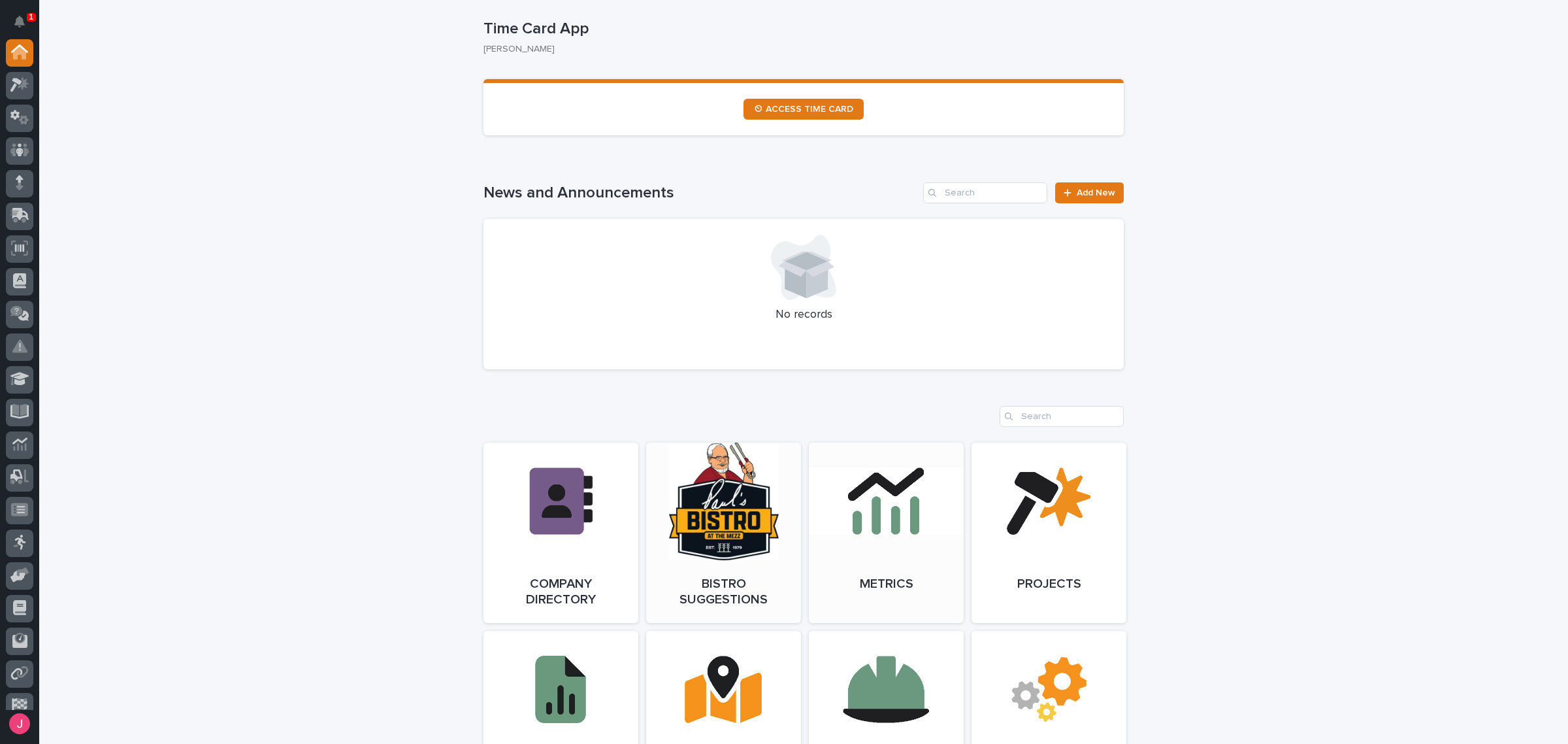
scroll to position [899, 0]
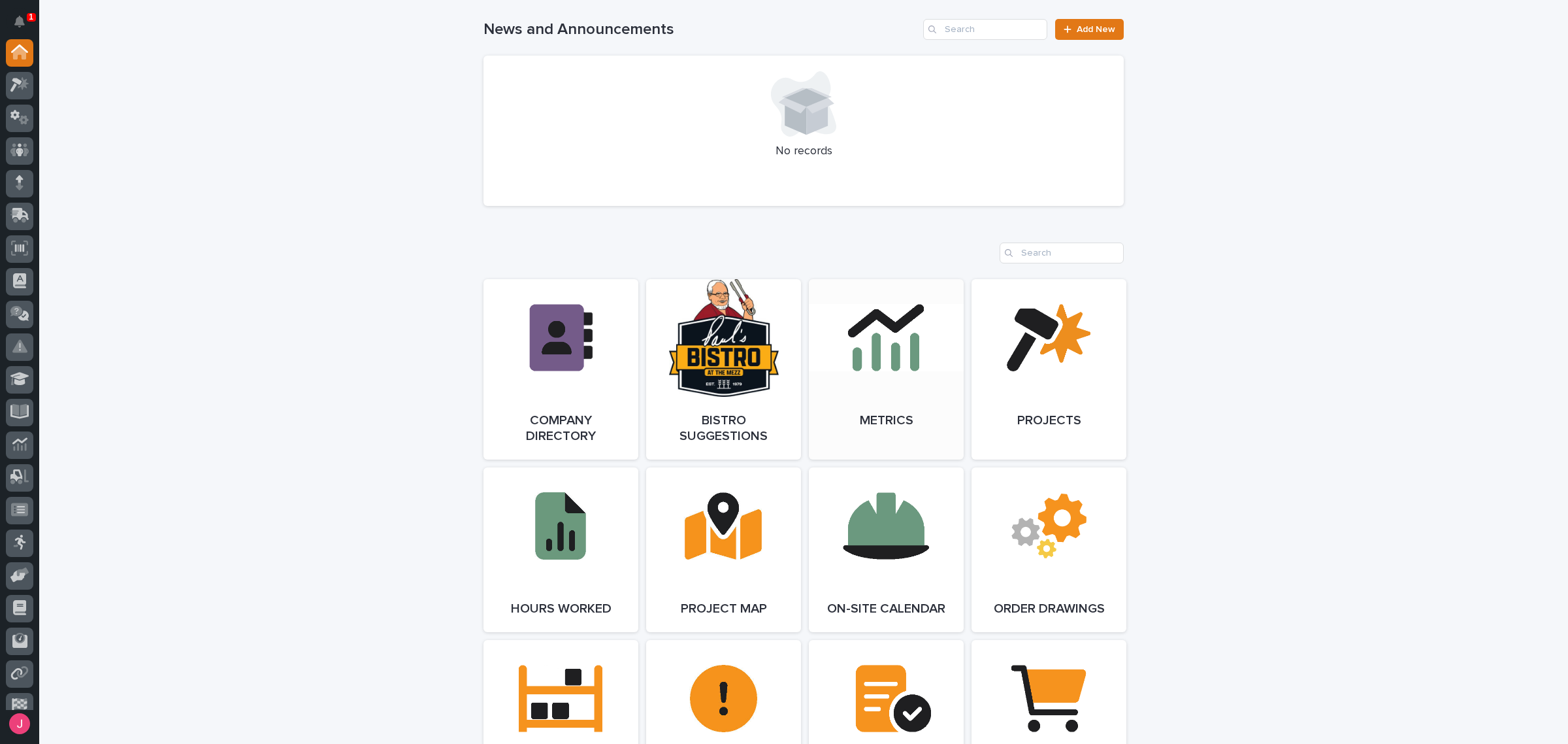
click at [897, 435] on link "Open Link" at bounding box center [886, 369] width 154 height 180
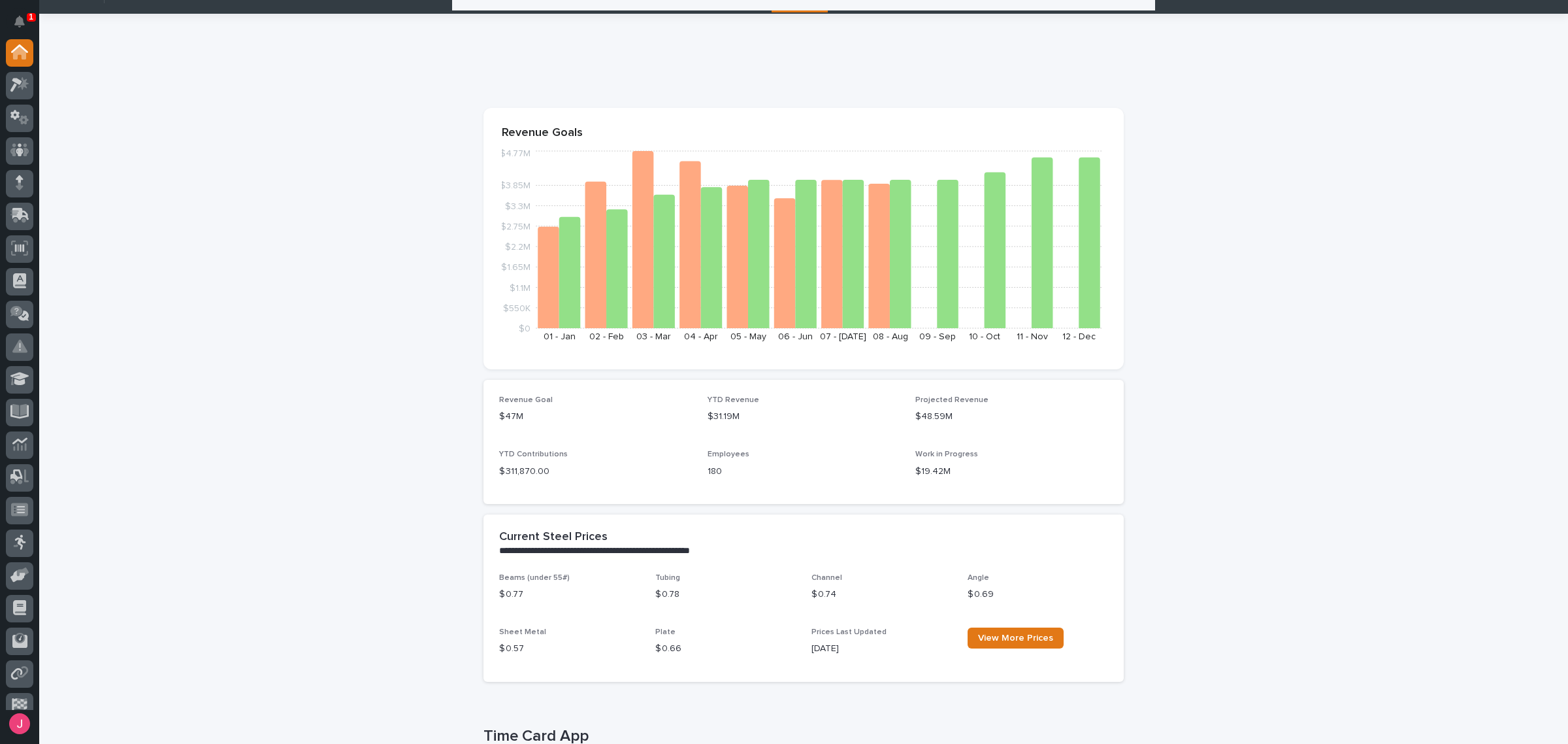
scroll to position [0, 0]
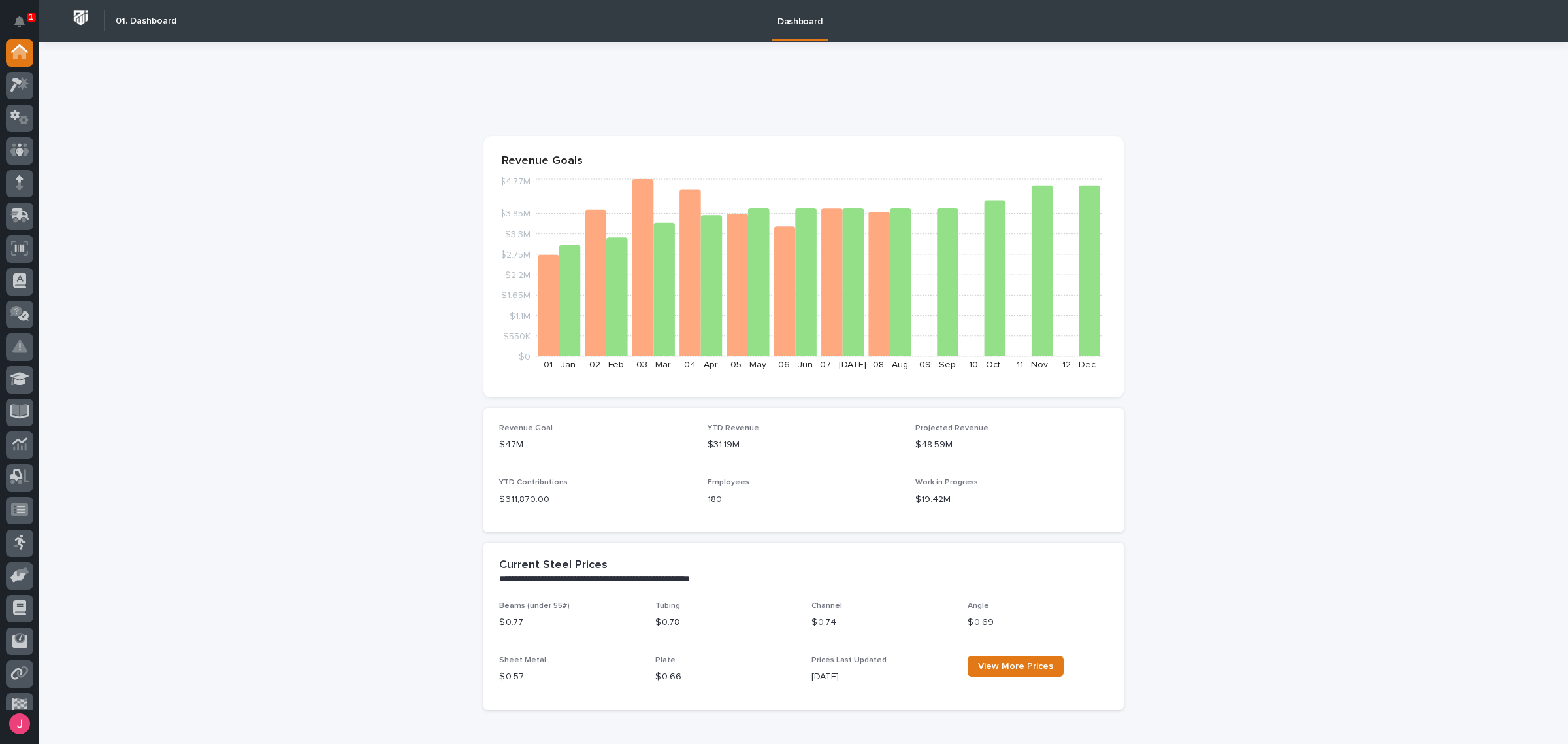
click at [38, 78] on div at bounding box center [20, 374] width 39 height 670
drag, startPoint x: 31, startPoint y: 8, endPoint x: 24, endPoint y: 20, distance: 13.9
click at [25, 15] on div "1" at bounding box center [20, 22] width 28 height 34
click at [24, 20] on icon "Notifications" at bounding box center [20, 22] width 11 height 12
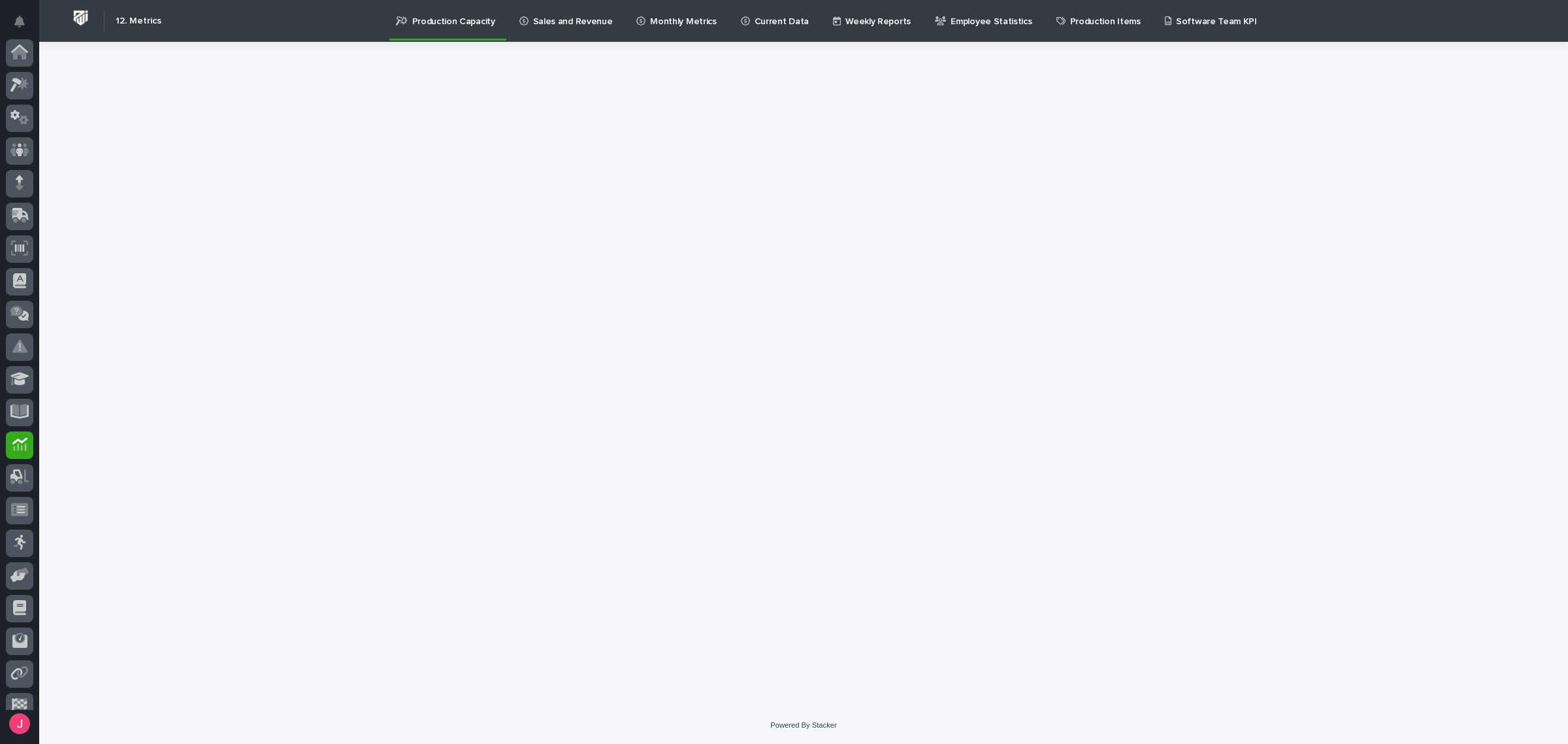
scroll to position [80, 0]
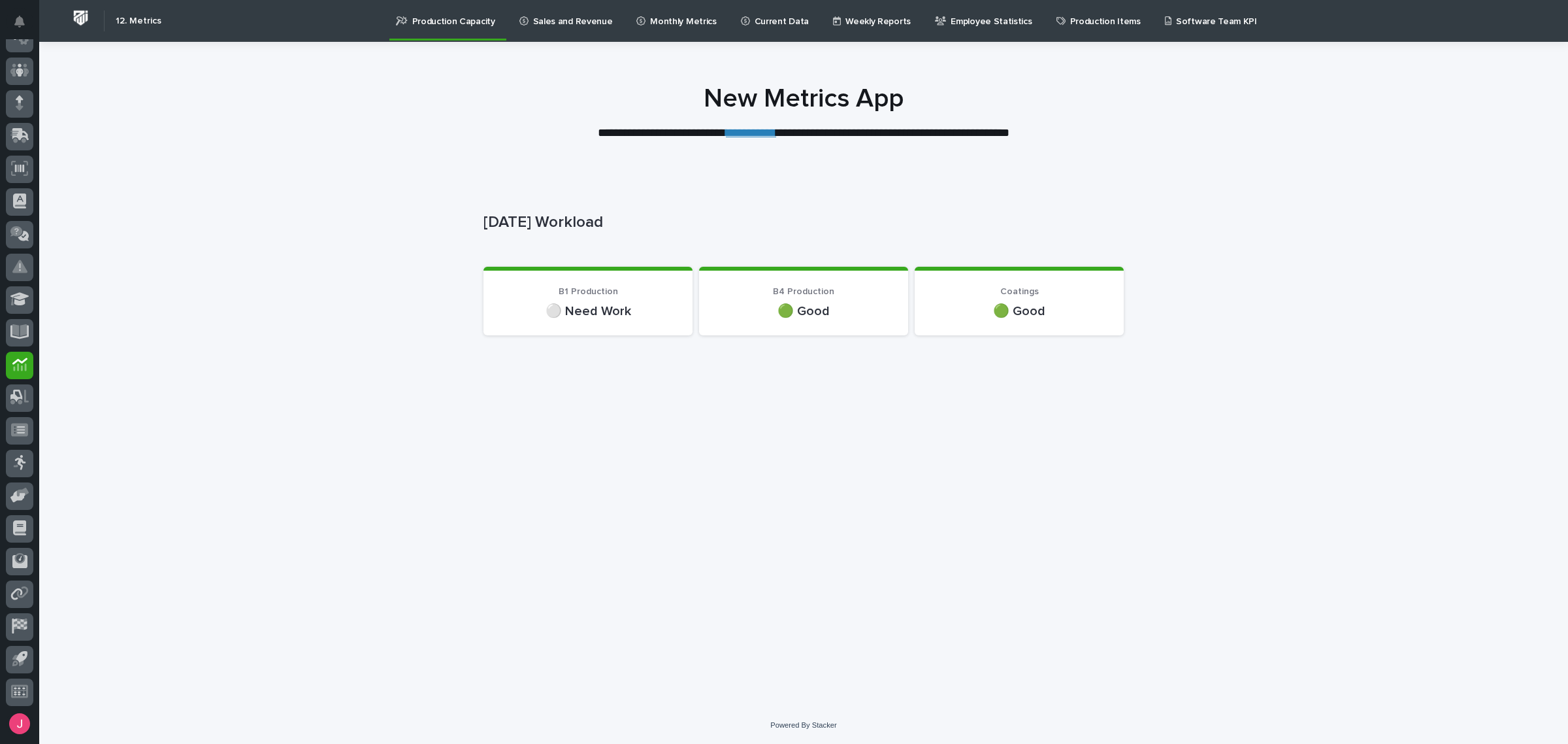
click at [581, 22] on p "Sales and Revenue" at bounding box center [573, 14] width 80 height 28
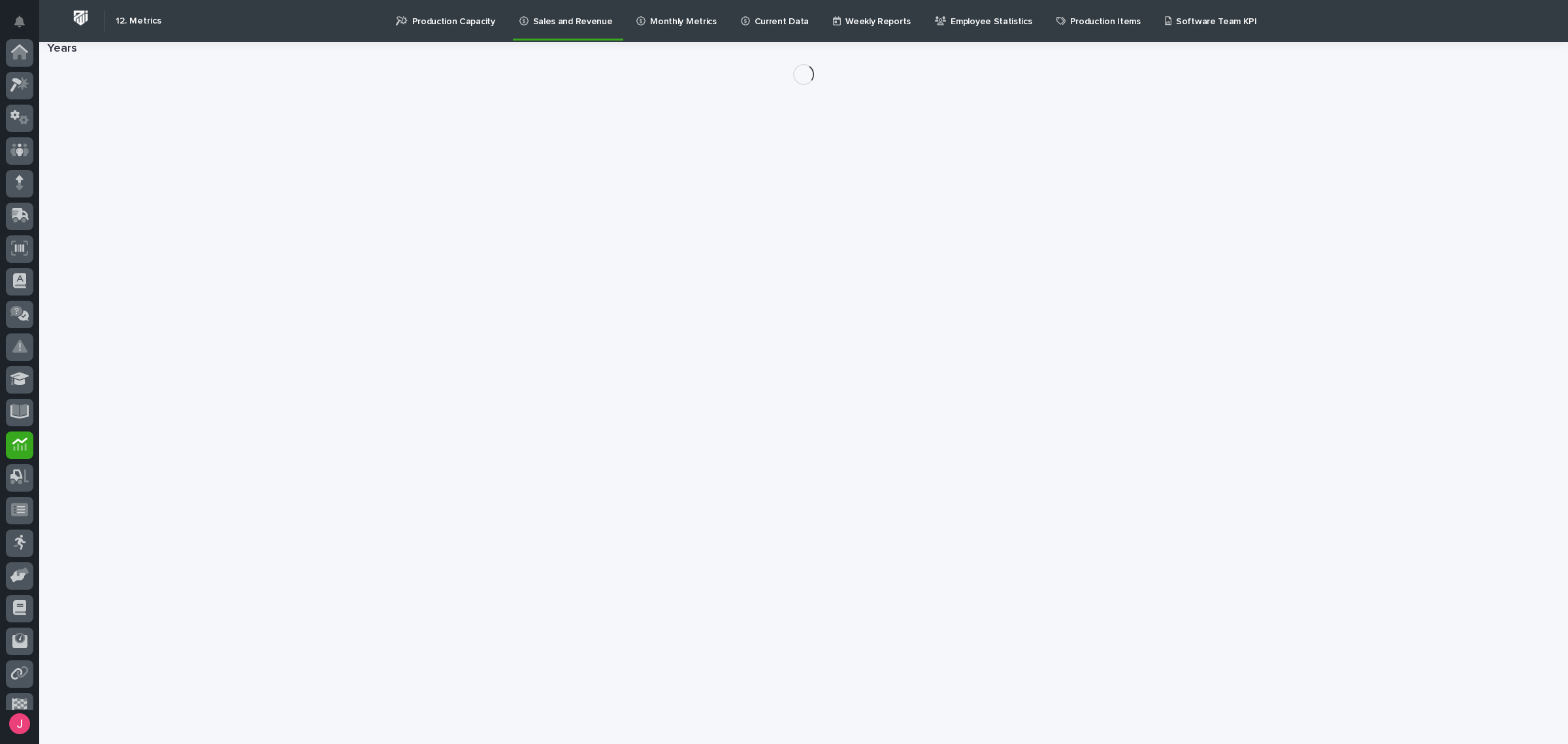
scroll to position [80, 0]
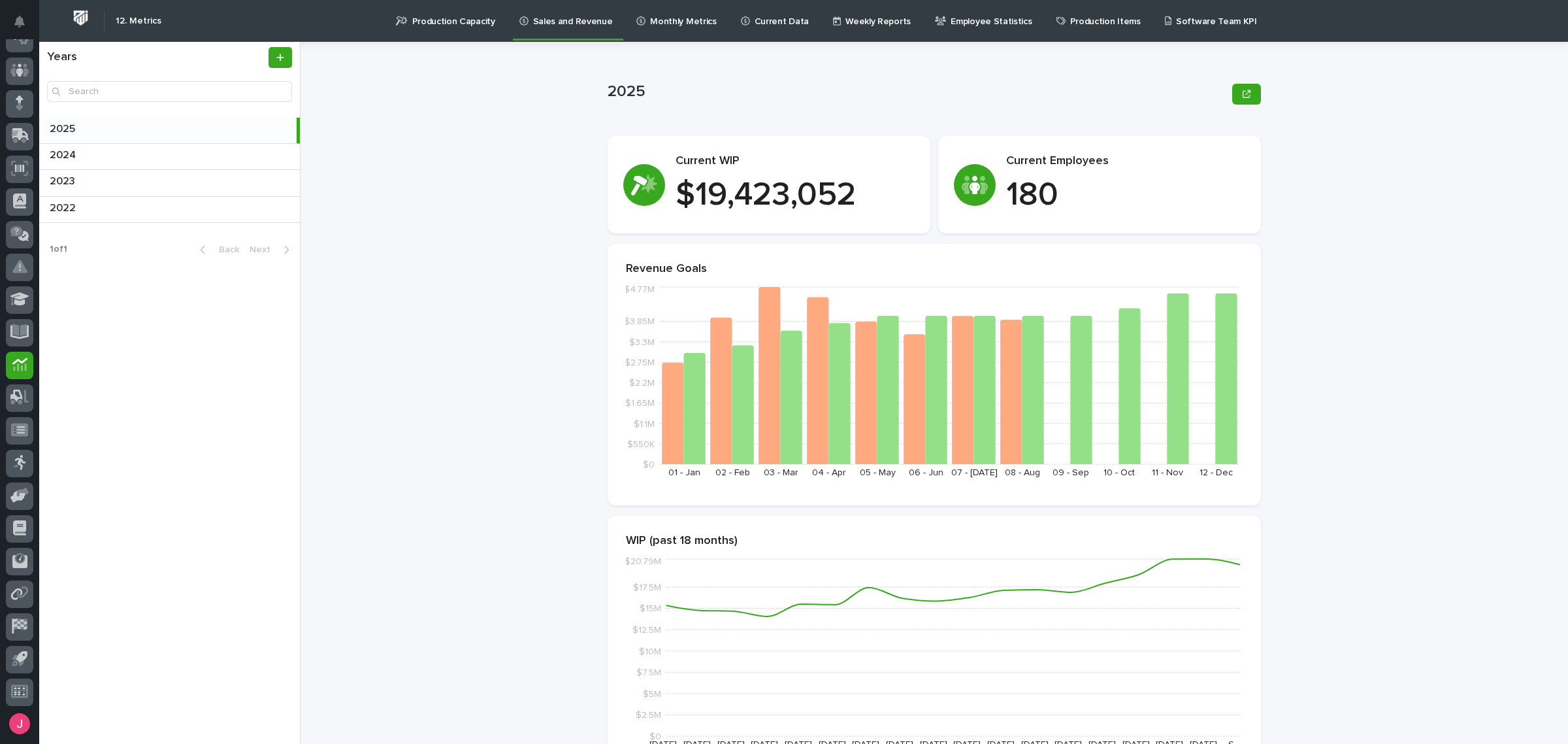
click at [680, 34] on link "Monthly Metrics" at bounding box center [678, 20] width 87 height 41
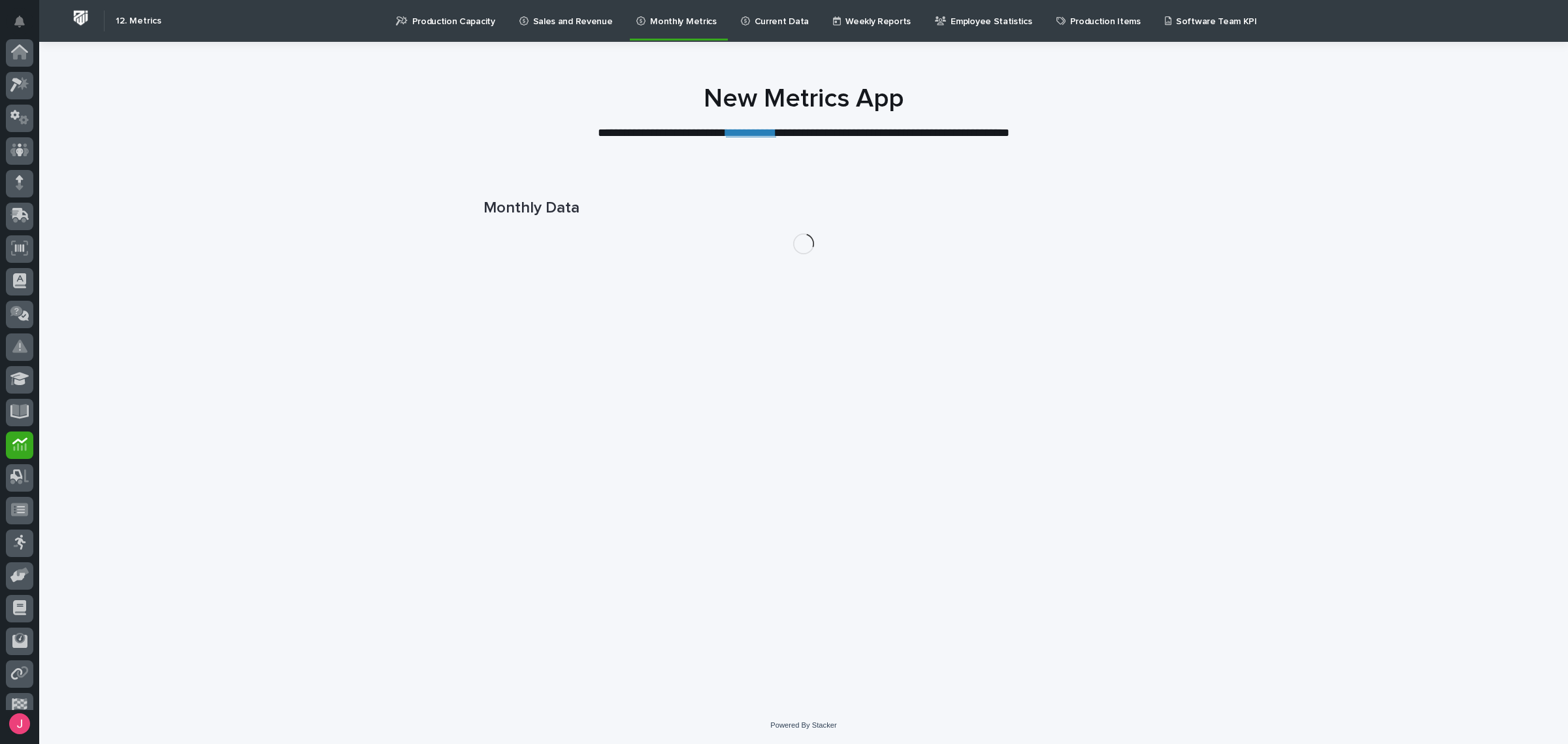
scroll to position [80, 0]
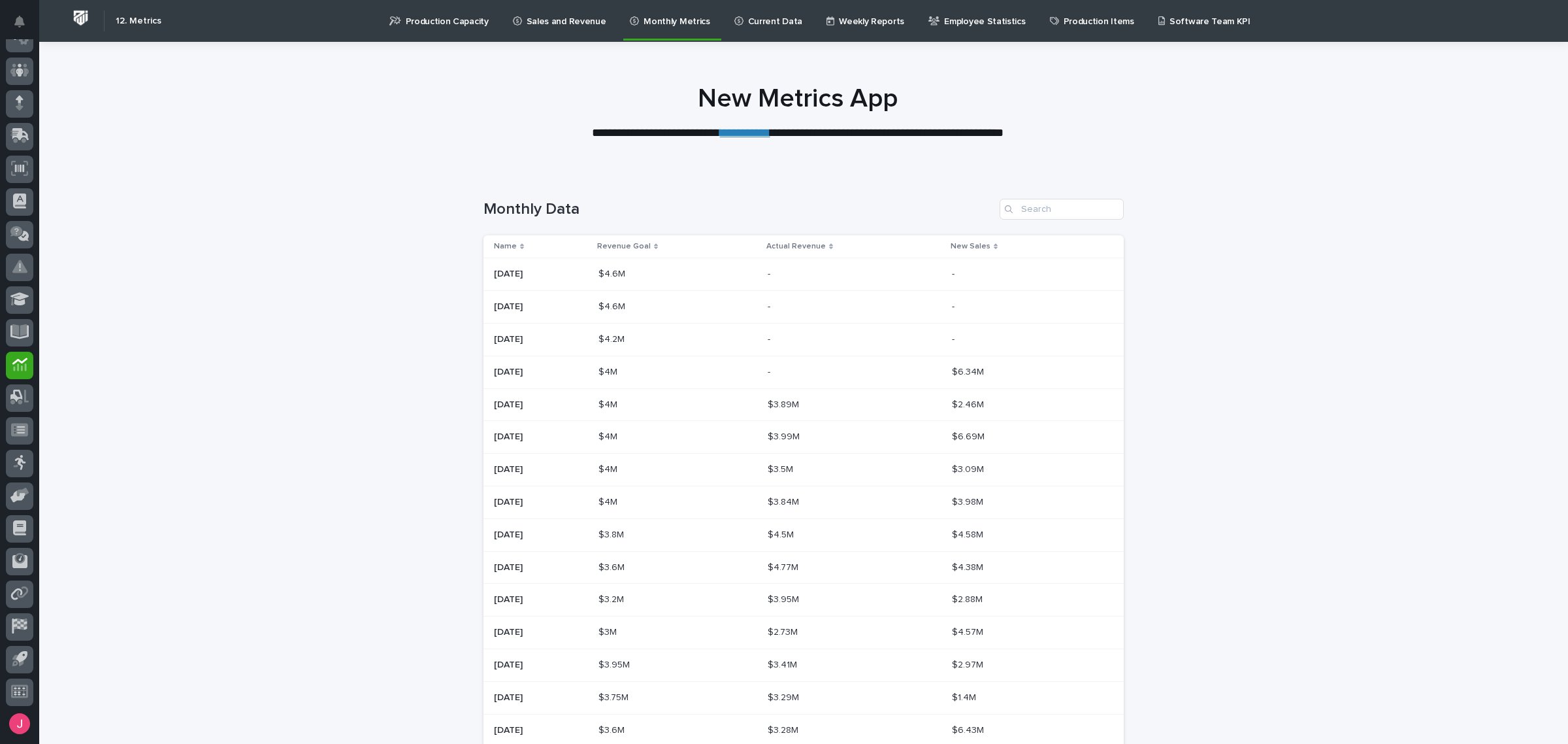
click at [762, 30] on link "Current Data" at bounding box center [771, 20] width 75 height 41
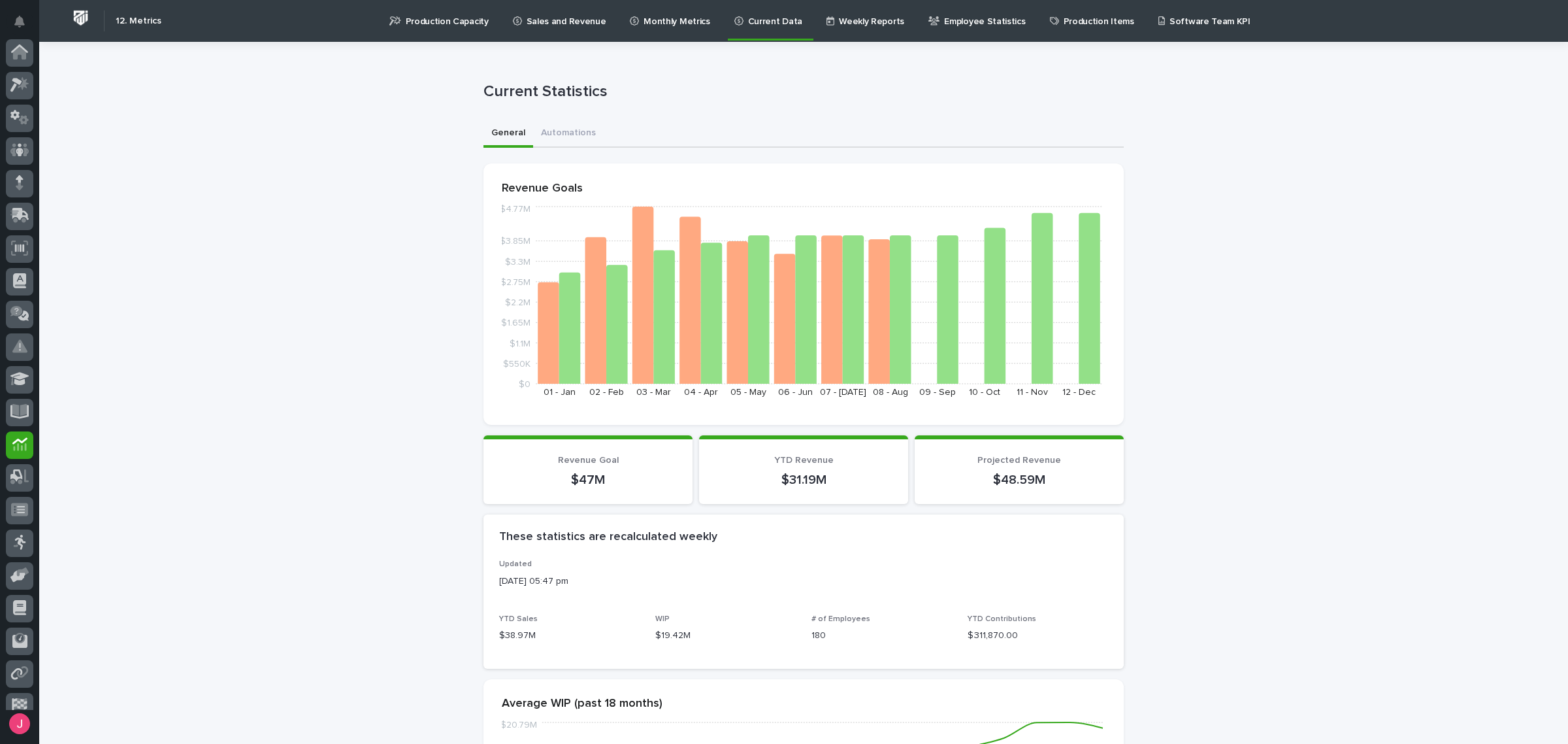
click at [839, 26] on p "Weekly Reports" at bounding box center [871, 14] width 65 height 28
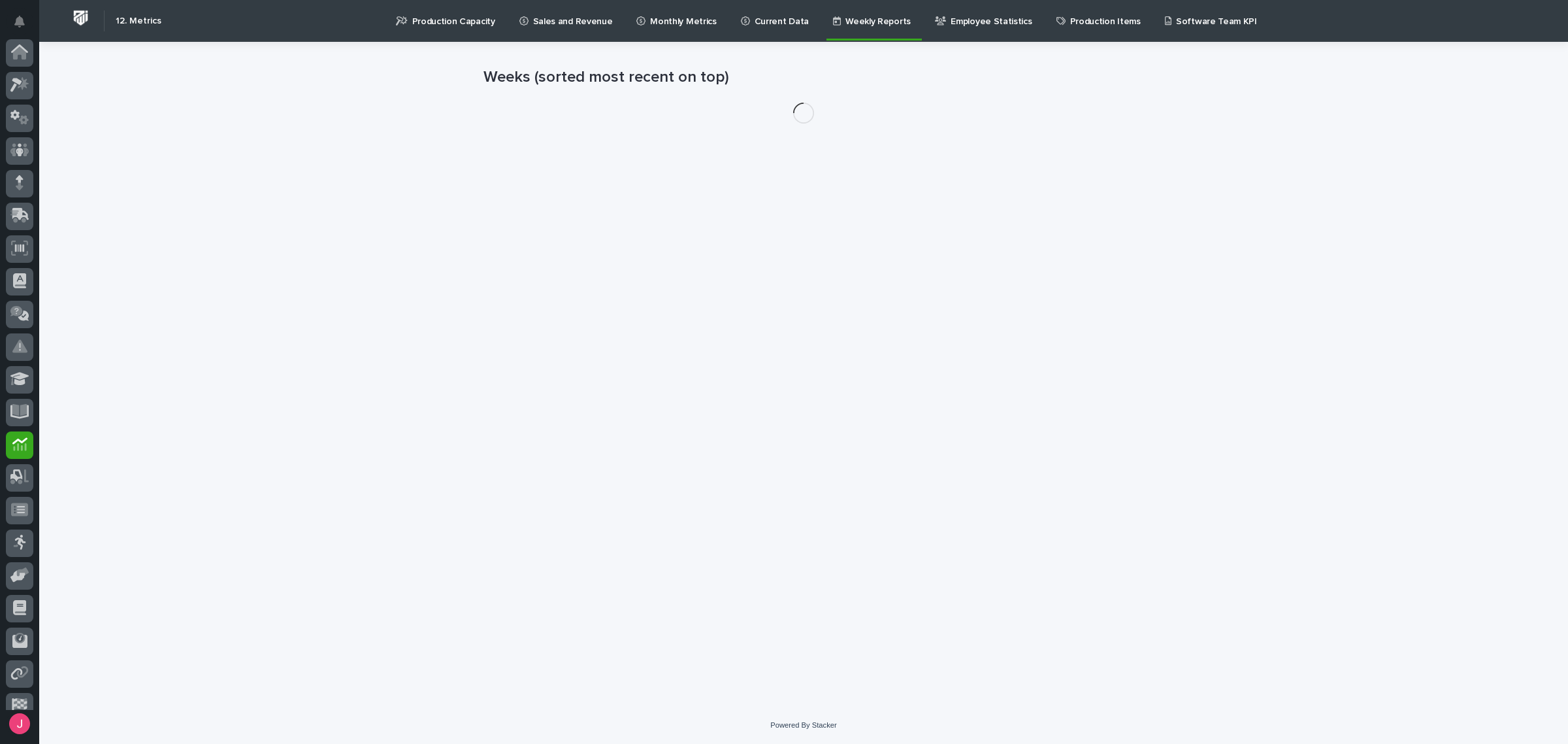
scroll to position [80, 0]
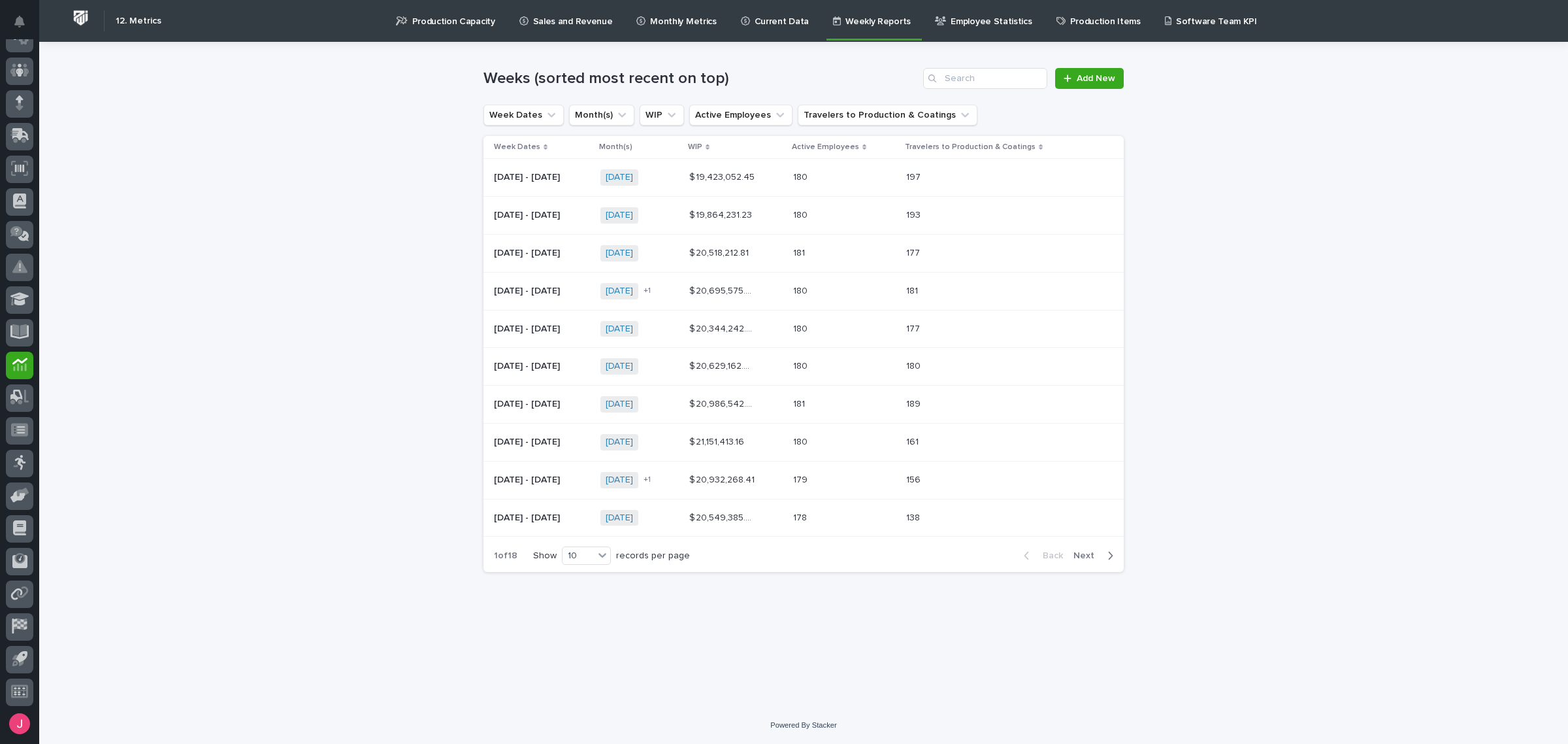
click at [997, 30] on link "Employee Statistics" at bounding box center [986, 20] width 105 height 41
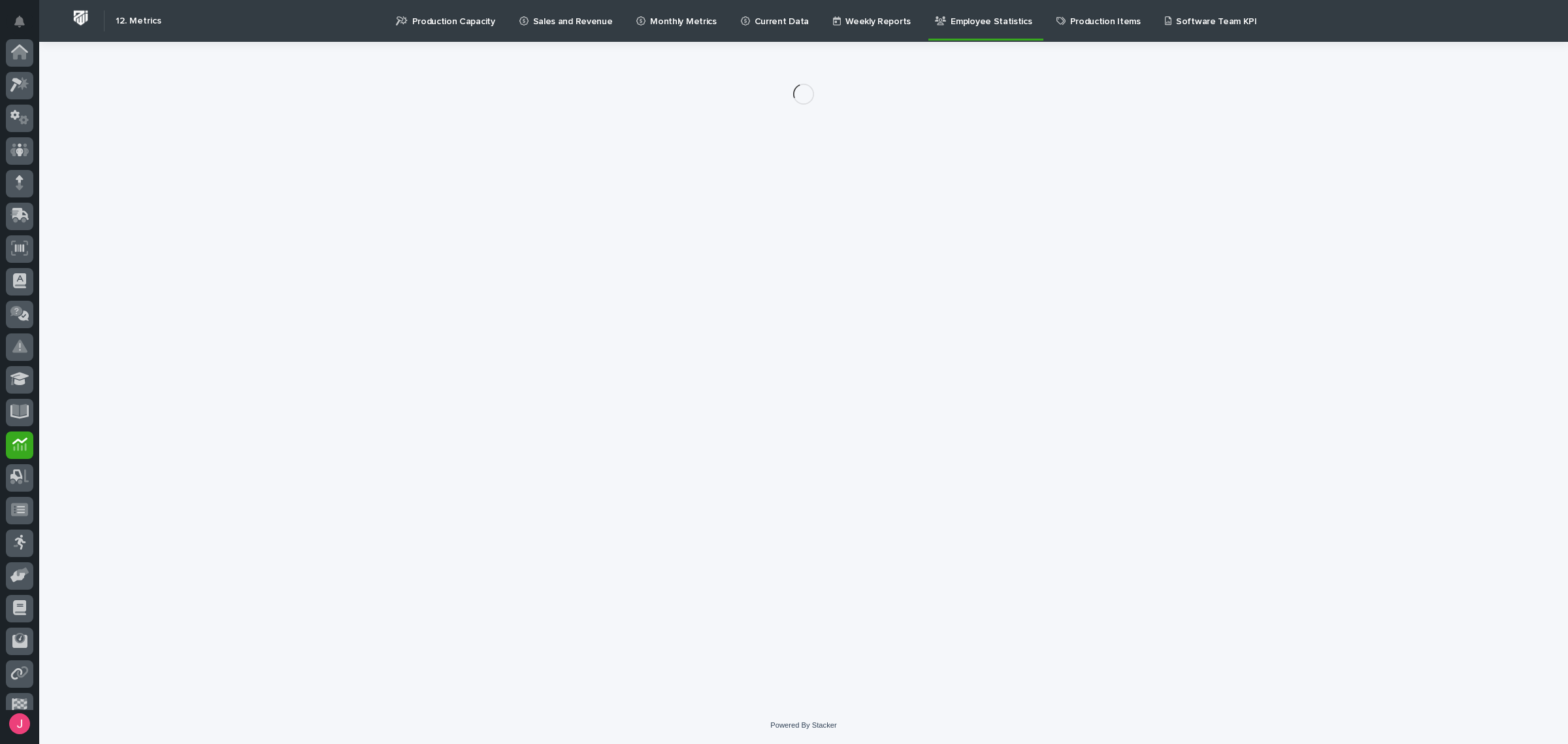
scroll to position [80, 0]
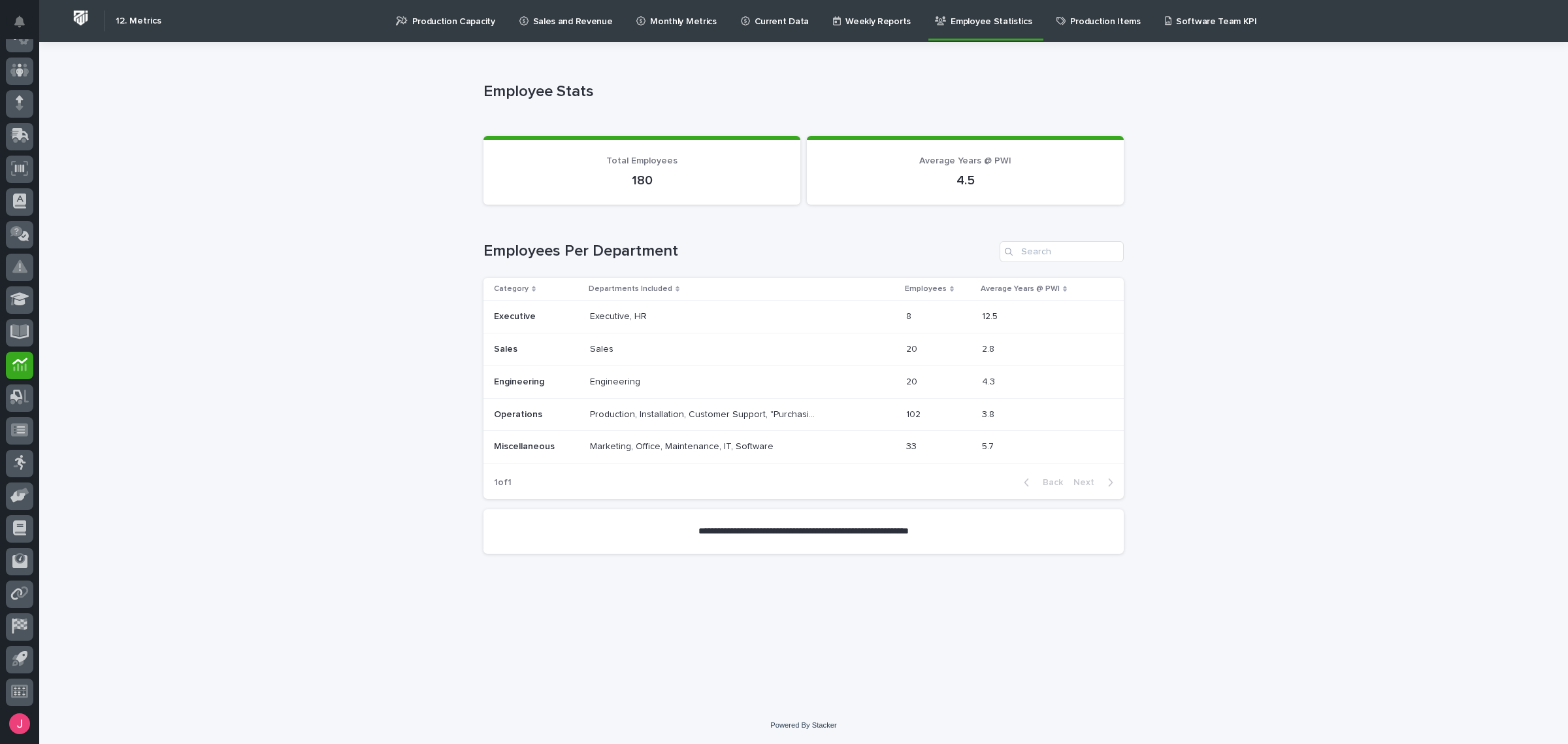
click at [593, 32] on link "Sales and Revenue" at bounding box center [568, 20] width 101 height 41
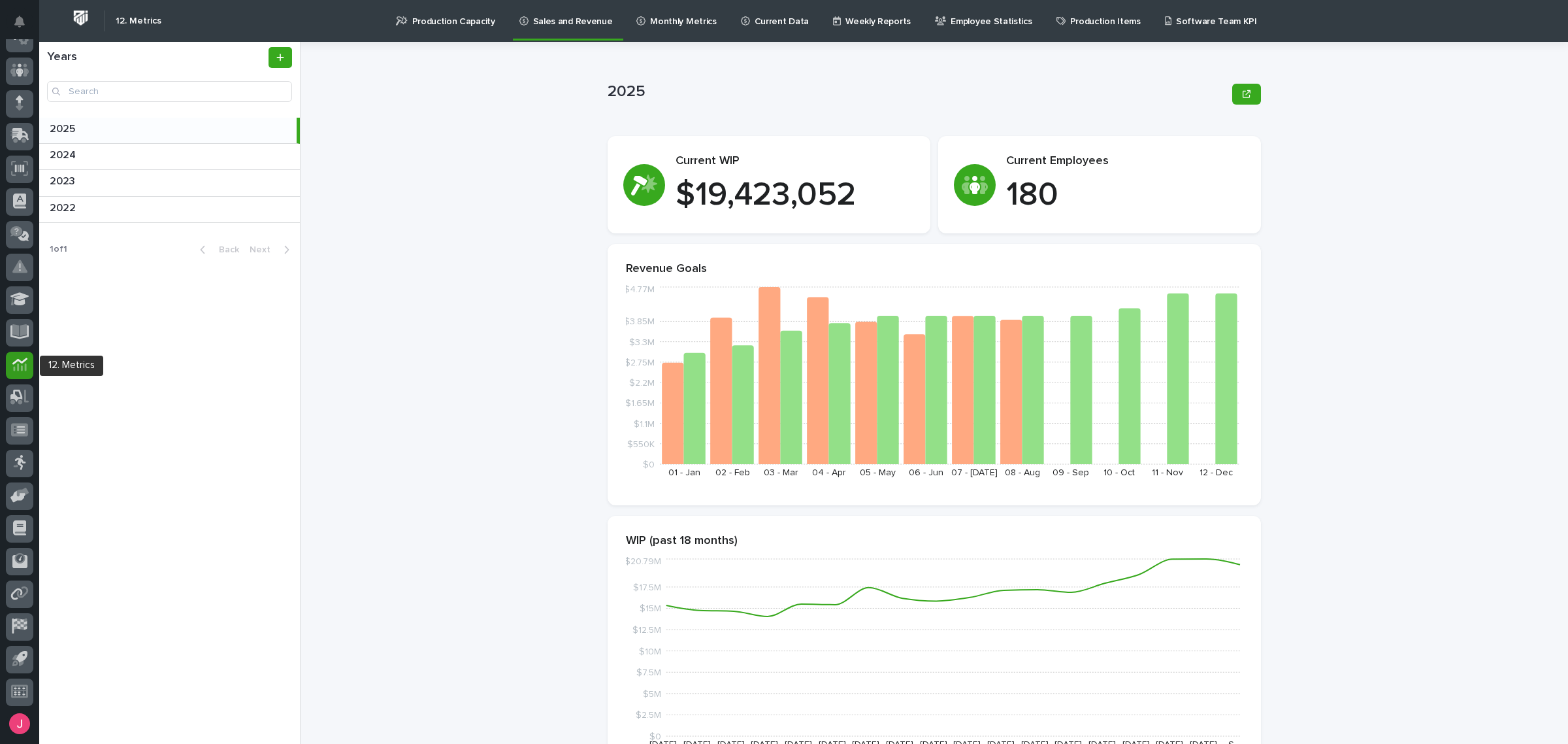
click at [20, 360] on icon at bounding box center [19, 361] width 15 height 7
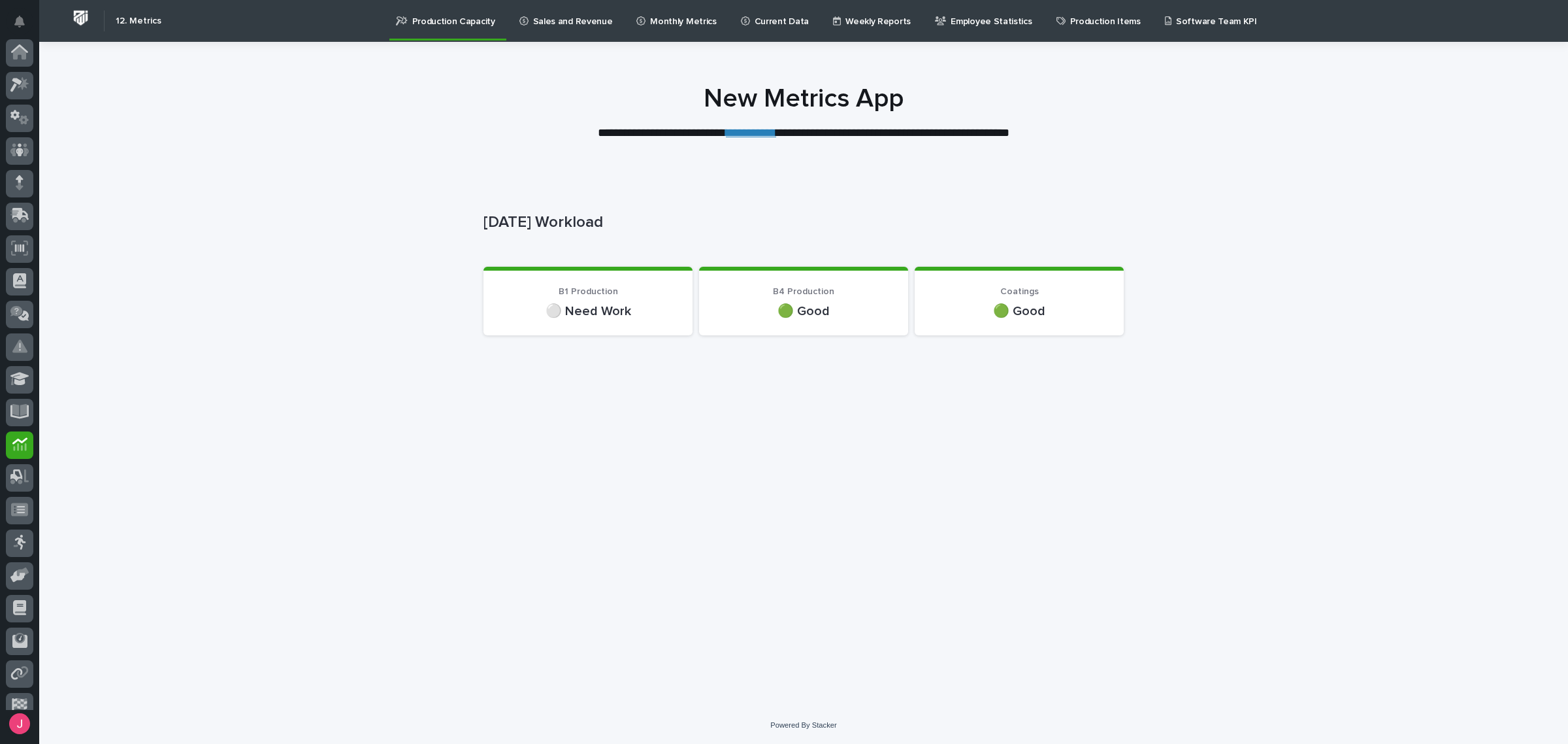
scroll to position [80, 0]
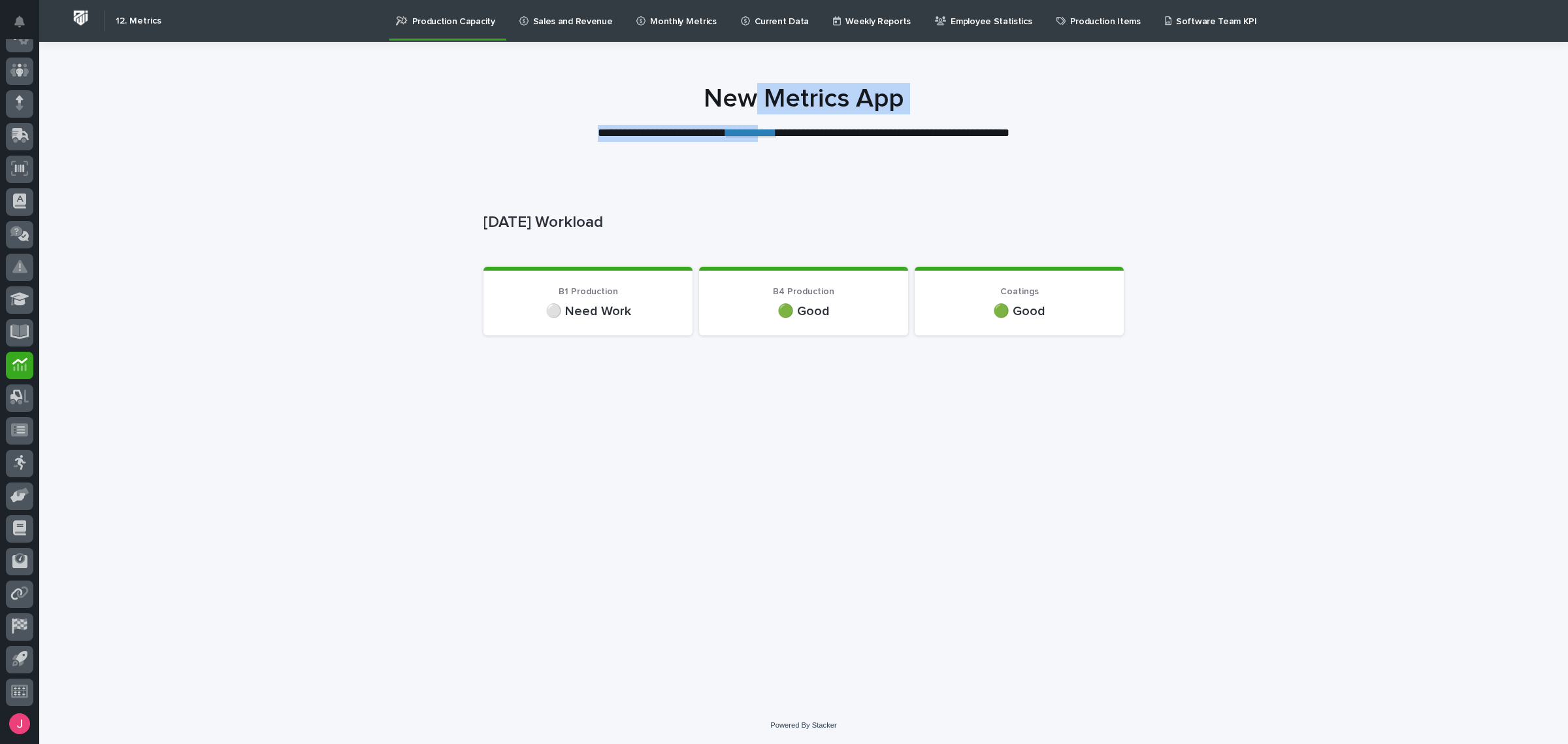
drag, startPoint x: 757, startPoint y: 116, endPoint x: 759, endPoint y: 129, distance: 13.2
click at [757, 122] on div "**********" at bounding box center [803, 112] width 653 height 59
click at [759, 130] on link "**********" at bounding box center [751, 133] width 51 height 12
click at [1193, 188] on div "Loading... Saving… Loading... Saving… [DATE] Workload [DATE] Workload Sorry, th…" at bounding box center [803, 439] width 1529 height 534
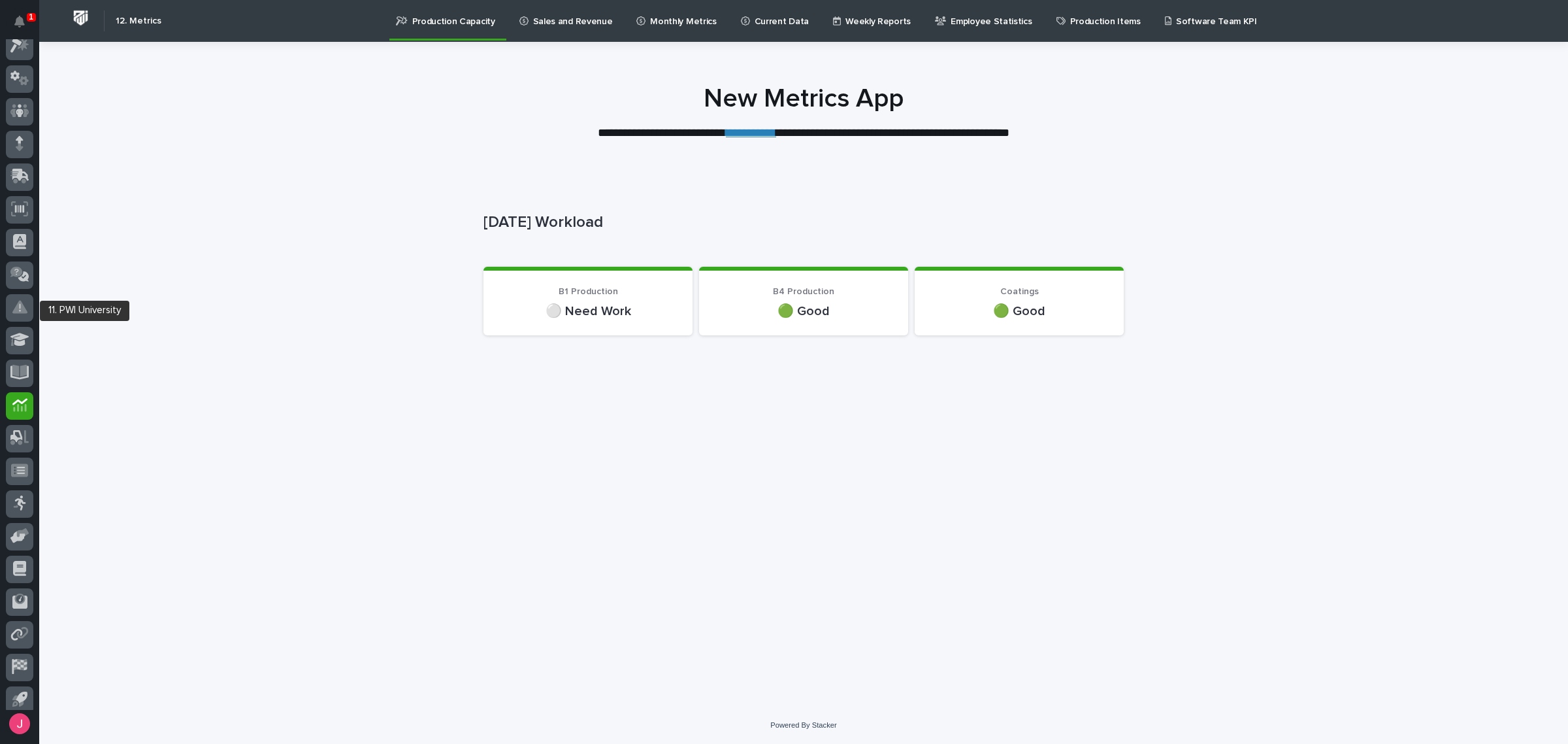
scroll to position [0, 0]
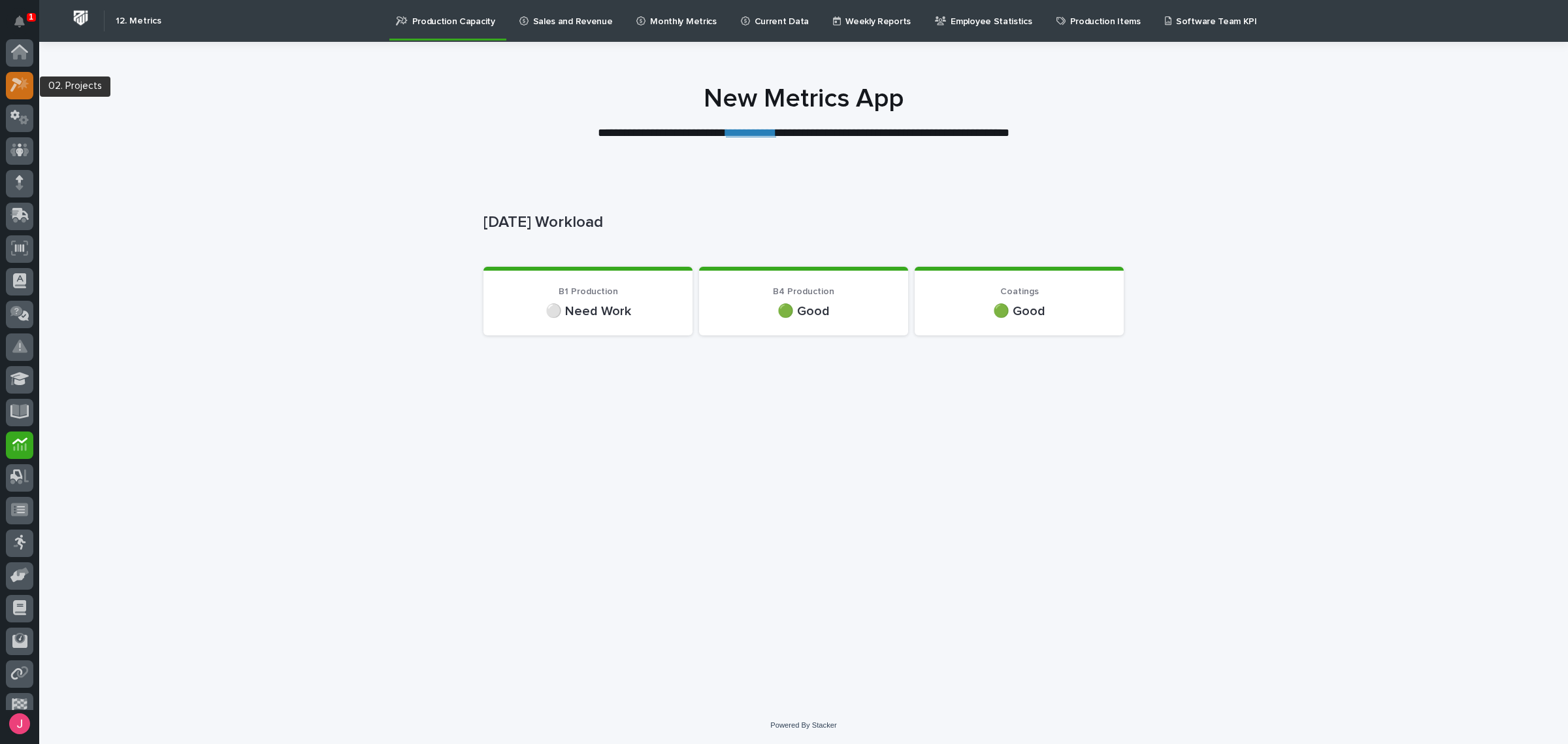
click at [22, 83] on icon at bounding box center [20, 84] width 19 height 15
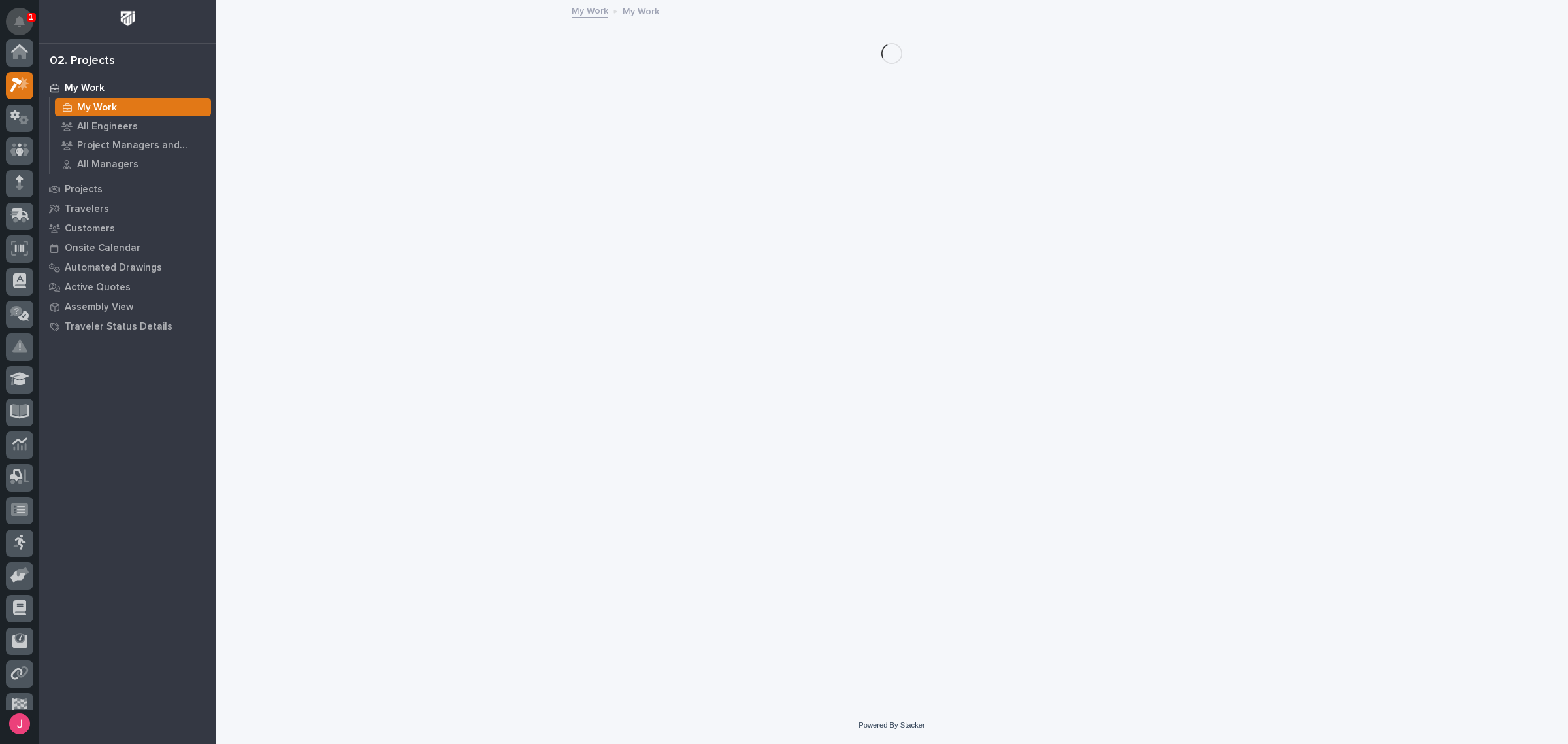
scroll to position [33, 0]
click at [15, 20] on icon "Notifications" at bounding box center [20, 22] width 11 height 12
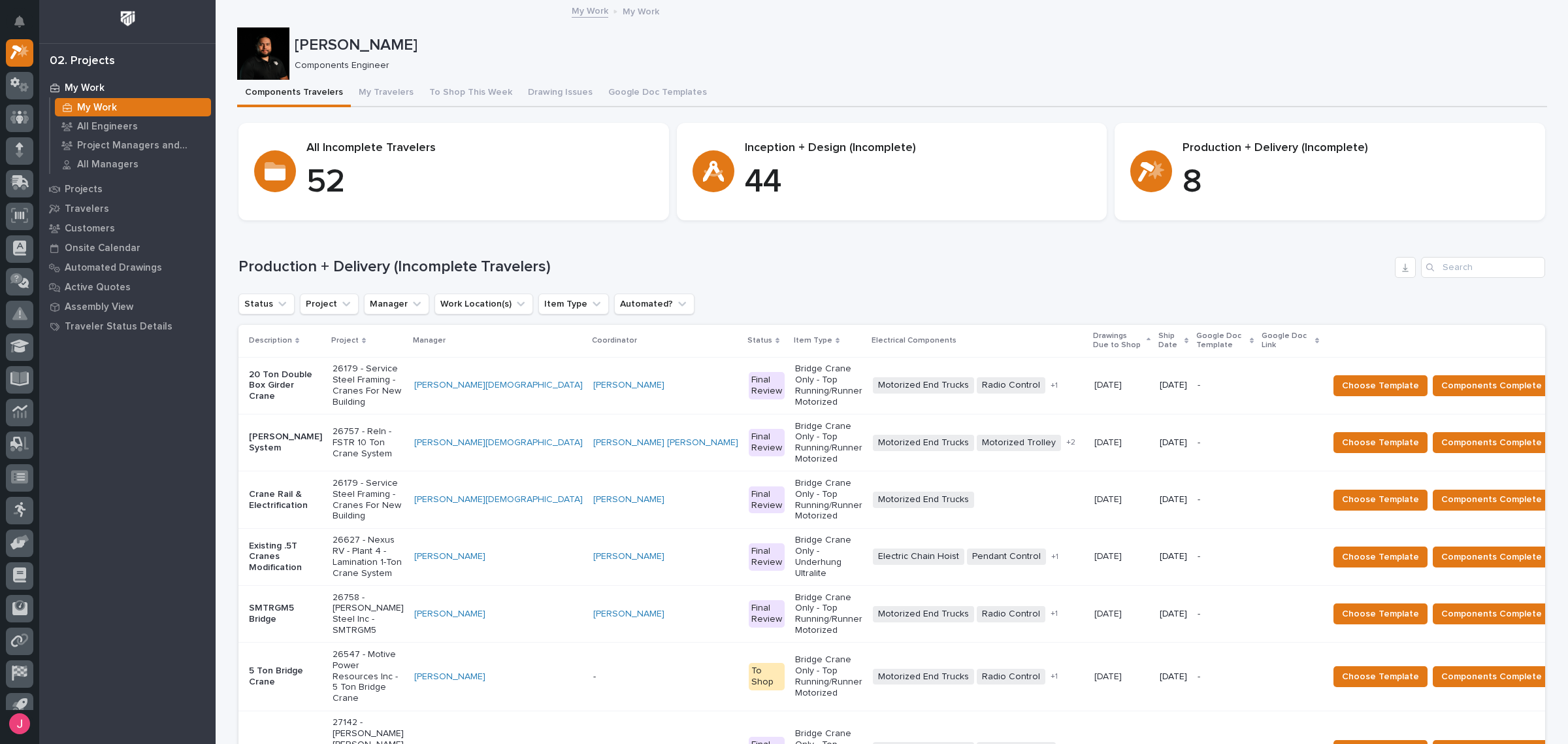
click at [348, 478] on p "26179 - Service Steel Framing - Cranes For New Building" at bounding box center [368, 499] width 71 height 44
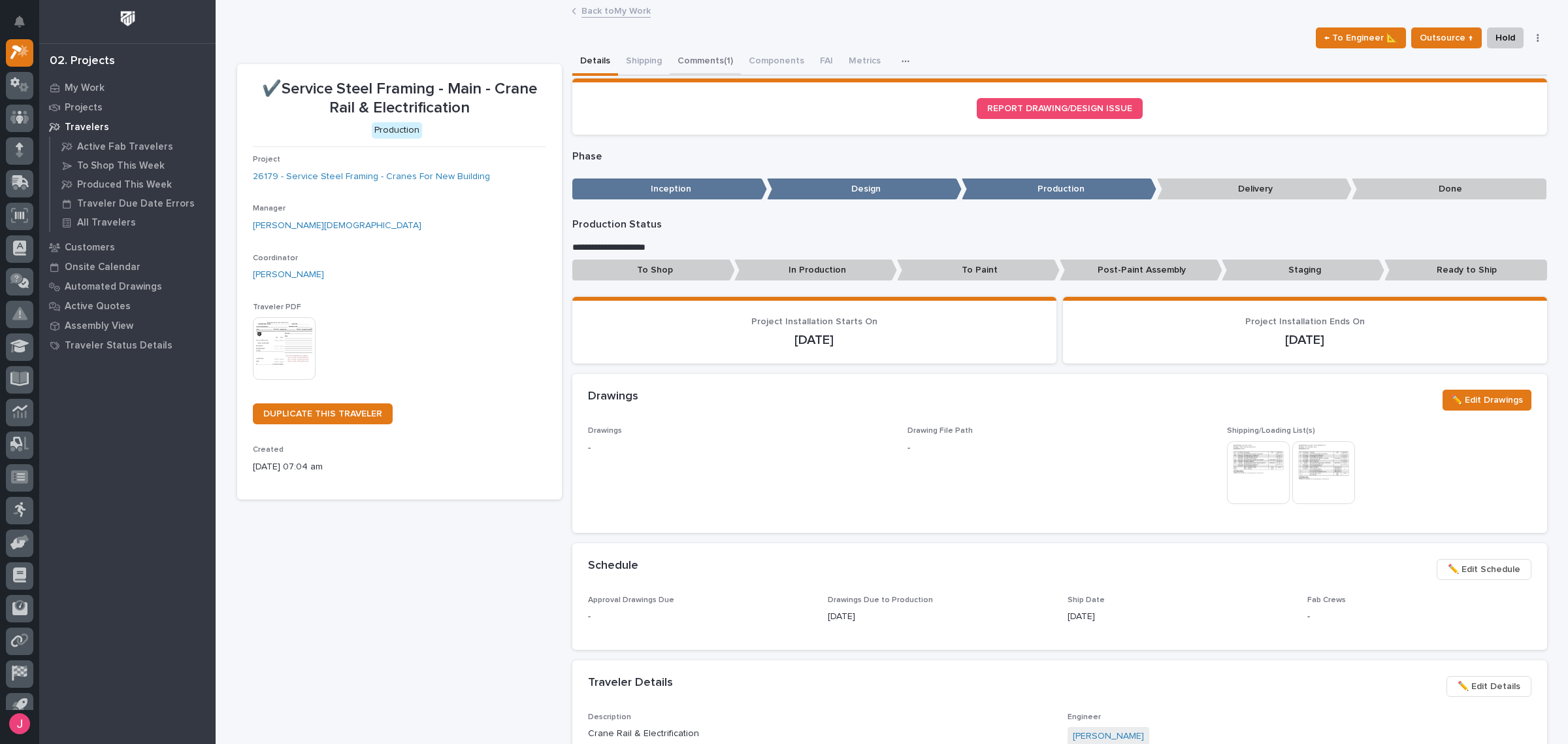
click at [694, 59] on button "Comments (1)" at bounding box center [705, 62] width 71 height 28
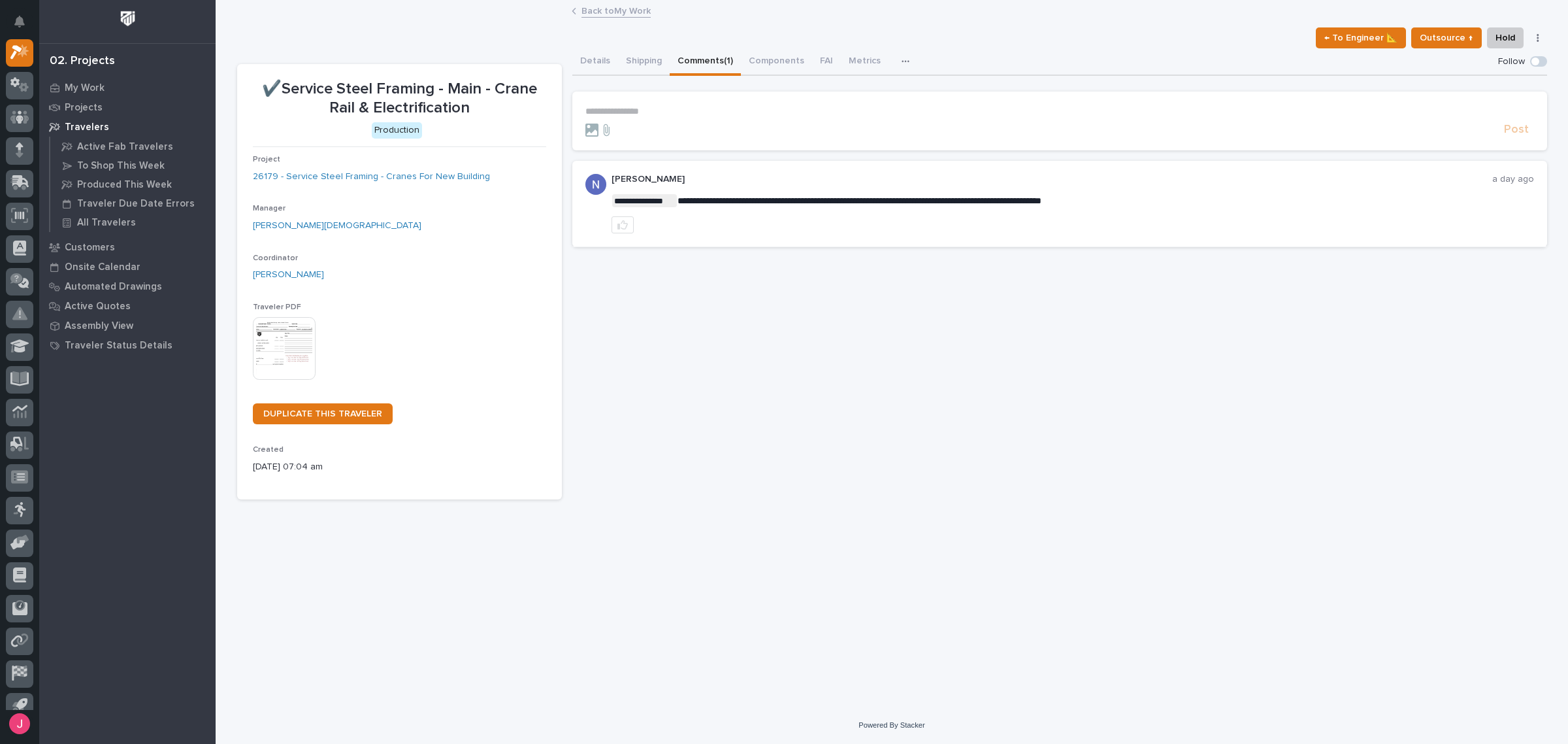
click at [611, 9] on link "Back to My Work" at bounding box center [615, 10] width 69 height 15
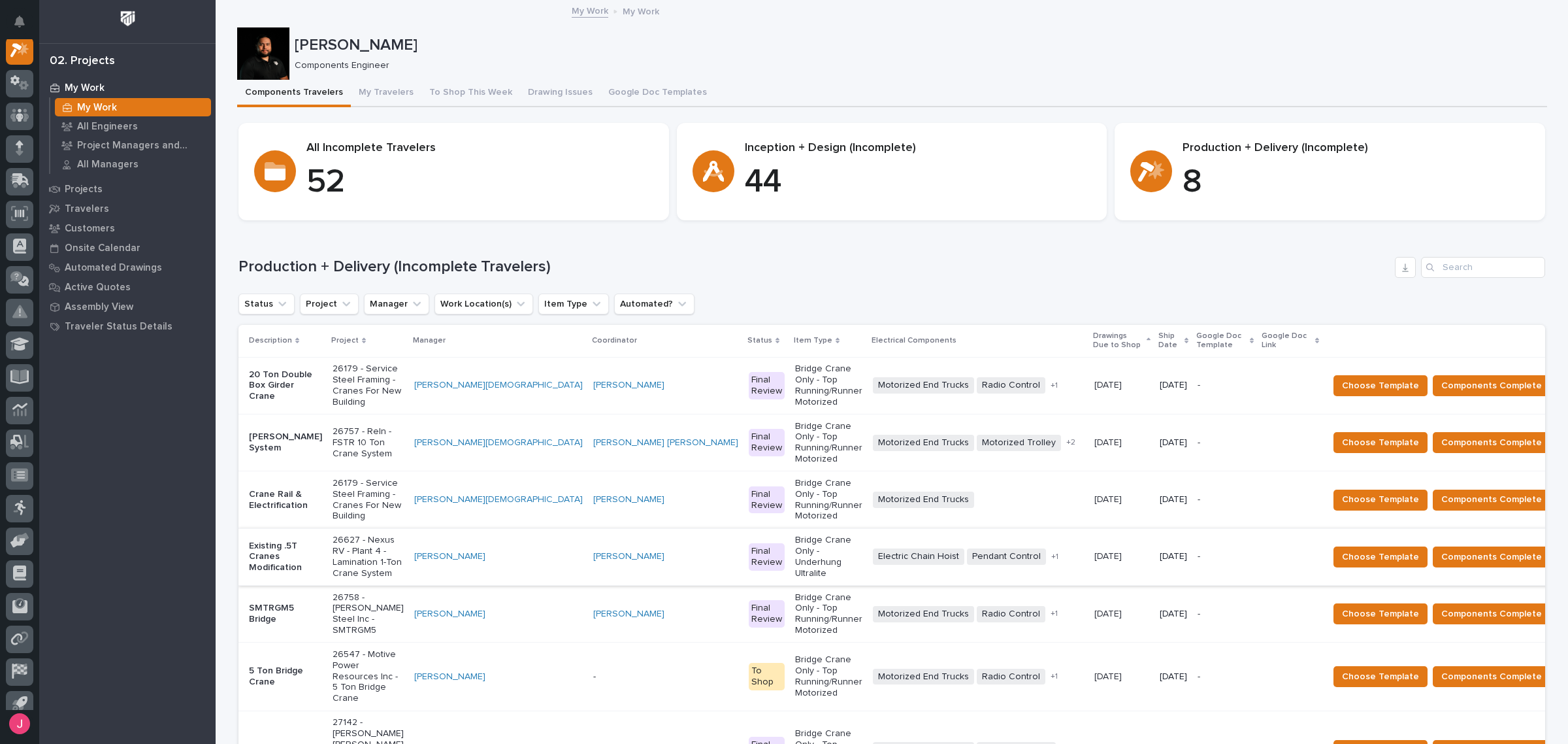
scroll to position [163, 0]
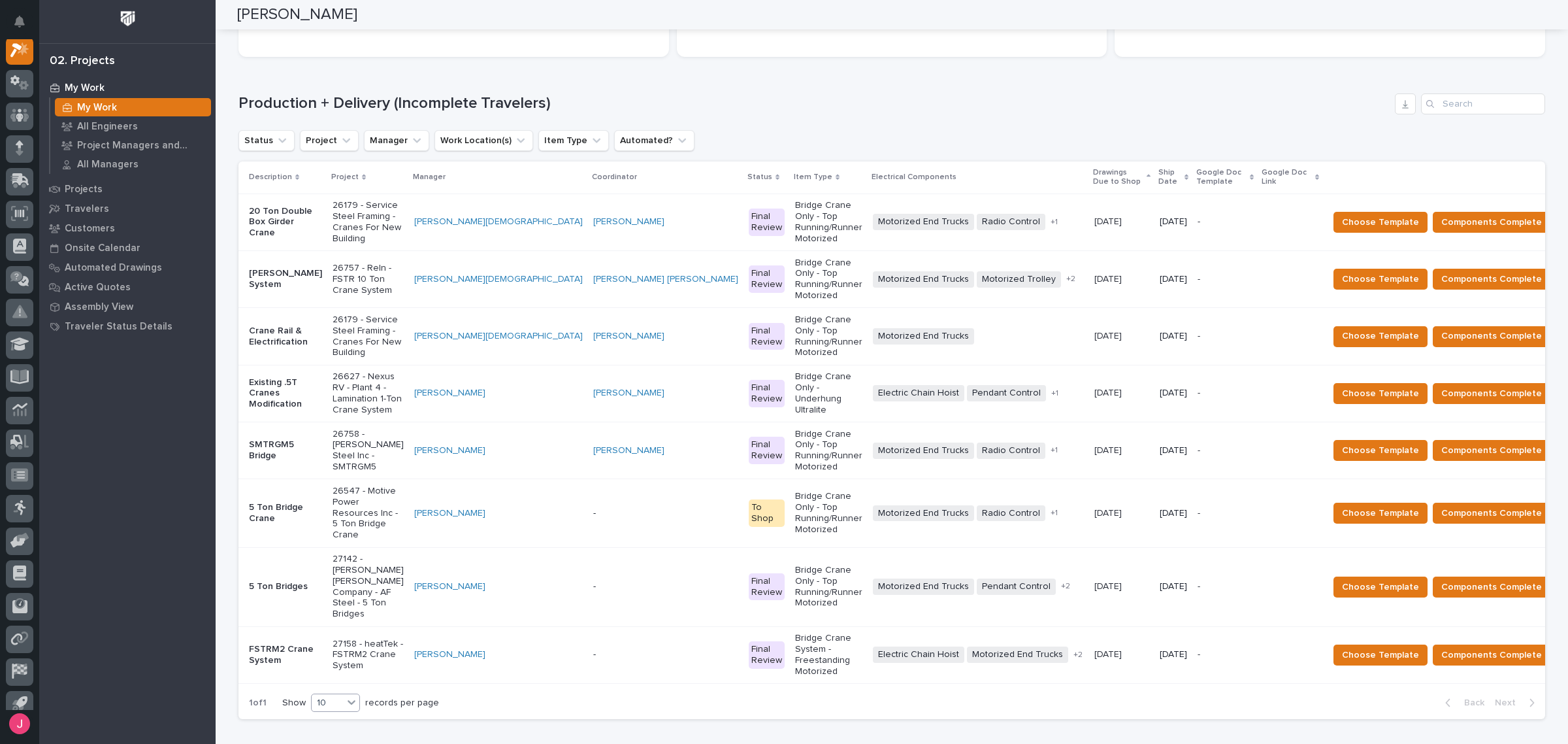
click at [352, 695] on icon at bounding box center [352, 702] width 13 height 13
click at [348, 600] on div "20" at bounding box center [330, 599] width 48 height 16
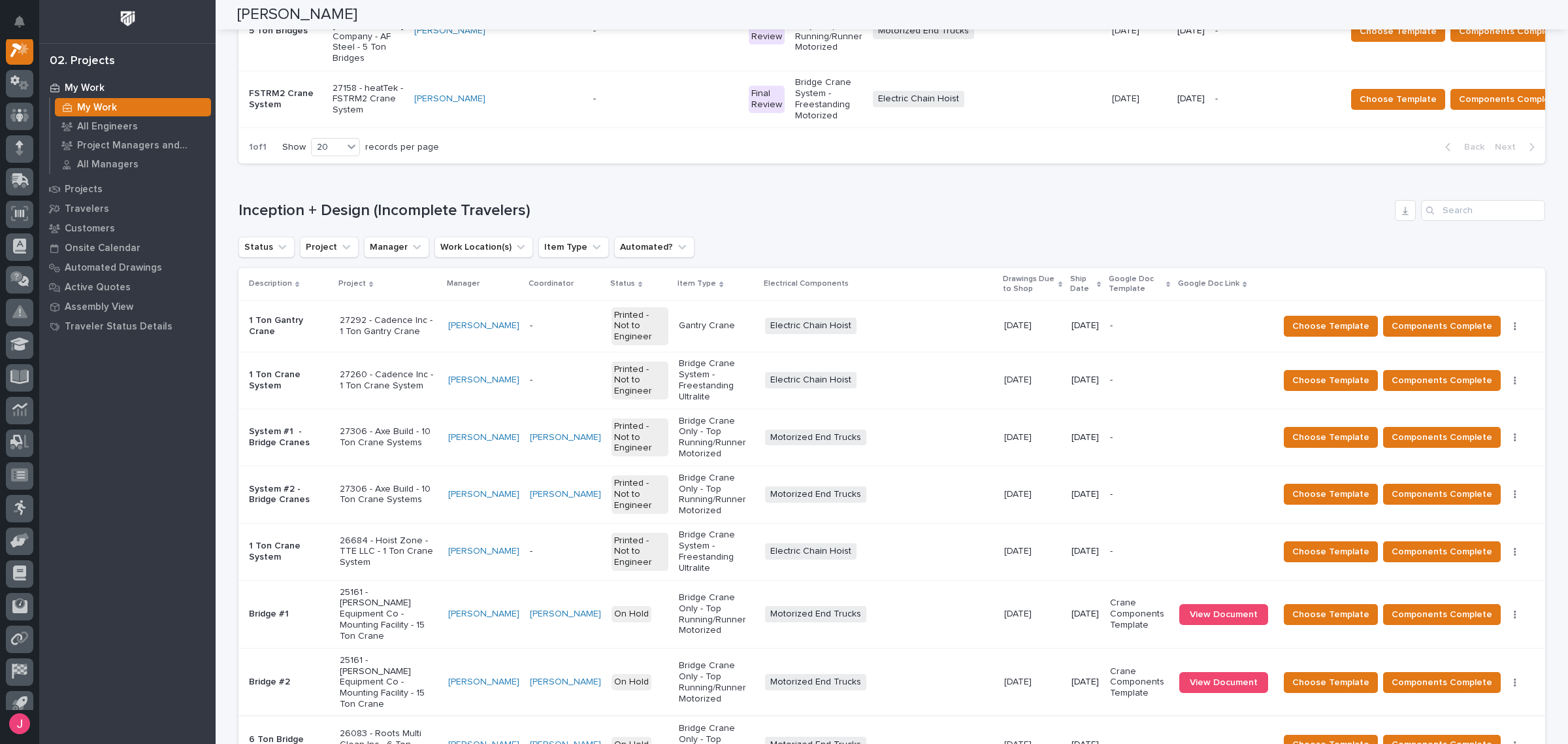
scroll to position [724, 0]
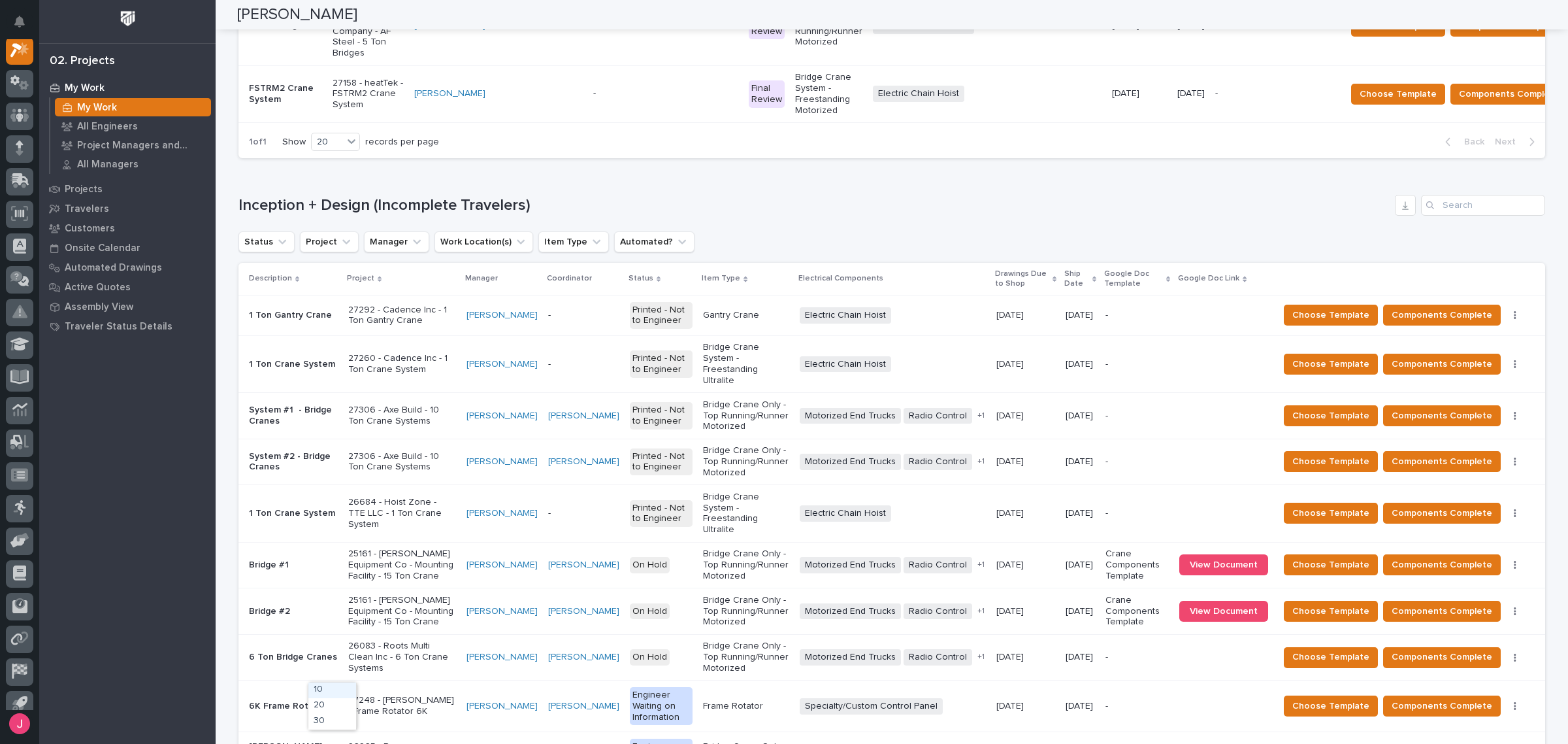
click at [331, 720] on div "30" at bounding box center [332, 722] width 48 height 16
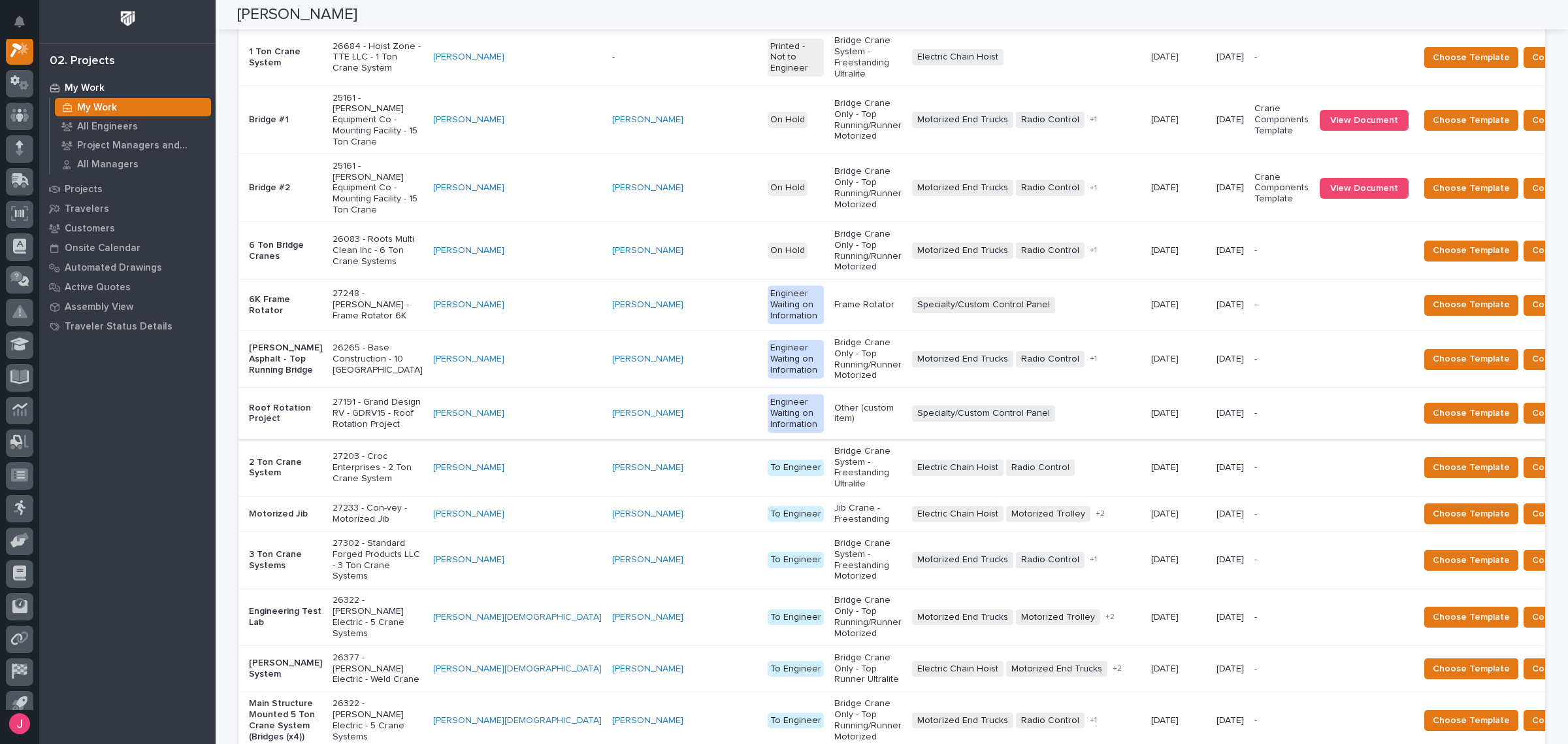
scroll to position [1237, 0]
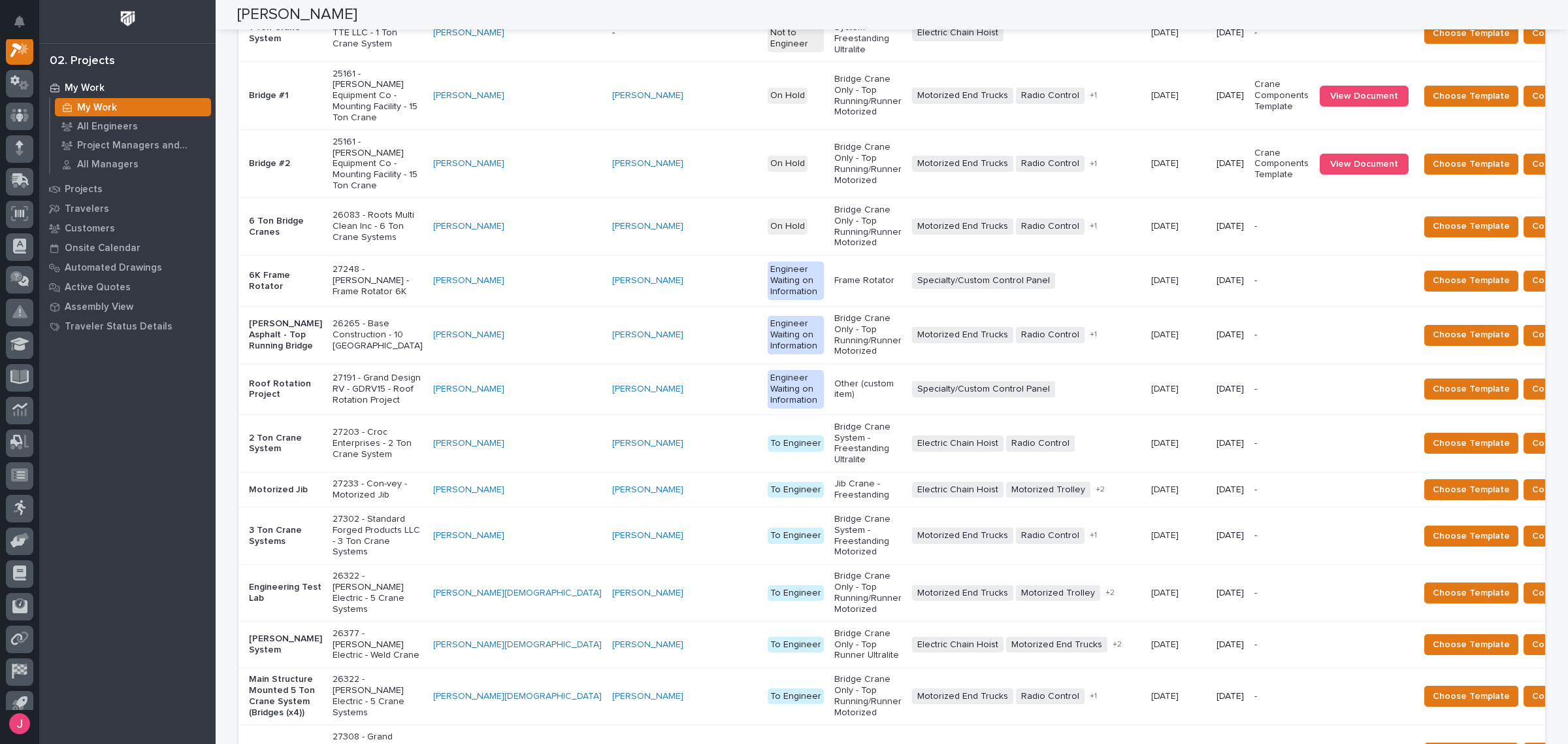
click at [366, 732] on p "27308 - Grand Design RV - GDRV12 - 6k Frame Rotation Unit" at bounding box center [377, 753] width 90 height 44
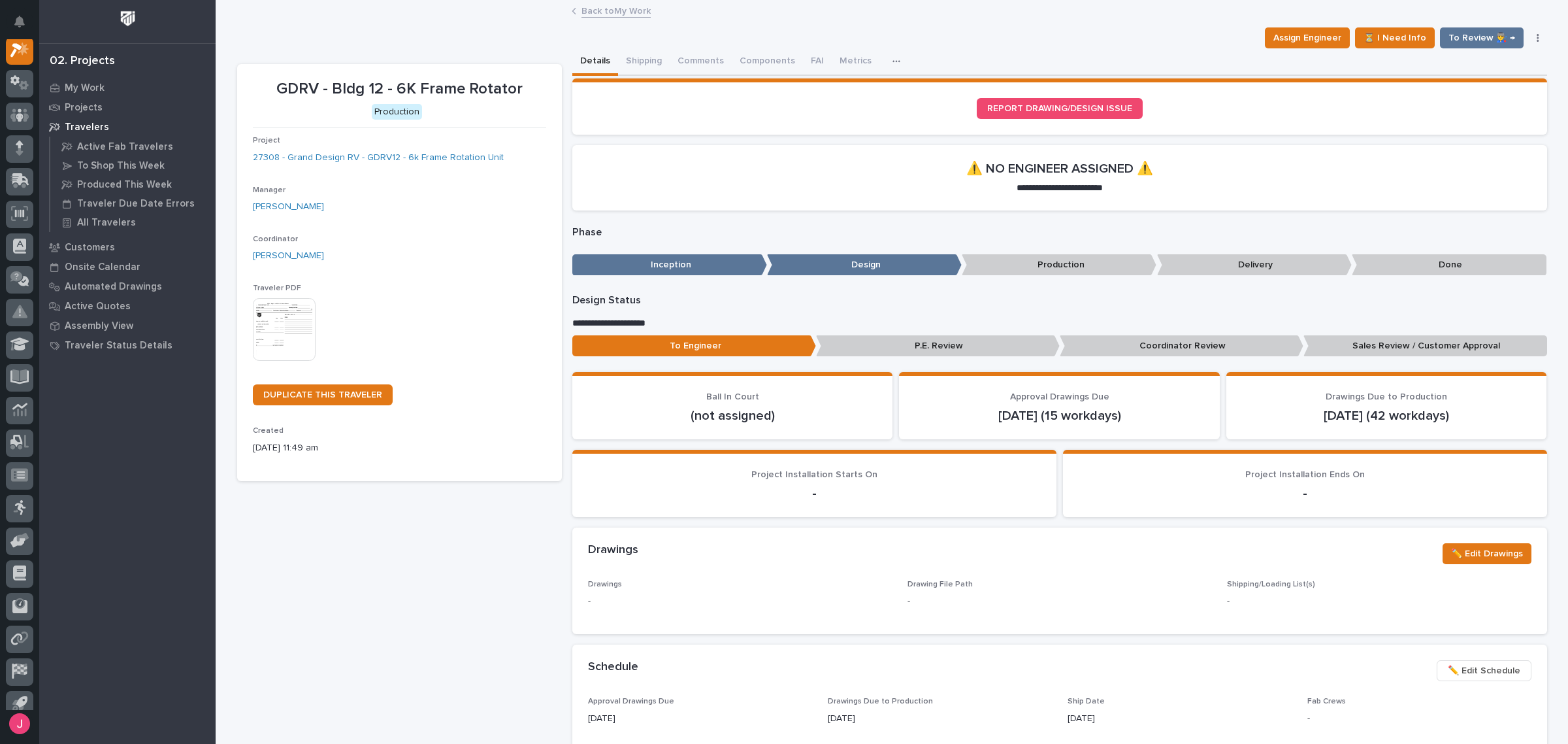
scroll to position [33, 0]
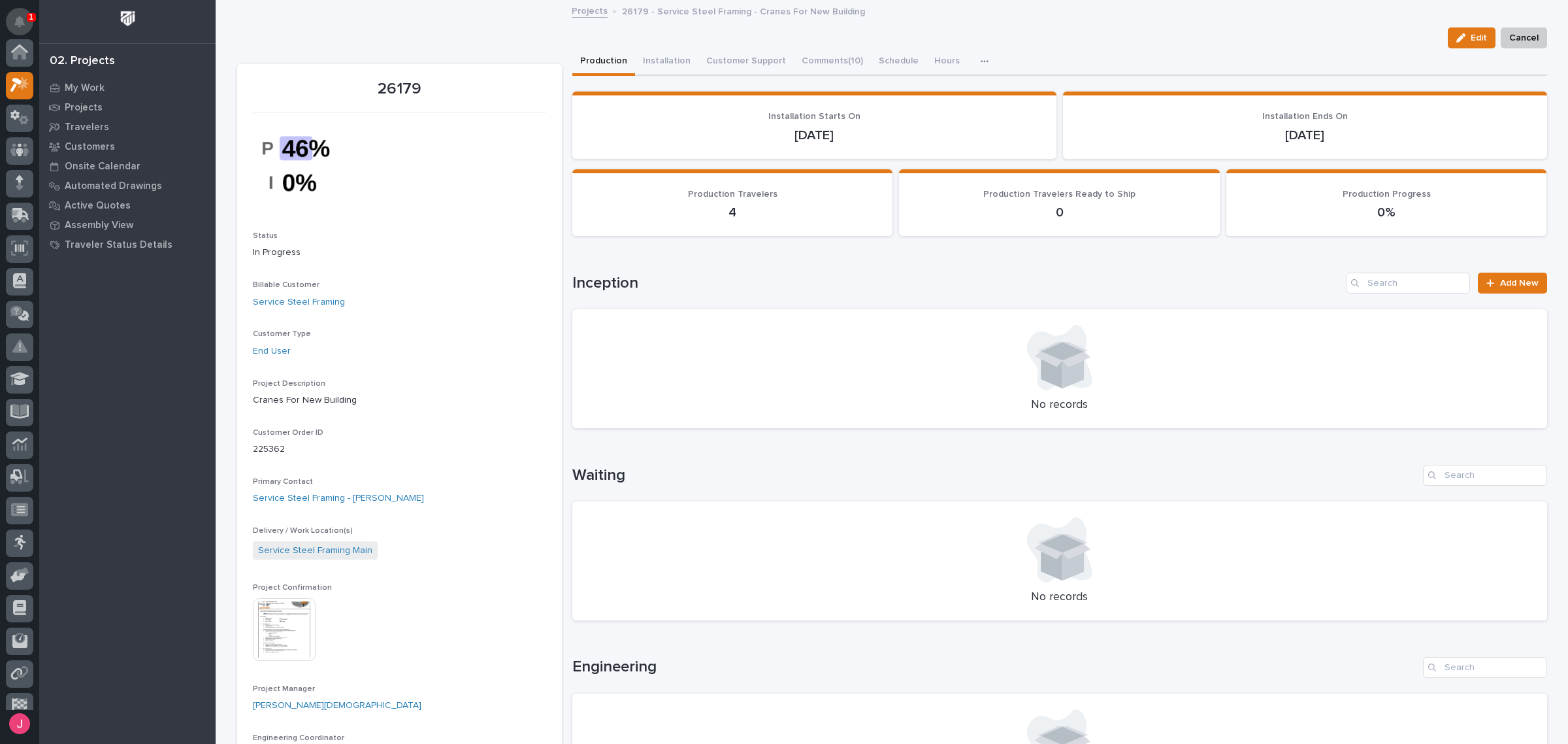
scroll to position [33, 0]
drag, startPoint x: 0, startPoint y: 0, endPoint x: 14, endPoint y: 26, distance: 29.5
click at [14, 26] on icon "Notifications" at bounding box center [20, 22] width 11 height 12
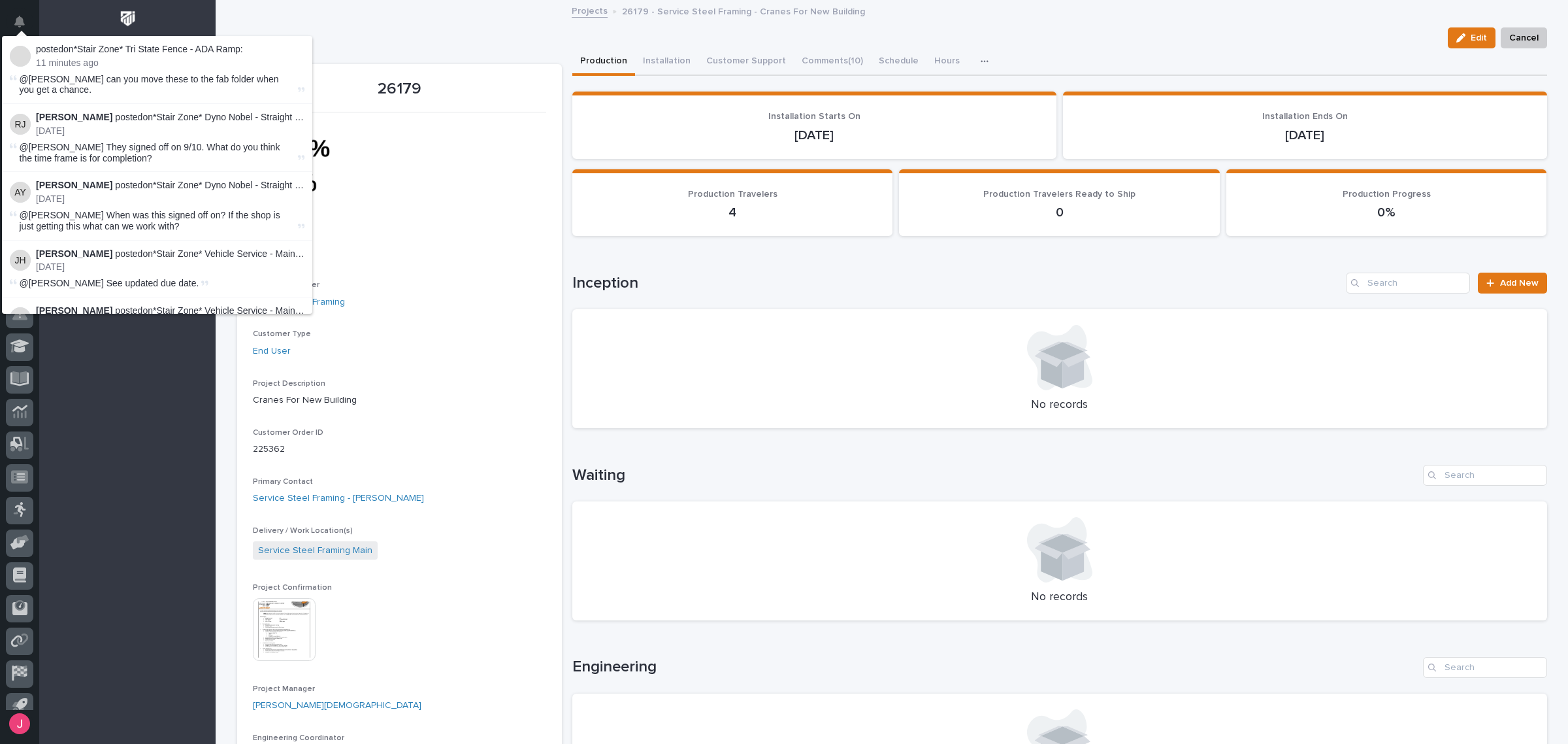
click at [382, 34] on div "Edit Cancel" at bounding box center [892, 38] width 1310 height 21
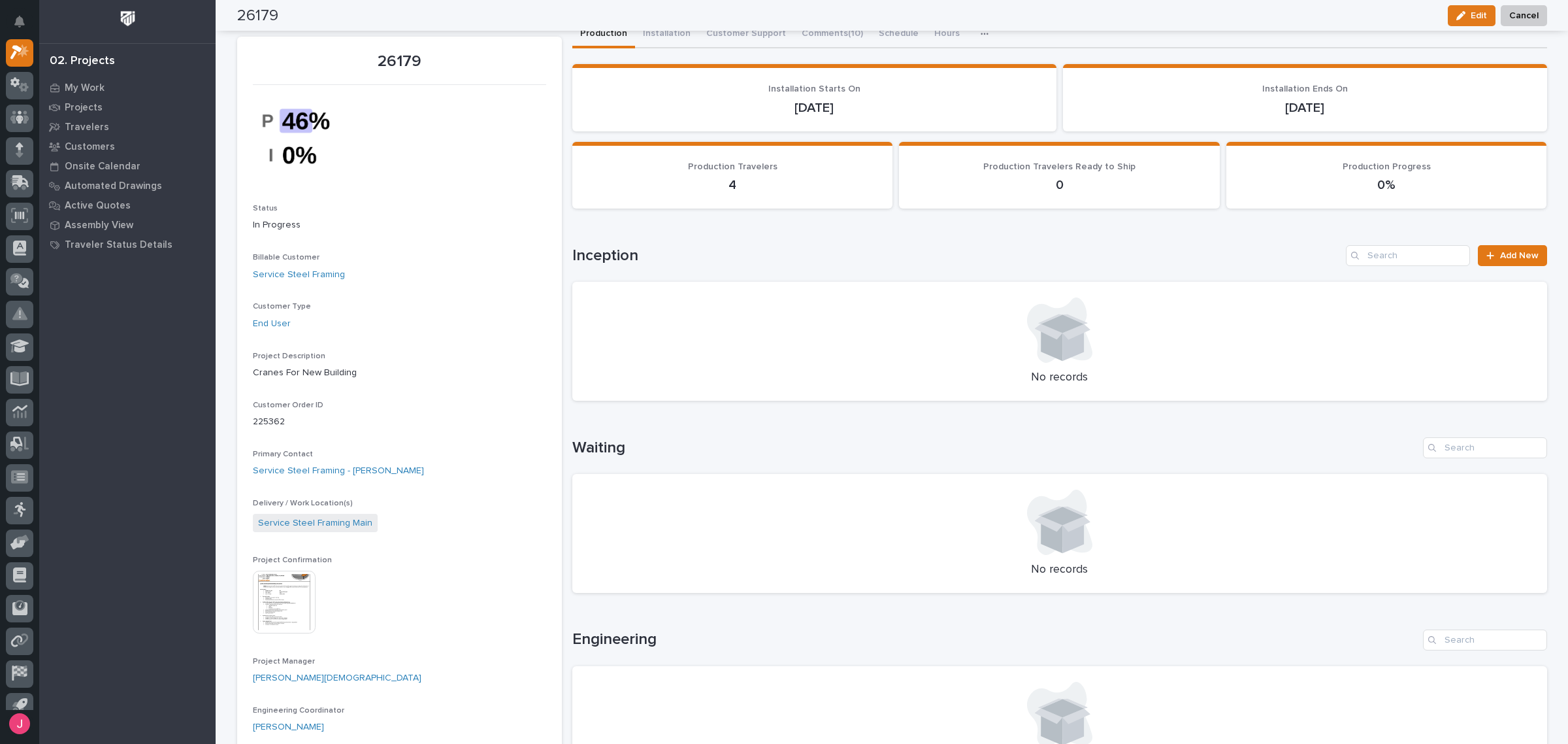
scroll to position [0, 0]
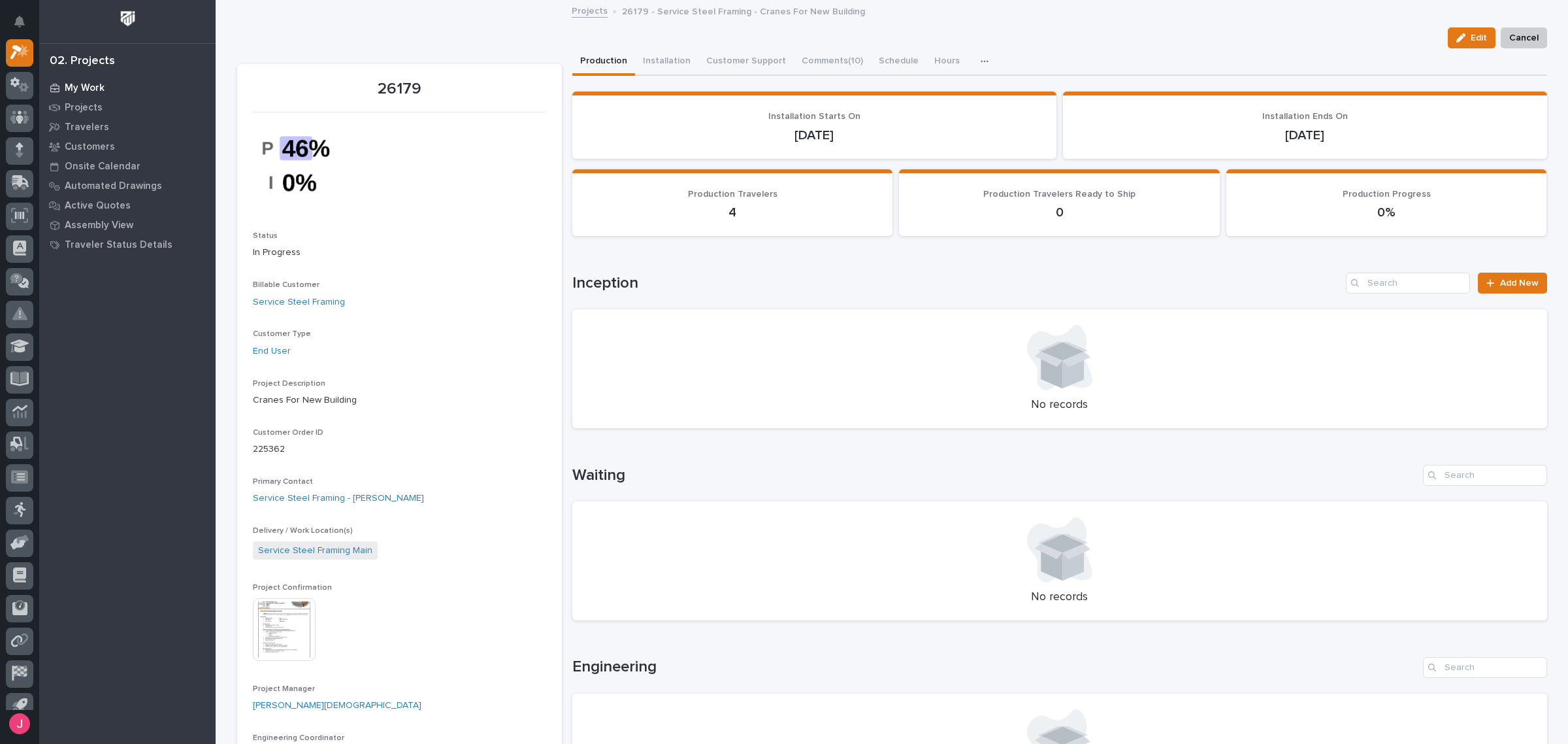
click at [102, 95] on div "My Work" at bounding box center [128, 87] width 170 height 18
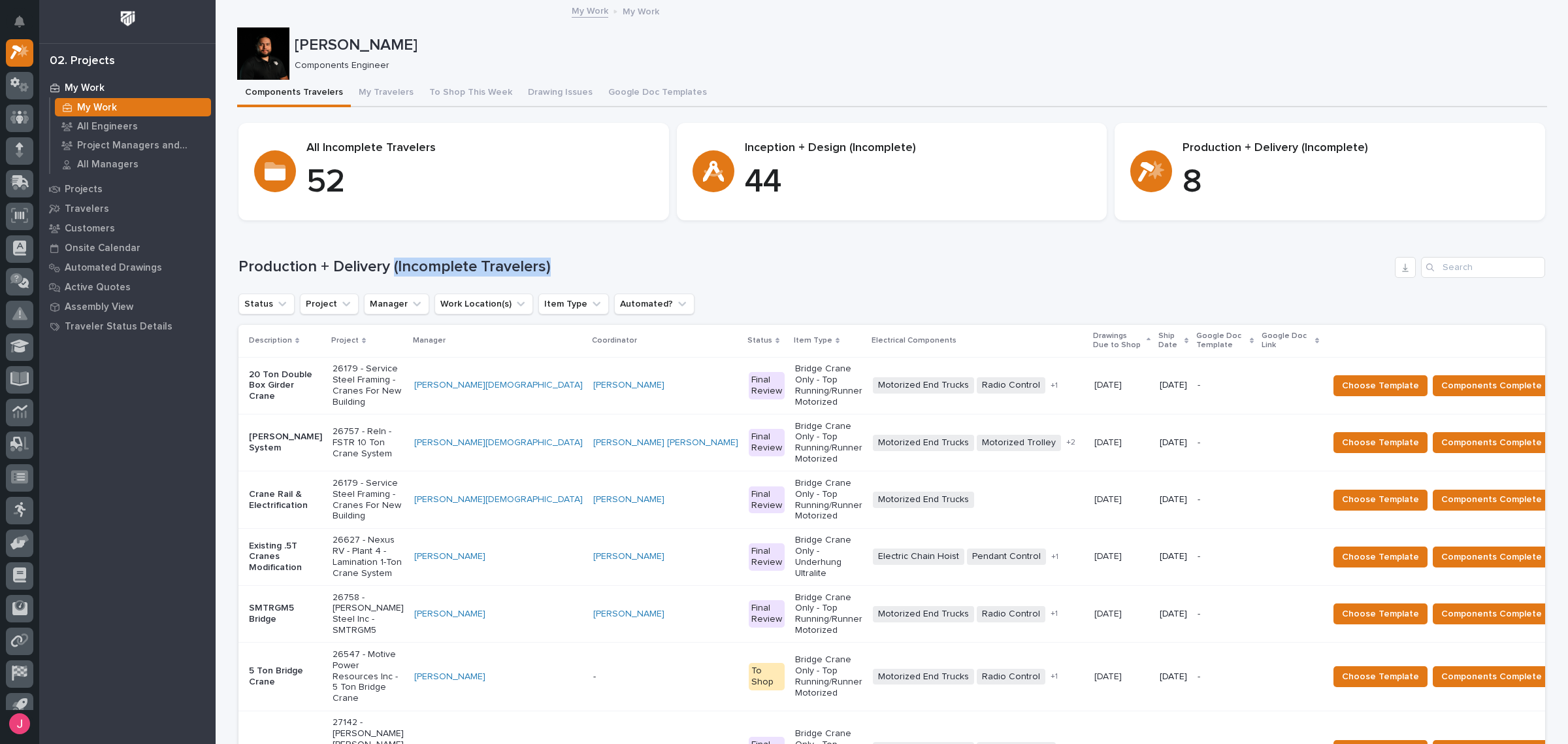
drag, startPoint x: 387, startPoint y: 271, endPoint x: 552, endPoint y: 268, distance: 165.0
click at [552, 268] on h1 "Production + Delivery (Incomplete Travelers)" at bounding box center [814, 266] width 1151 height 19
click at [513, 262] on h1 "Production + Delivery (Incomplete Travelers)" at bounding box center [814, 266] width 1151 height 19
drag, startPoint x: 383, startPoint y: 266, endPoint x: 535, endPoint y: 268, distance: 152.0
click at [535, 268] on h1 "Production + Delivery (Incomplete Travelers)" at bounding box center [814, 266] width 1151 height 19
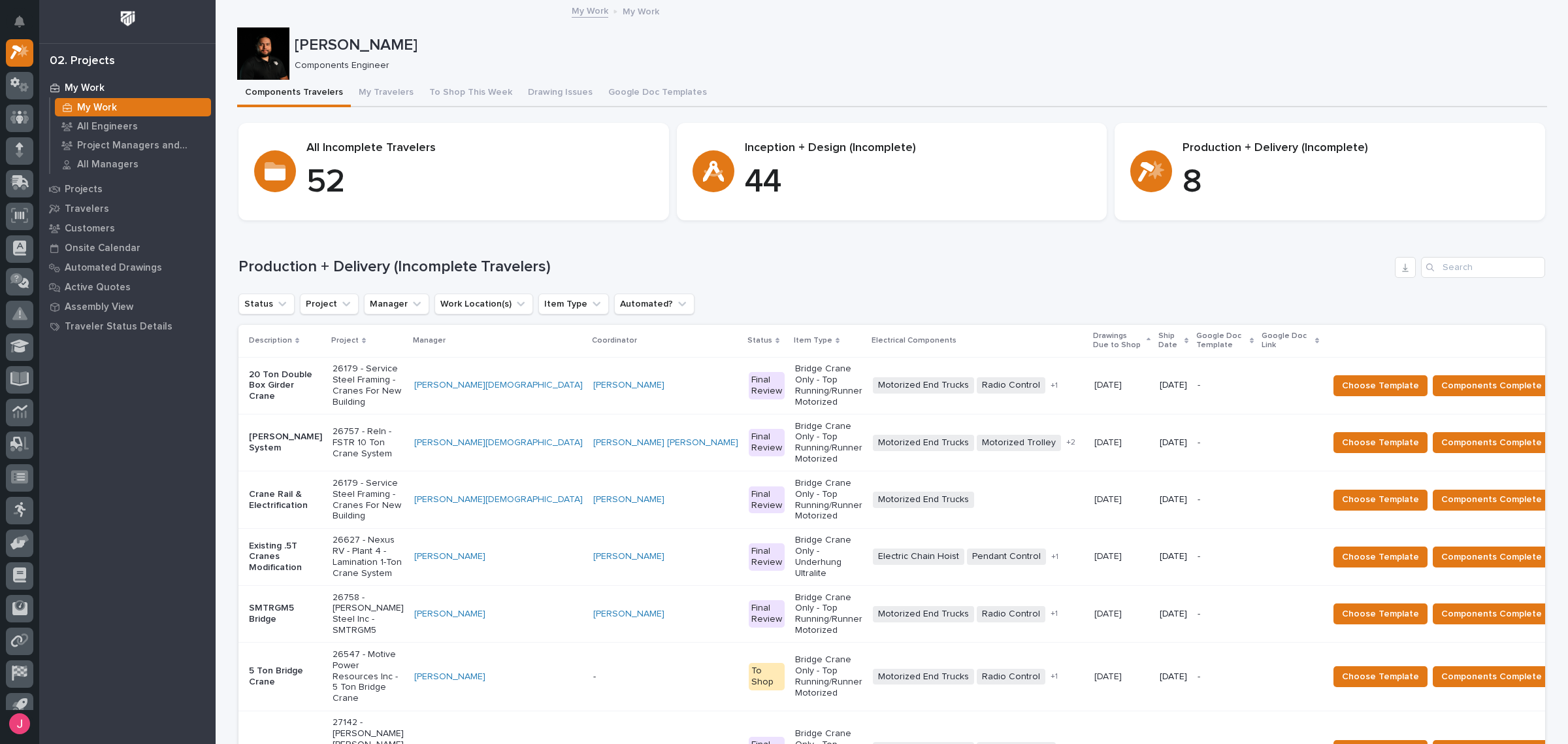
click at [553, 268] on h1 "Production + Delivery (Incomplete Travelers)" at bounding box center [814, 266] width 1151 height 19
drag, startPoint x: 385, startPoint y: 264, endPoint x: 569, endPoint y: 265, distance: 184.0
click at [569, 265] on h1 "Production + Delivery (Incomplete Travelers)" at bounding box center [814, 266] width 1151 height 19
click at [569, 265] on h1 "Production + Delivery (Incomplete Travelers)" at bounding box center [814, 266] width 1151 height 19
drag, startPoint x: 385, startPoint y: 268, endPoint x: 552, endPoint y: 271, distance: 167.0
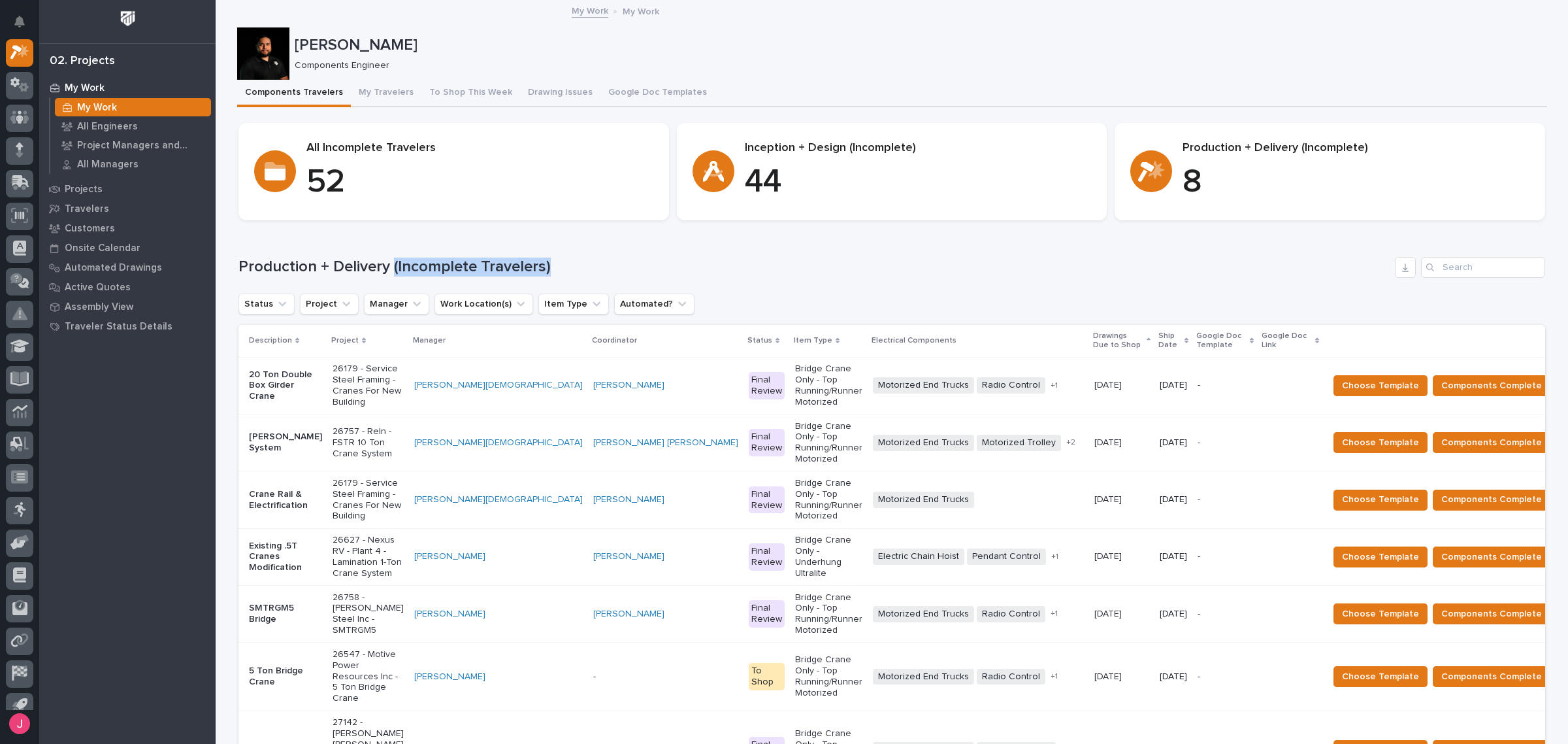
click at [552, 271] on h1 "Production + Delivery (Incomplete Travelers)" at bounding box center [814, 266] width 1151 height 19
click at [565, 263] on h1 "Production + Delivery (Incomplete Travelers)" at bounding box center [814, 266] width 1151 height 19
drag, startPoint x: 235, startPoint y: 266, endPoint x: 549, endPoint y: 274, distance: 314.1
click at [549, 274] on h1 "Production + Delivery (Incomplete Travelers)" at bounding box center [814, 266] width 1151 height 19
copy h1 "Production + Delivery (Incomplete Travelers)"
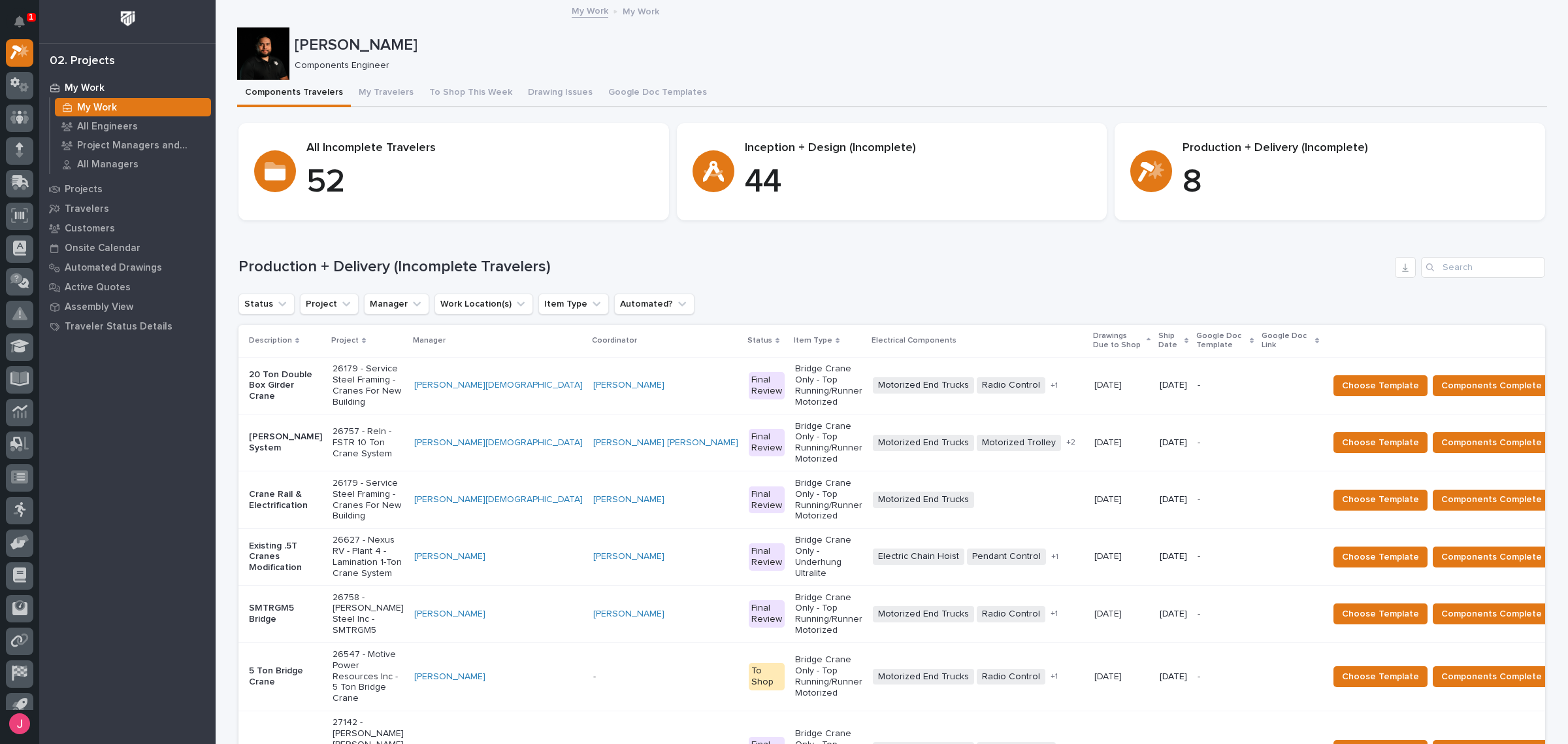
click at [1278, 286] on div "Production + Delivery (Incomplete Travelers) Status Project Manager Work Locati…" at bounding box center [891, 569] width 1306 height 626
click at [17, 51] on icon at bounding box center [20, 54] width 13 height 13
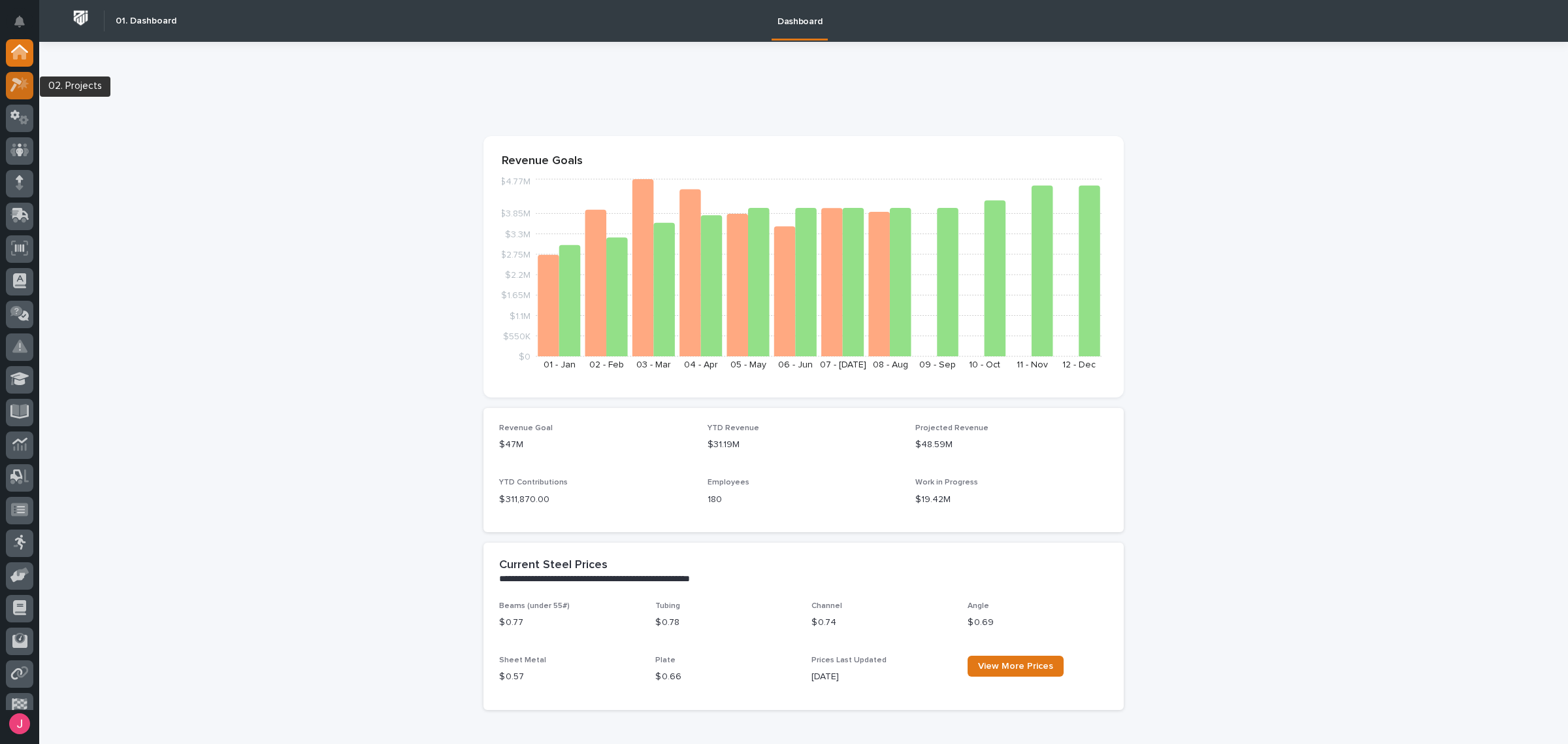
click at [30, 84] on div at bounding box center [20, 86] width 28 height 28
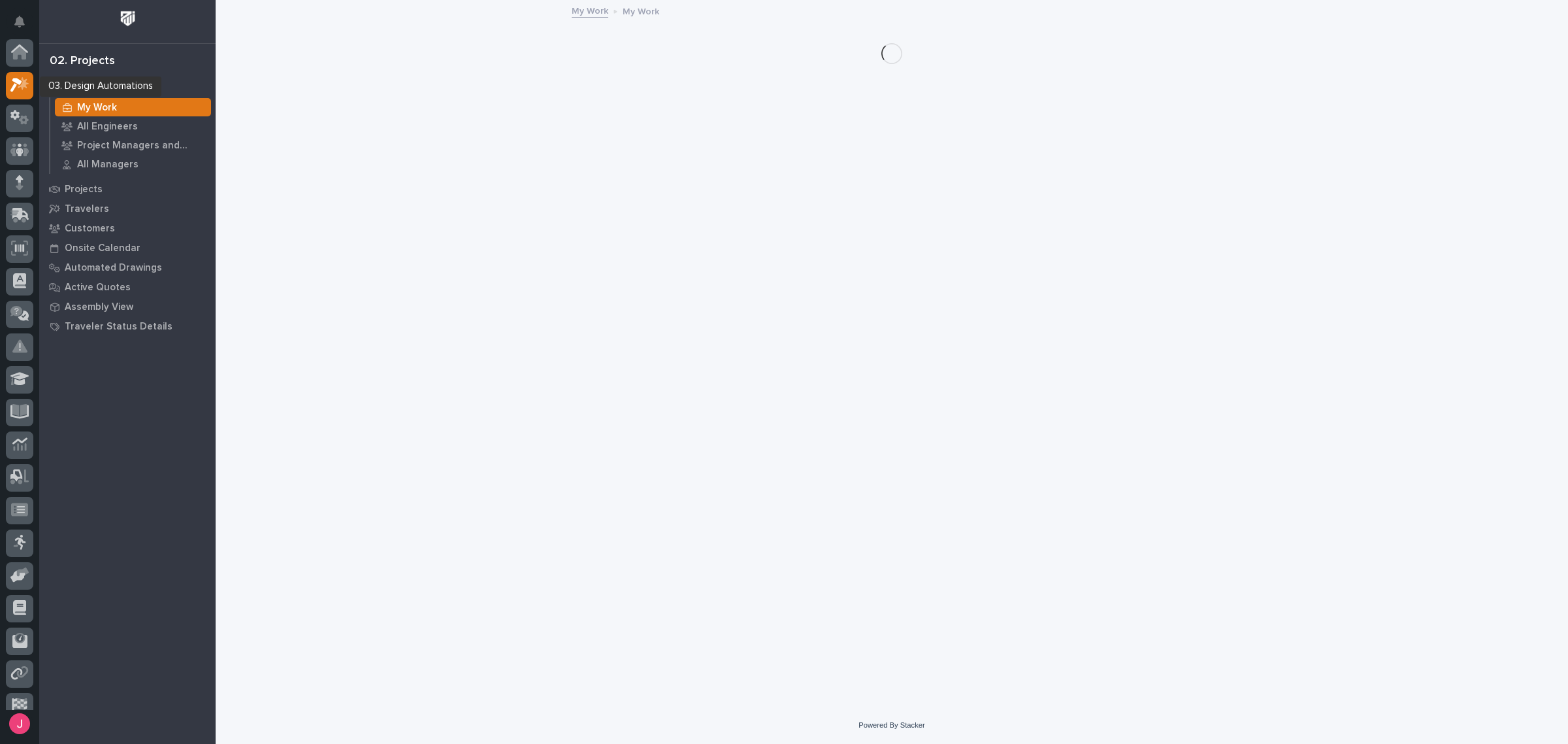
scroll to position [33, 0]
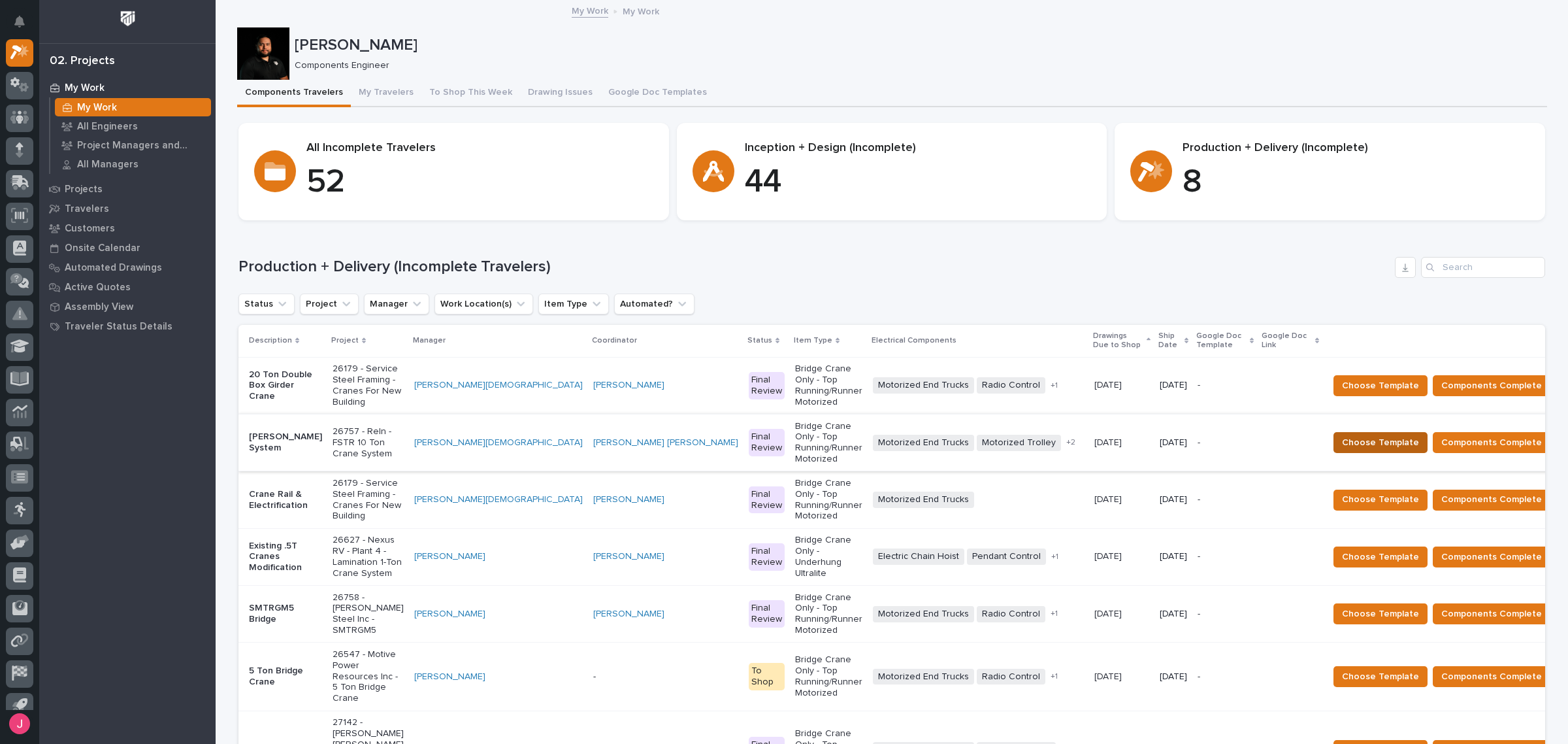
click at [1342, 435] on span "Choose Template" at bounding box center [1380, 443] width 77 height 16
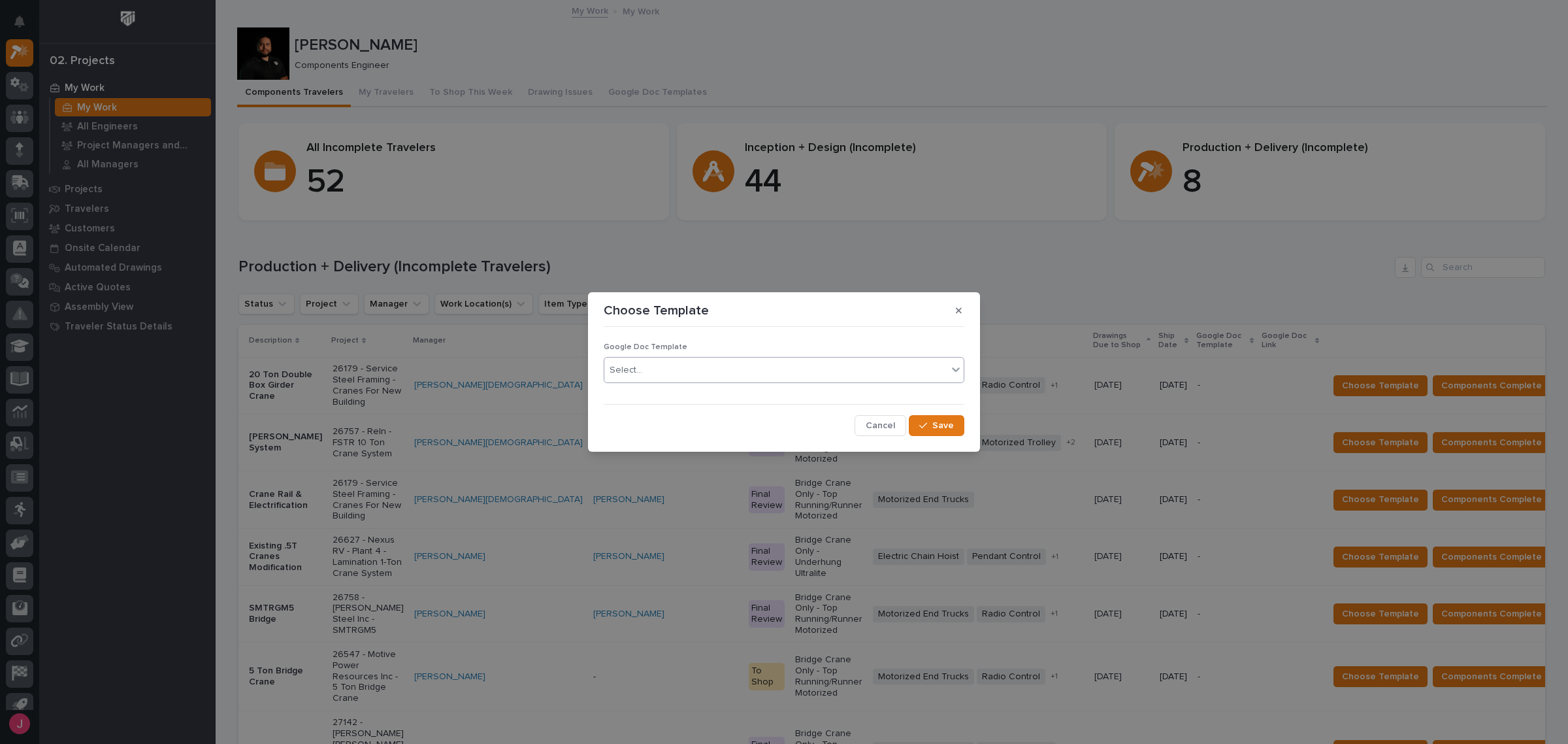
click at [713, 374] on div "Select..." at bounding box center [776, 370] width 343 height 22
click at [661, 397] on div "Blue Traveler" at bounding box center [784, 395] width 359 height 23
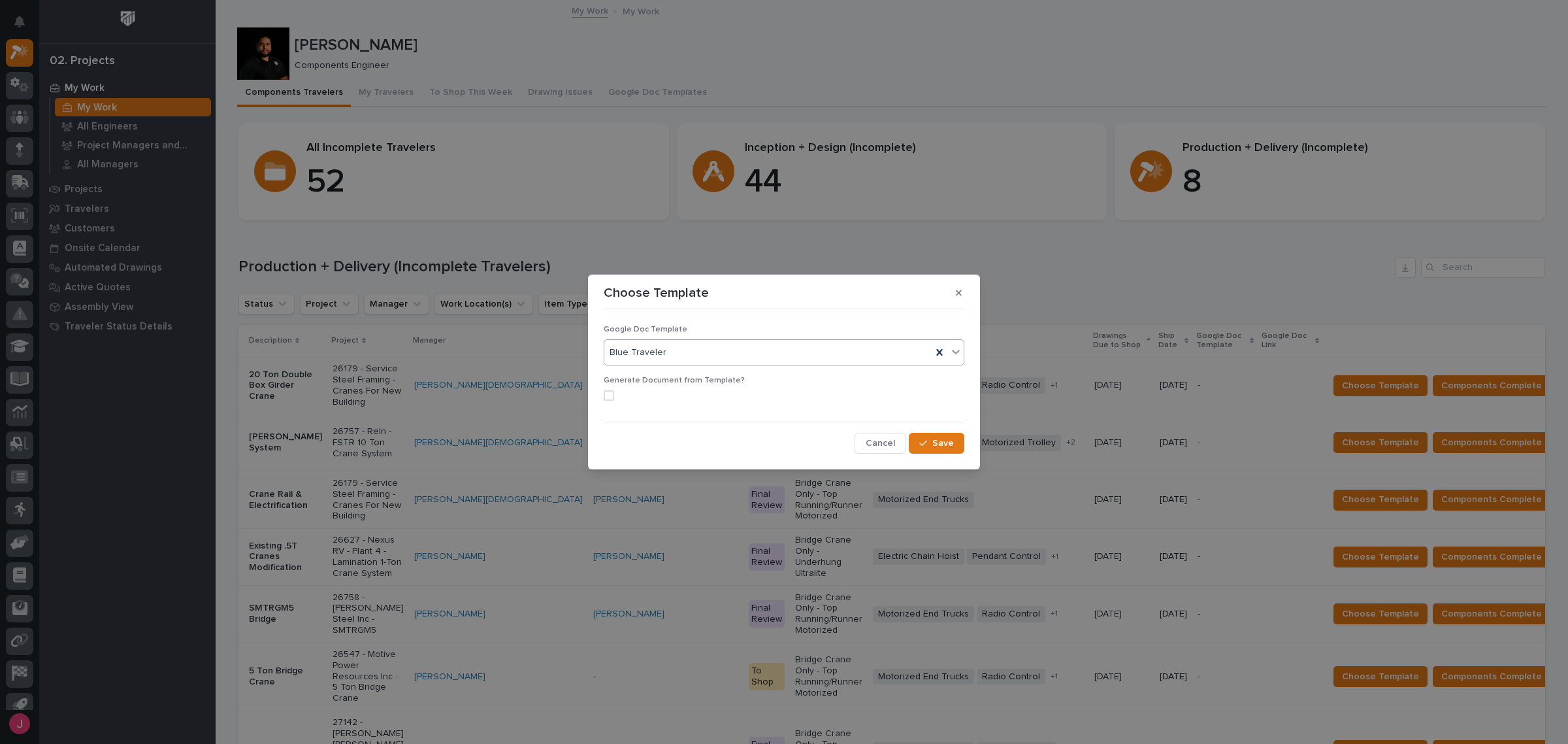
click at [609, 399] on span at bounding box center [609, 395] width 11 height 11
click at [944, 440] on span "Save" at bounding box center [943, 443] width 22 height 12
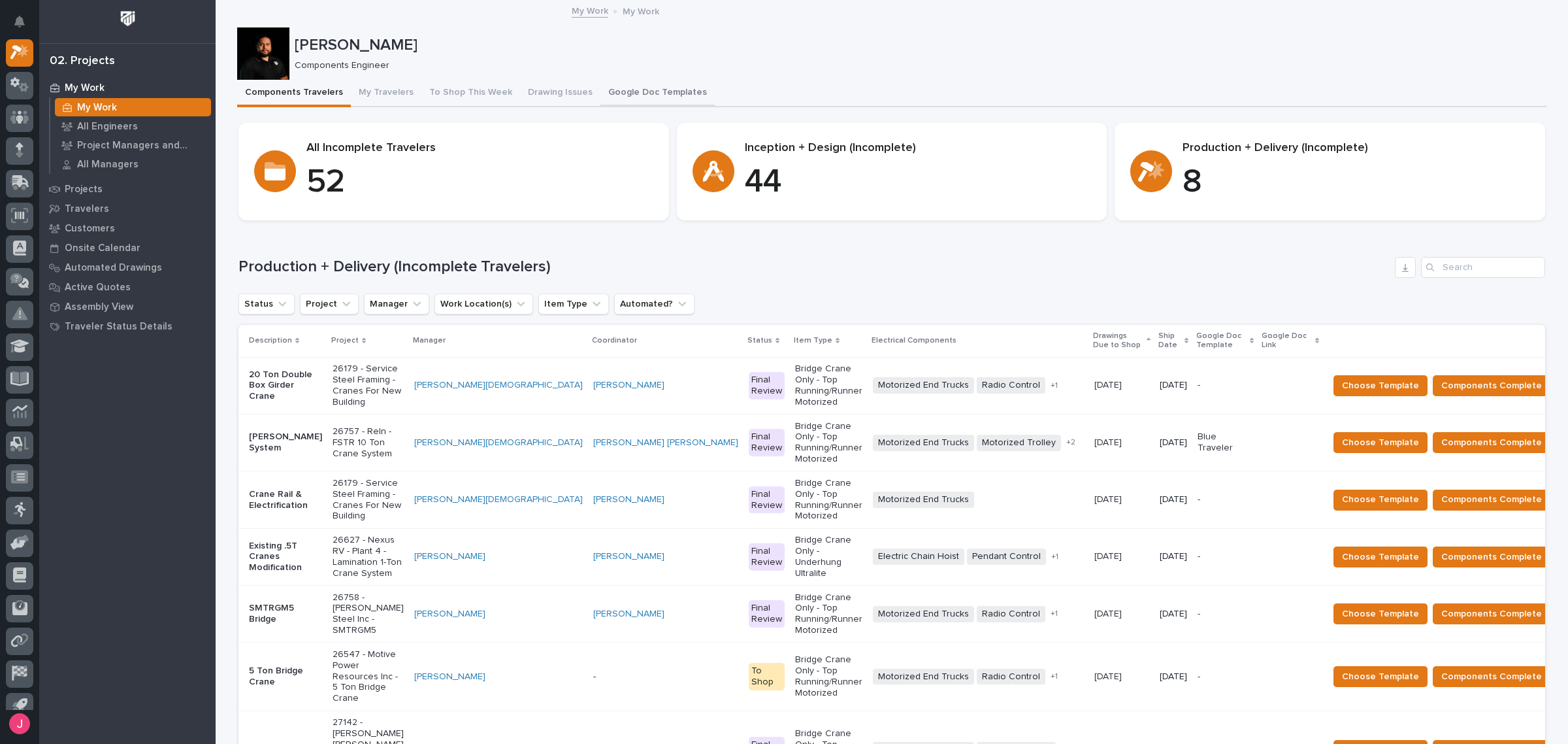
click at [625, 97] on button "Google Doc Templates" at bounding box center [657, 93] width 114 height 28
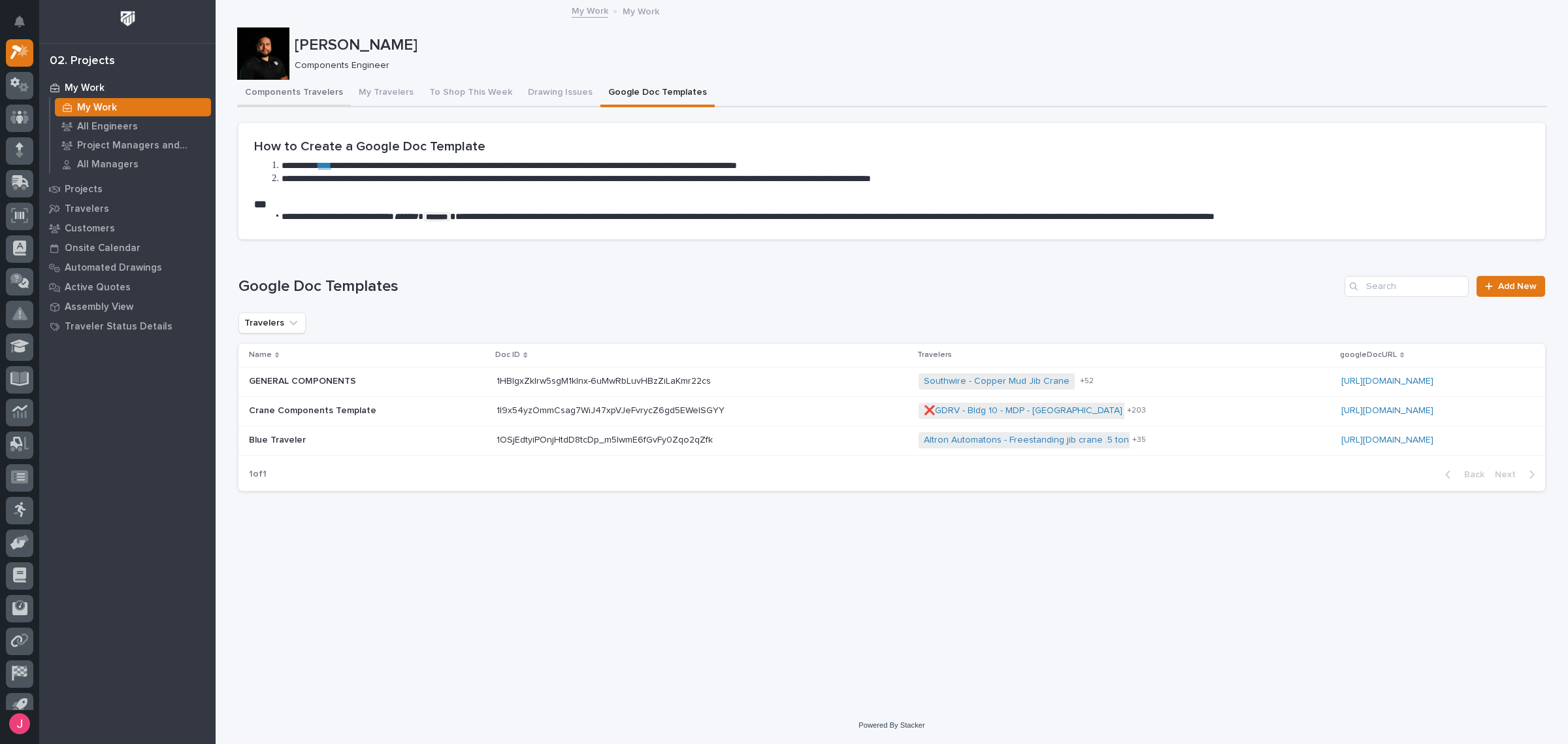
click at [274, 89] on button "Components Travelers" at bounding box center [294, 93] width 114 height 28
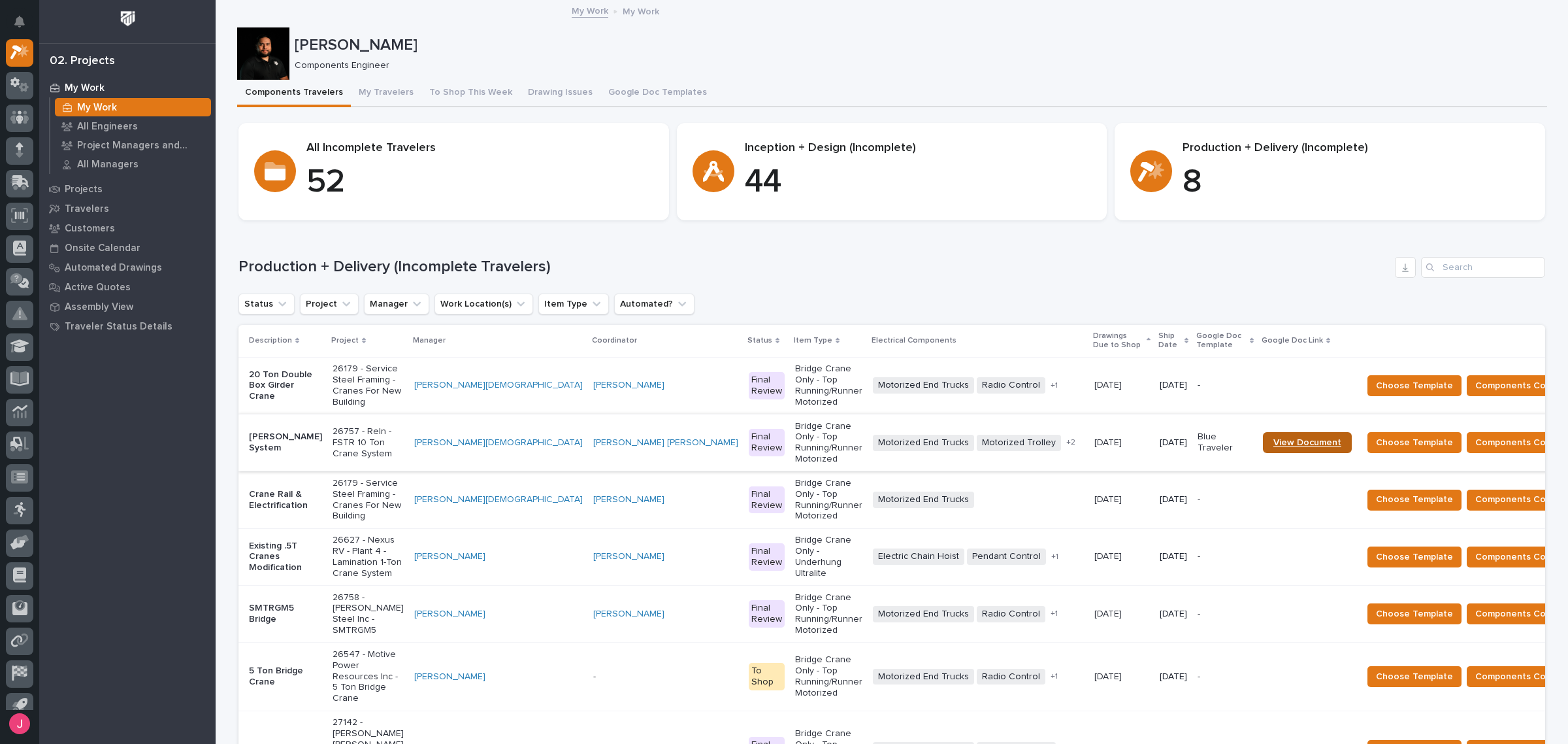
click at [1273, 438] on span "View Document" at bounding box center [1306, 443] width 68 height 9
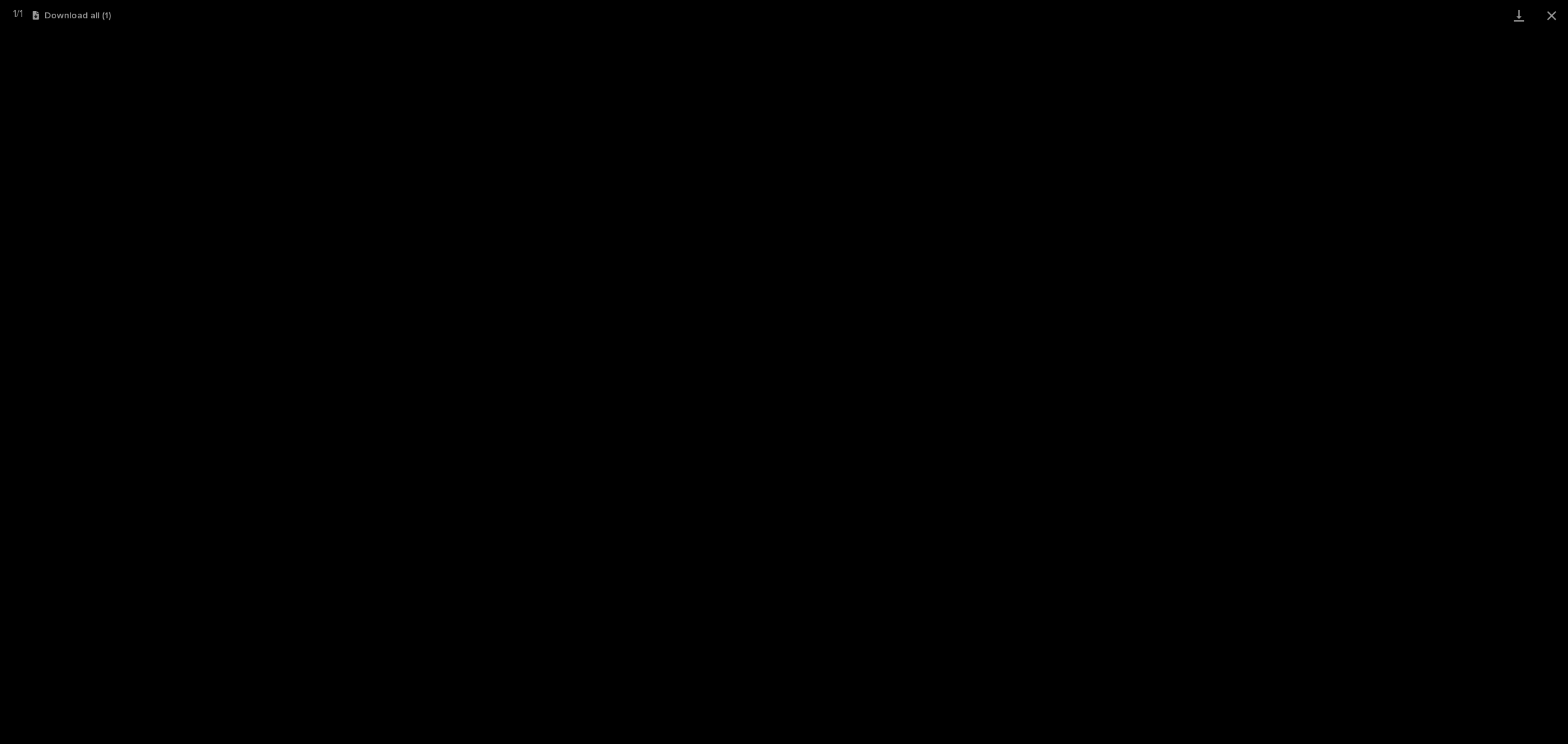
scroll to position [33, 0]
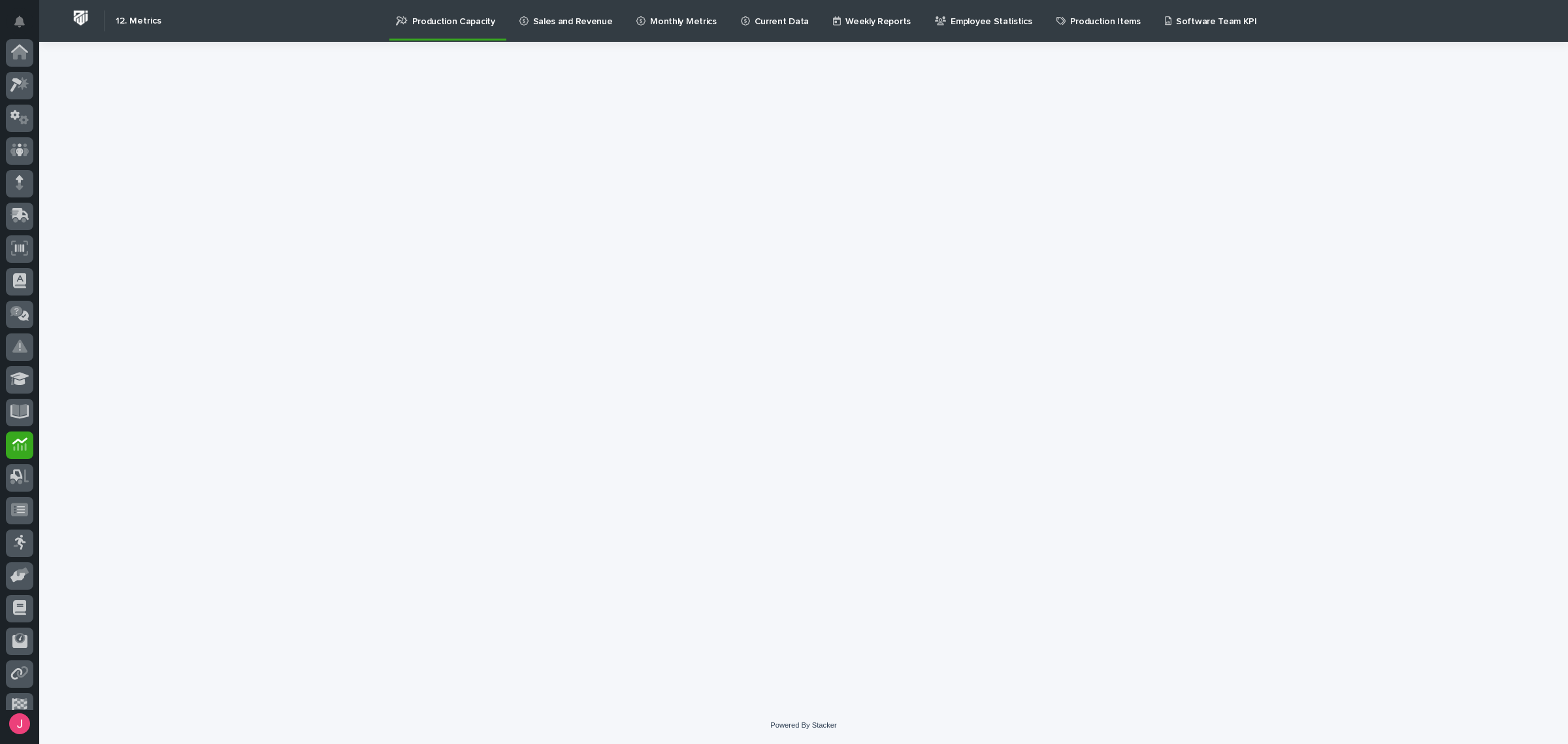
scroll to position [80, 0]
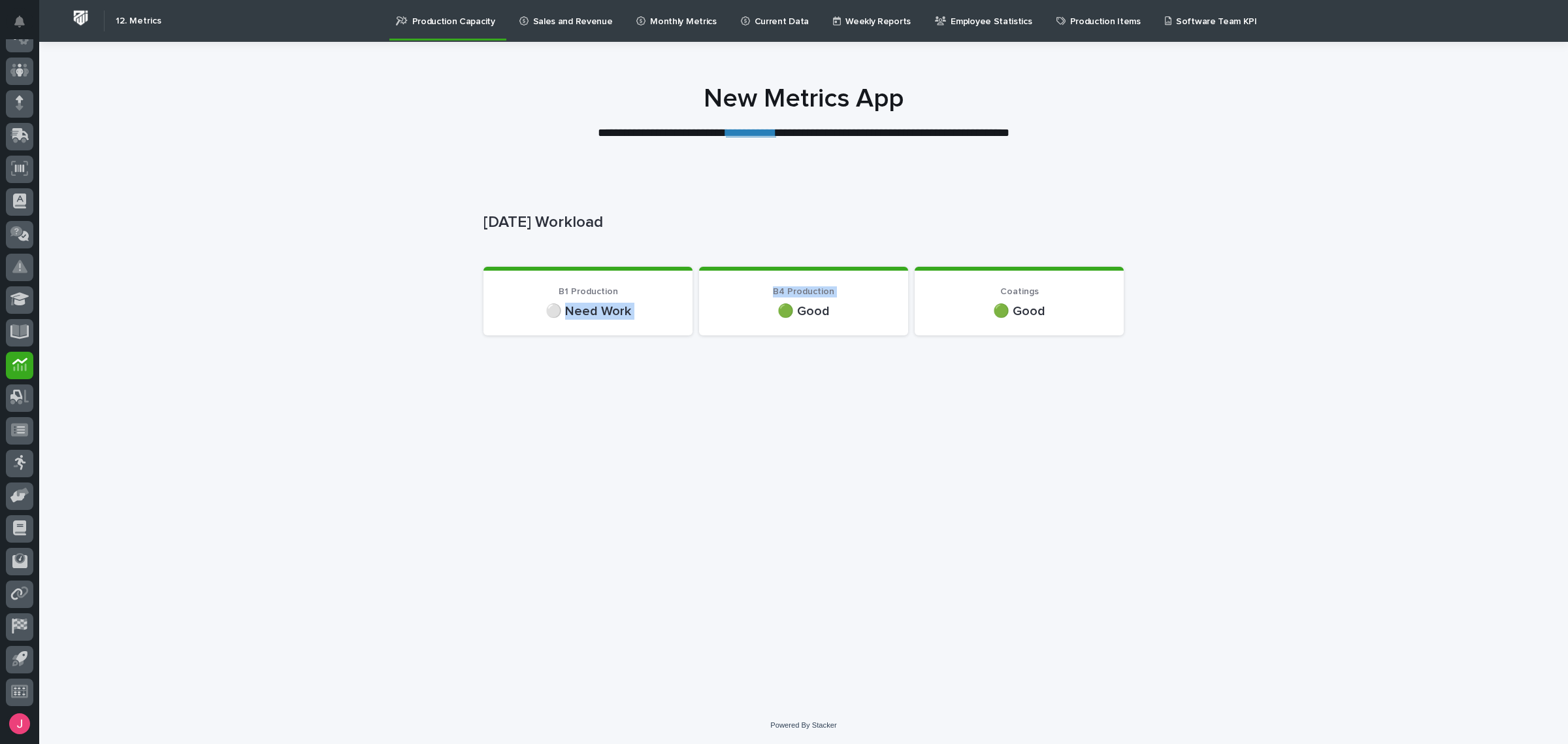
drag, startPoint x: 569, startPoint y: 314, endPoint x: 703, endPoint y: 310, distance: 134.1
click at [703, 310] on div "B1 Production ⚪ Need Work B4 Production 🟢 Good Coatings 🟢 Good" at bounding box center [803, 301] width 640 height 68
click at [671, 405] on div "Loading... Saving… Loading... Saving… [DATE] Workload [DATE] Workload Sorry, th…" at bounding box center [803, 423] width 653 height 501
drag, startPoint x: 719, startPoint y: 318, endPoint x: 713, endPoint y: 315, distance: 6.7
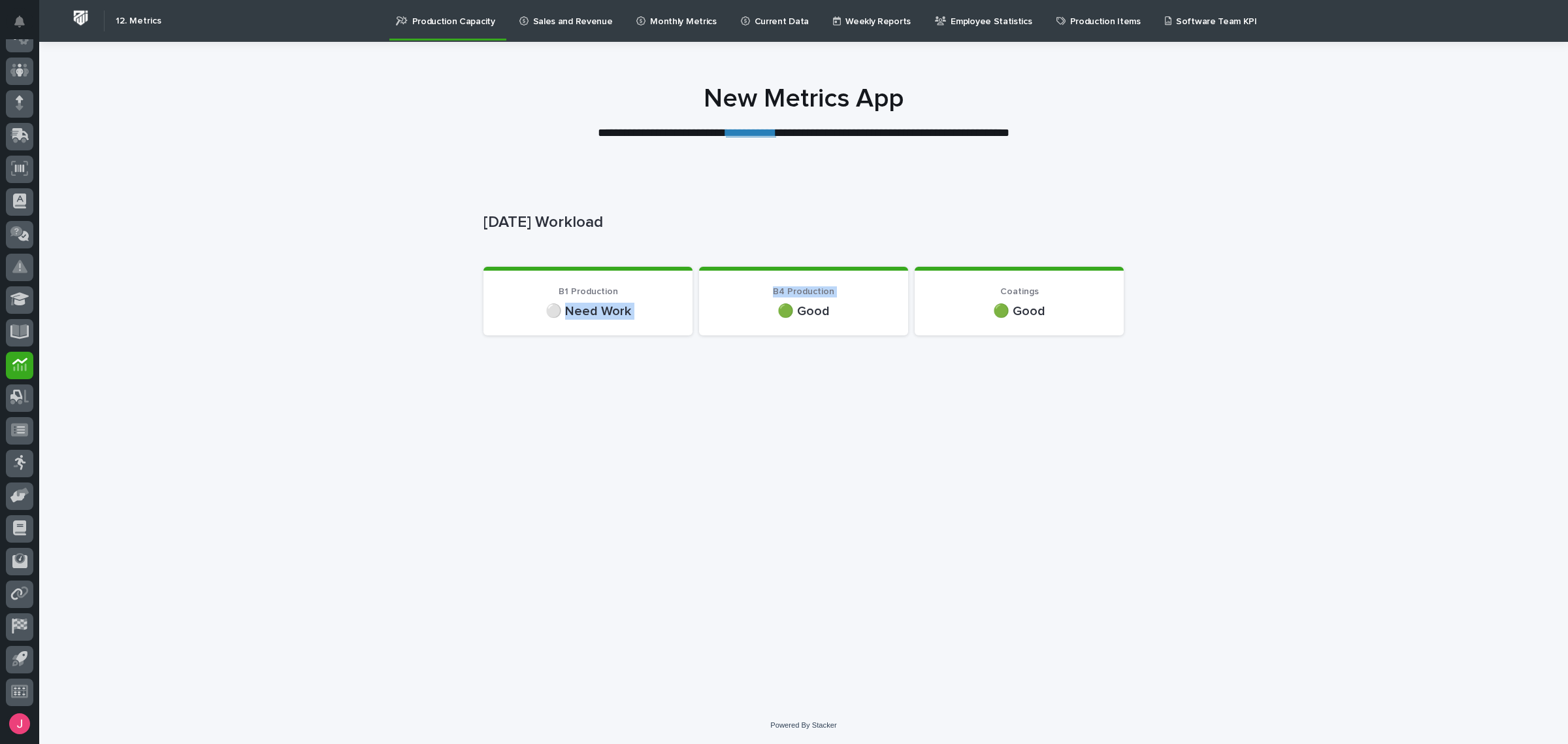
click at [719, 317] on p "🟢 Good" at bounding box center [803, 311] width 178 height 17
click at [609, 297] on div "B1 Production ⚪ Need Work" at bounding box center [588, 303] width 178 height 34
click at [650, 26] on p "Monthly Metrics" at bounding box center [683, 14] width 66 height 28
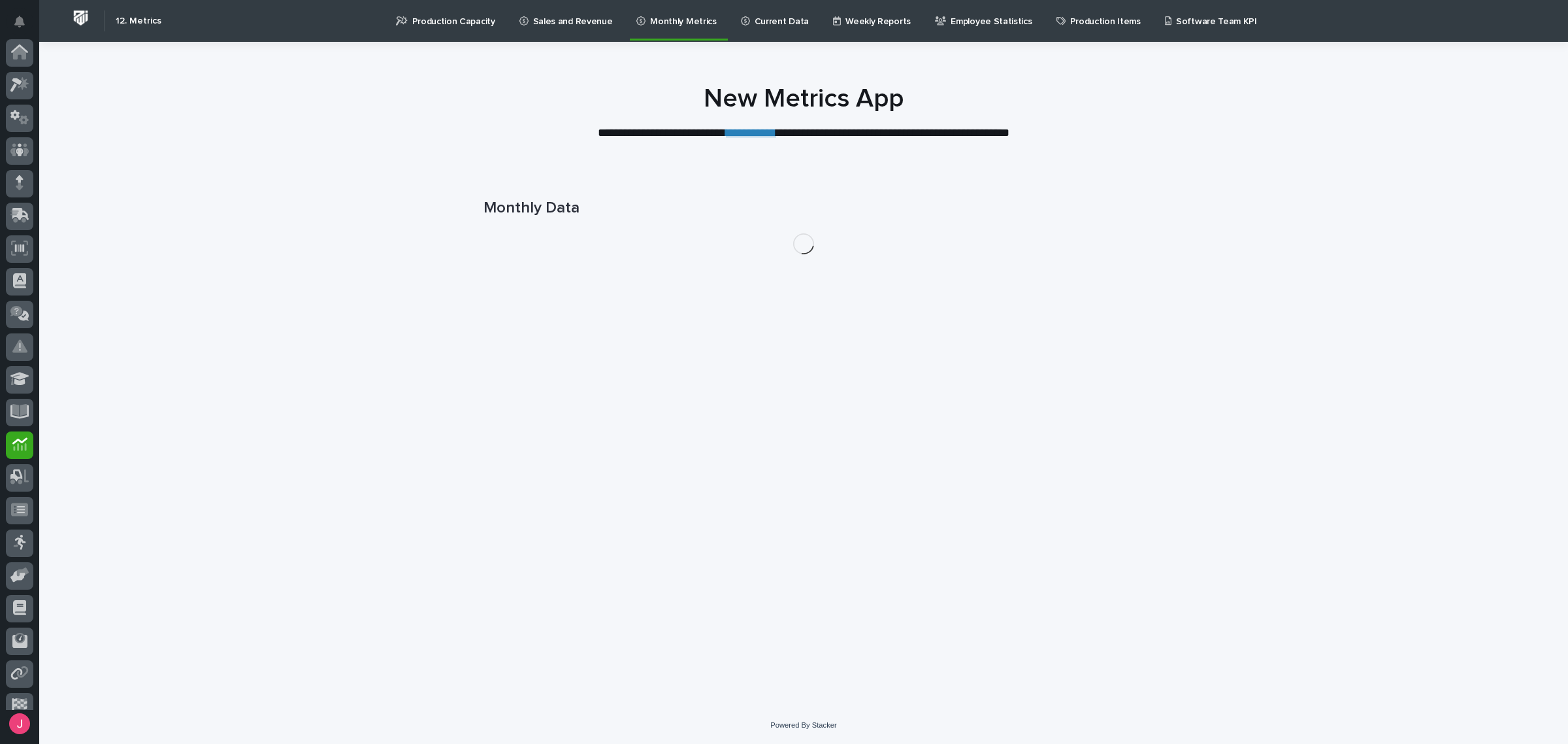
scroll to position [80, 0]
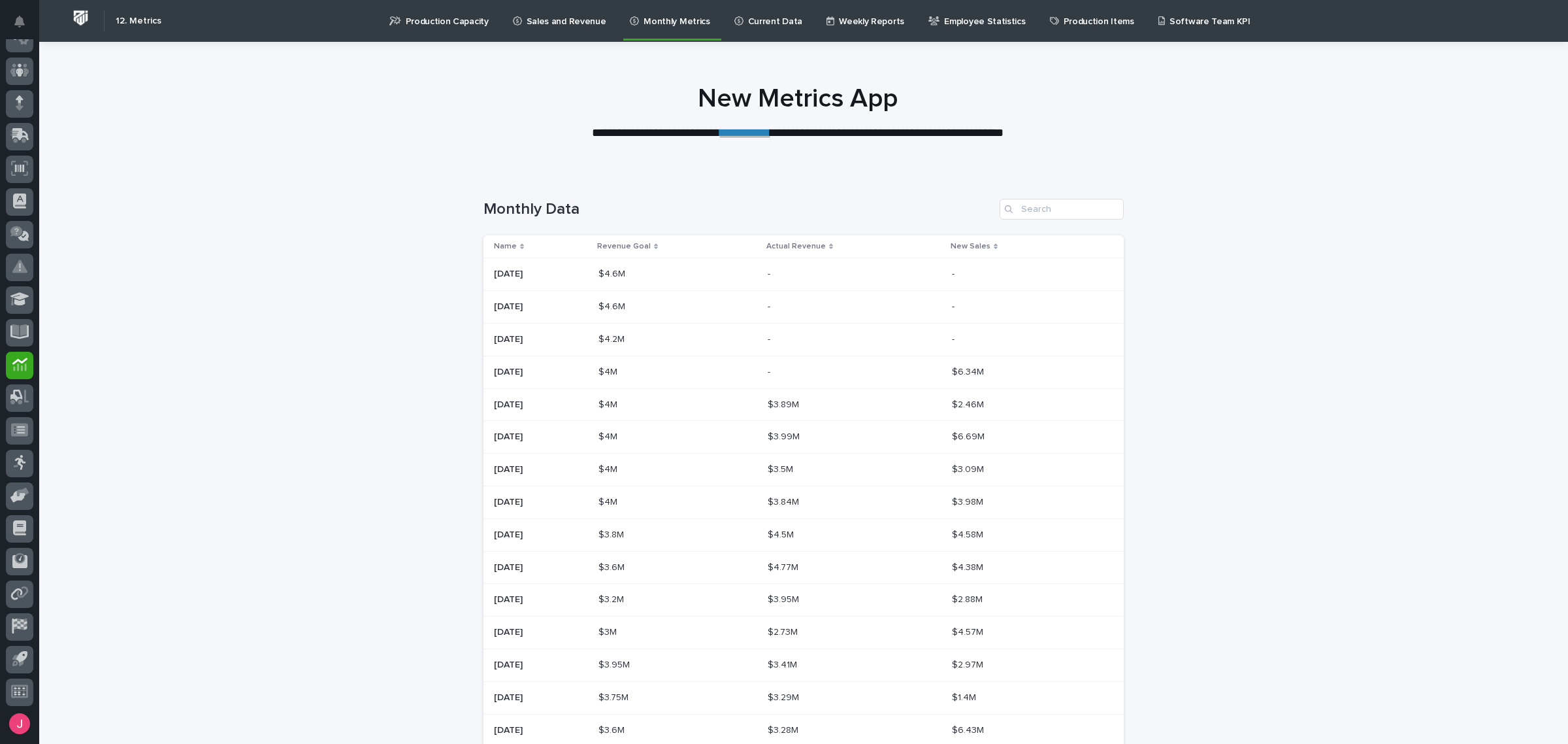
click at [1070, 7] on p "Production Items" at bounding box center [1099, 14] width 70 height 28
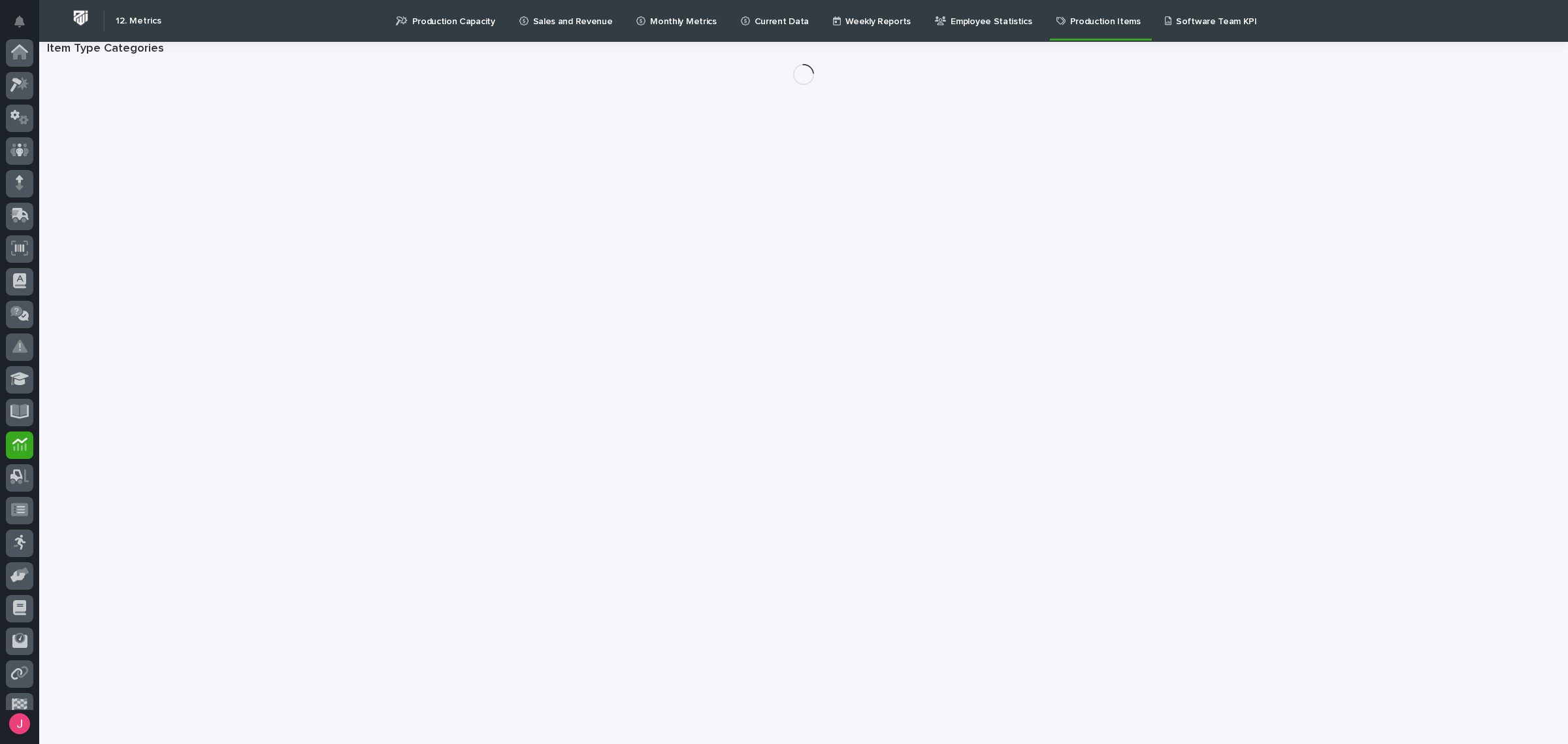
scroll to position [80, 0]
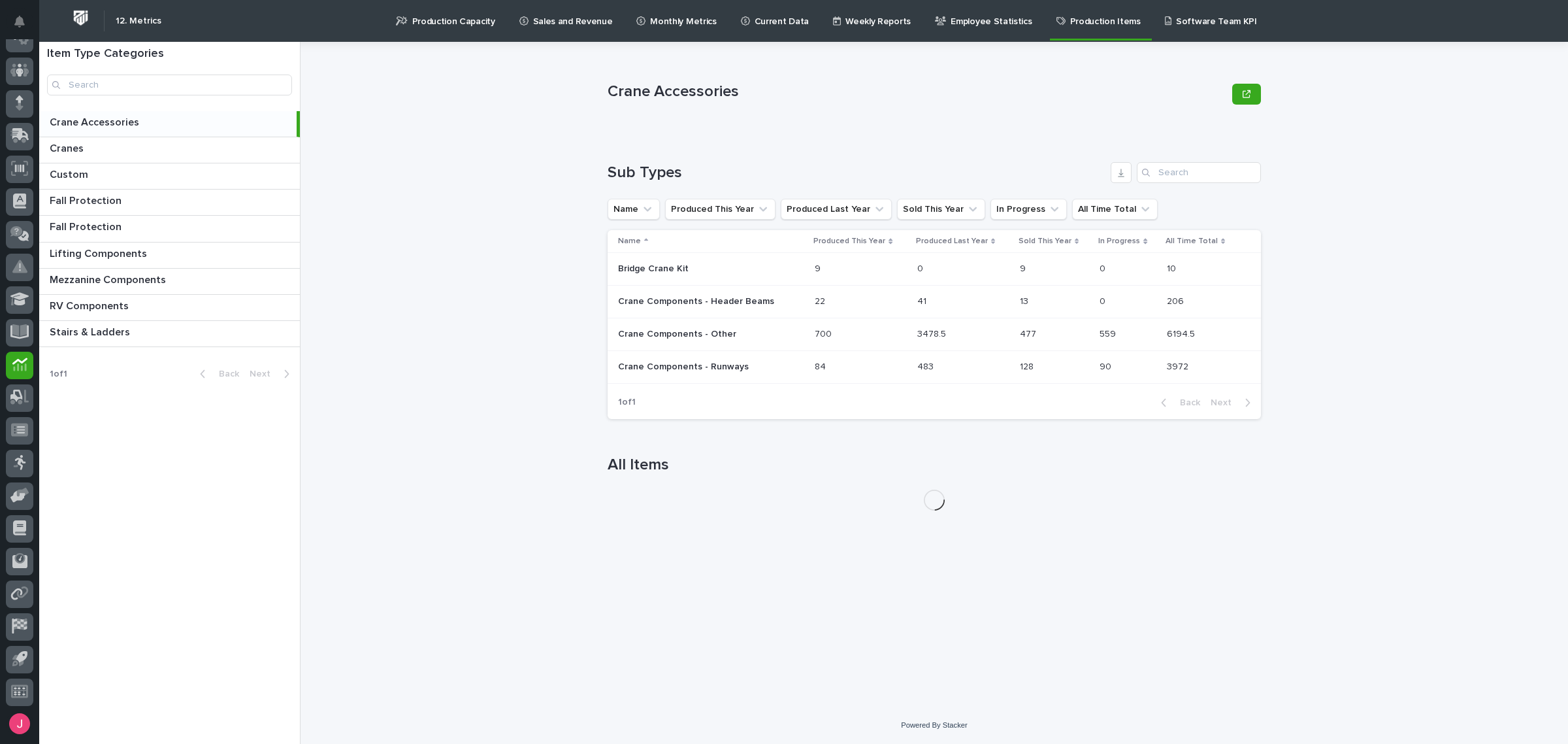
click at [1176, 15] on p "Software Team KPI" at bounding box center [1216, 14] width 81 height 28
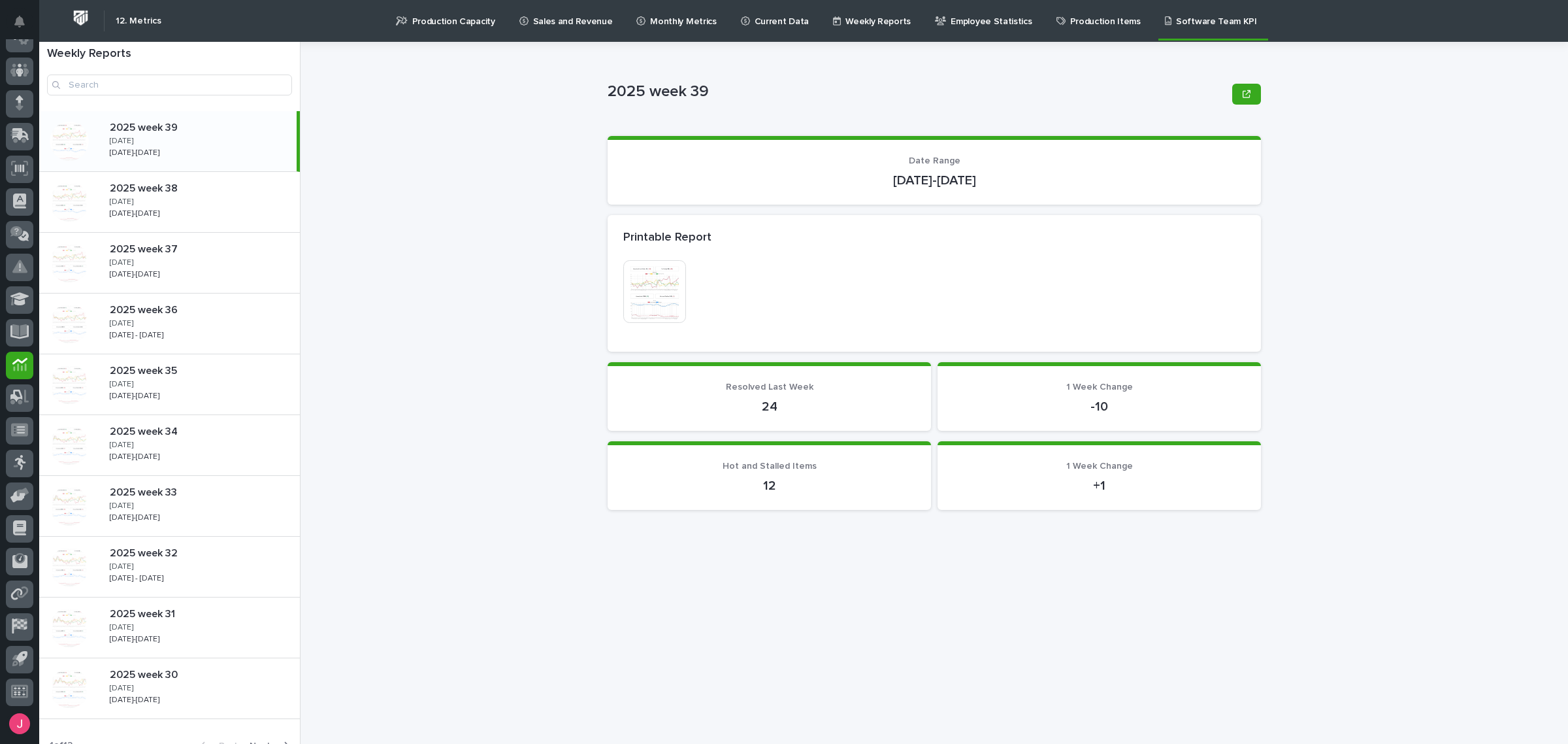
click at [1070, 24] on p "Production Items" at bounding box center [1105, 14] width 70 height 28
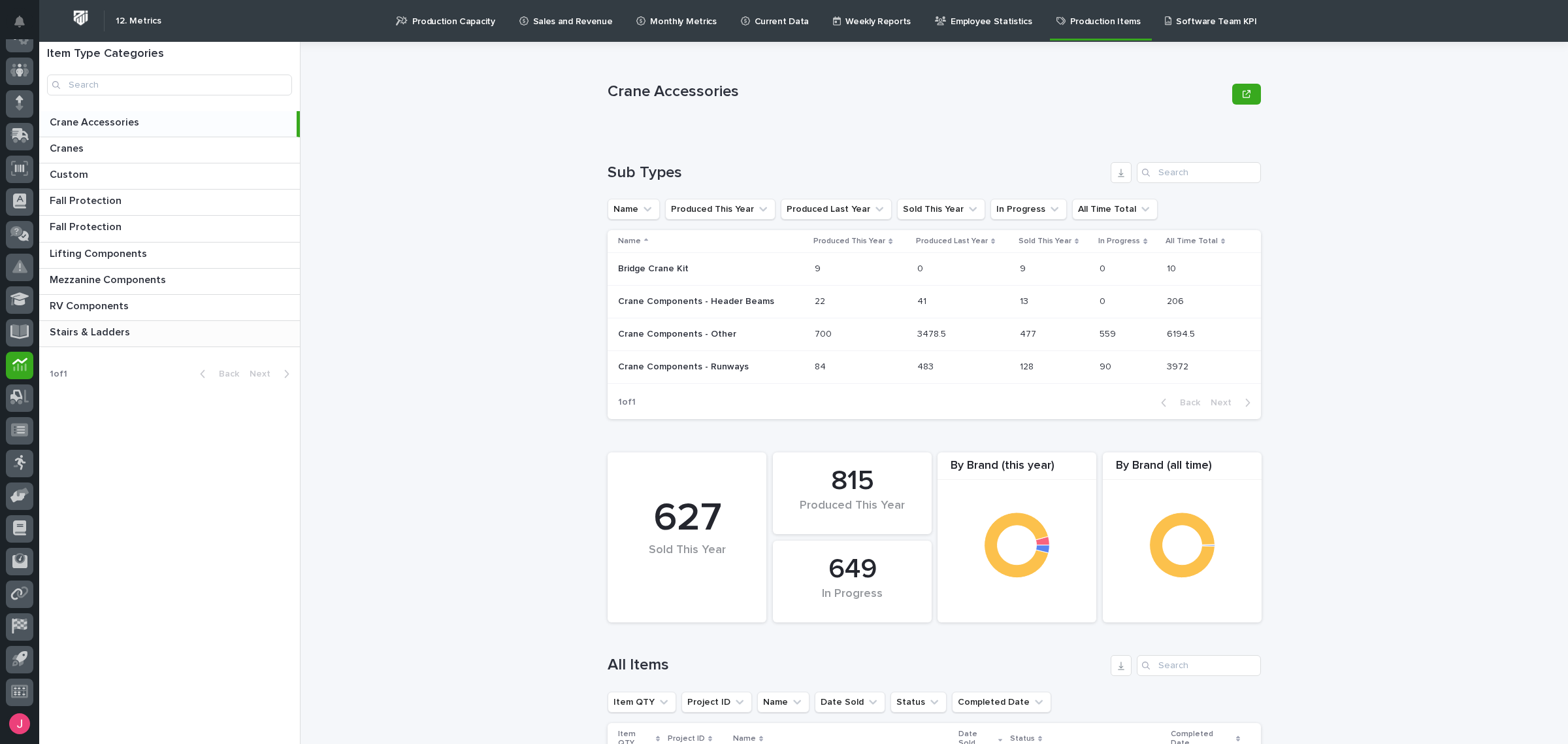
click at [187, 334] on p at bounding box center [172, 332] width 245 height 12
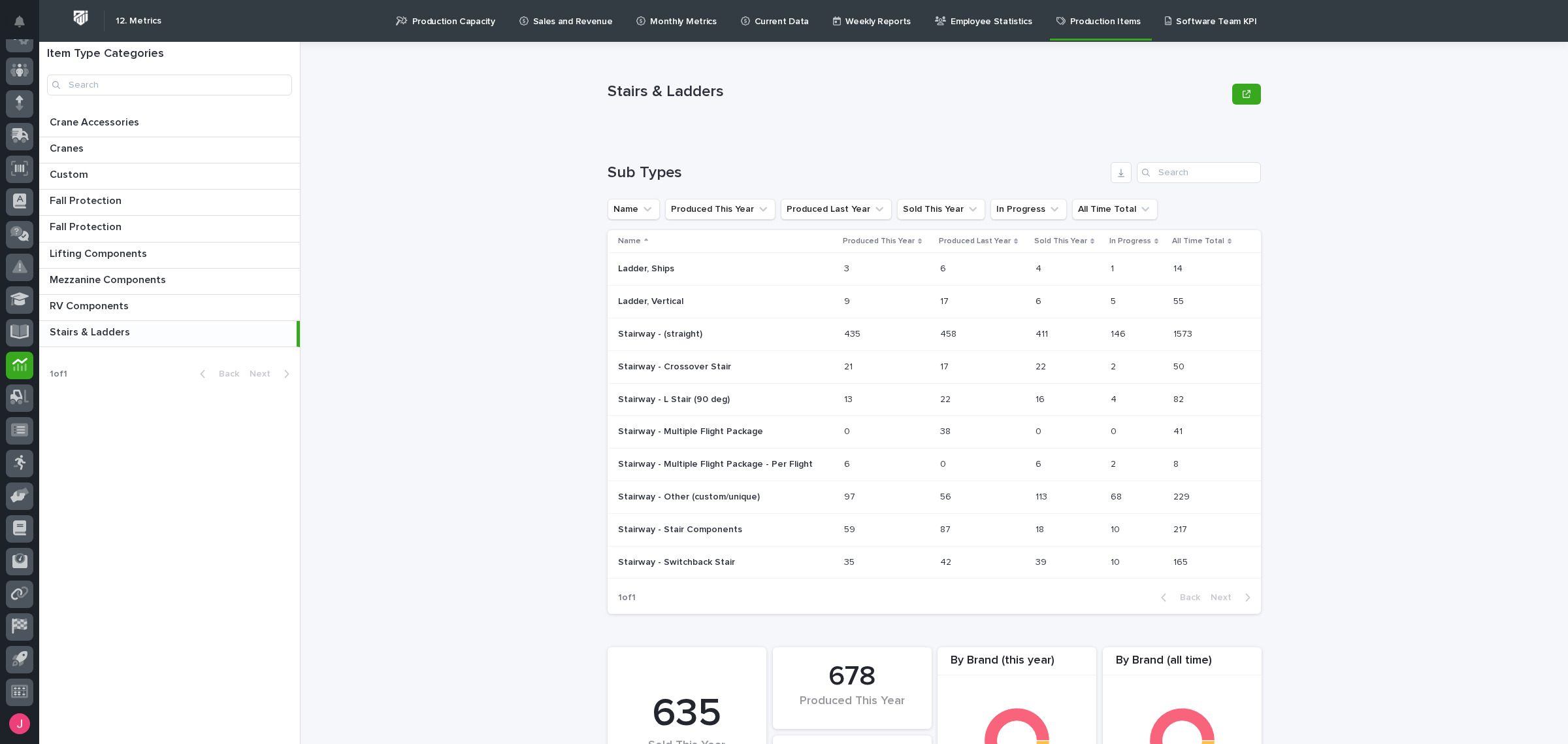
click at [1346, 268] on div "Stairs & Ladders Stairs & Ladders Sorry, there was an error saving your record.…" at bounding box center [942, 393] width 1252 height 702
drag, startPoint x: 1169, startPoint y: 339, endPoint x: 1196, endPoint y: 335, distance: 27.3
click at [1196, 335] on div "1573 1573" at bounding box center [1206, 334] width 66 height 11
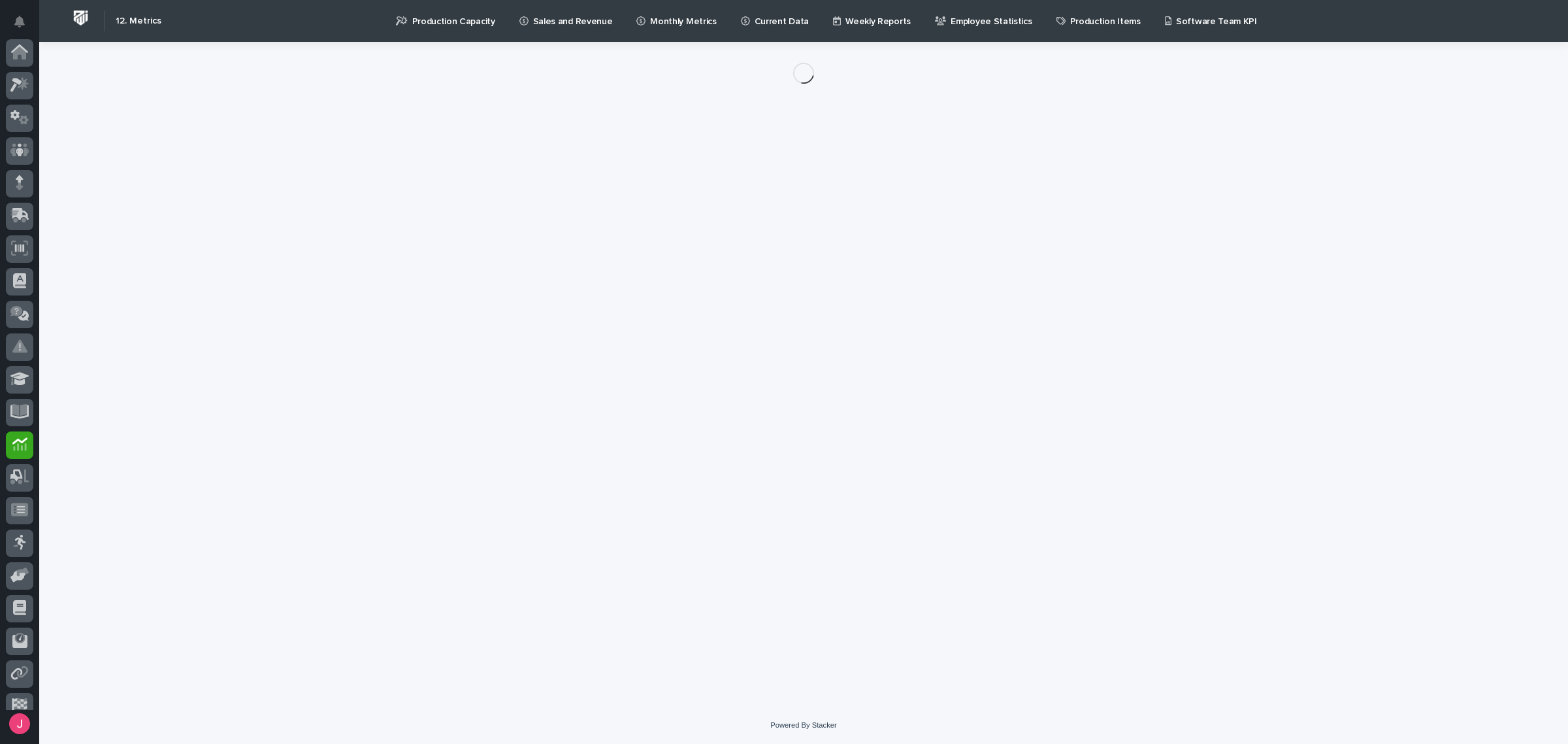
scroll to position [80, 0]
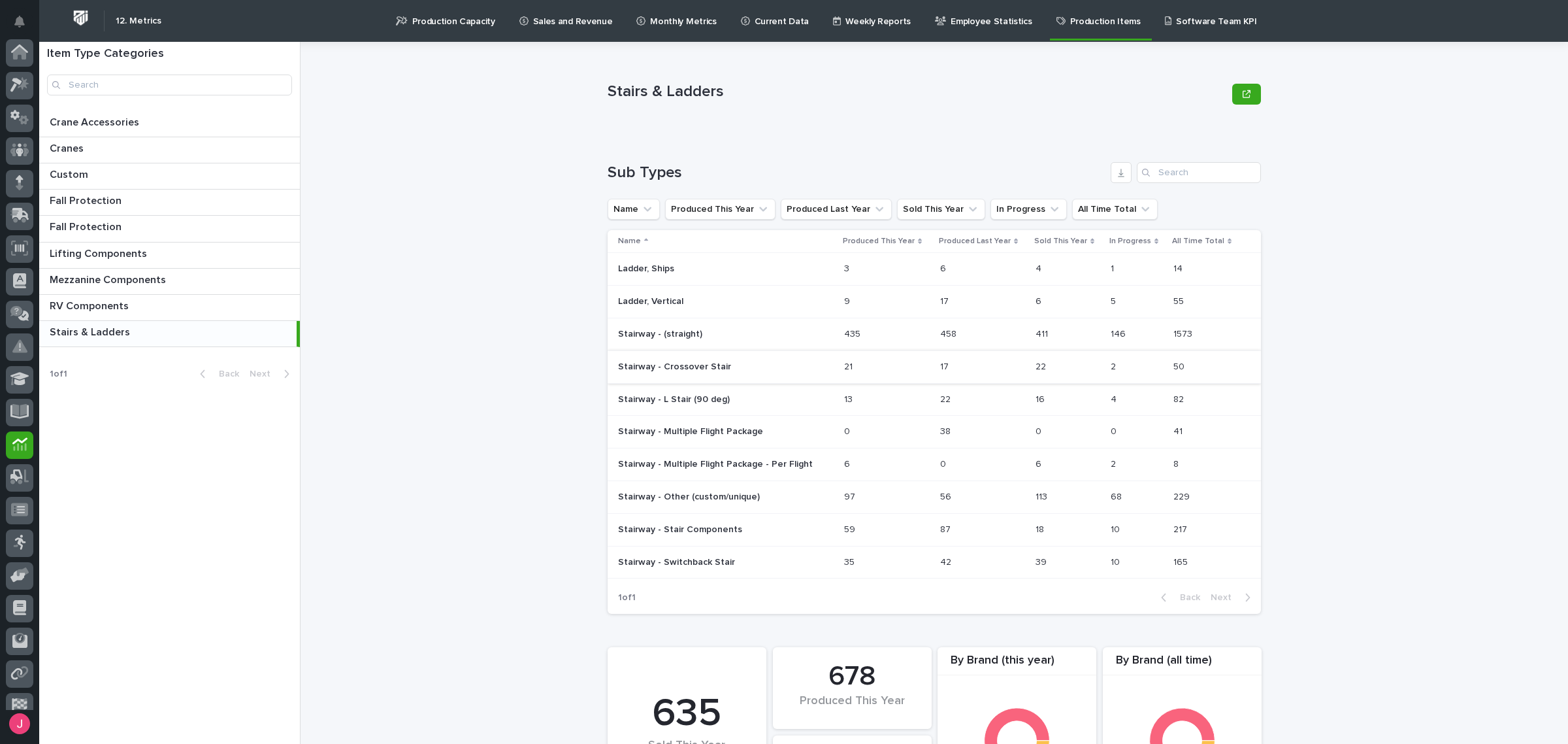
scroll to position [80, 0]
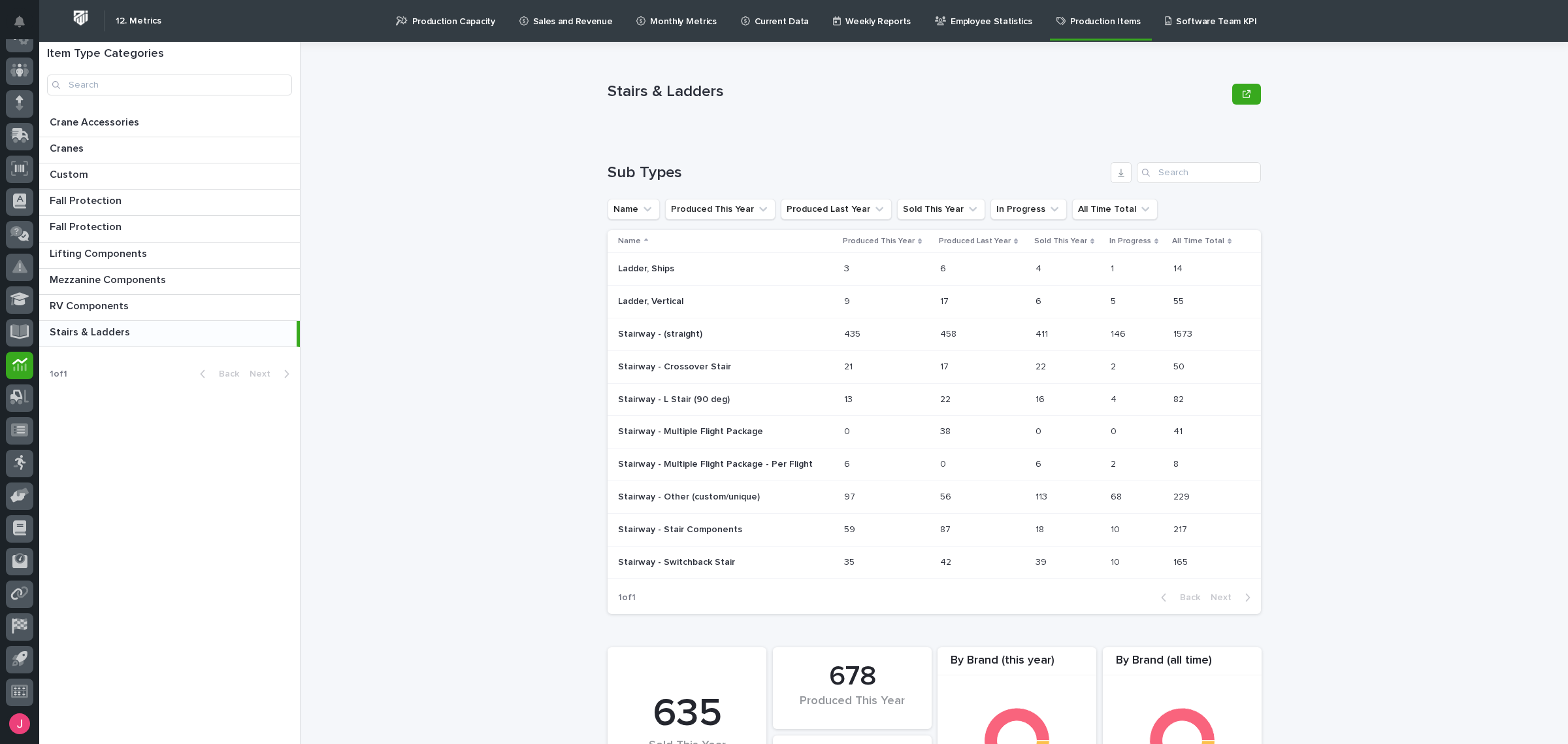
click at [1168, 338] on td "1573 1573" at bounding box center [1214, 334] width 93 height 33
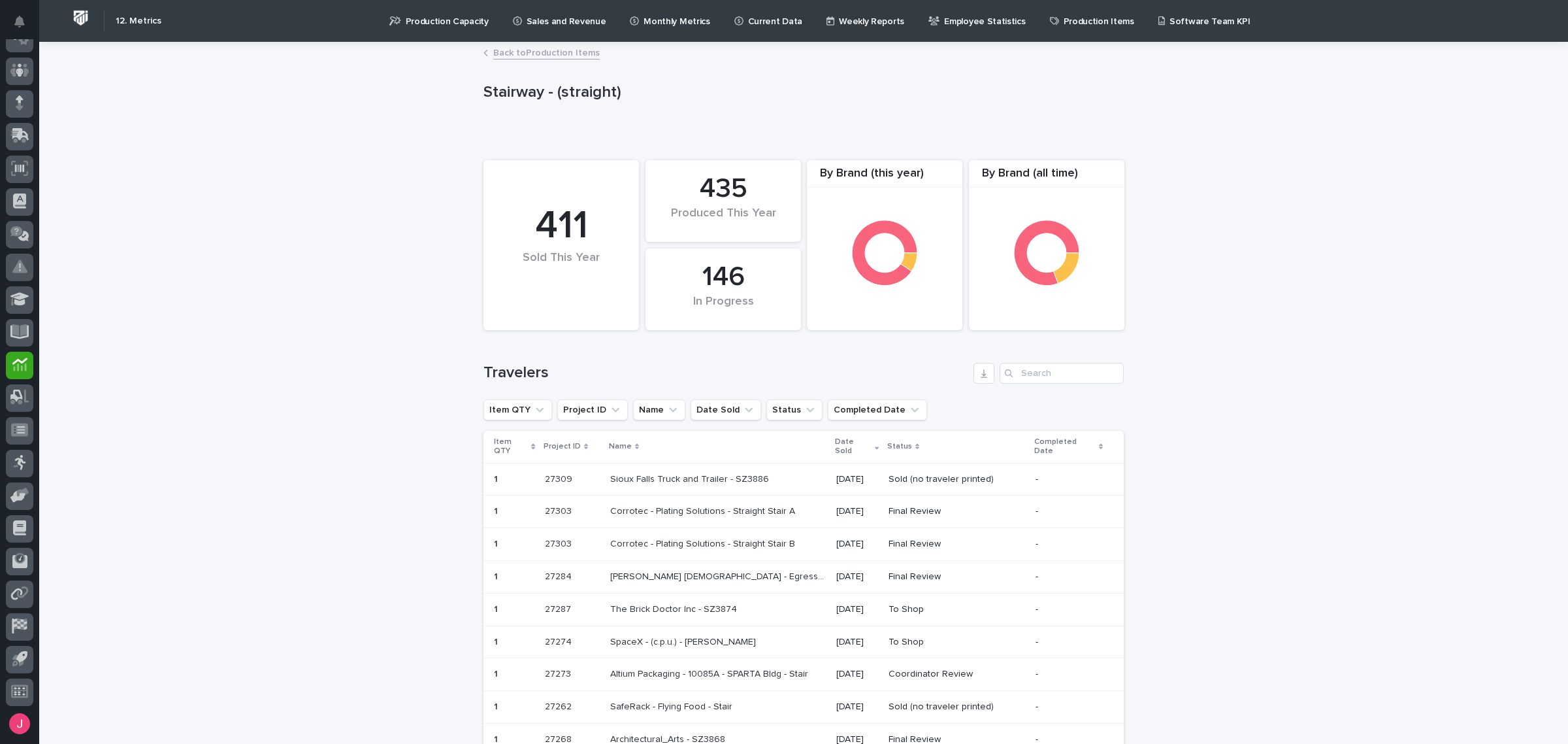
click at [1060, 449] on p "Completed Date" at bounding box center [1064, 447] width 61 height 24
click at [446, 24] on p "Production Capacity" at bounding box center [447, 14] width 83 height 28
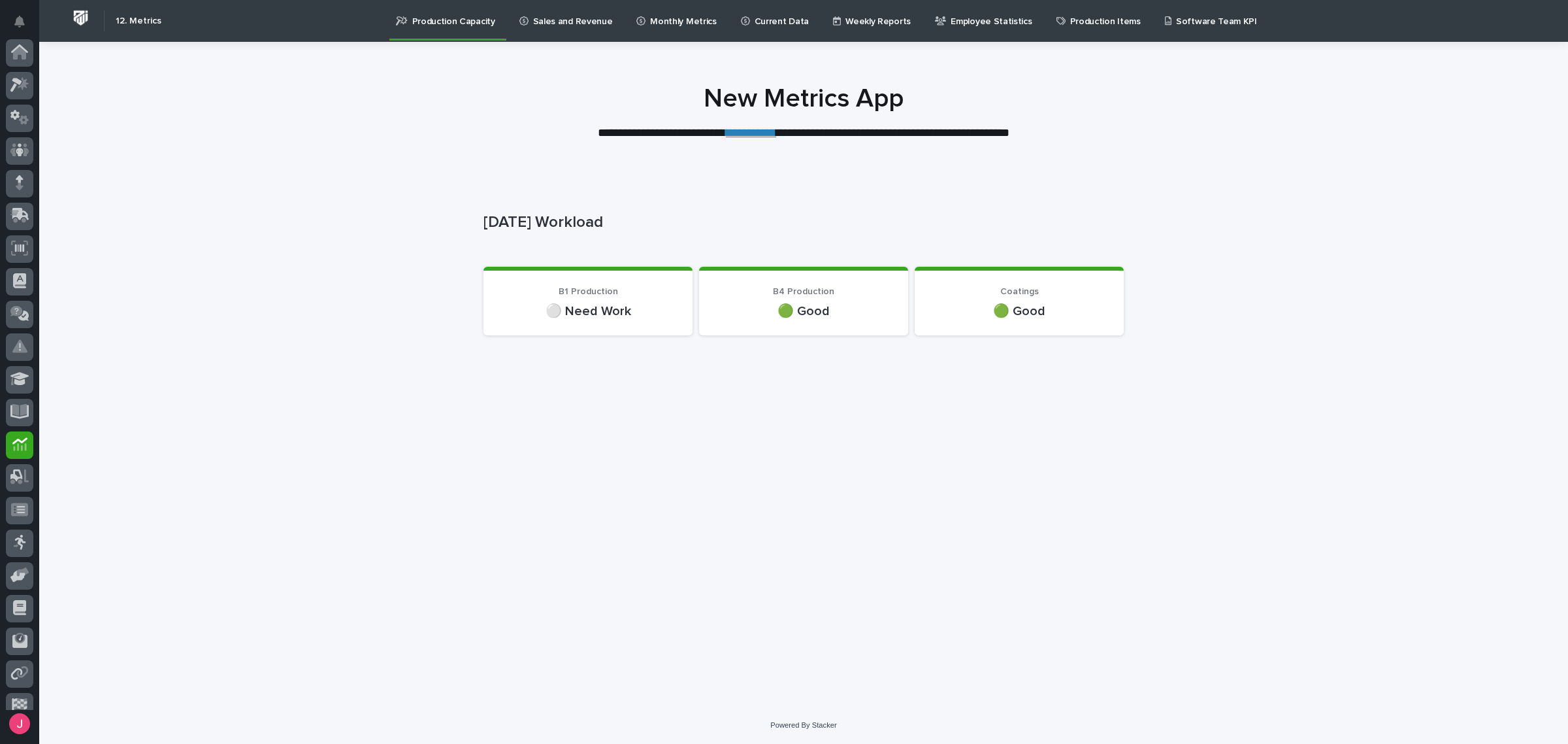
scroll to position [80, 0]
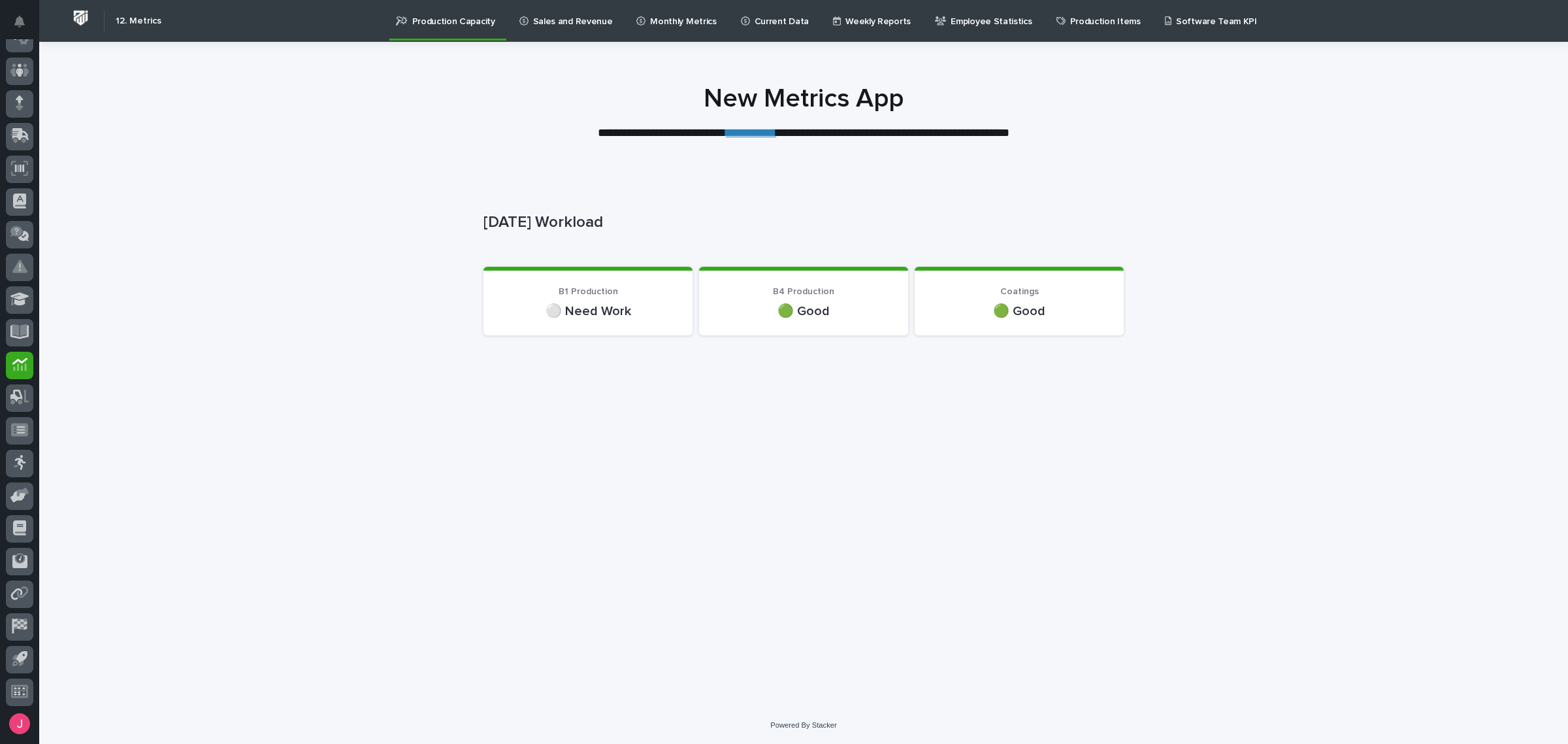
click at [823, 318] on p "🟢 Good" at bounding box center [803, 311] width 178 height 17
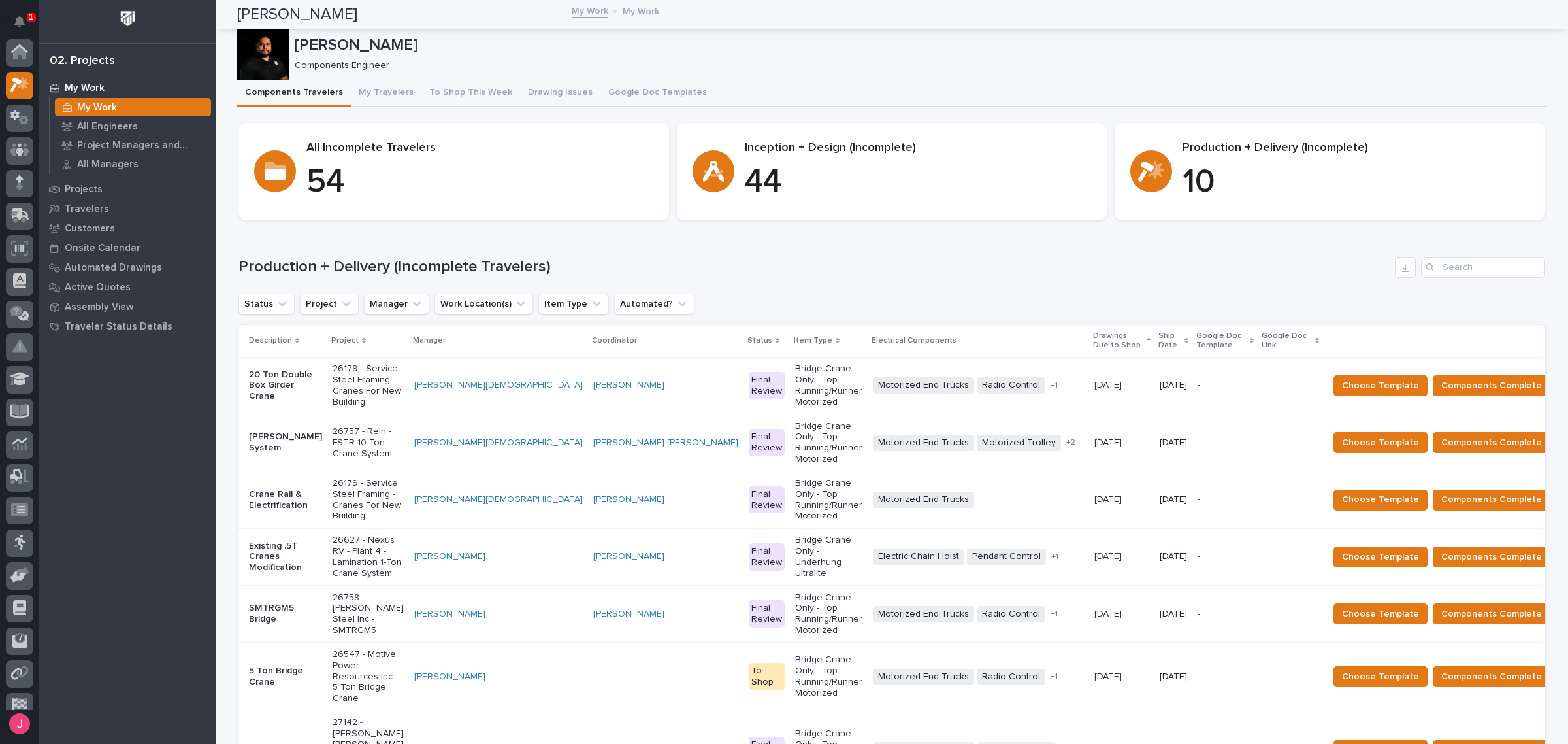
scroll to position [35, 0]
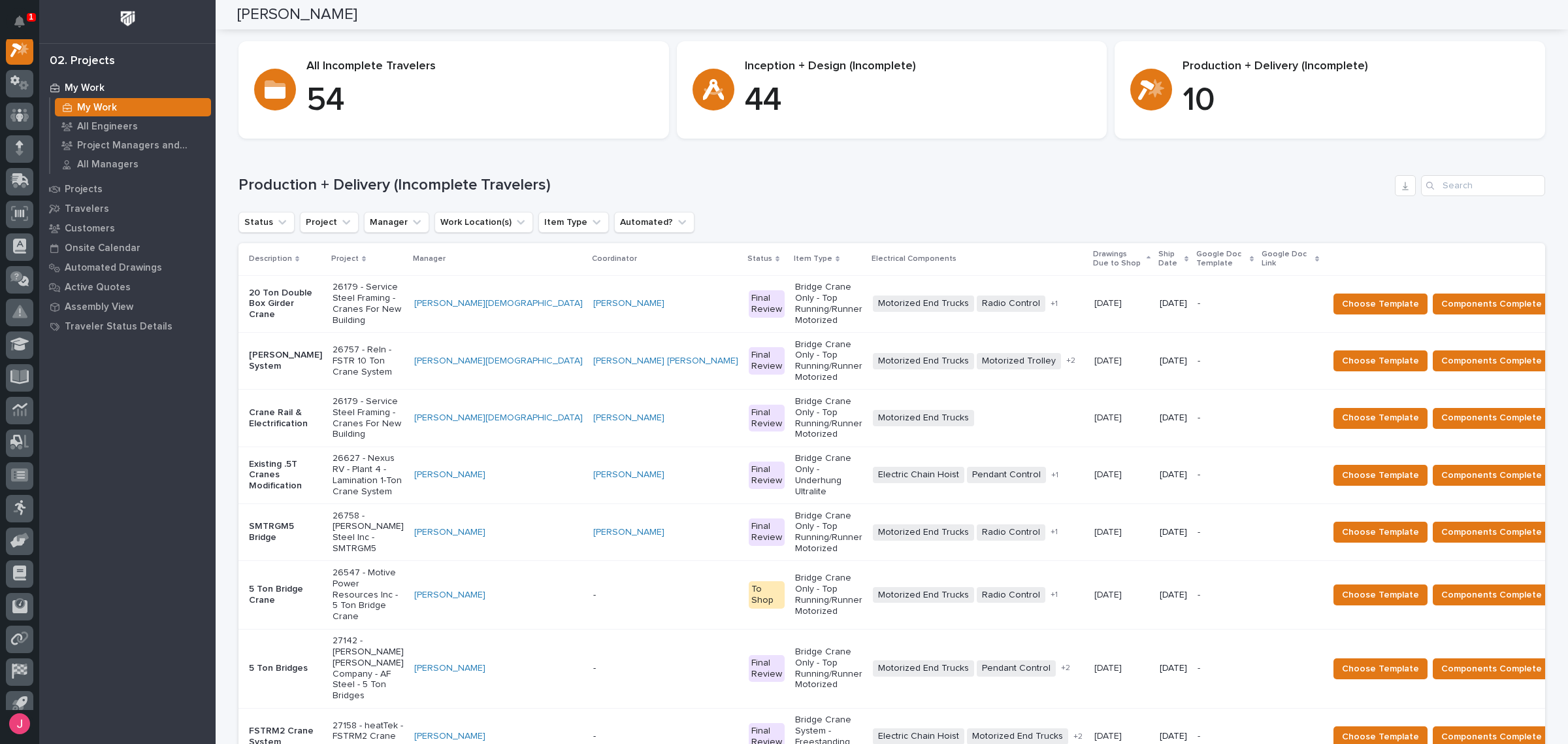
click at [404, 305] on p "26179 - Service Steel Framing - Cranes For New Building" at bounding box center [368, 303] width 71 height 44
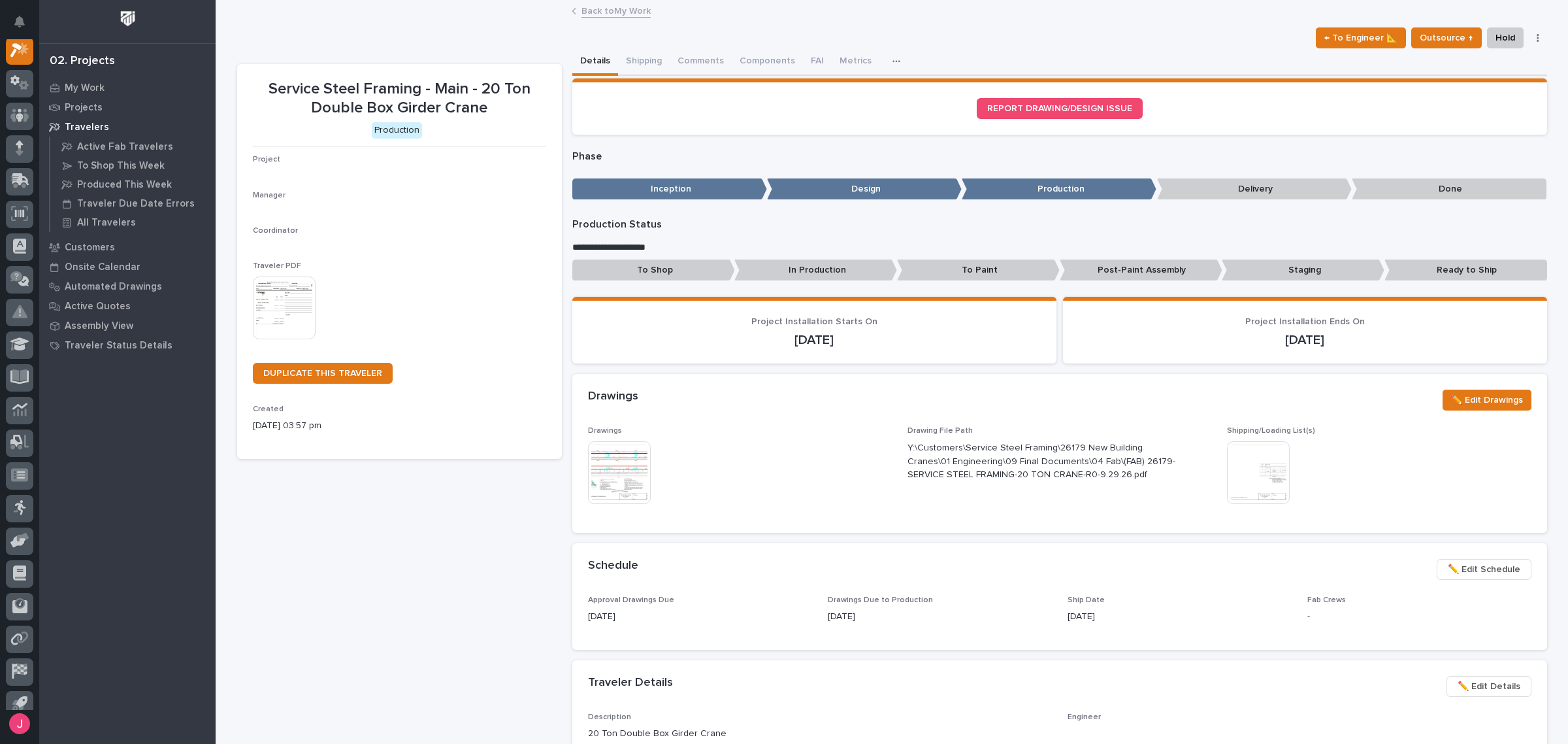
scroll to position [33, 0]
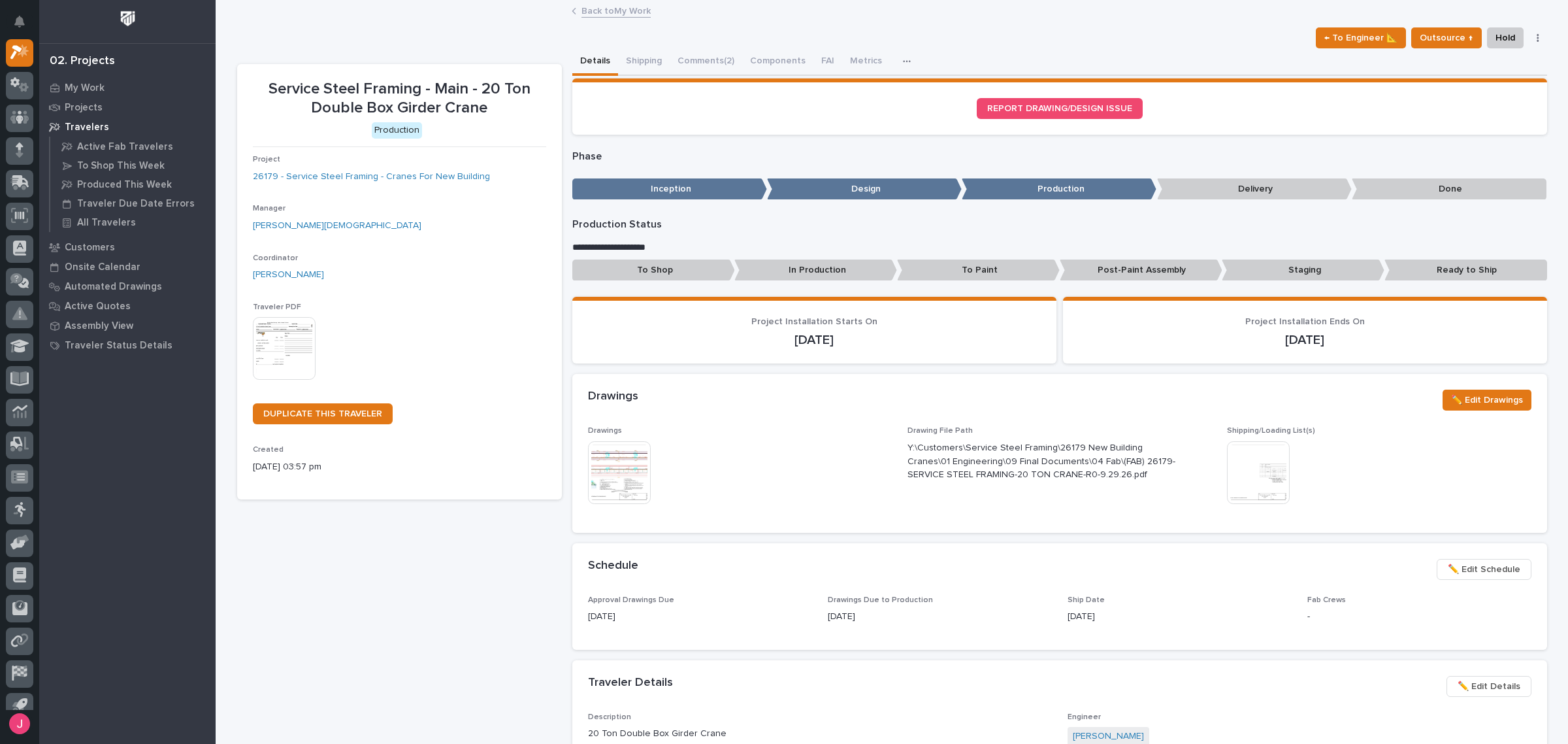
click at [1269, 468] on img at bounding box center [1258, 472] width 62 height 62
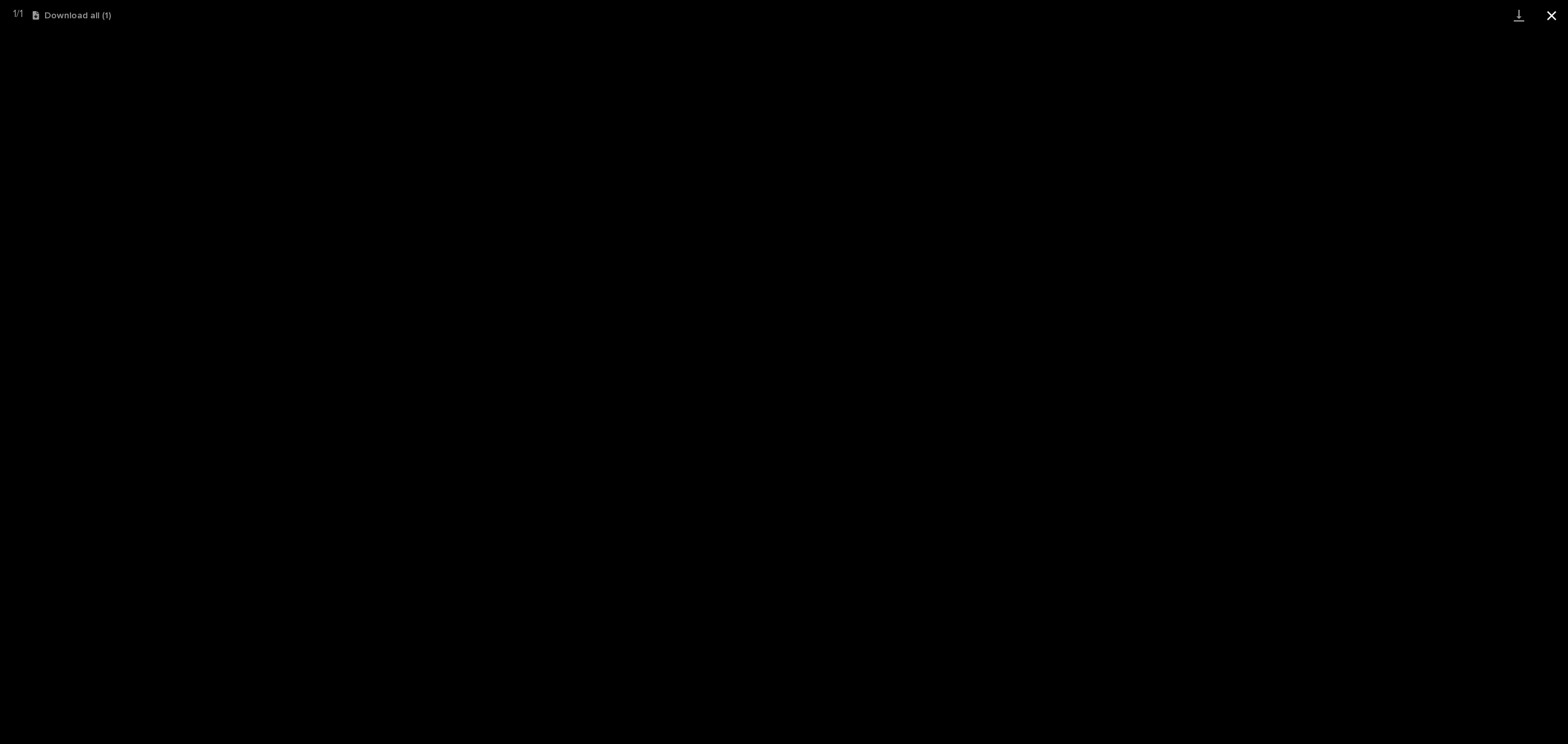
click at [1553, 25] on button "Close gallery" at bounding box center [1552, 15] width 33 height 31
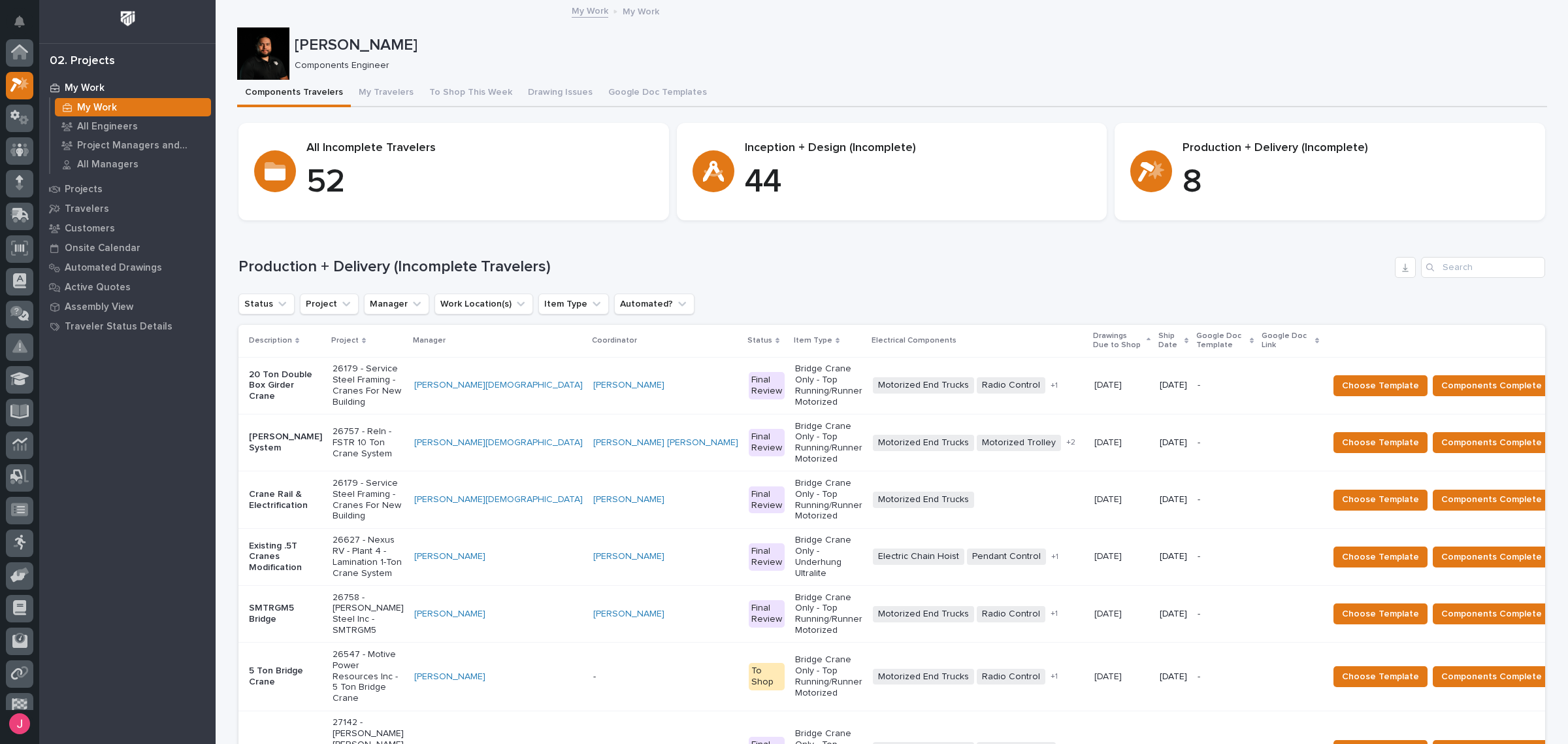
scroll to position [35, 0]
click at [404, 426] on p "26757 - Reln - FSTR 10 Ton Crane System" at bounding box center [368, 443] width 71 height 33
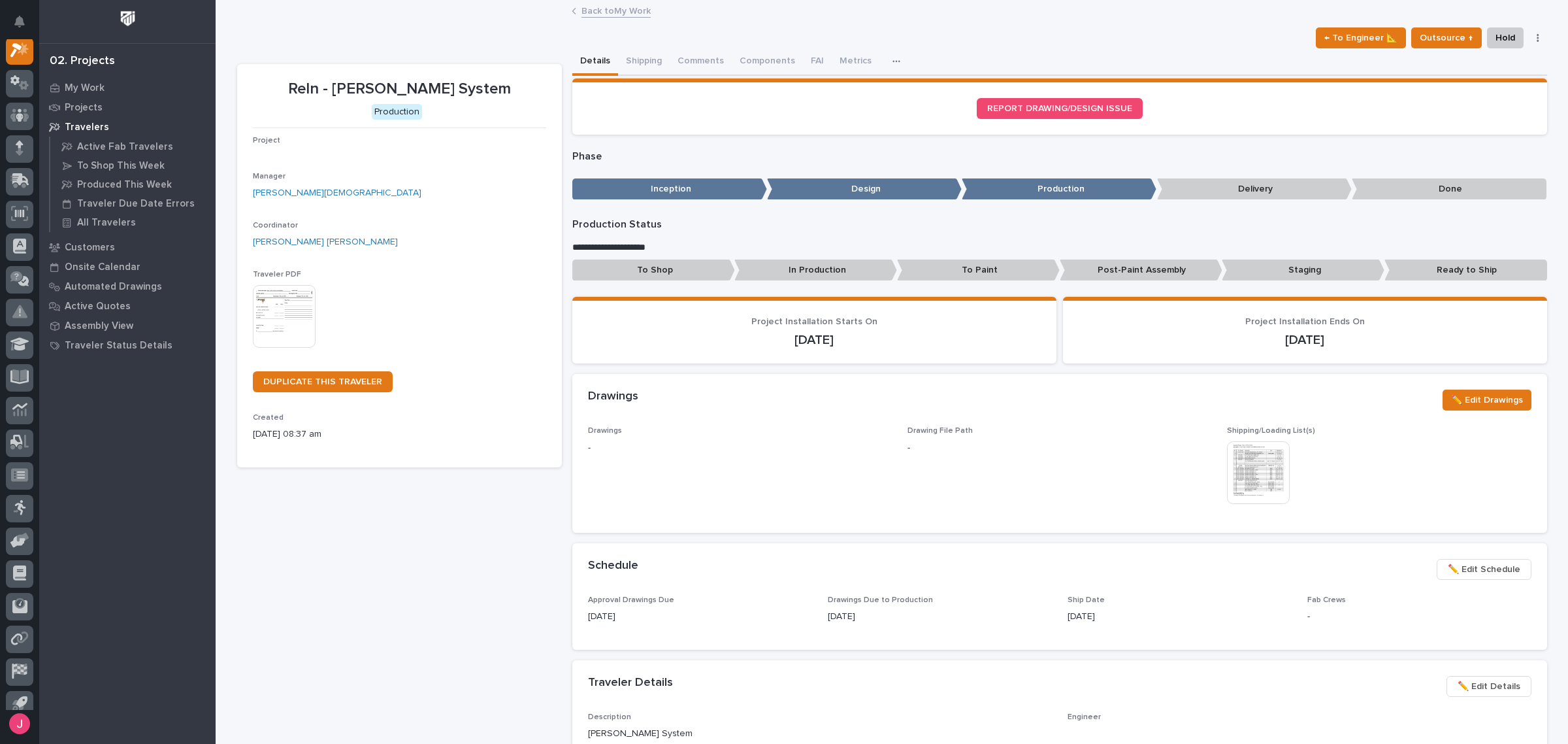
scroll to position [33, 0]
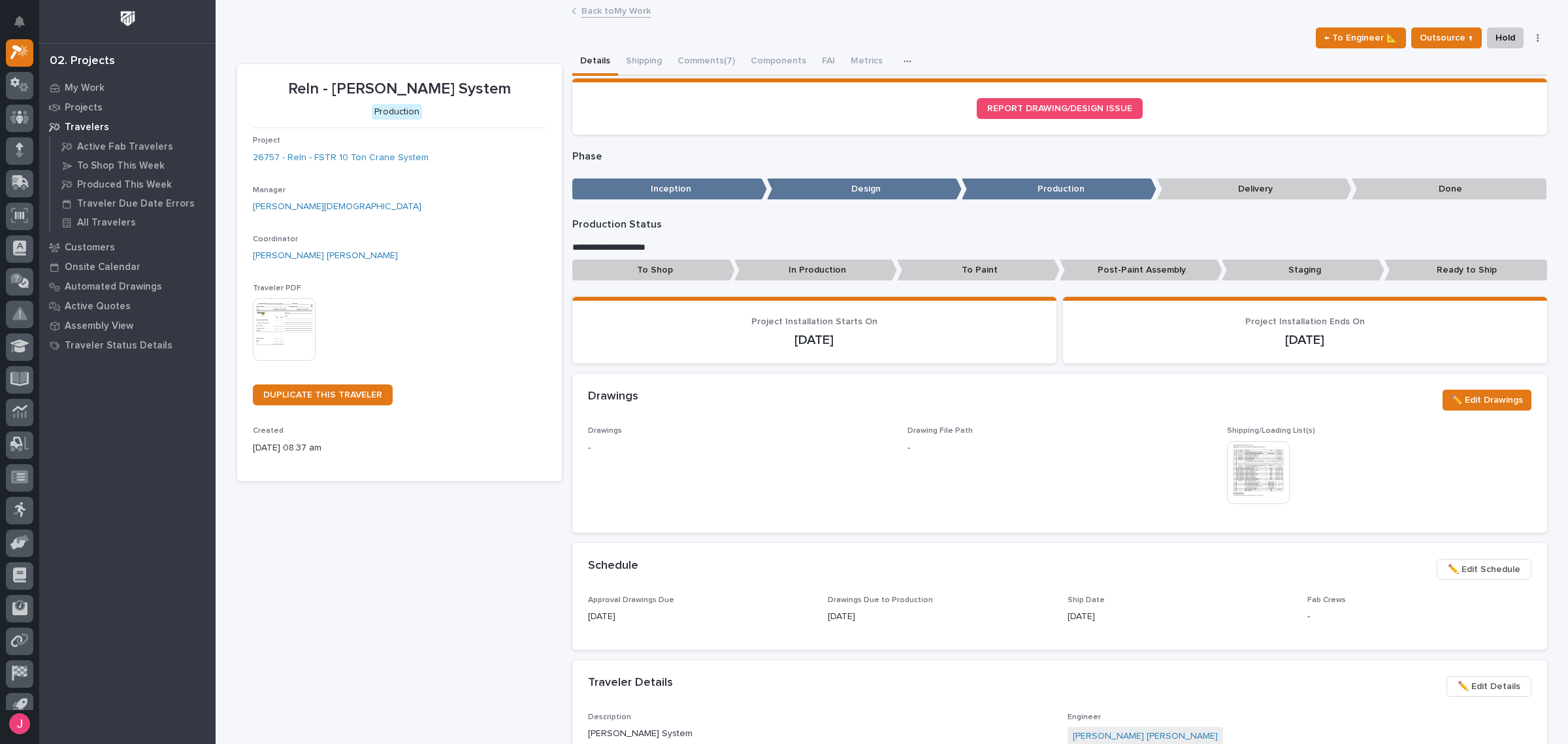
click at [1268, 464] on img at bounding box center [1258, 472] width 62 height 62
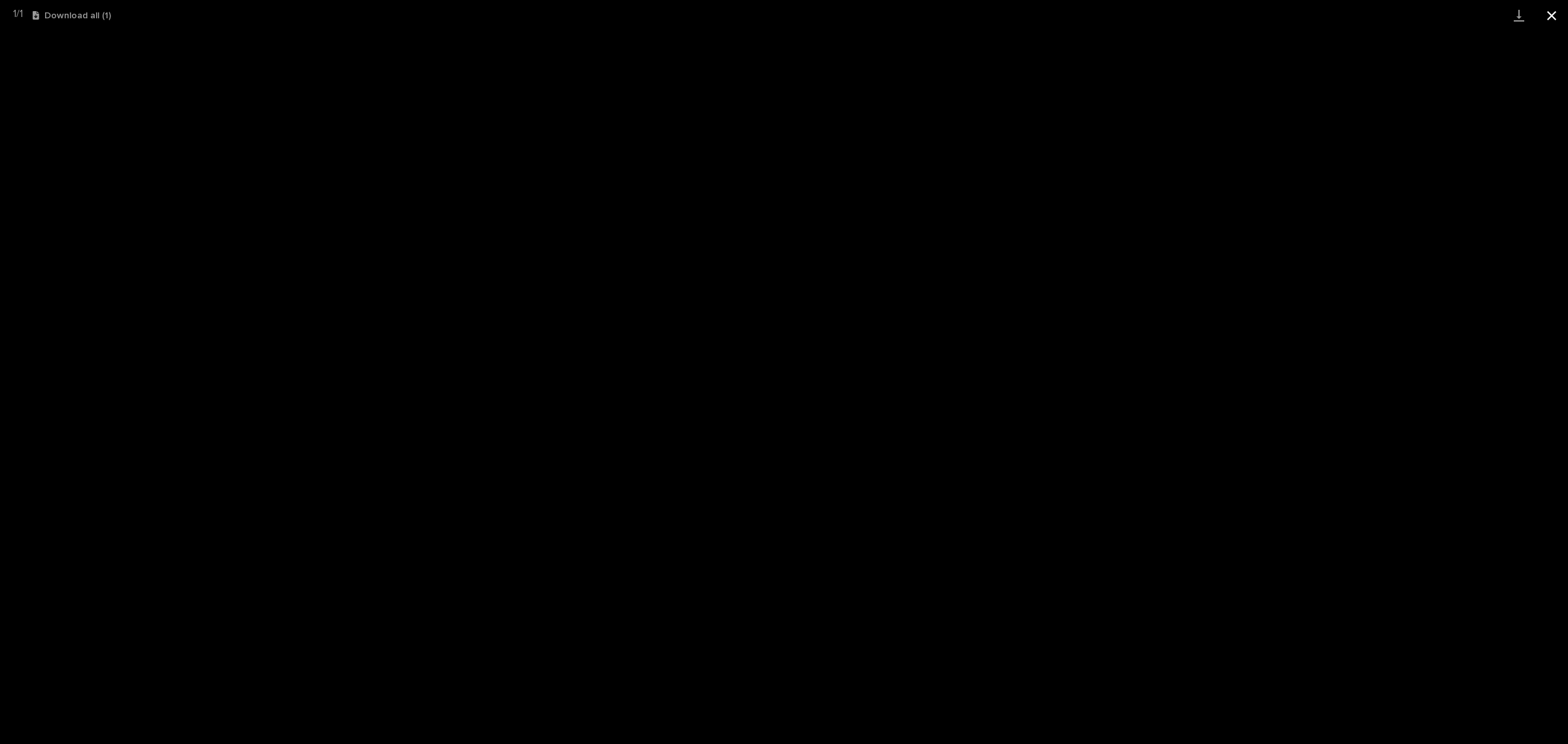
click at [1558, 12] on button "Close gallery" at bounding box center [1552, 15] width 33 height 31
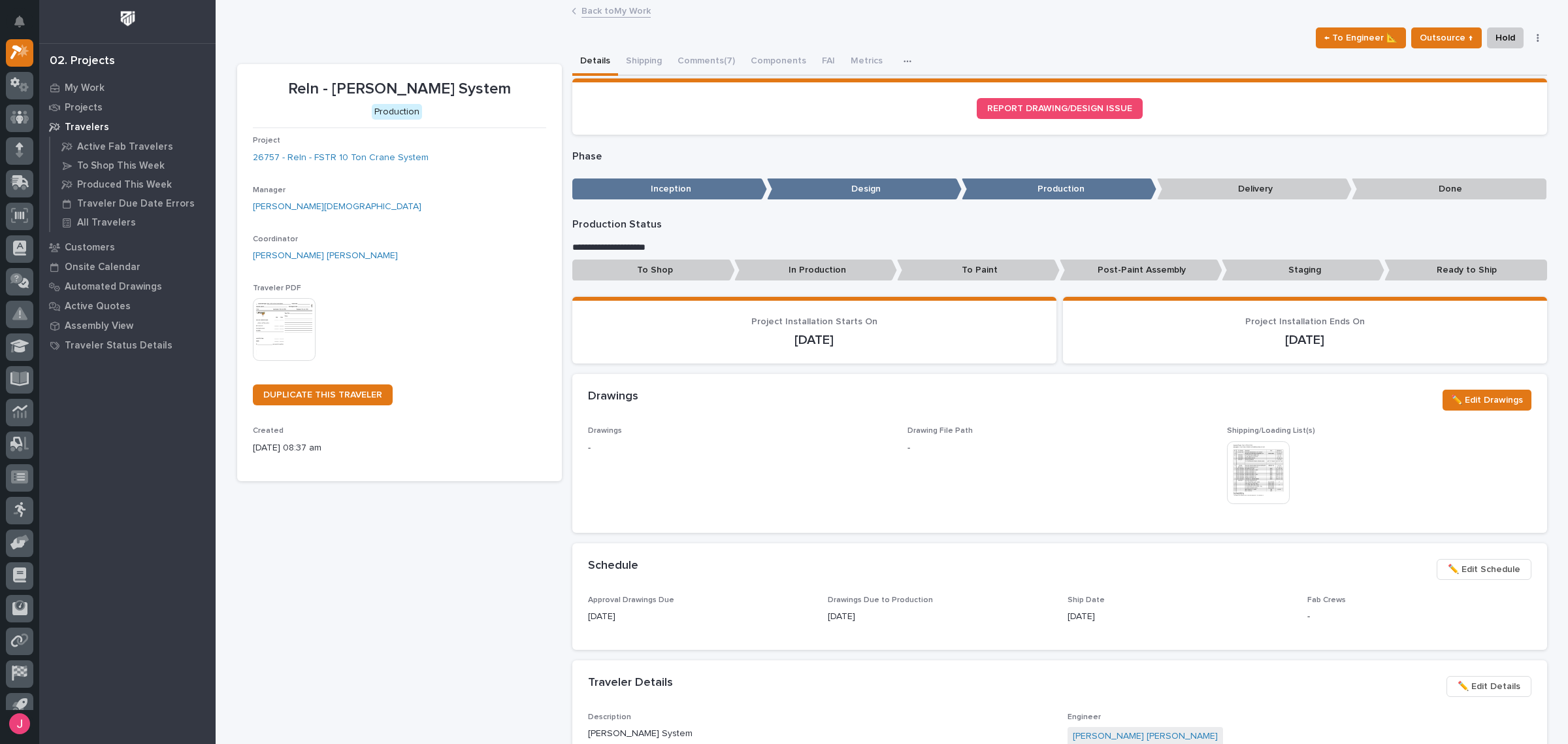
click at [694, 57] on button "Comments (7)" at bounding box center [705, 62] width 73 height 28
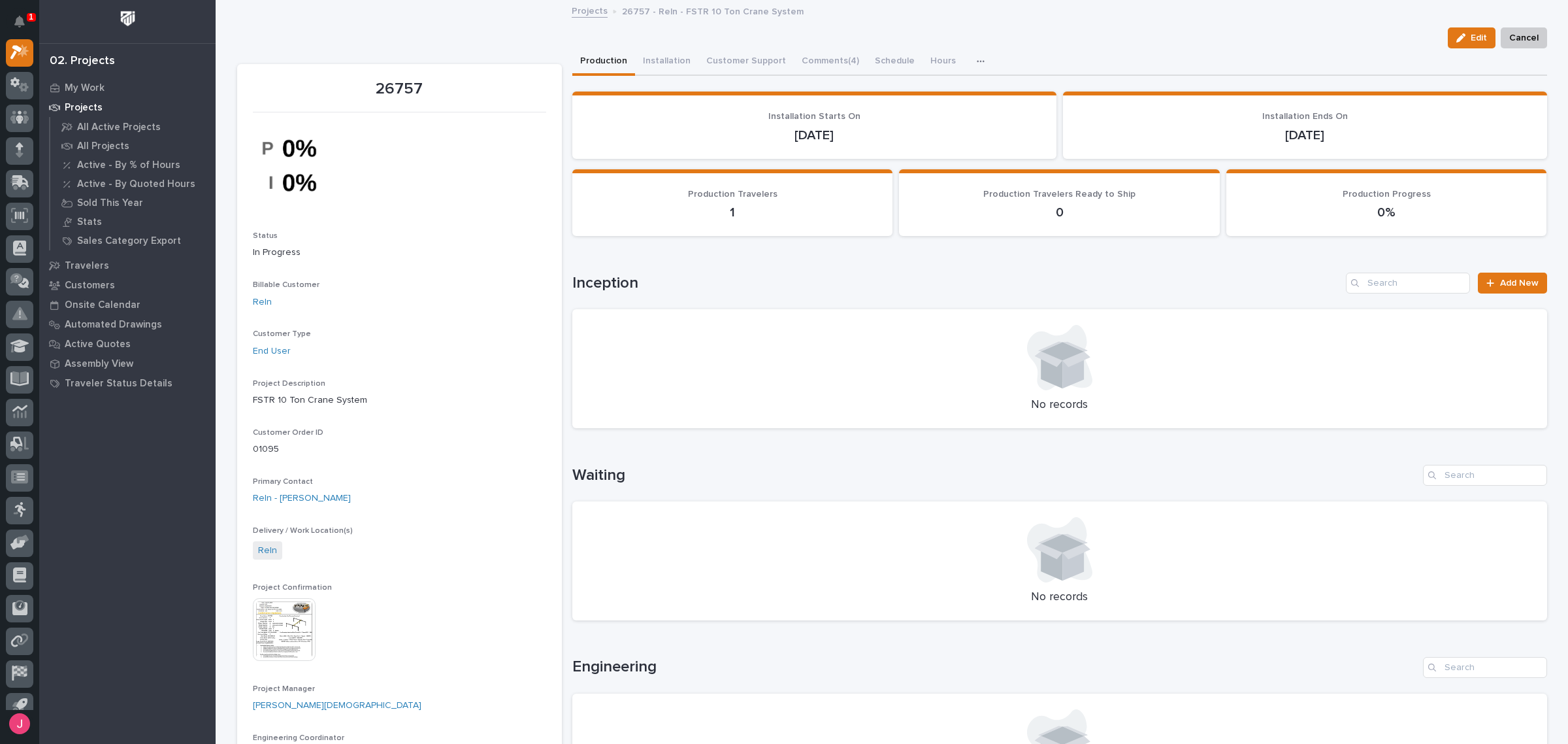
click at [281, 642] on img at bounding box center [284, 629] width 62 height 62
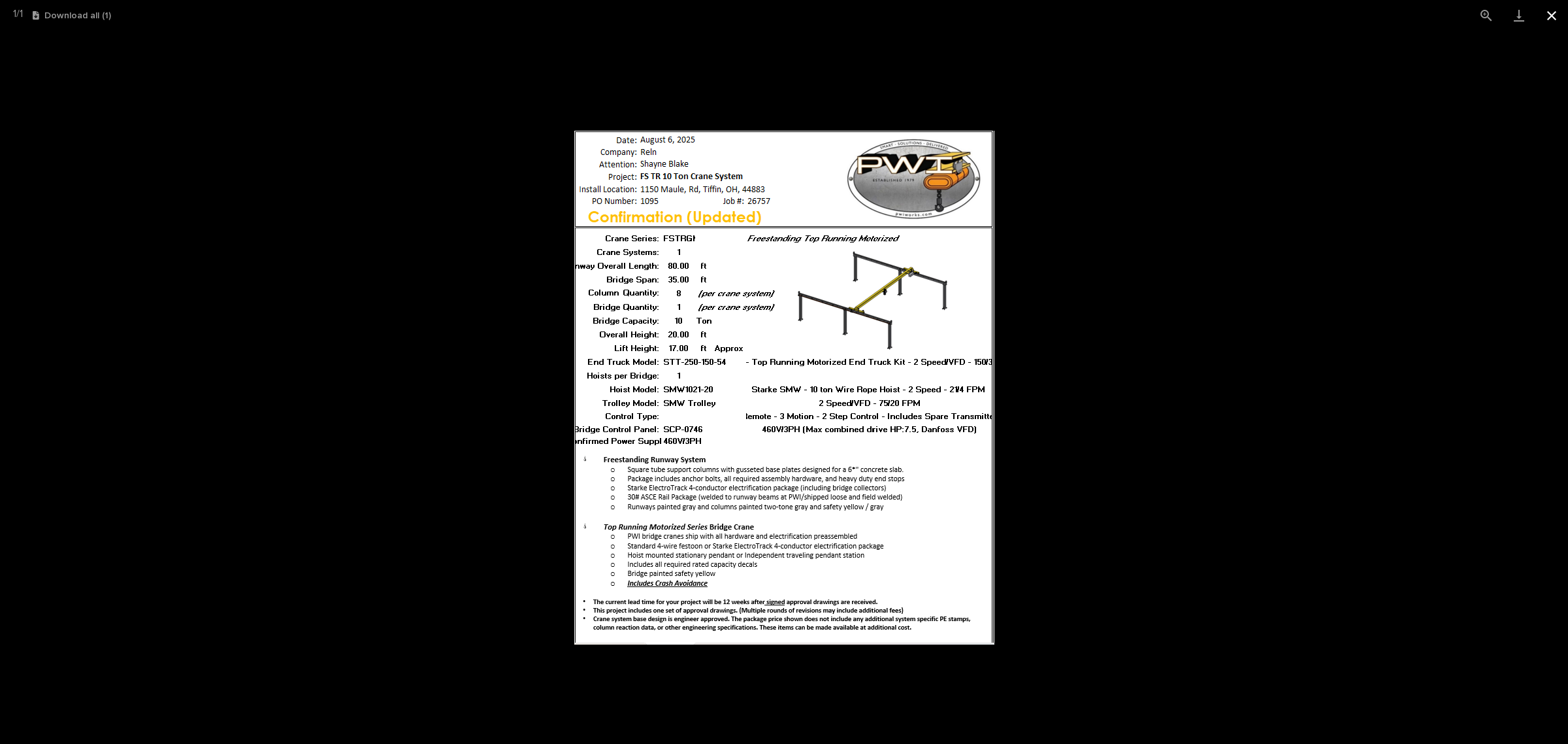
click at [1550, 14] on button "Close gallery" at bounding box center [1552, 15] width 33 height 31
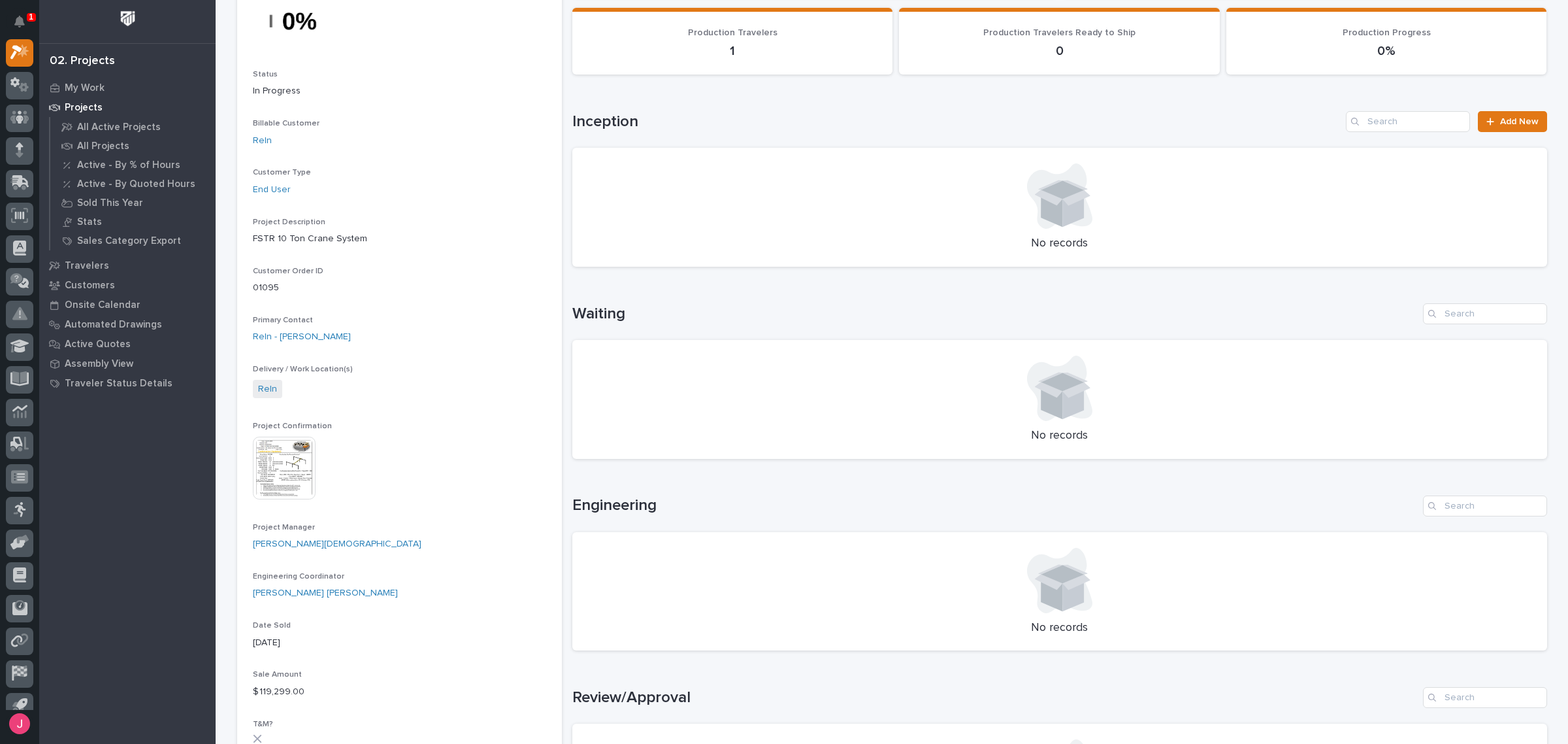
scroll to position [163, 0]
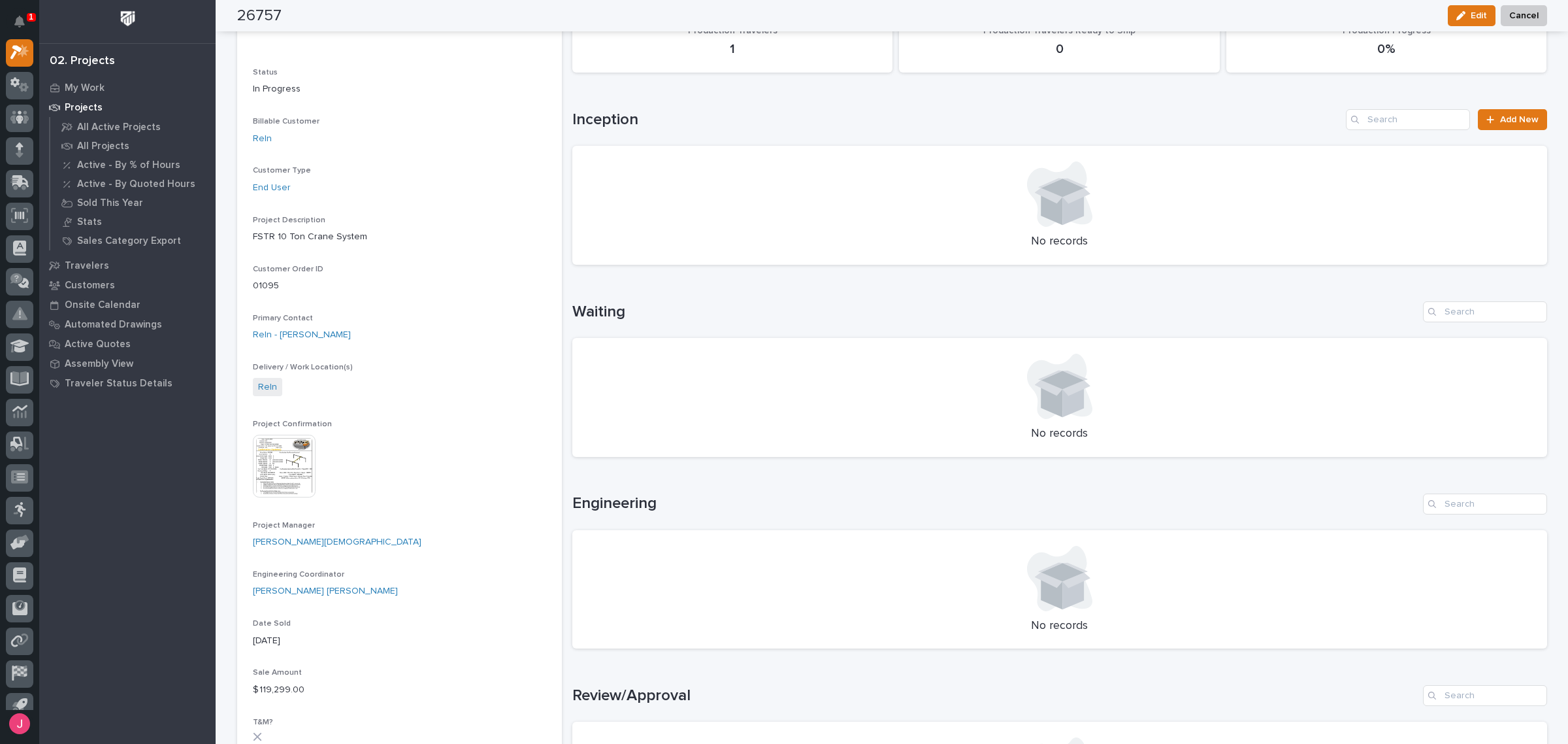
click at [277, 420] on span "Project Confirmation" at bounding box center [293, 424] width 79 height 8
click at [292, 482] on img at bounding box center [284, 466] width 62 height 62
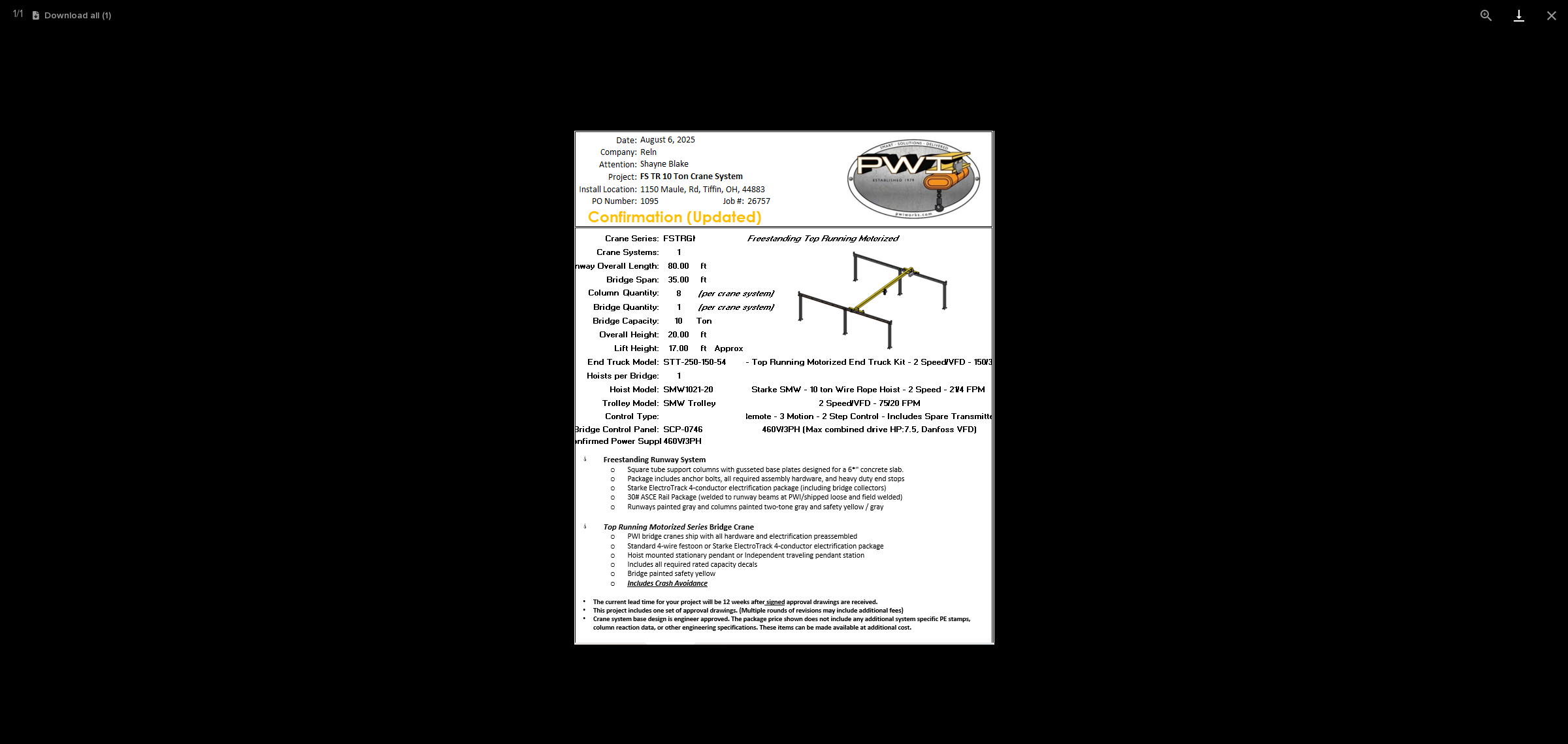
click at [1509, 14] on link "Download" at bounding box center [1519, 15] width 33 height 31
drag, startPoint x: 819, startPoint y: 285, endPoint x: 1200, endPoint y: 88, distance: 428.9
click at [1114, 269] on picture at bounding box center [784, 387] width 1568 height 713
drag, startPoint x: 453, startPoint y: 194, endPoint x: 918, endPoint y: 63, distance: 483.1
click at [454, 193] on picture at bounding box center [784, 387] width 1568 height 713
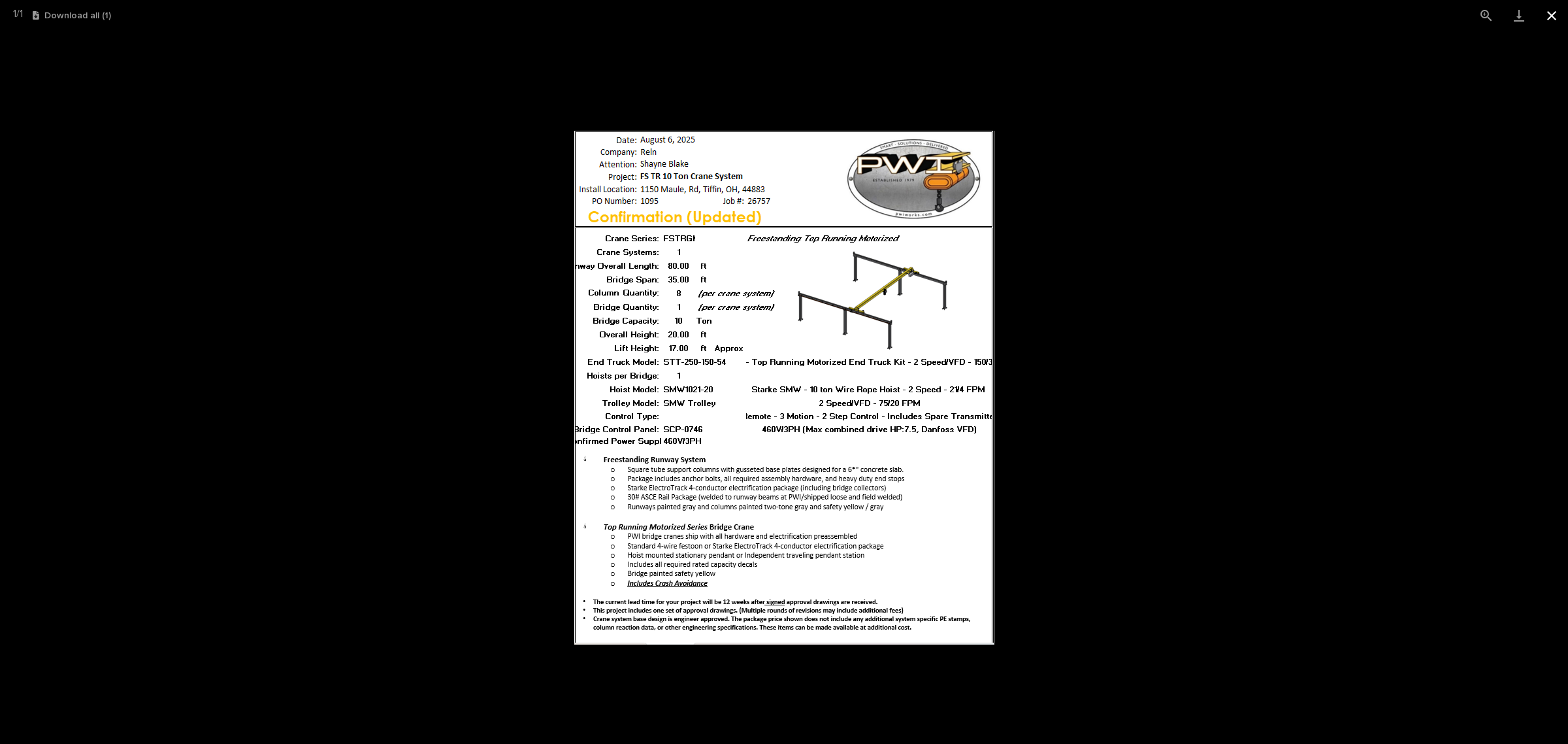
click at [1550, 12] on button "Close gallery" at bounding box center [1552, 15] width 33 height 31
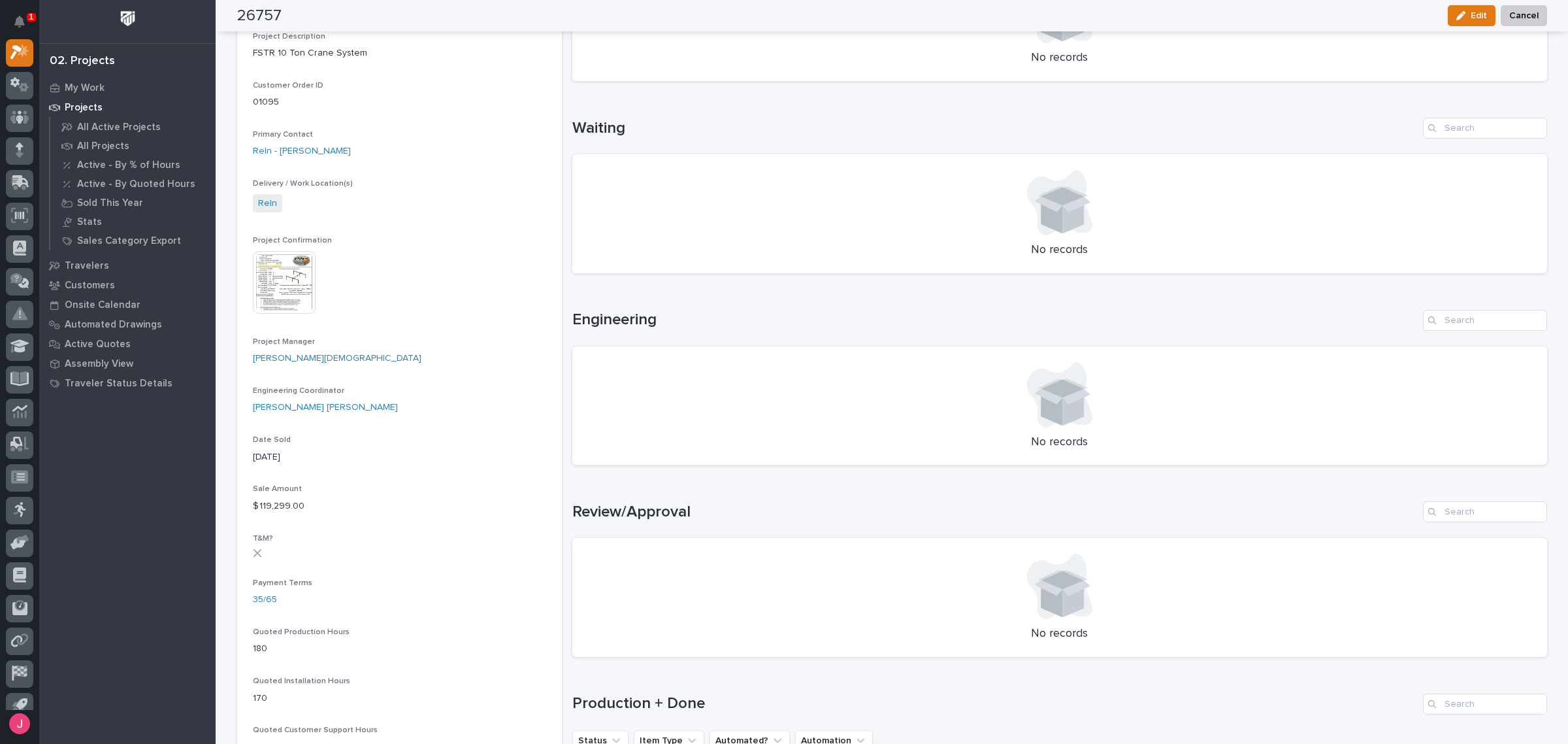
scroll to position [0, 0]
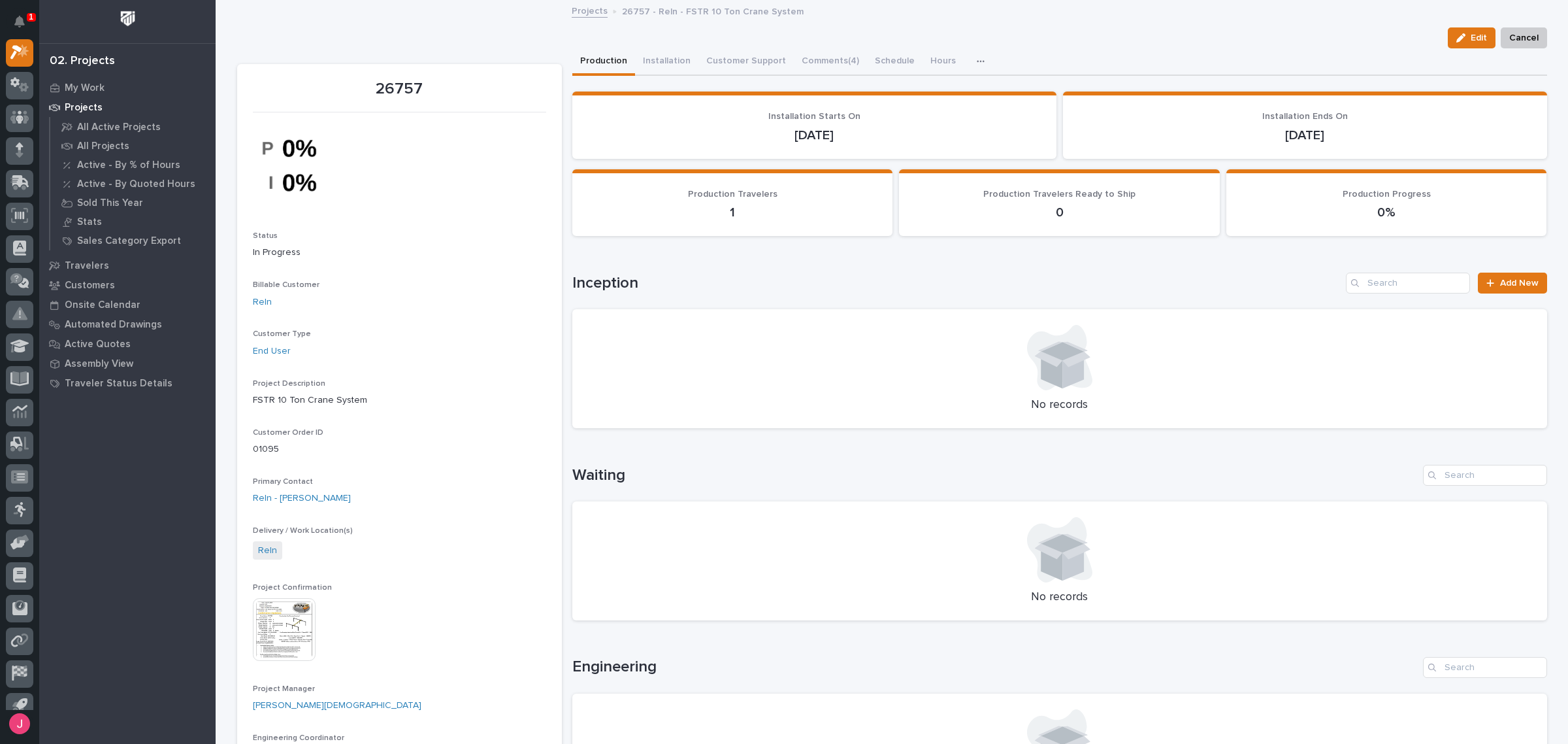
click at [279, 618] on img at bounding box center [284, 629] width 62 height 62
